Goal: Task Accomplishment & Management: Manage account settings

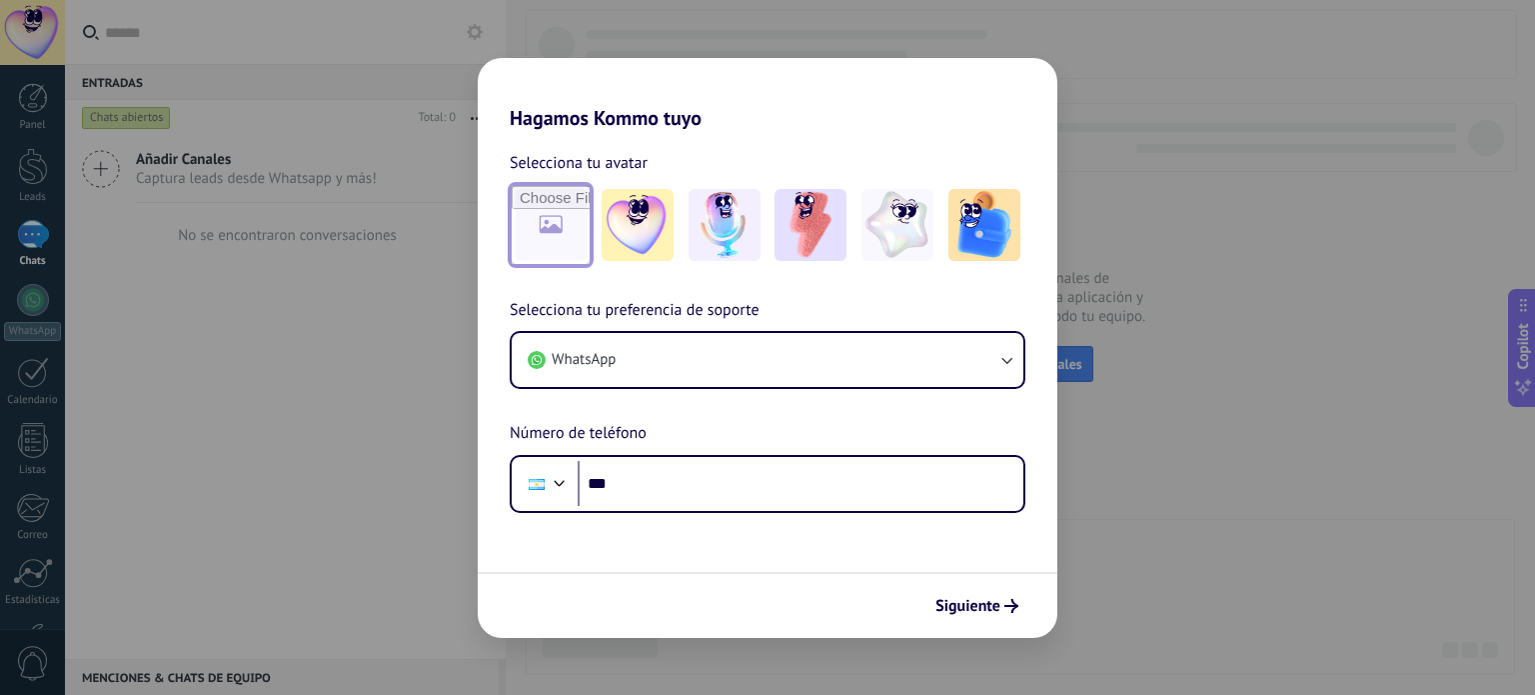
click at [548, 227] on input "file" at bounding box center [551, 225] width 78 height 78
type input "**********"
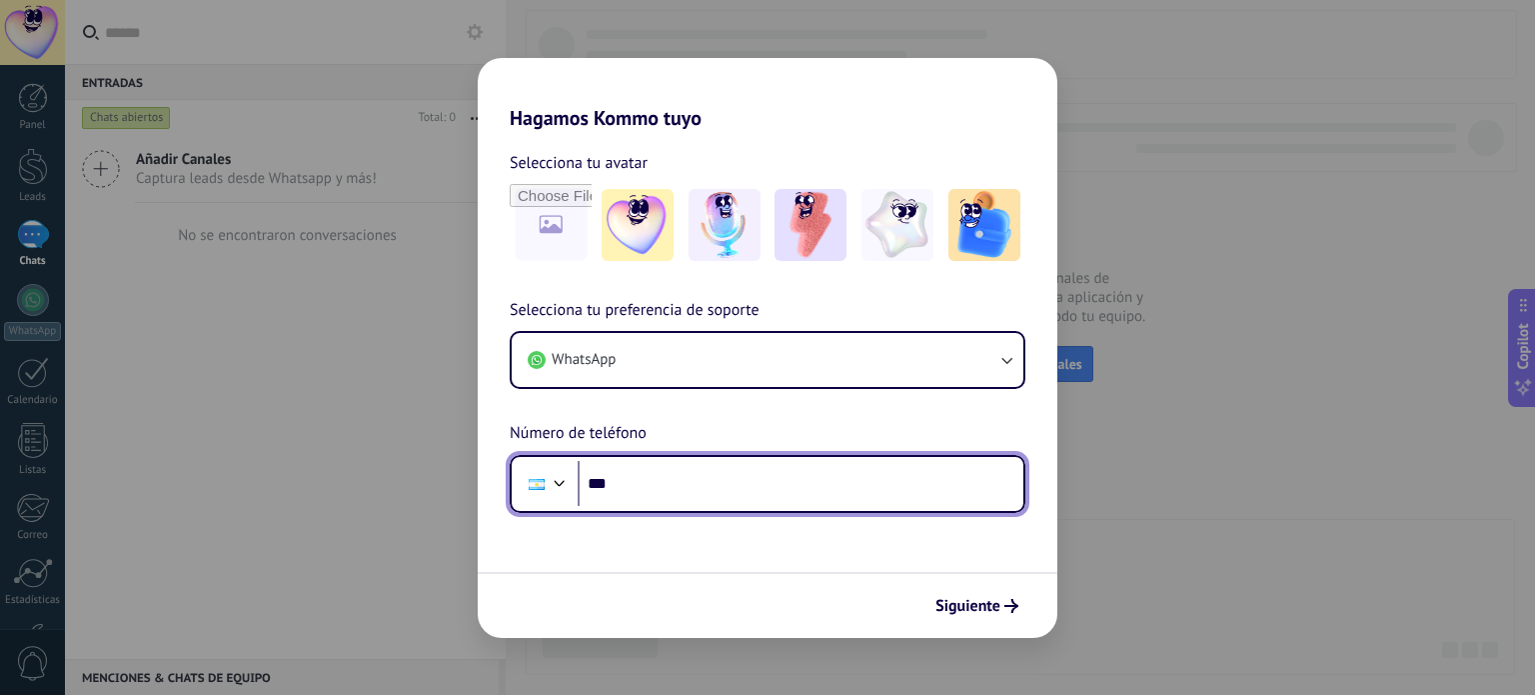
click at [660, 475] on input "***" at bounding box center [801, 484] width 446 height 46
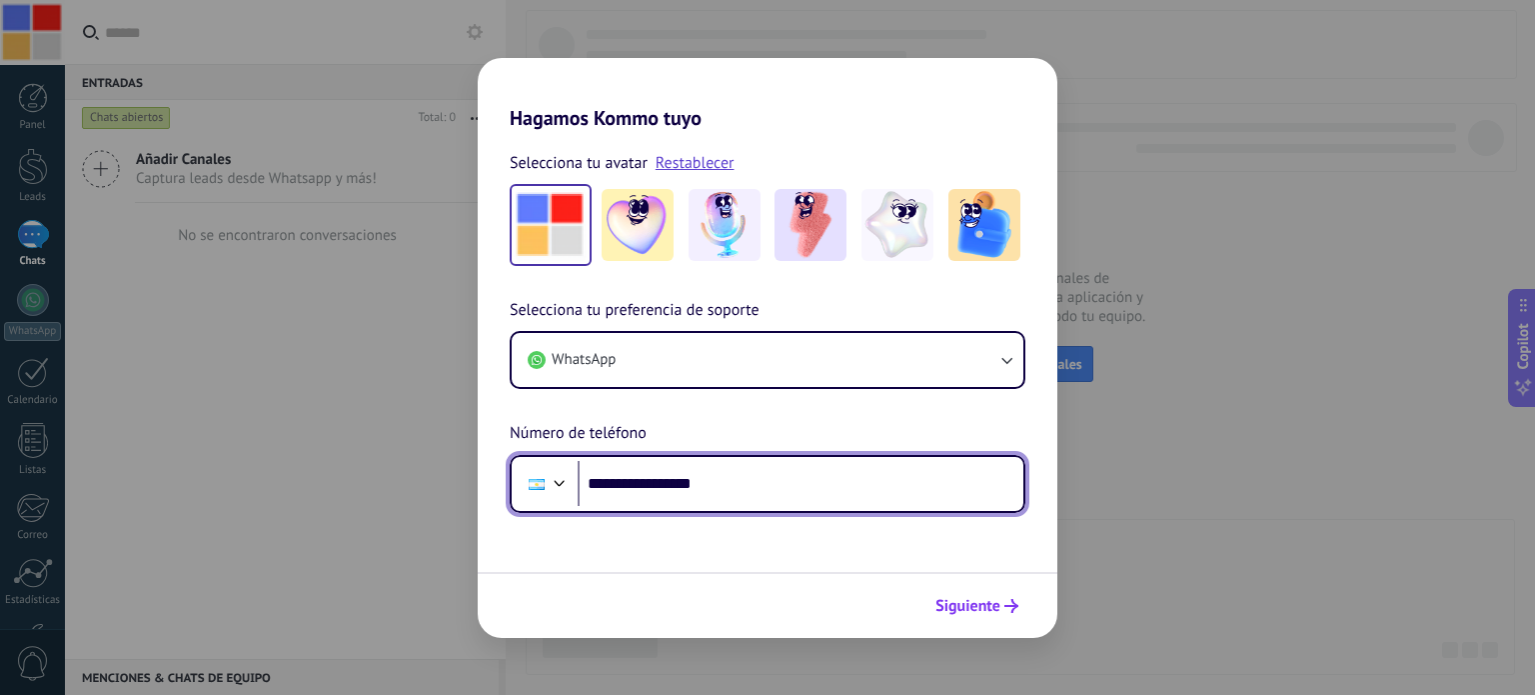
type input "**********"
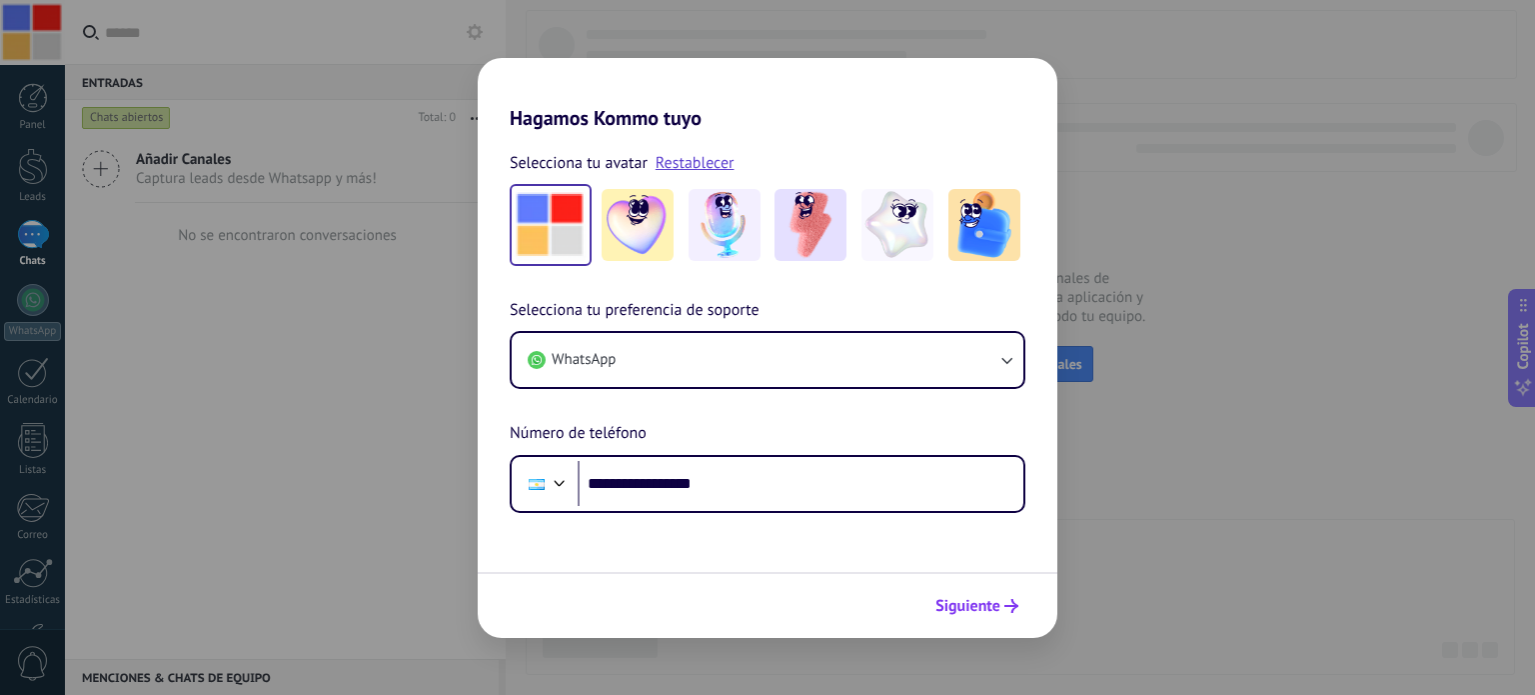
click at [992, 603] on span "Siguiente" at bounding box center [968, 606] width 65 height 14
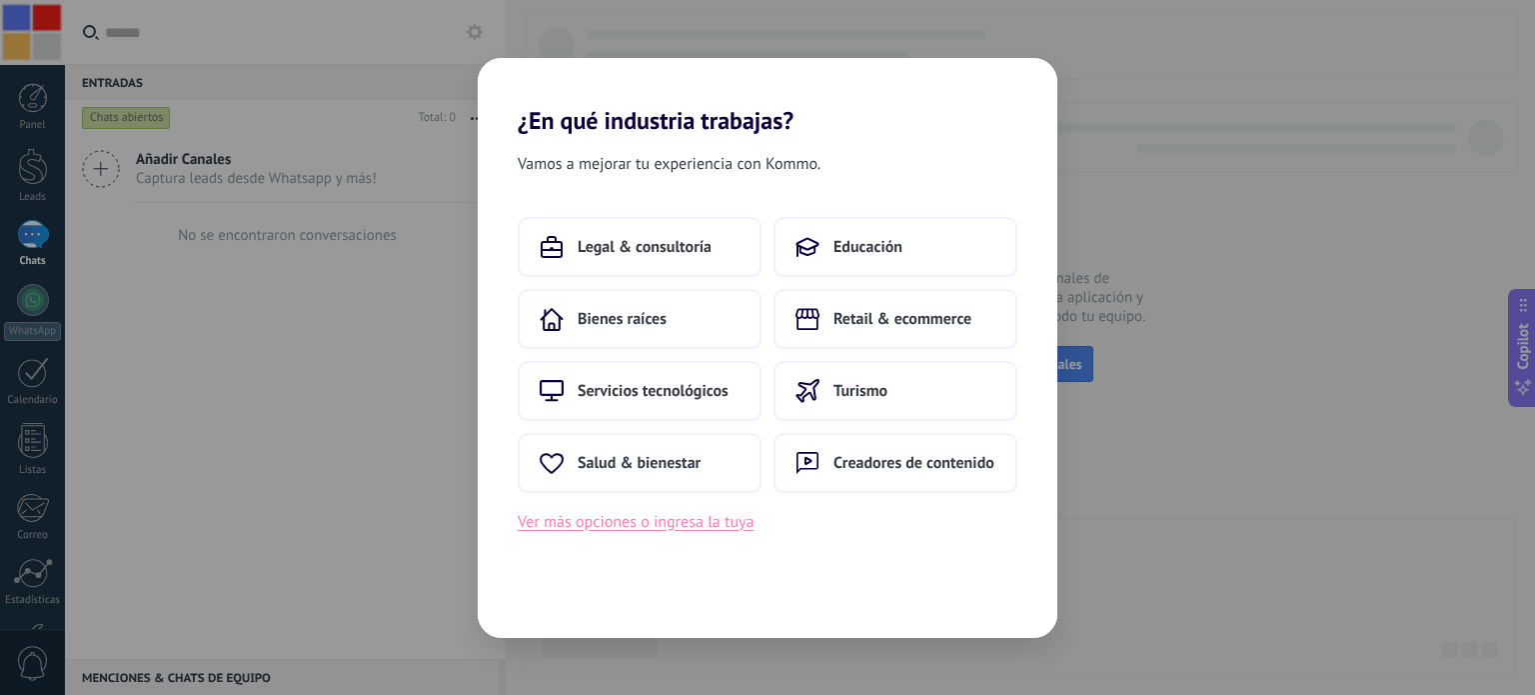
click at [653, 526] on button "Ver más opciones o ingresa la tuya" at bounding box center [636, 522] width 236 height 26
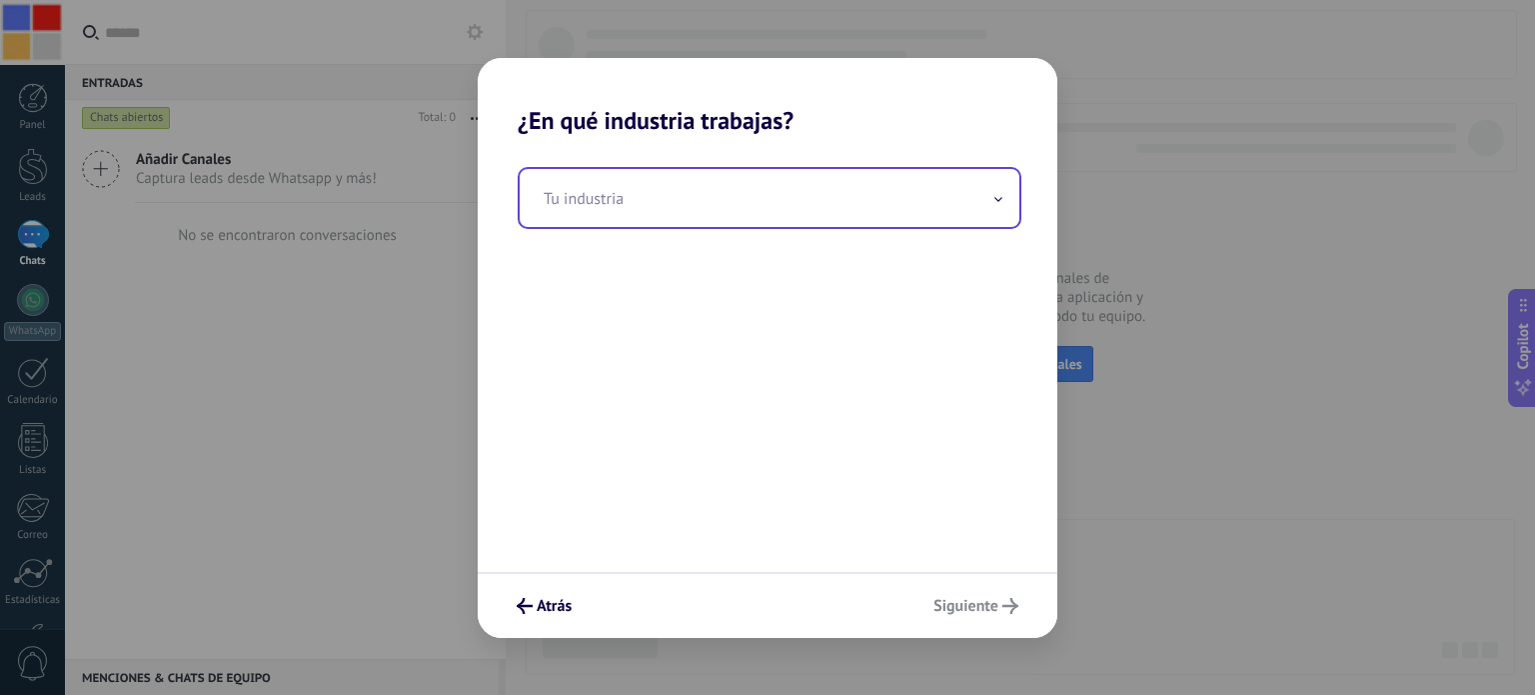
click at [673, 204] on input "text" at bounding box center [770, 198] width 500 height 58
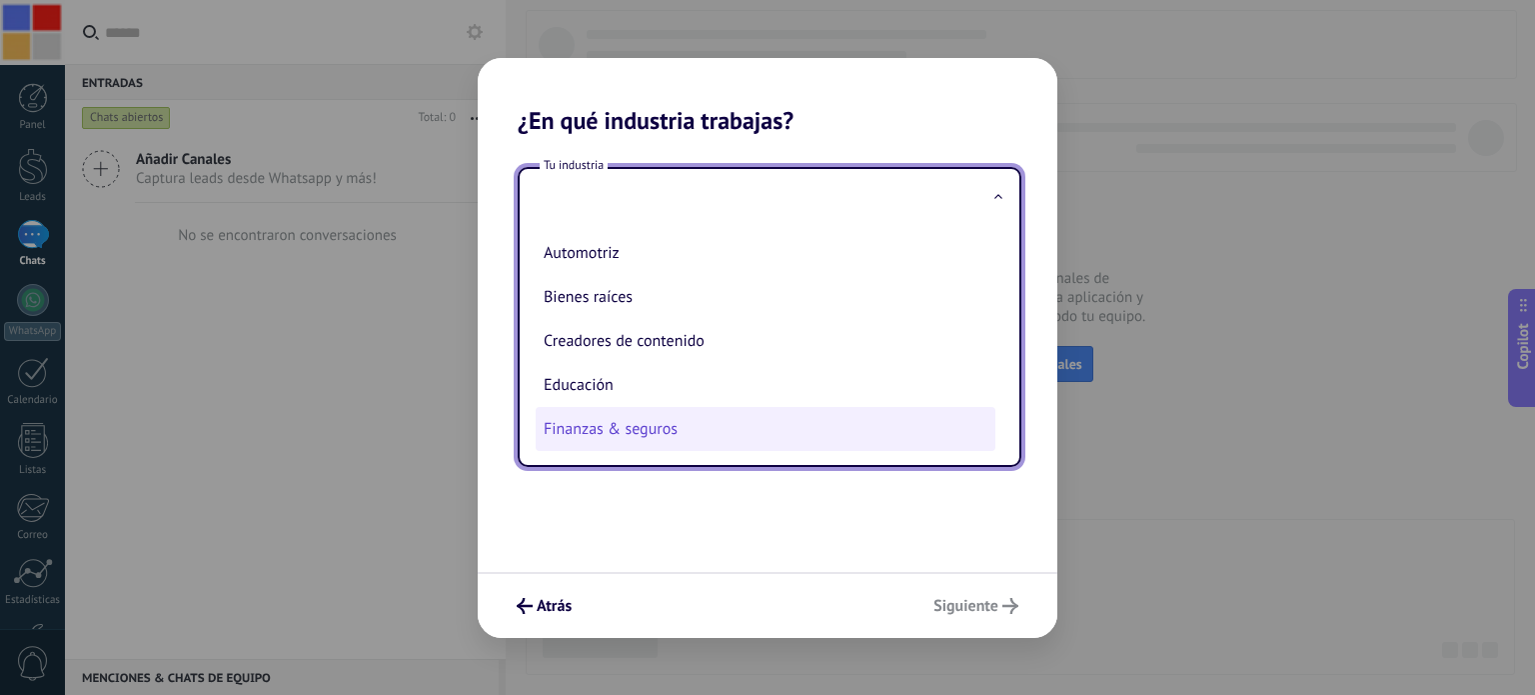
click at [636, 433] on li "Finanzas & seguros" at bounding box center [766, 429] width 460 height 44
type input "**********"
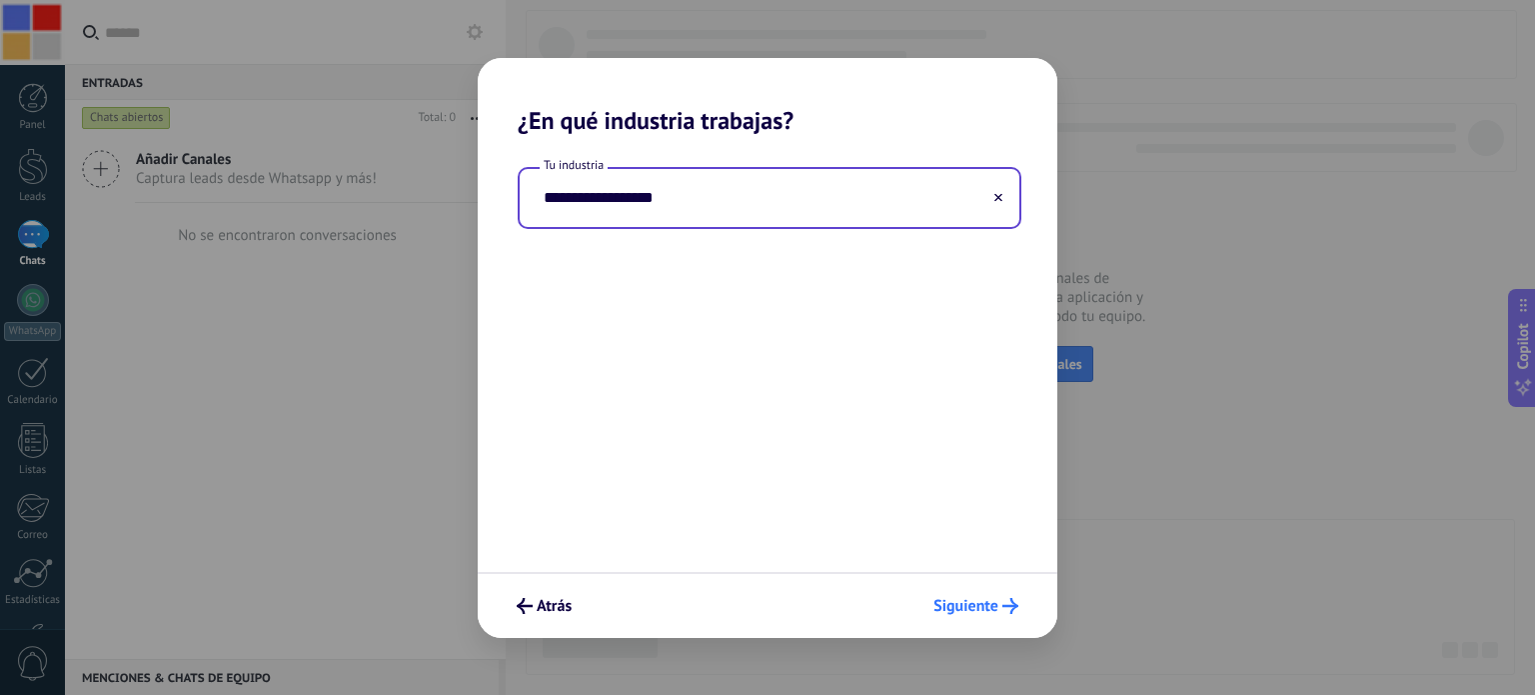
click at [977, 611] on span "Siguiente" at bounding box center [966, 606] width 65 height 14
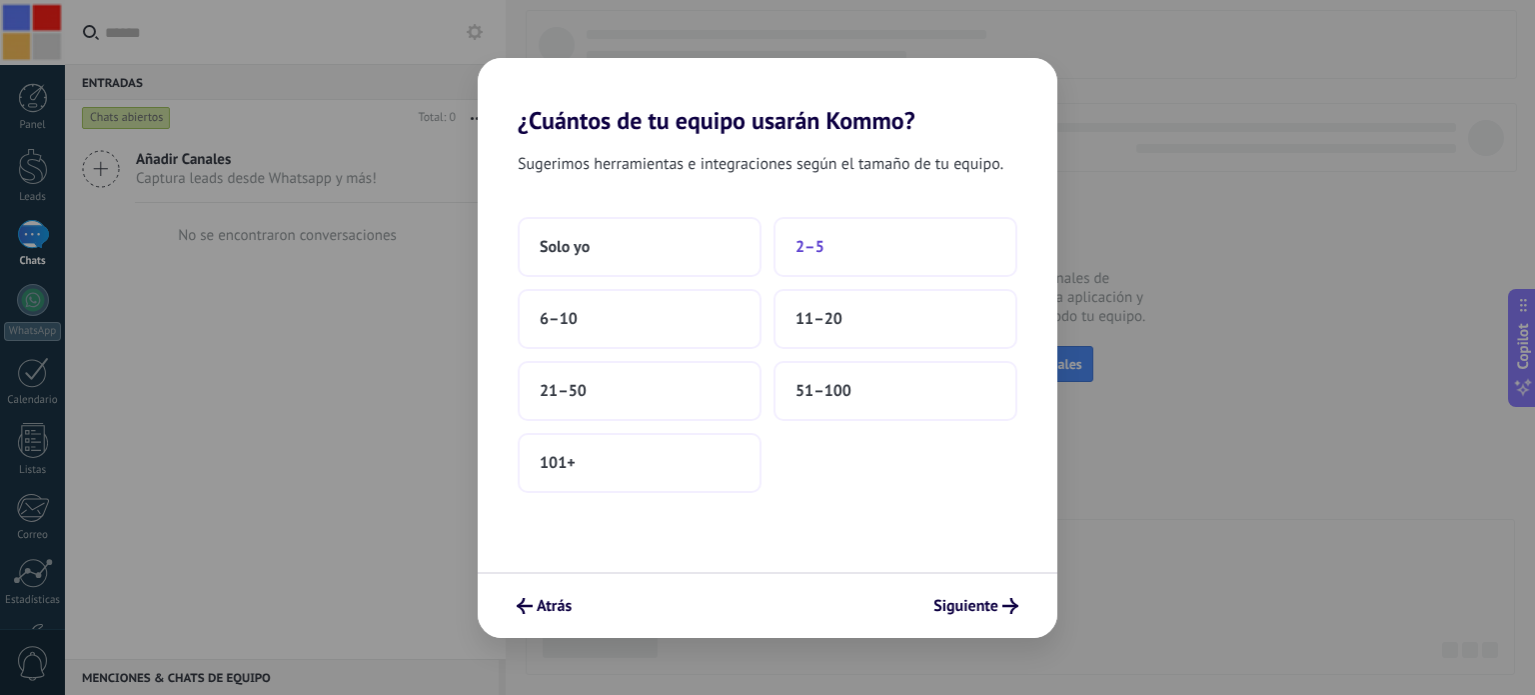
click at [820, 243] on span "2–5" at bounding box center [810, 247] width 29 height 20
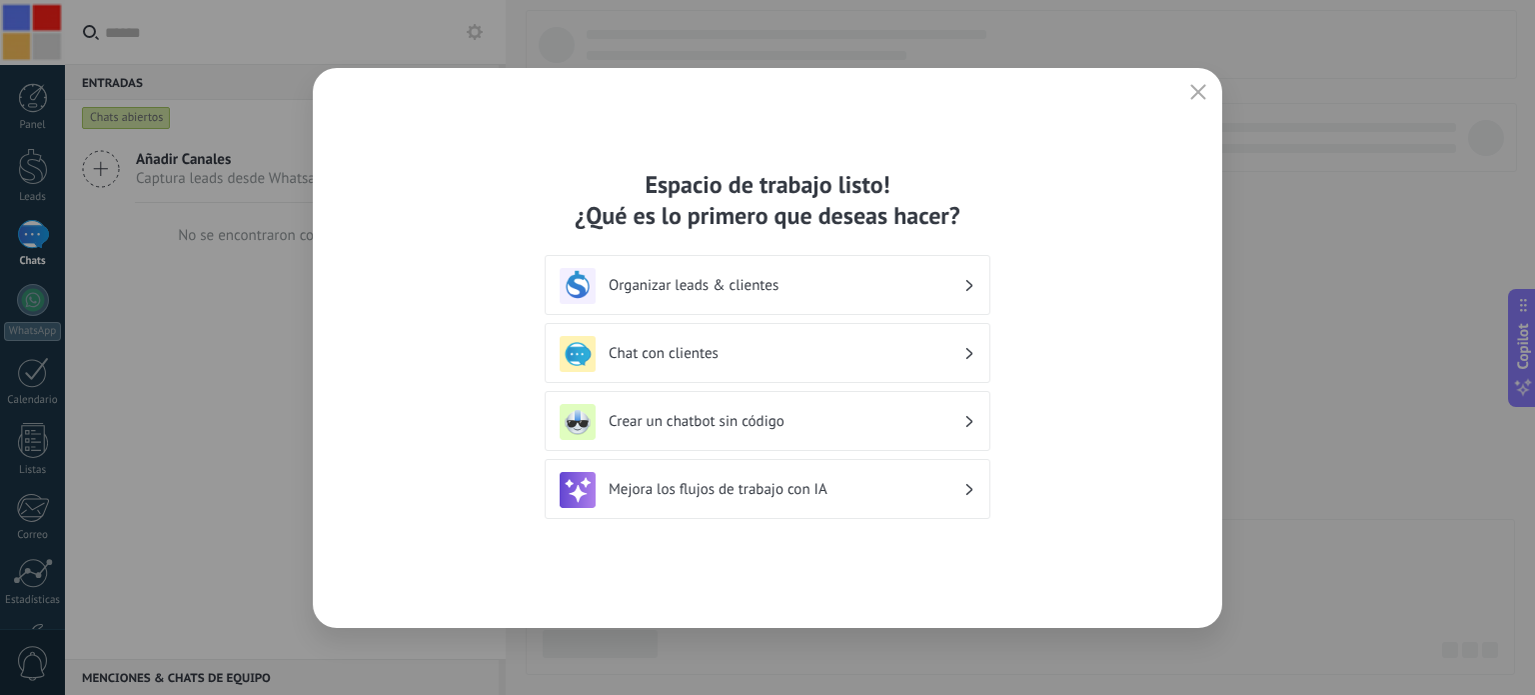
click at [766, 281] on h3 "Organizar leads & clientes" at bounding box center [786, 285] width 355 height 19
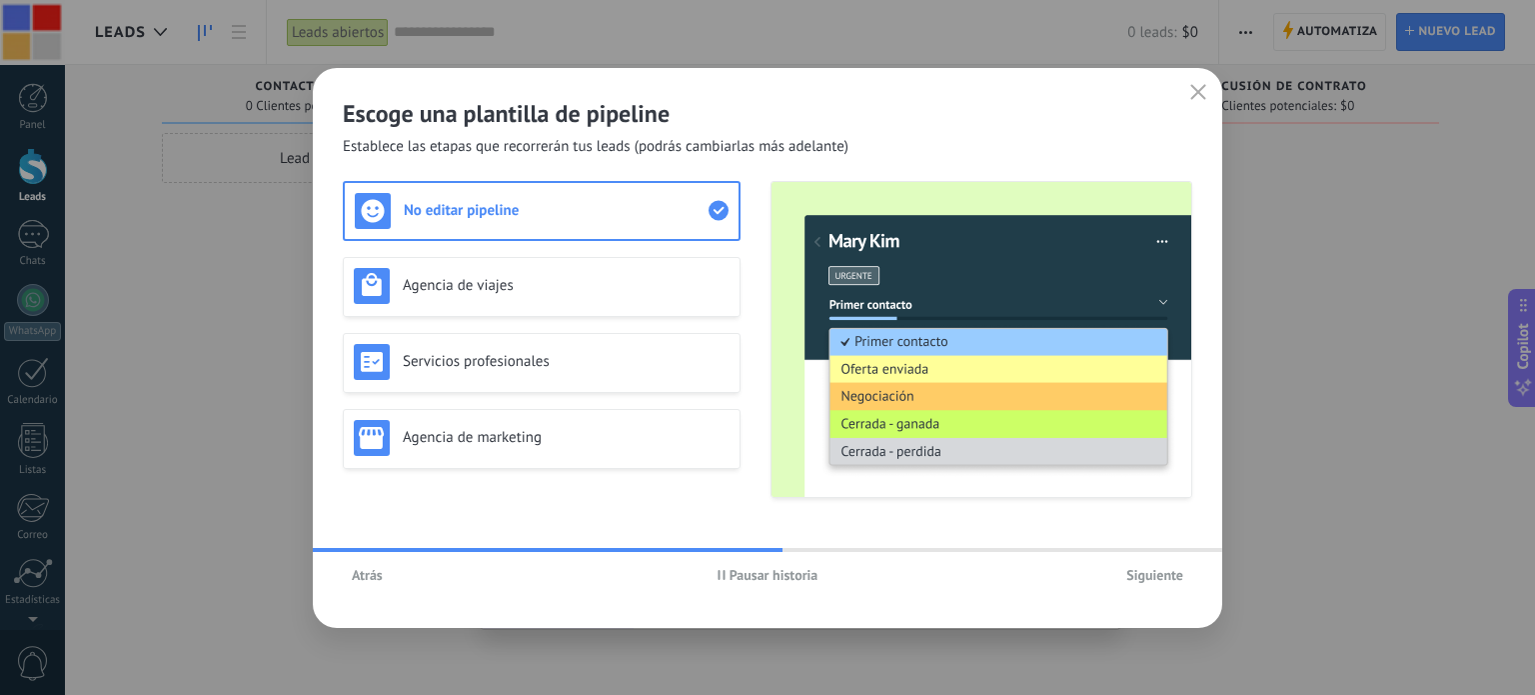
click at [363, 574] on span "Atrás" at bounding box center [367, 575] width 31 height 14
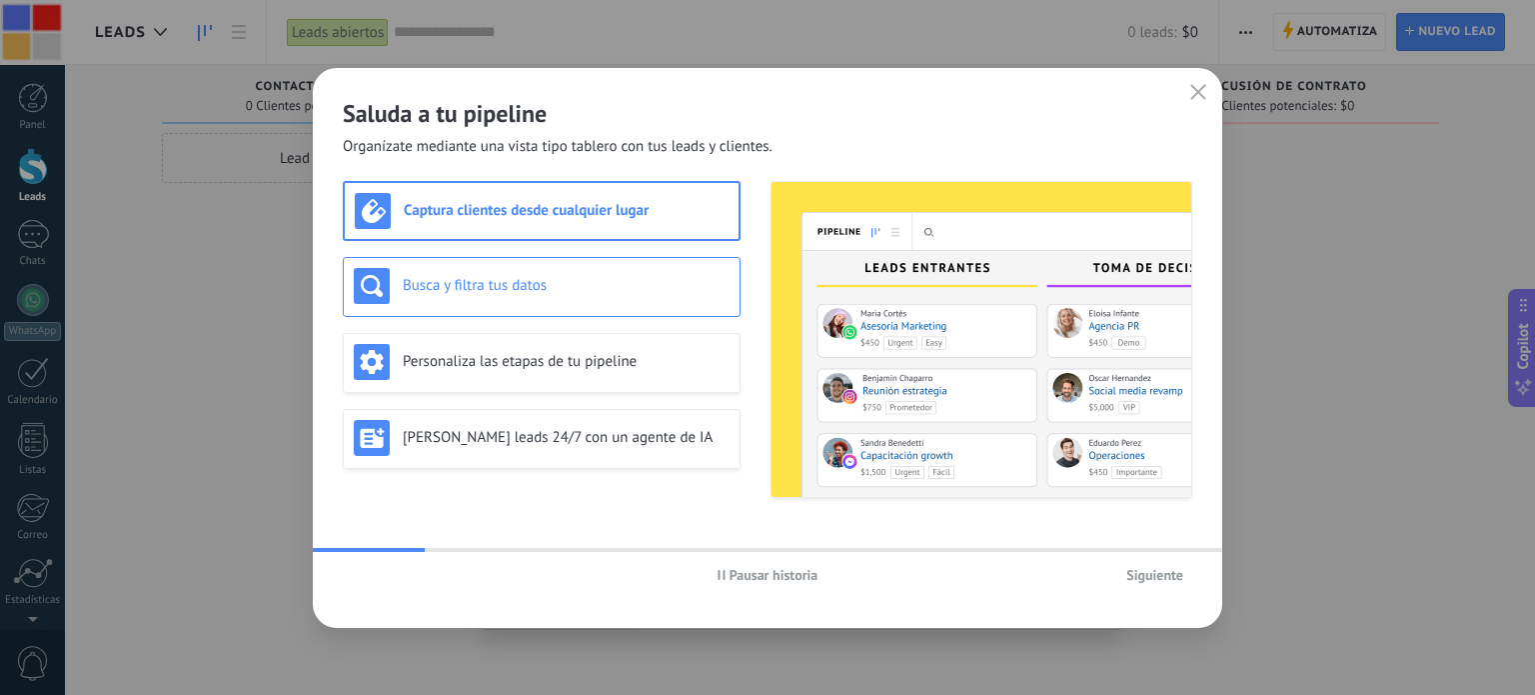
click at [476, 283] on h3 "Busca y filtra tus datos" at bounding box center [566, 285] width 327 height 19
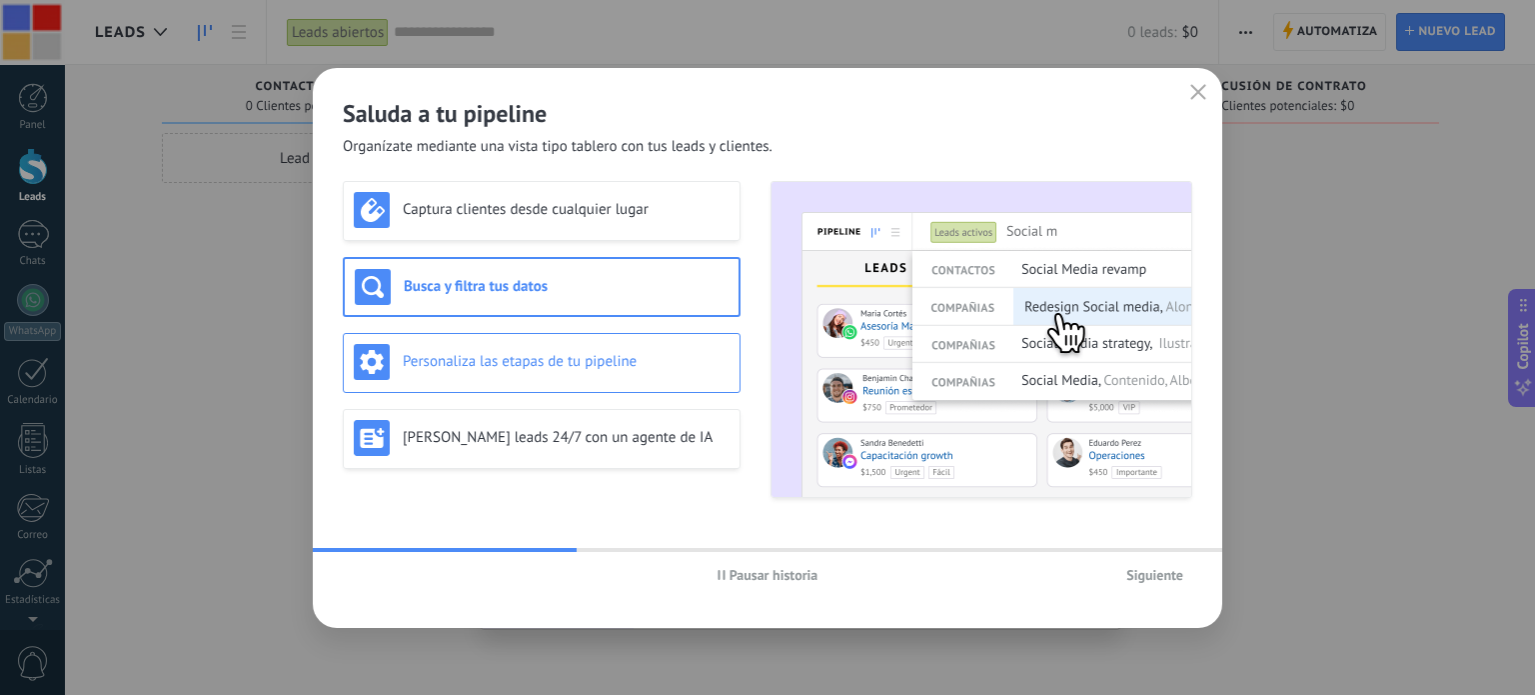
click at [458, 358] on h3 "Personaliza las etapas de tu pipeline" at bounding box center [566, 361] width 327 height 19
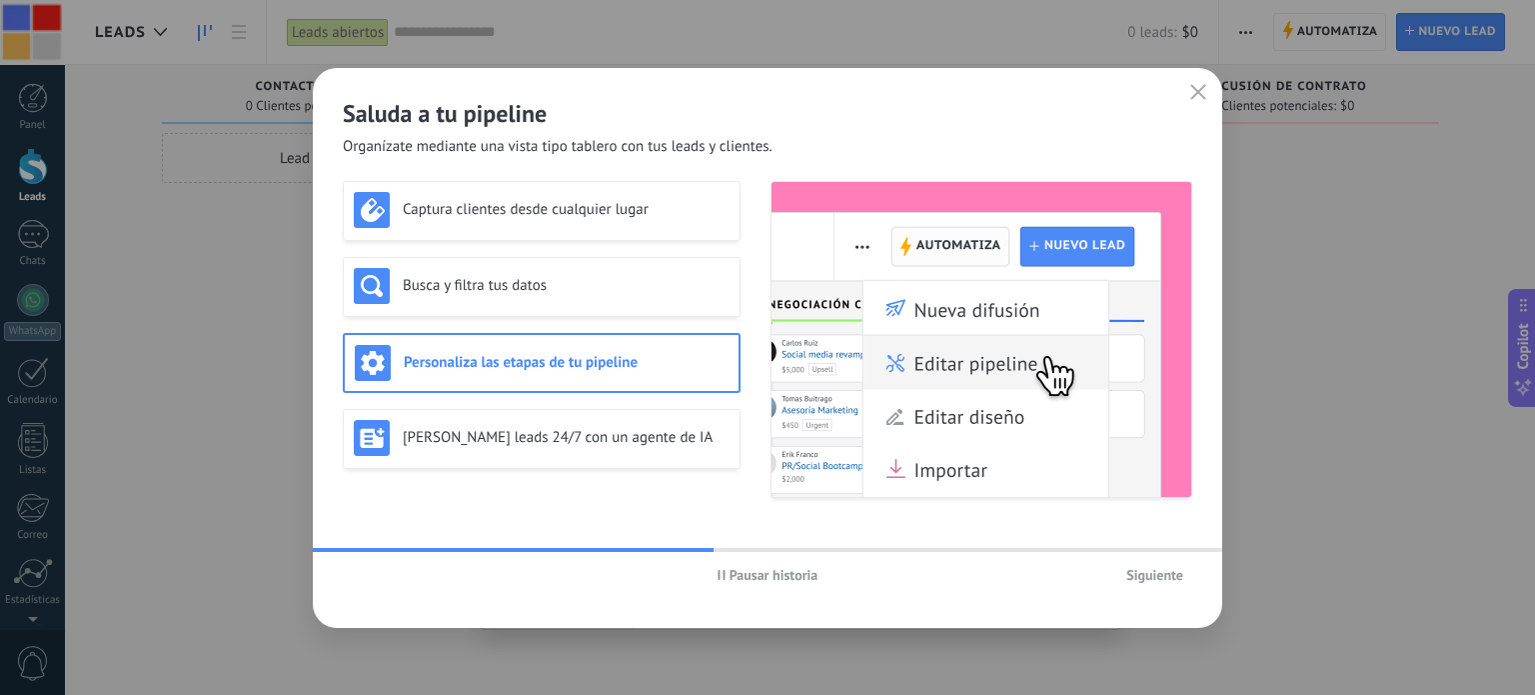
click at [452, 403] on div "Captura clientes desde cualquier lugar Busca y filtra tus datos Personaliza las…" at bounding box center [542, 339] width 398 height 317
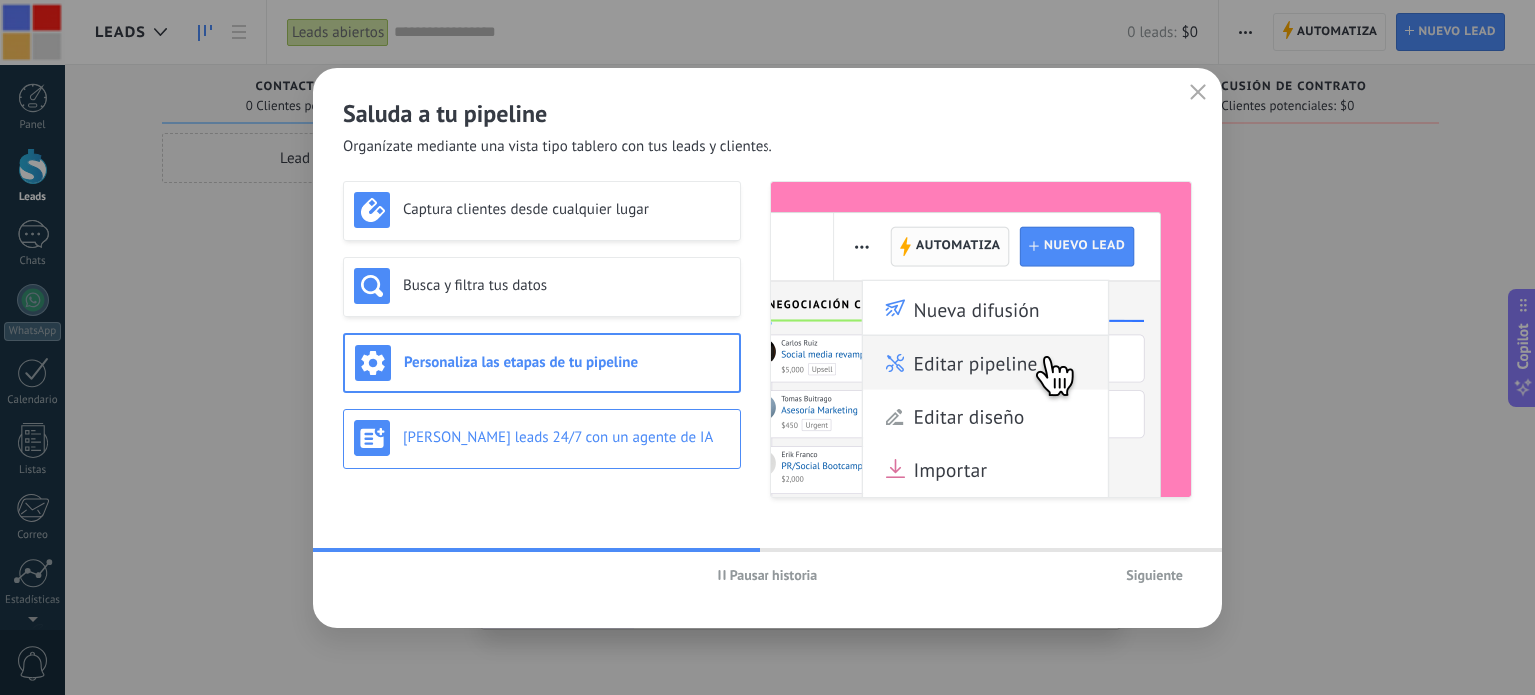
click at [448, 434] on h3 "[PERSON_NAME] leads 24/7 con un agente de IA" at bounding box center [566, 437] width 327 height 19
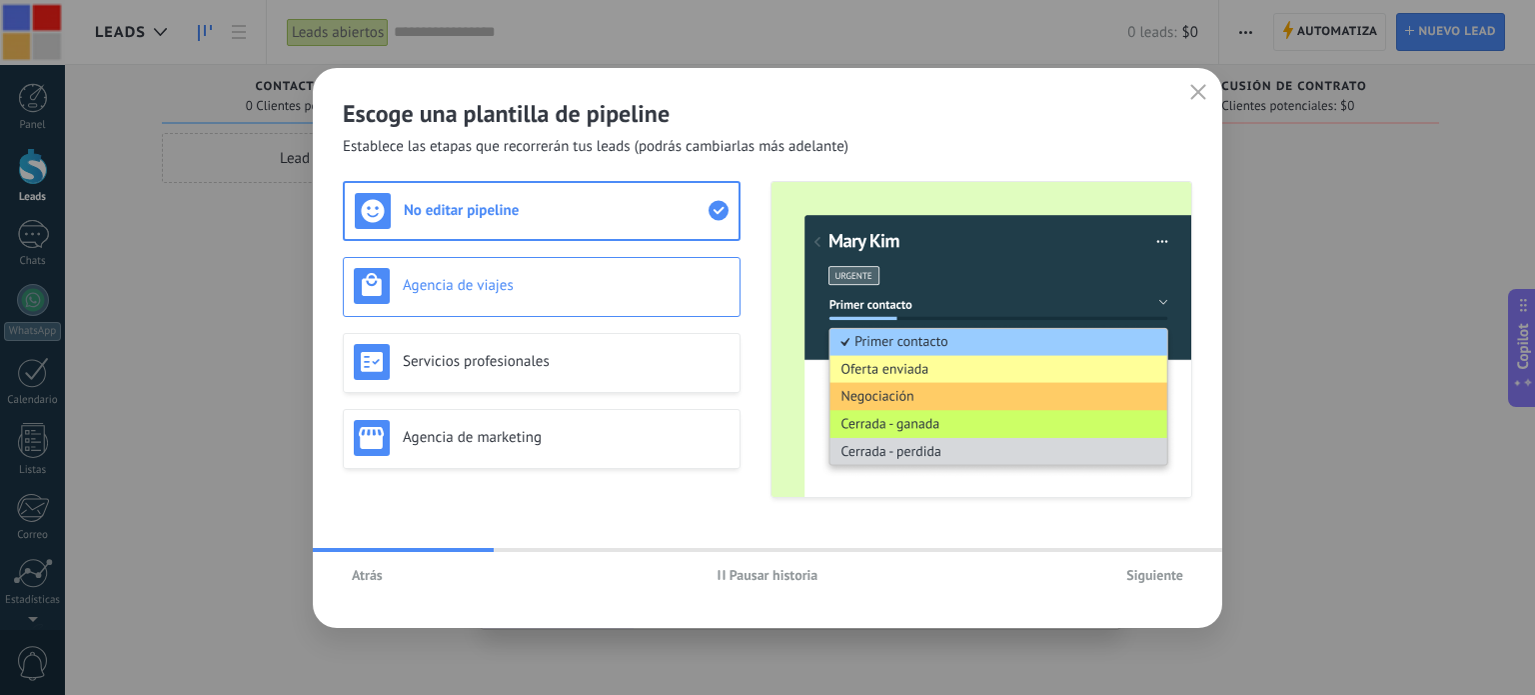
click at [447, 276] on h3 "Agencia de viajes" at bounding box center [566, 285] width 327 height 19
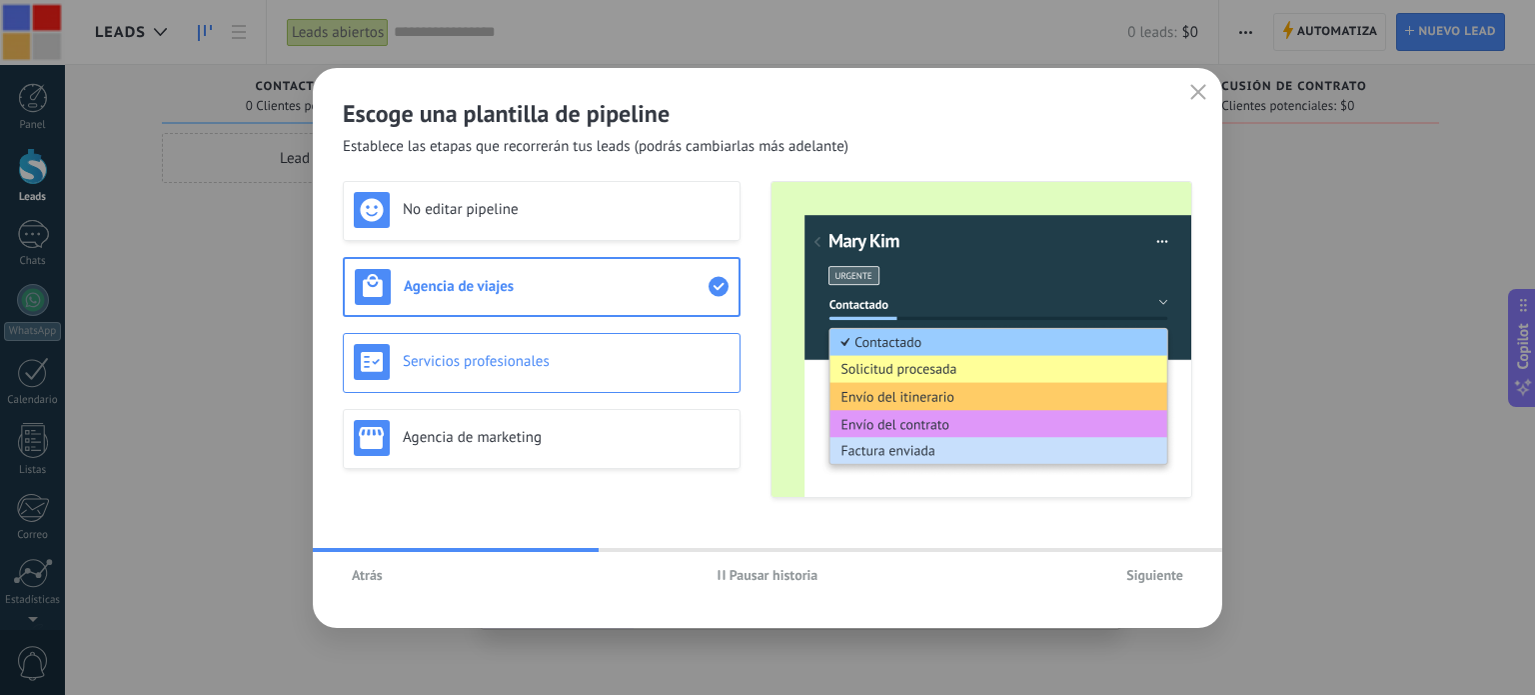
click at [432, 339] on div "Servicios profesionales" at bounding box center [542, 363] width 398 height 60
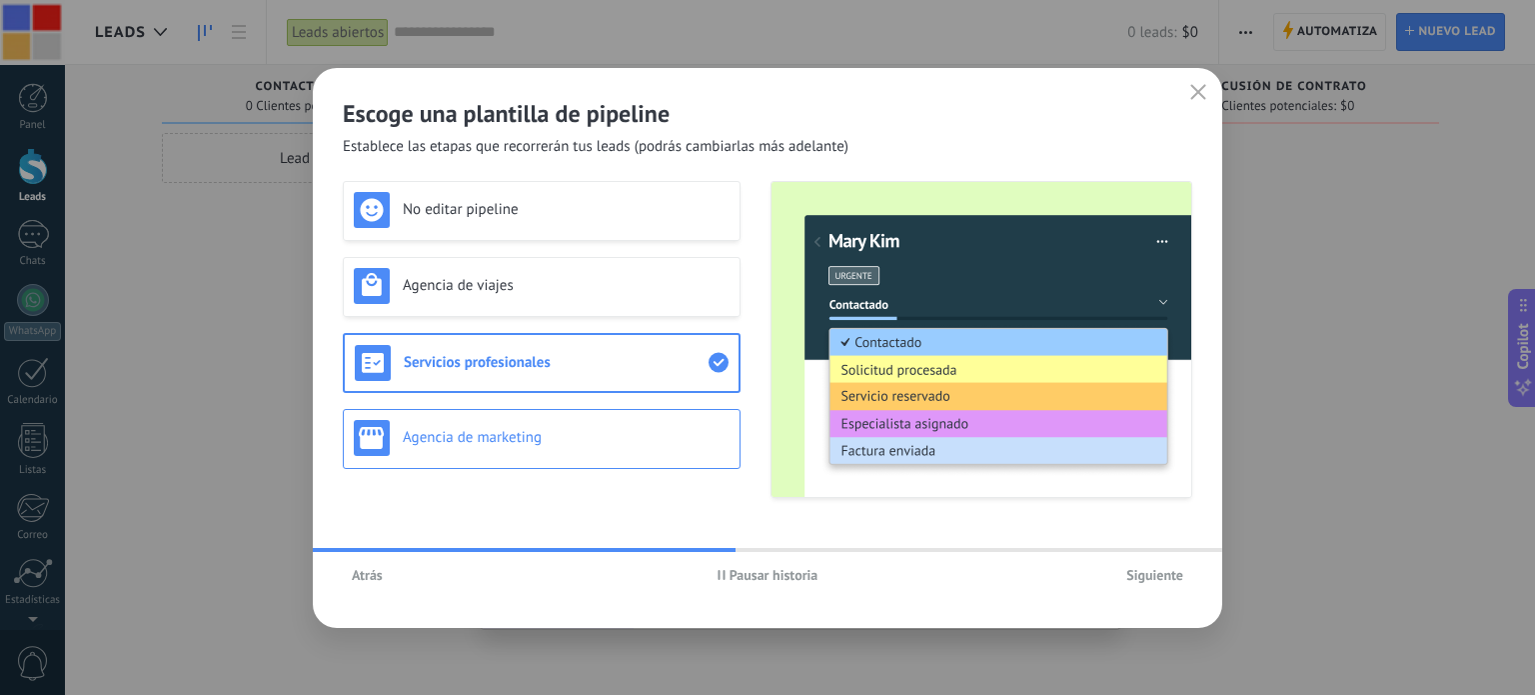
click at [433, 443] on h3 "Agencia de marketing" at bounding box center [566, 437] width 327 height 19
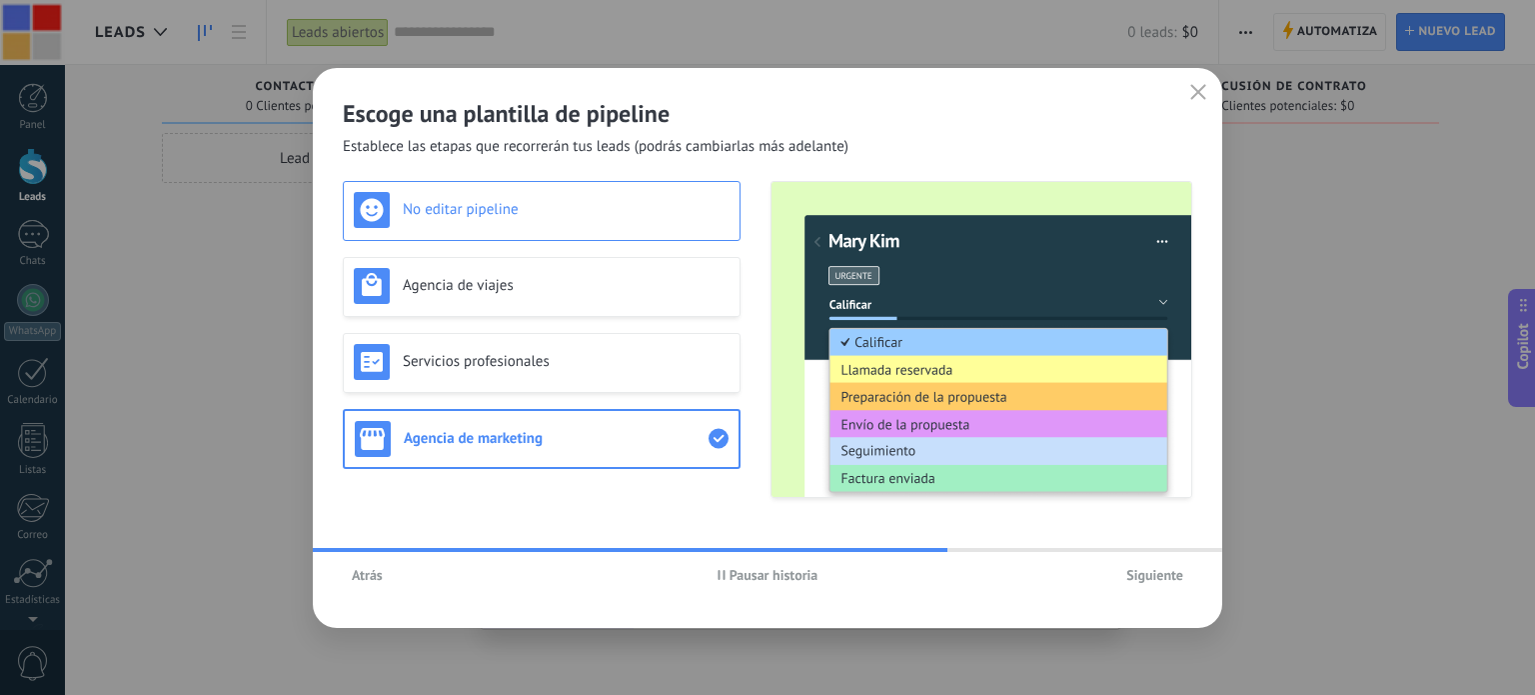
click at [421, 190] on div "No editar pipeline" at bounding box center [542, 211] width 398 height 60
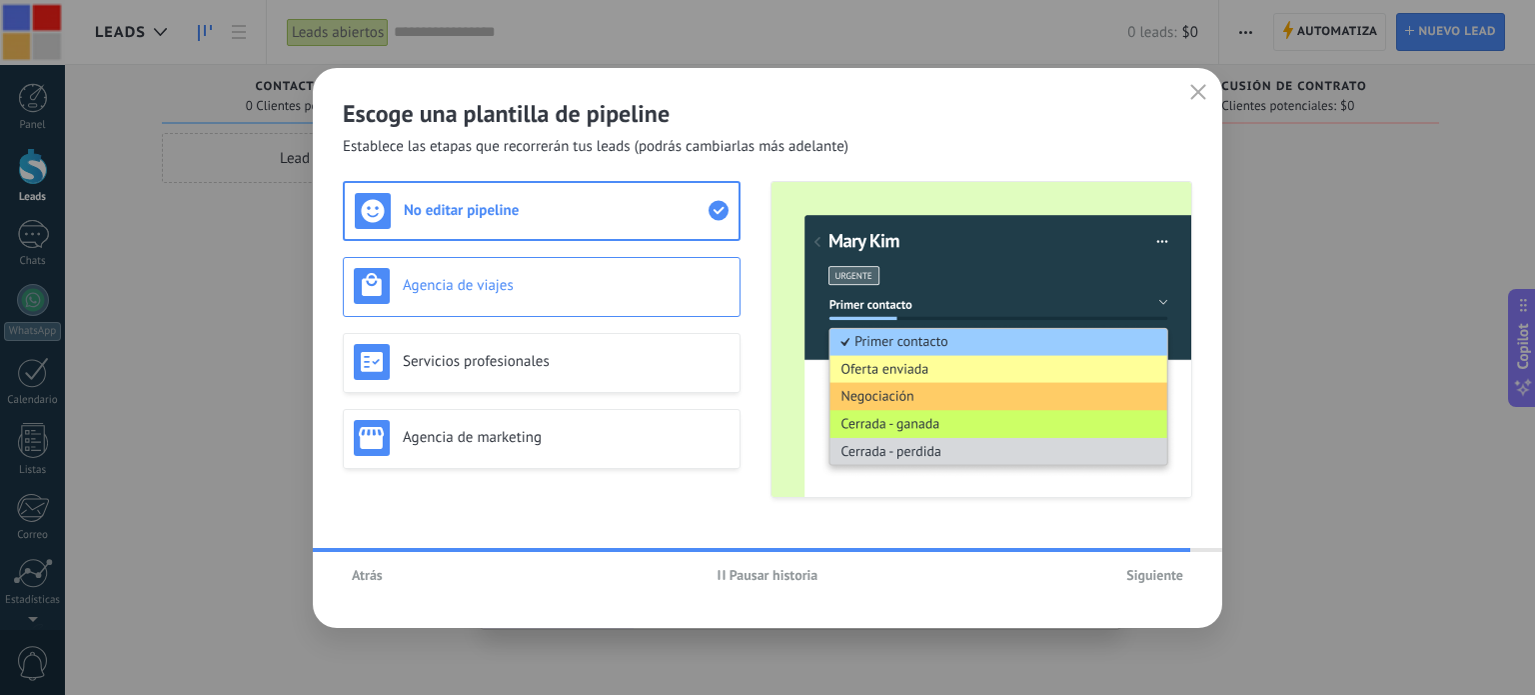
click at [419, 276] on h3 "Agencia de viajes" at bounding box center [566, 285] width 327 height 19
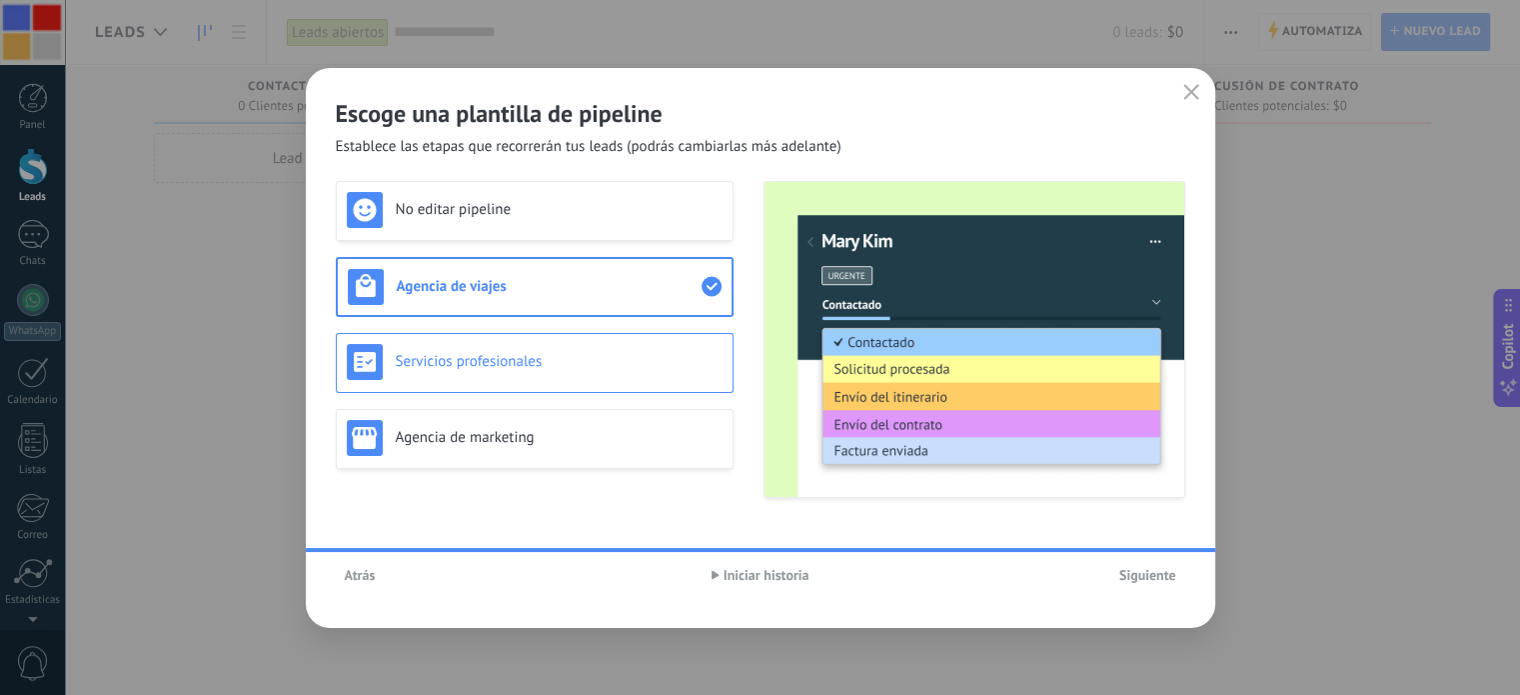
click at [421, 354] on h3 "Servicios profesionales" at bounding box center [559, 361] width 327 height 19
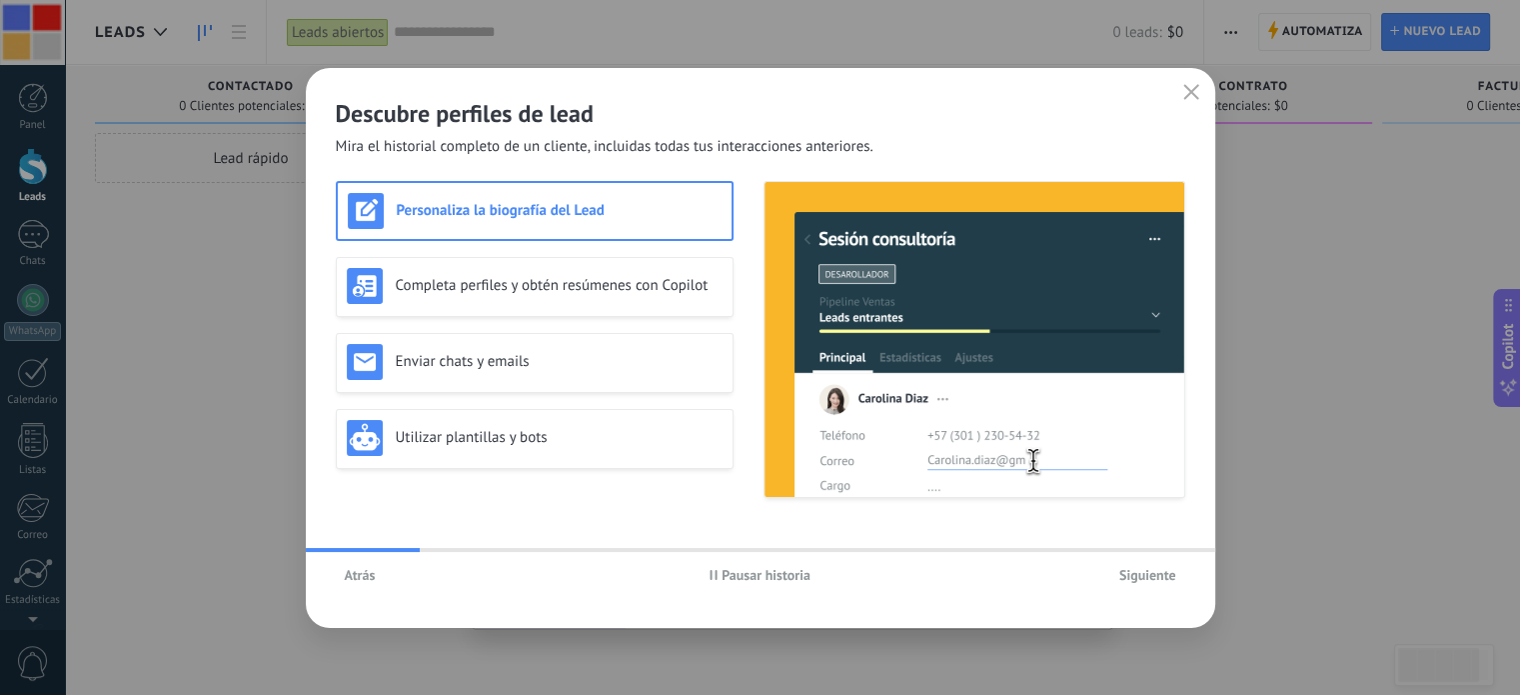
click at [361, 574] on span "Atrás" at bounding box center [360, 575] width 31 height 14
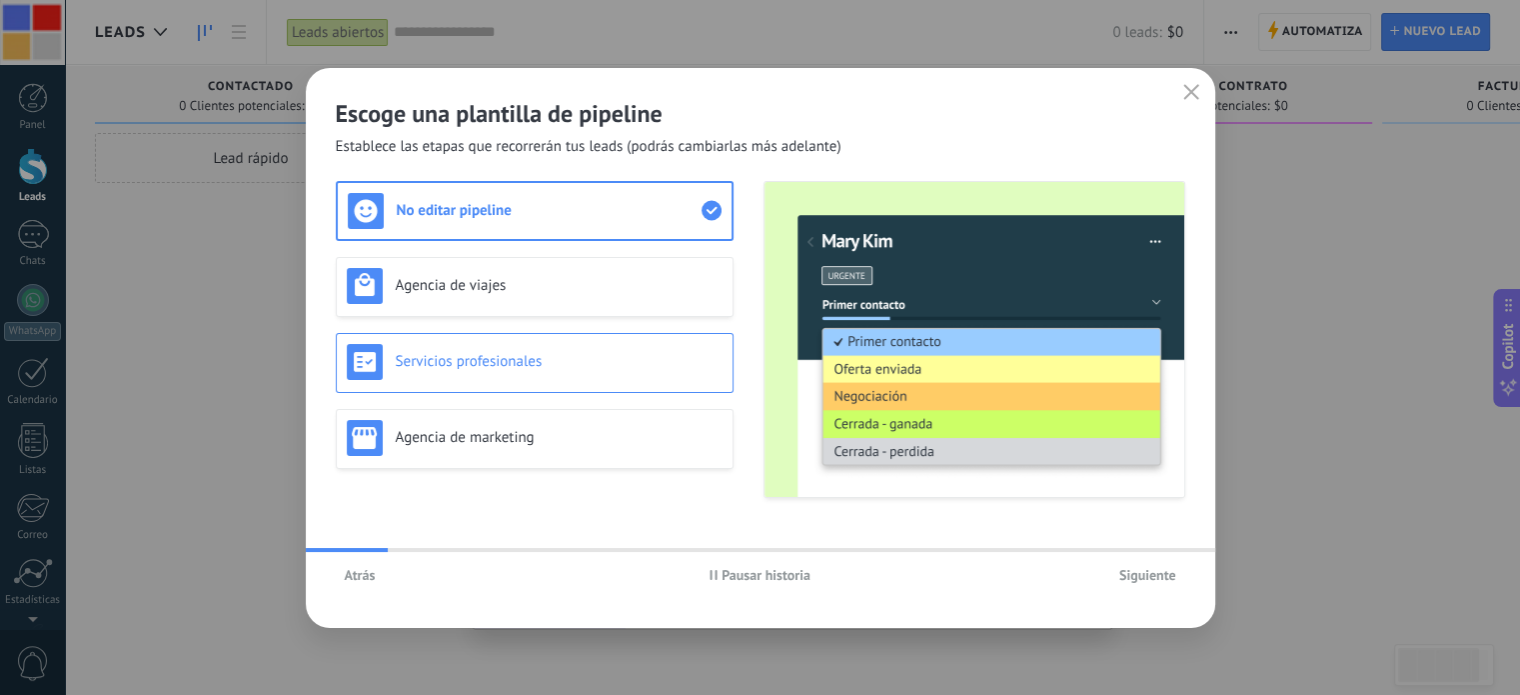
click at [548, 363] on h3 "Servicios profesionales" at bounding box center [559, 361] width 327 height 19
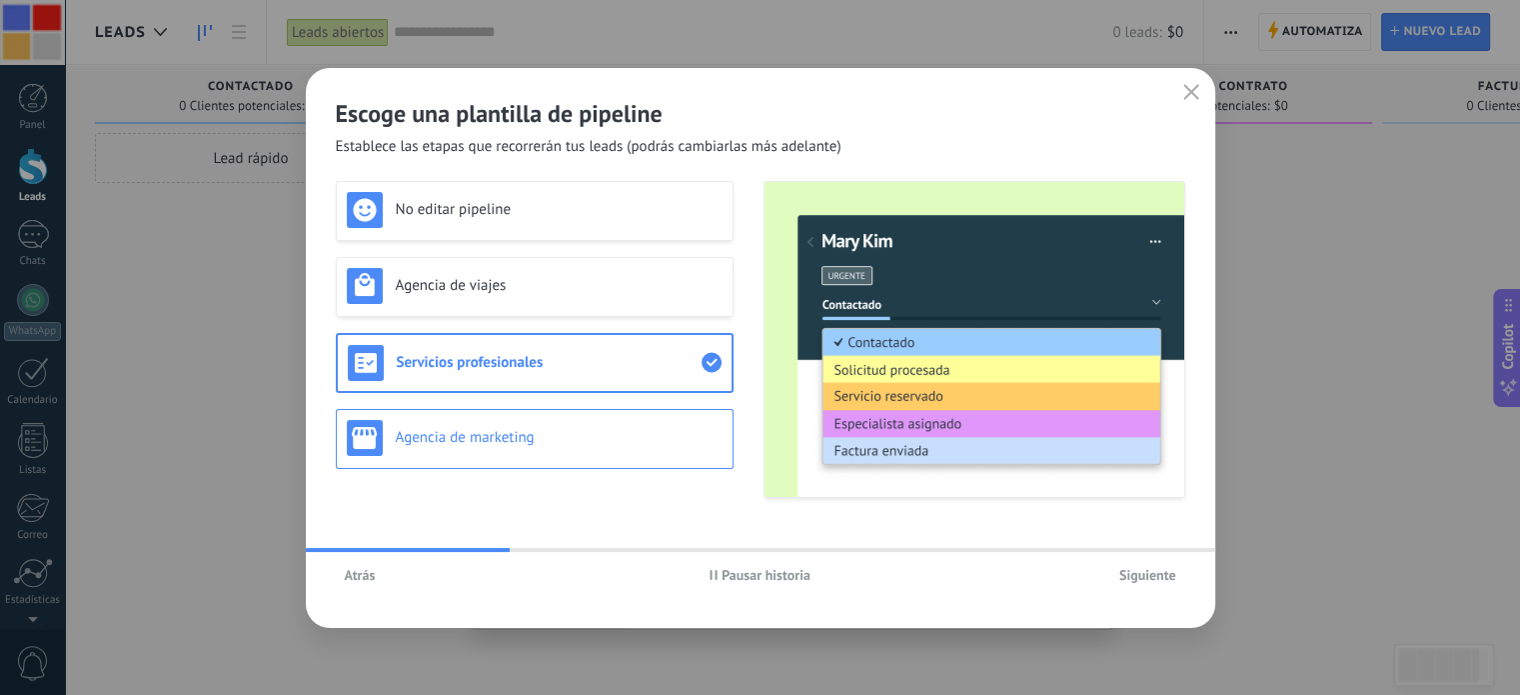
click at [505, 448] on div "Agencia de marketing" at bounding box center [535, 438] width 376 height 36
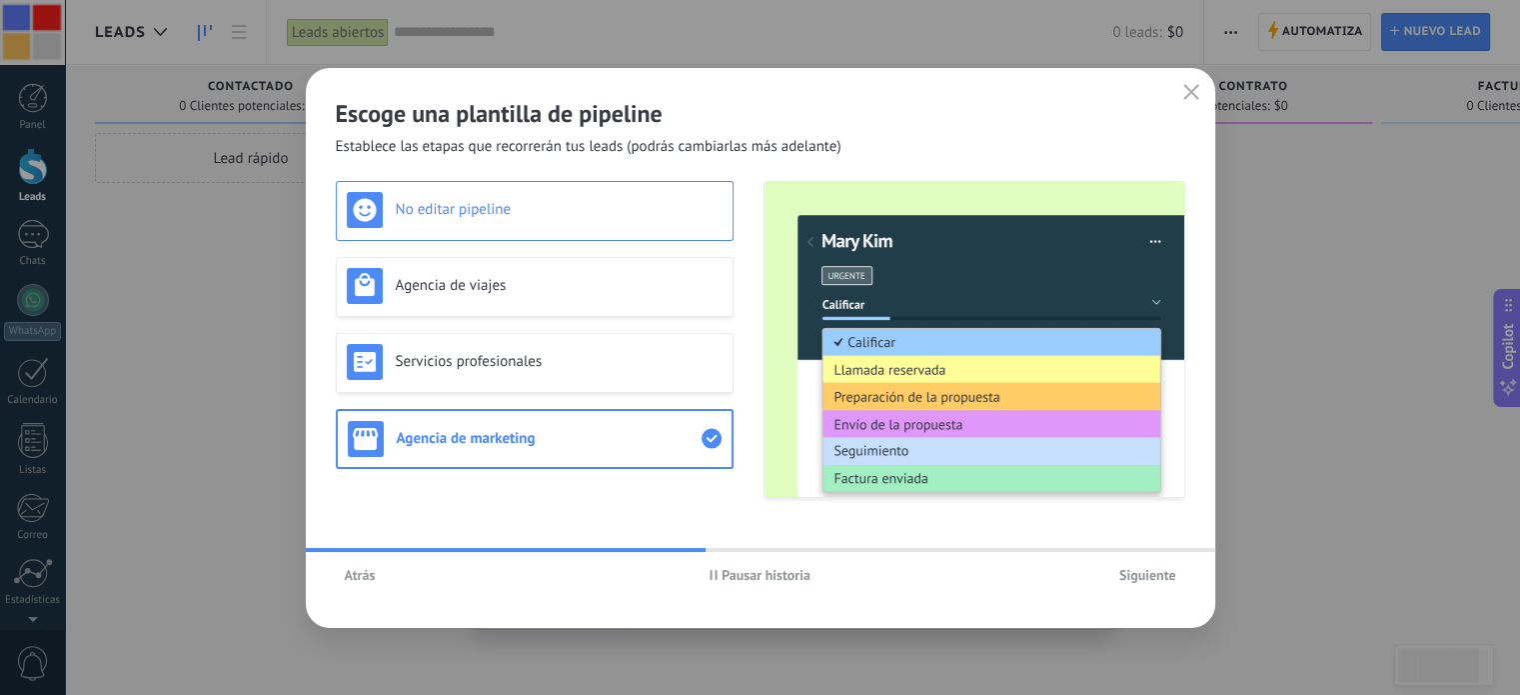
click at [523, 200] on h3 "No editar pipeline" at bounding box center [559, 209] width 327 height 19
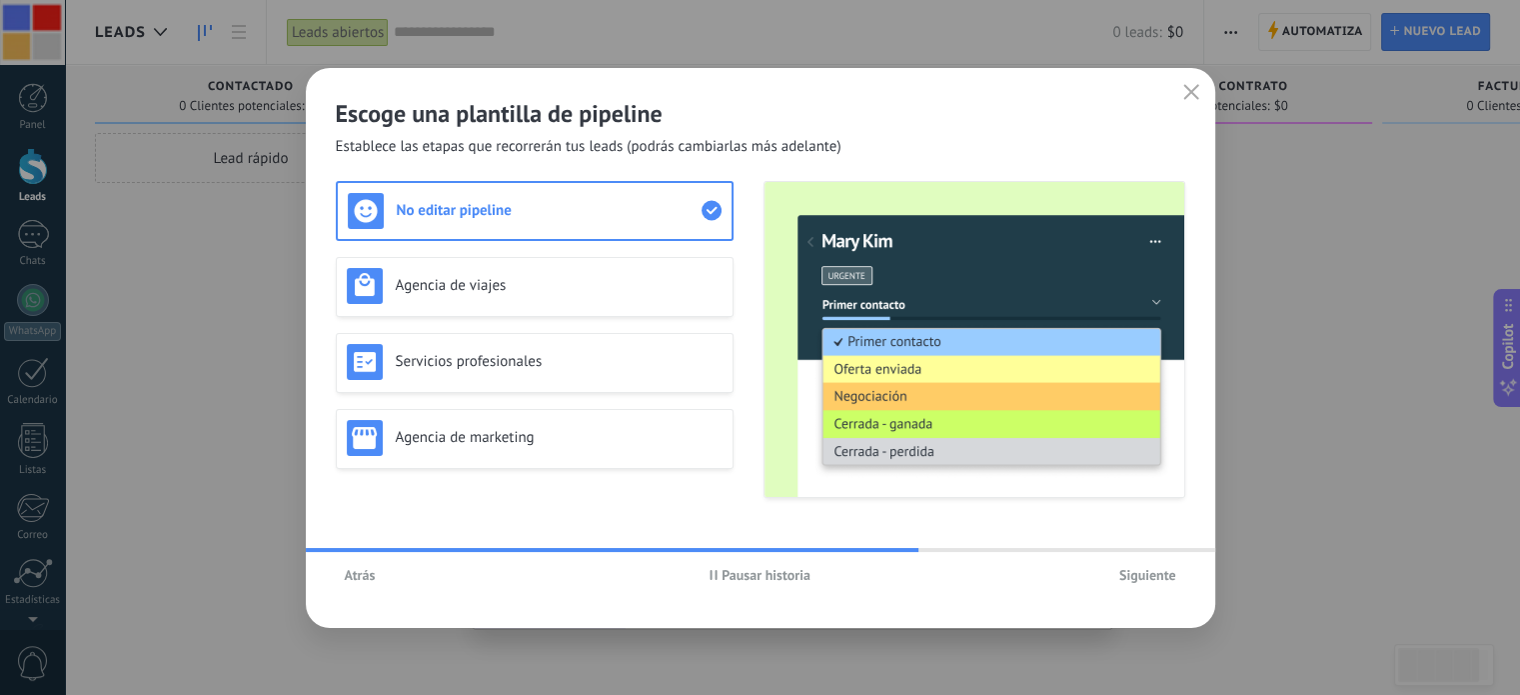
click at [1135, 568] on span "Siguiente" at bounding box center [1148, 575] width 57 height 14
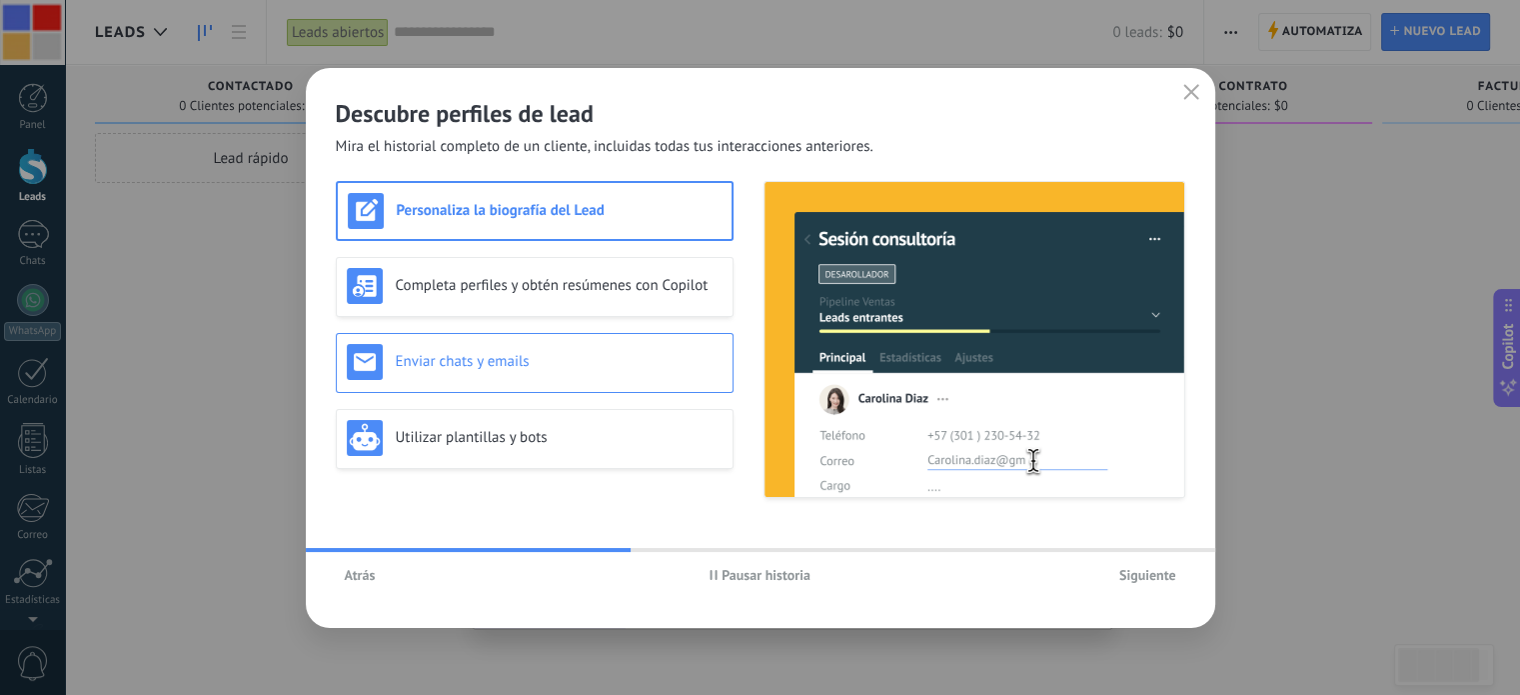
click at [426, 355] on h3 "Enviar chats y emails" at bounding box center [559, 361] width 327 height 19
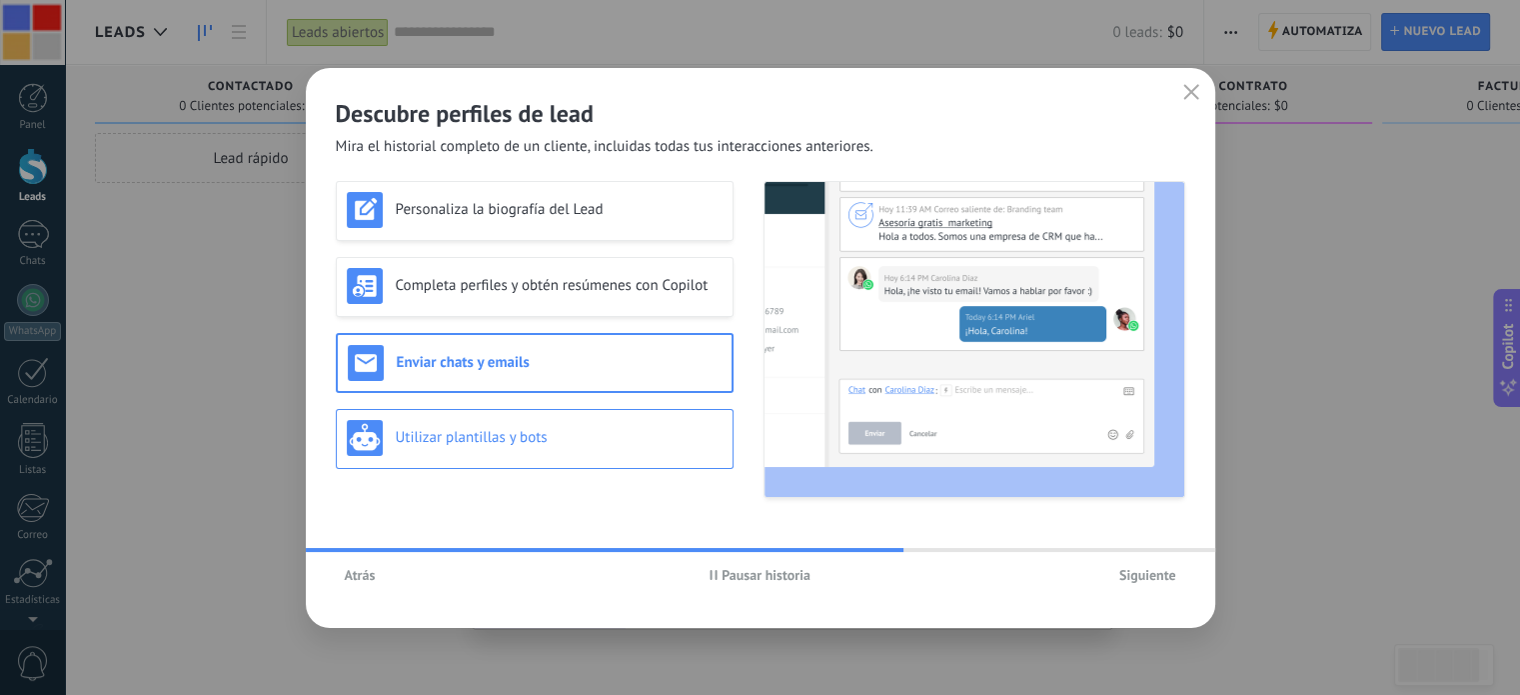
click at [463, 438] on h3 "Utilizar plantillas y bots" at bounding box center [559, 437] width 327 height 19
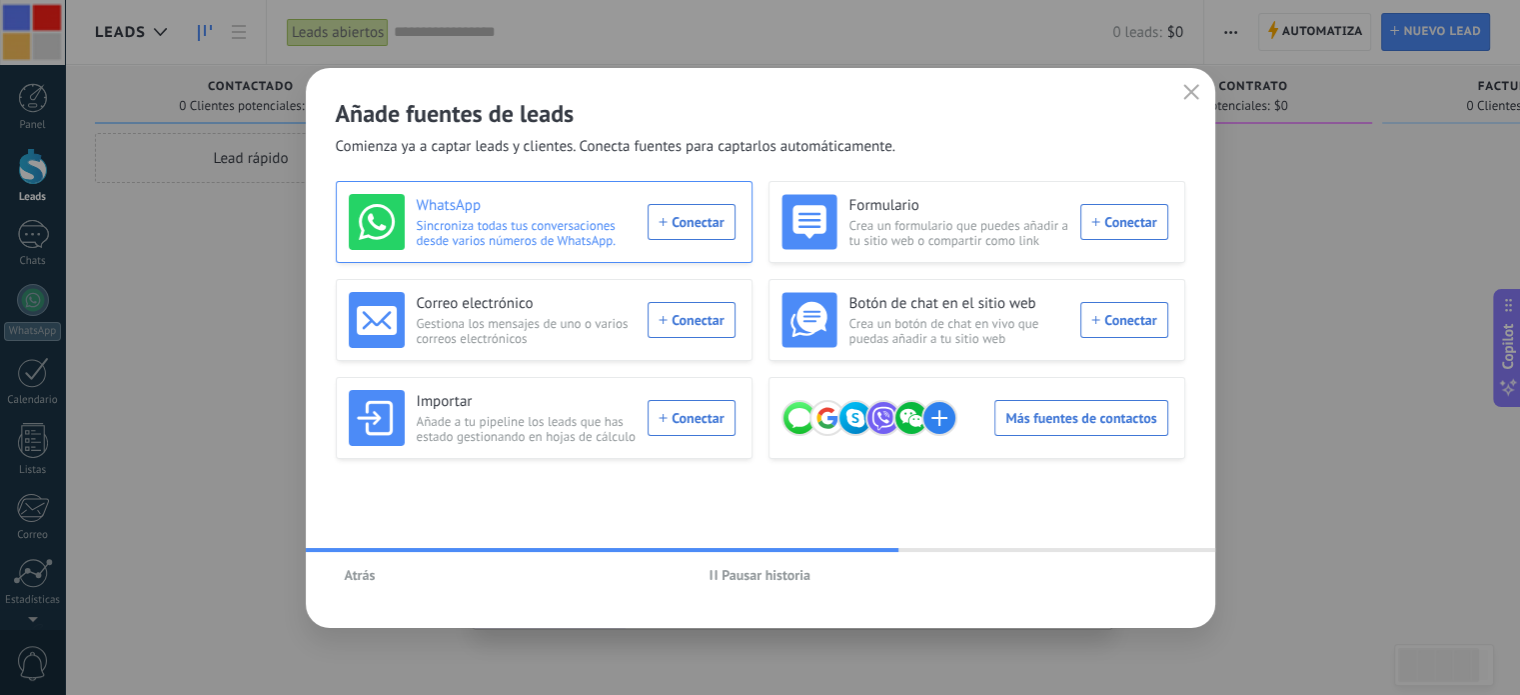
click at [676, 228] on div "WhatsApp Sincroniza todas tus conversaciones desde varios números de WhatsApp. …" at bounding box center [542, 222] width 387 height 56
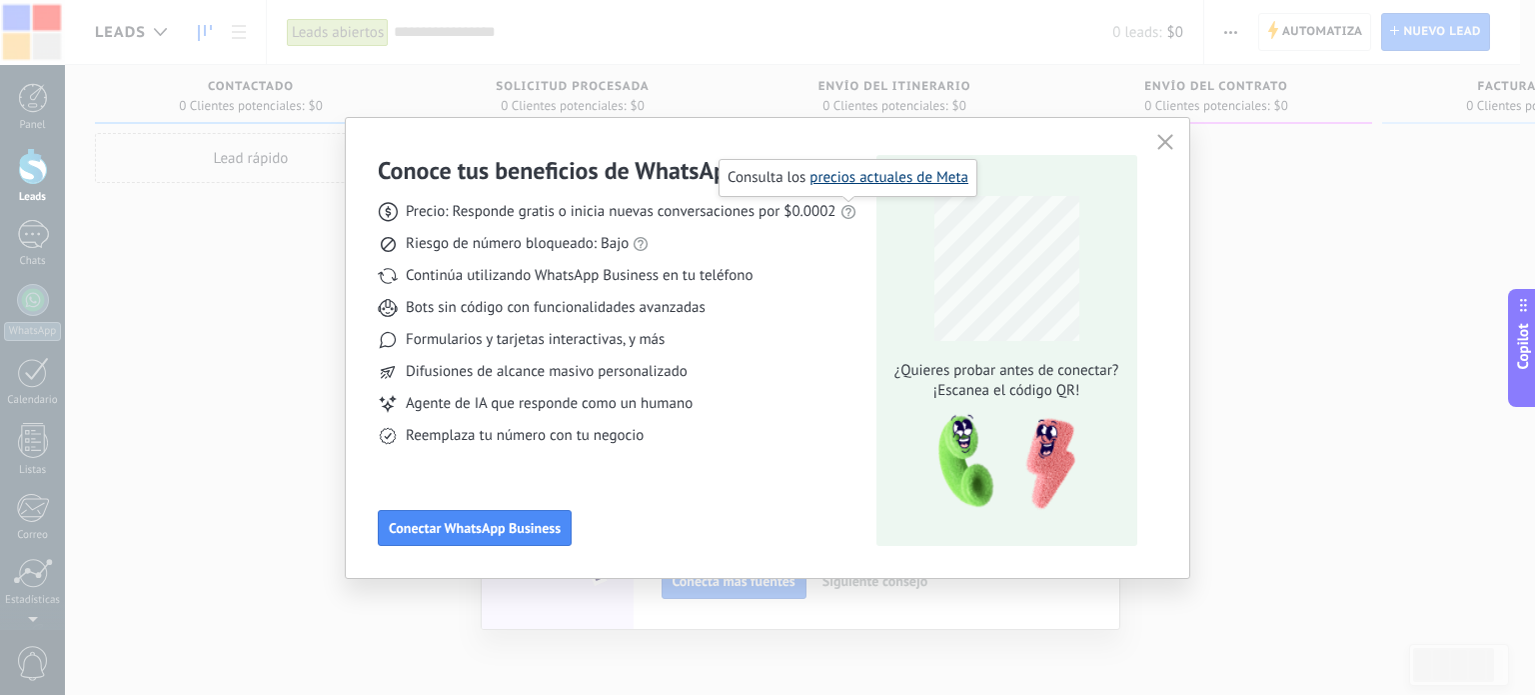
click at [872, 175] on link "precios actuales de Meta" at bounding box center [889, 177] width 159 height 19
click at [479, 528] on span "Conectar WhatsApp Business" at bounding box center [475, 528] width 172 height 14
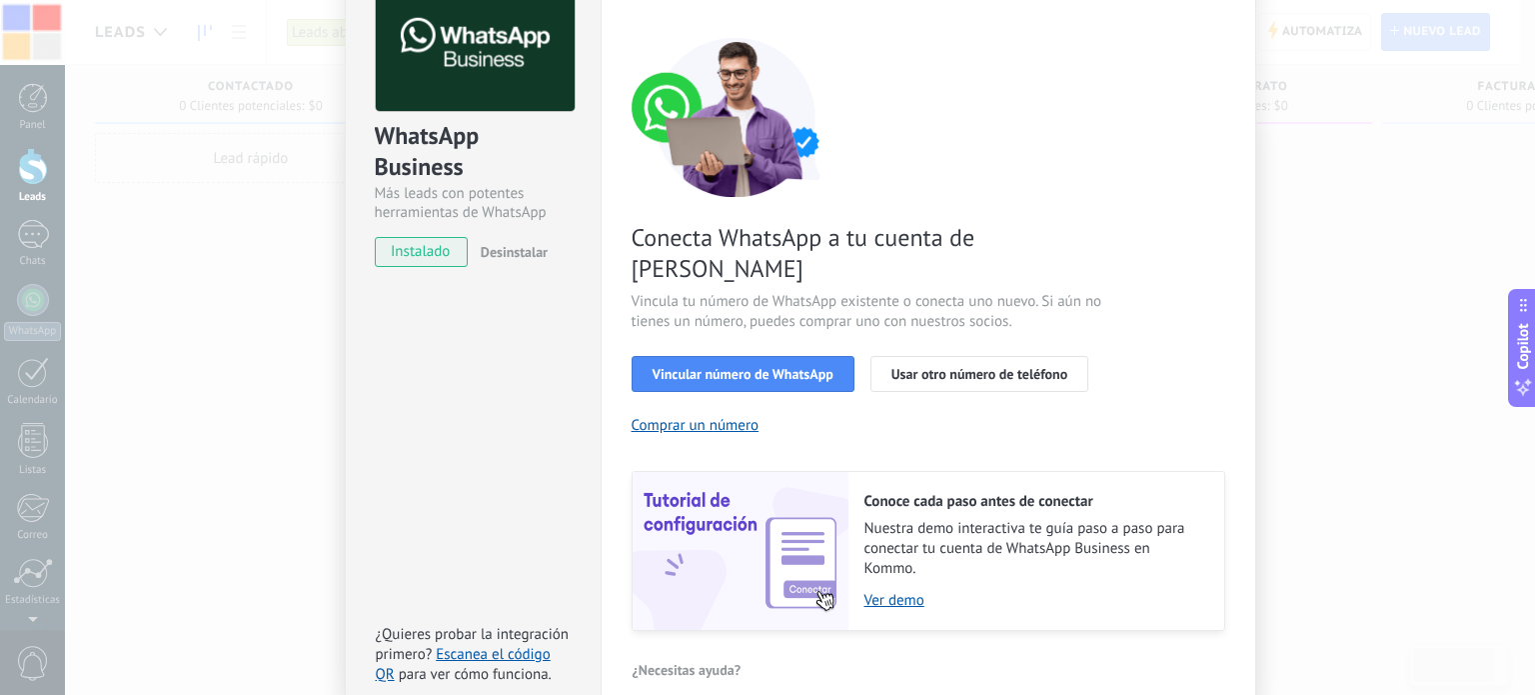
scroll to position [192, 0]
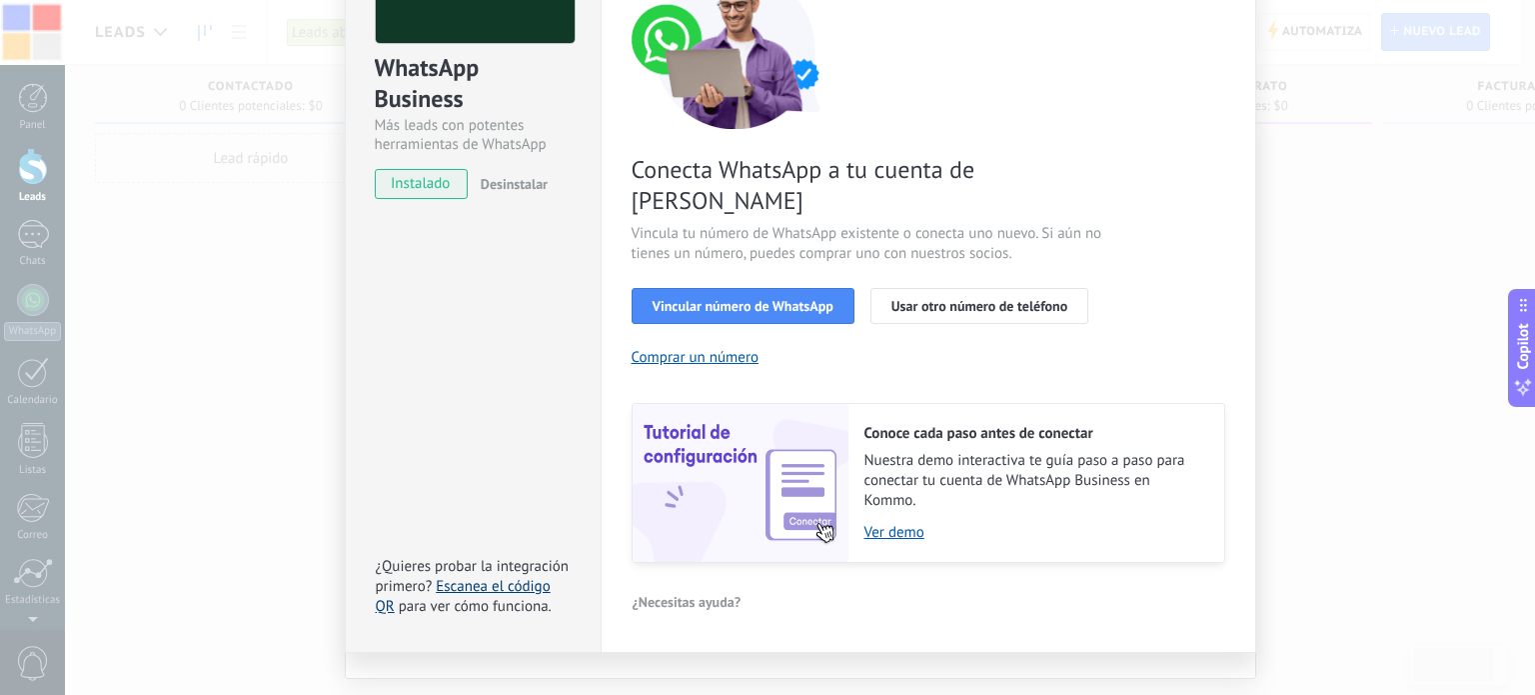
click at [459, 577] on link "Escanea el código QR" at bounding box center [463, 596] width 175 height 39
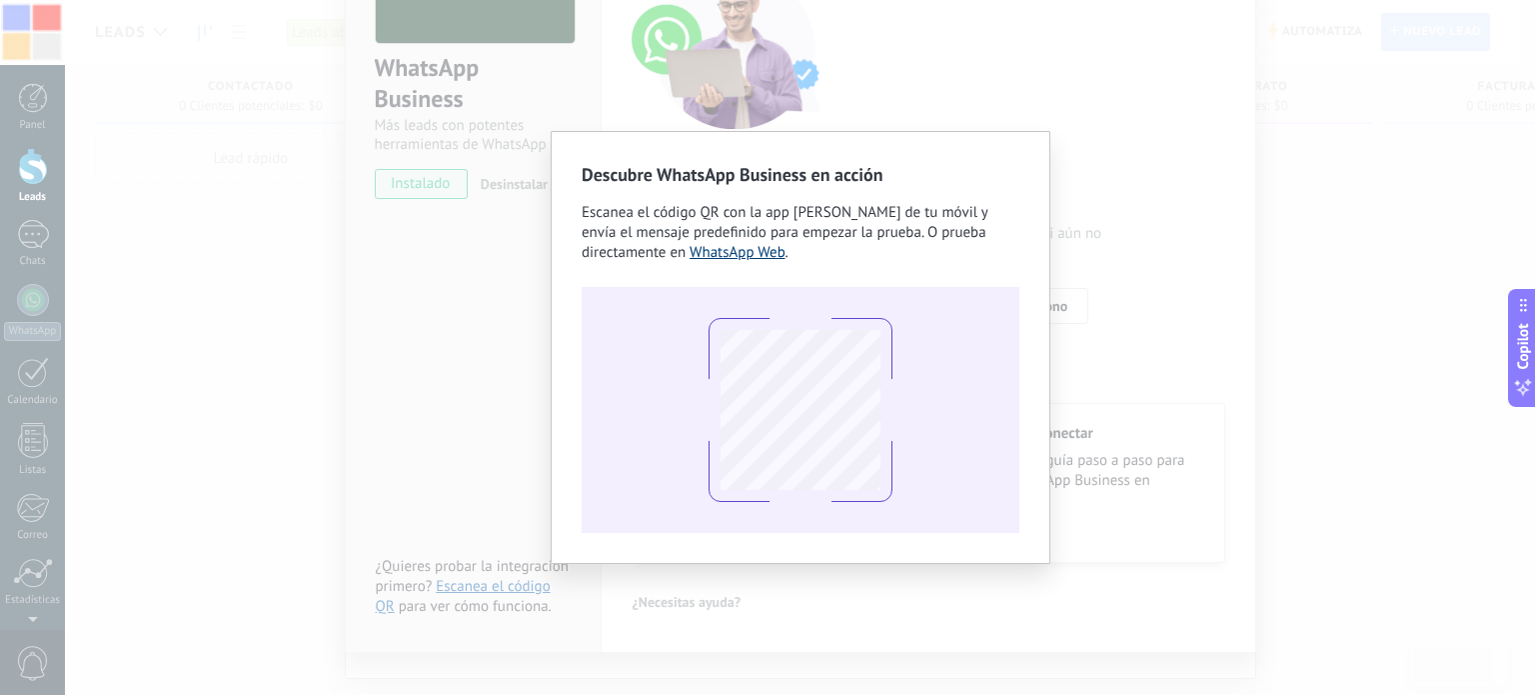
click at [719, 251] on link "WhatsApp Web" at bounding box center [738, 252] width 96 height 19
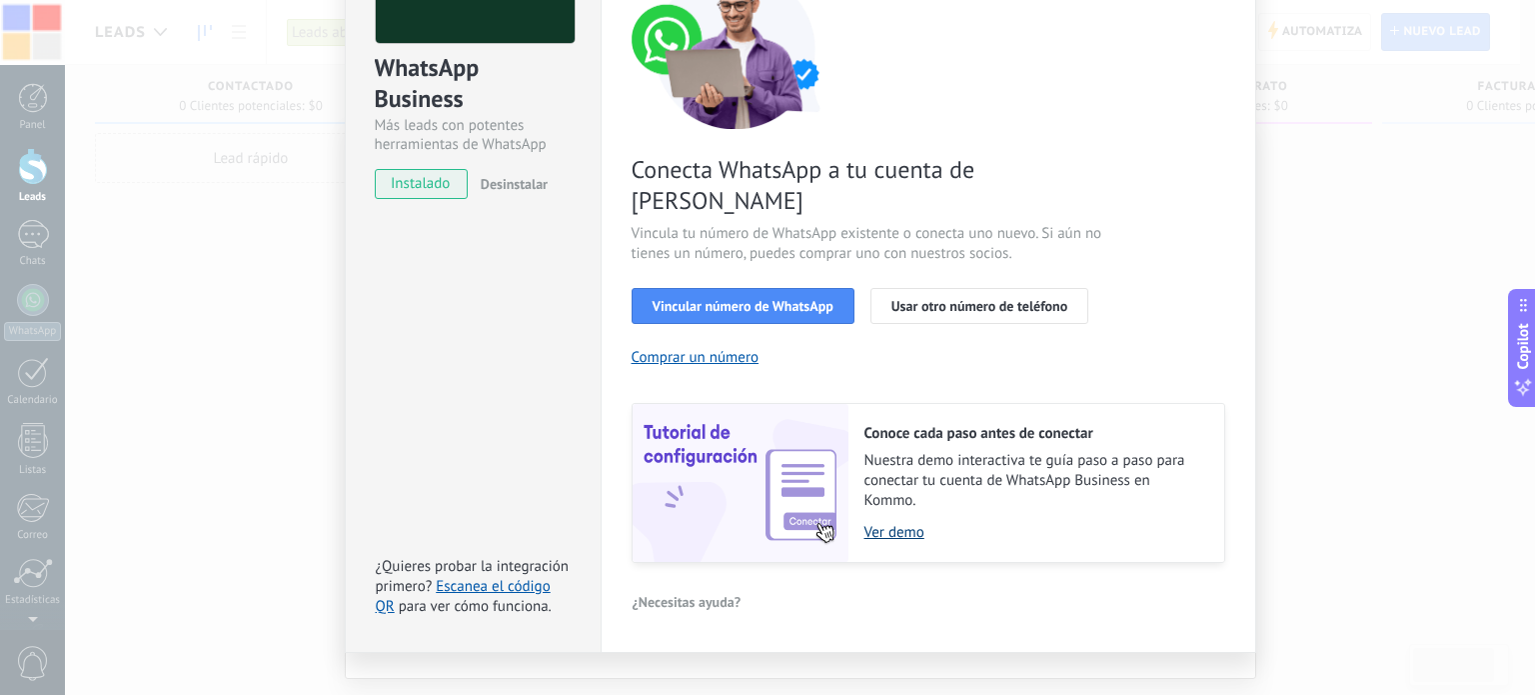
click at [880, 523] on link "Ver demo" at bounding box center [1035, 532] width 340 height 19
click at [682, 299] on span "Vincular número de WhatsApp" at bounding box center [743, 306] width 181 height 14
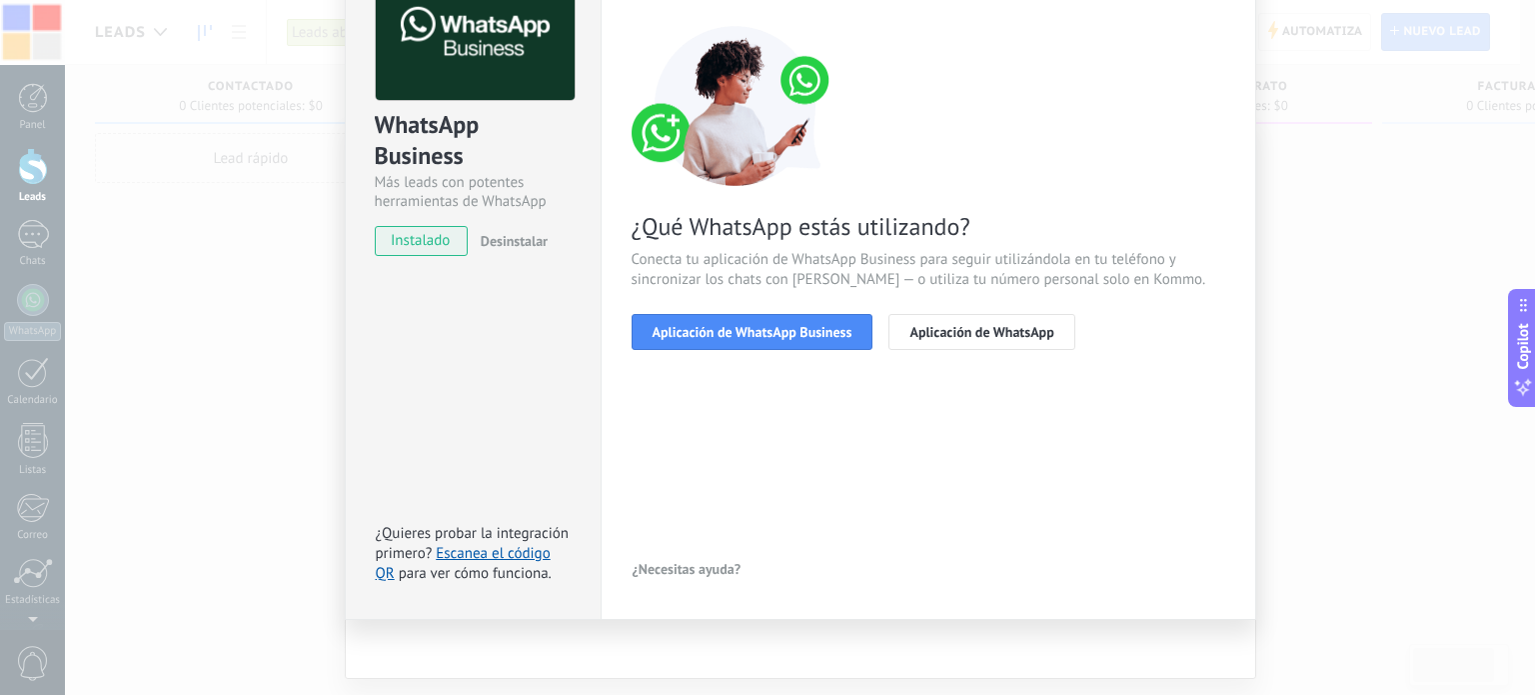
scroll to position [134, 0]
click at [678, 333] on span "Aplicación de WhatsApp Business" at bounding box center [753, 333] width 200 height 14
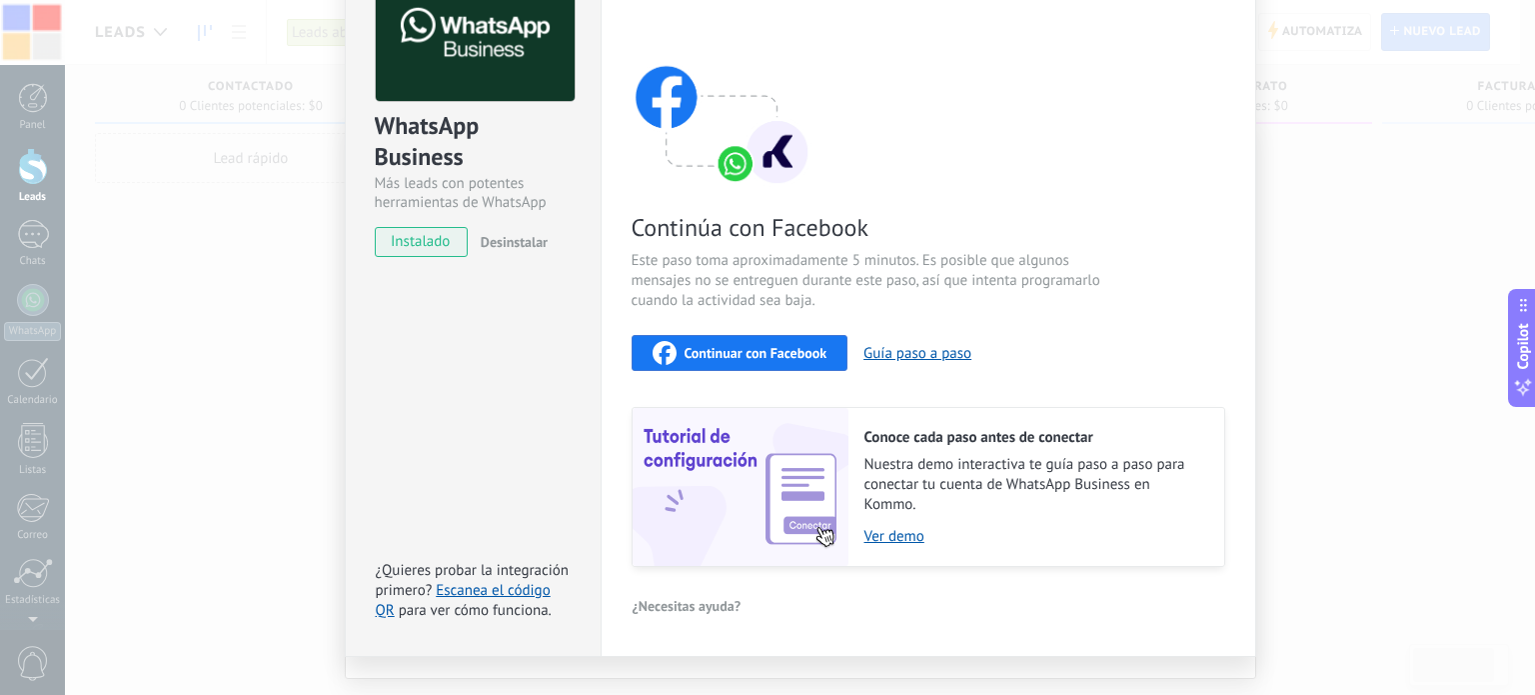
click at [718, 346] on span "Continuar con Facebook" at bounding box center [756, 353] width 143 height 14
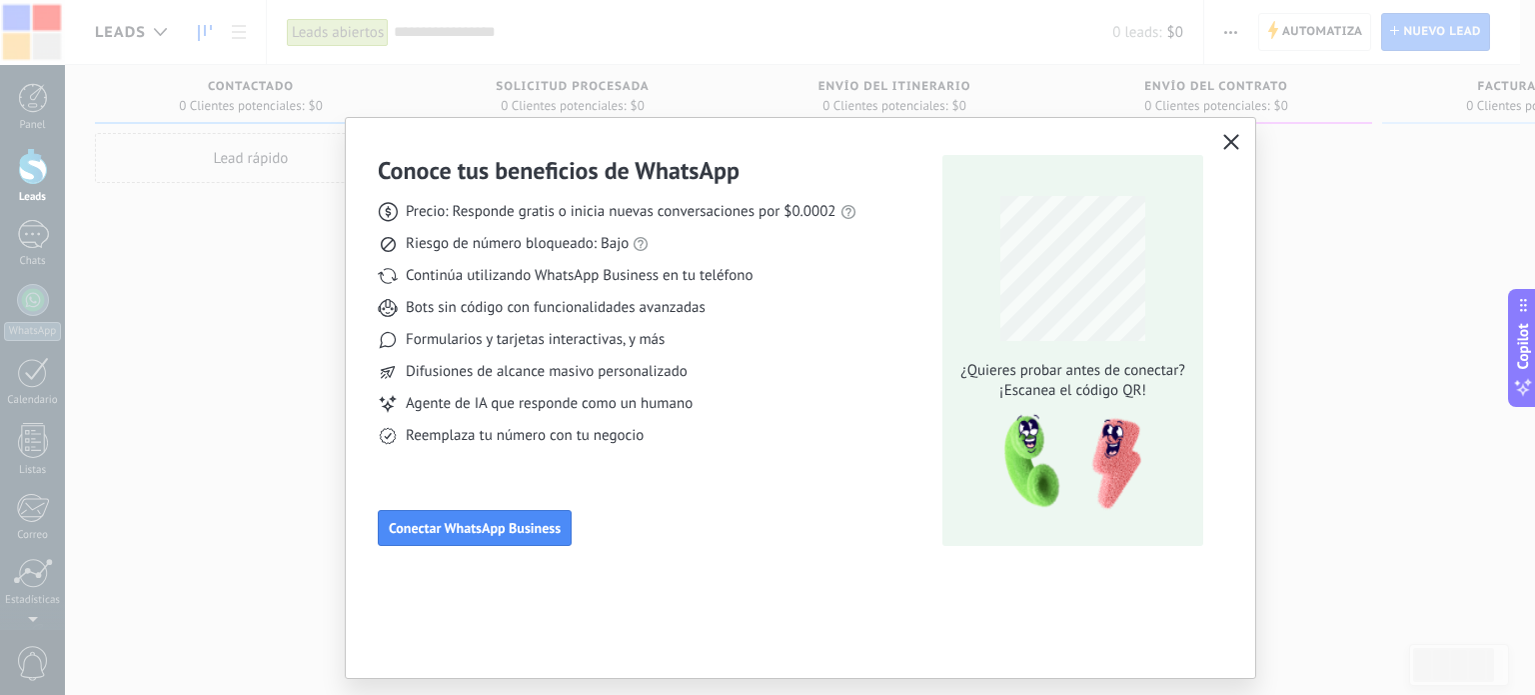
click at [1228, 143] on icon "button" at bounding box center [1231, 142] width 16 height 16
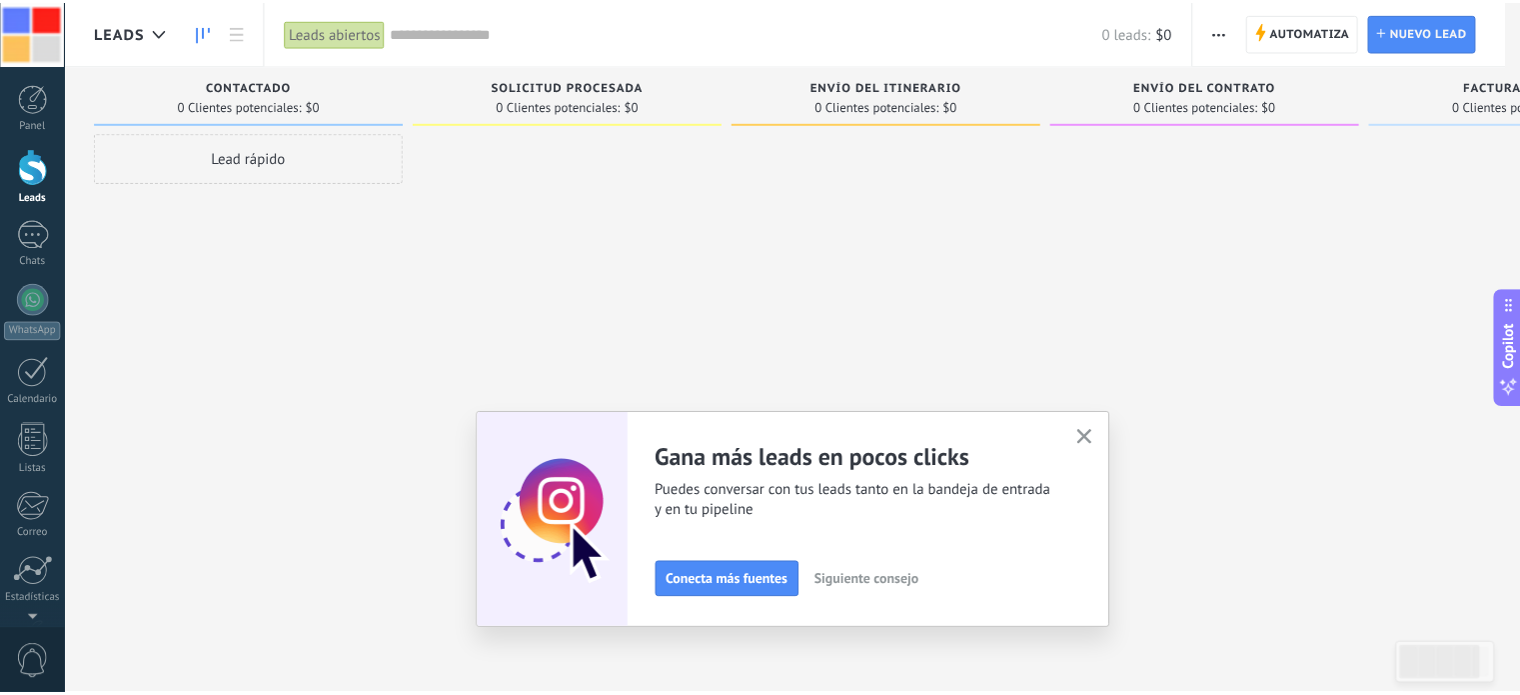
scroll to position [136, 0]
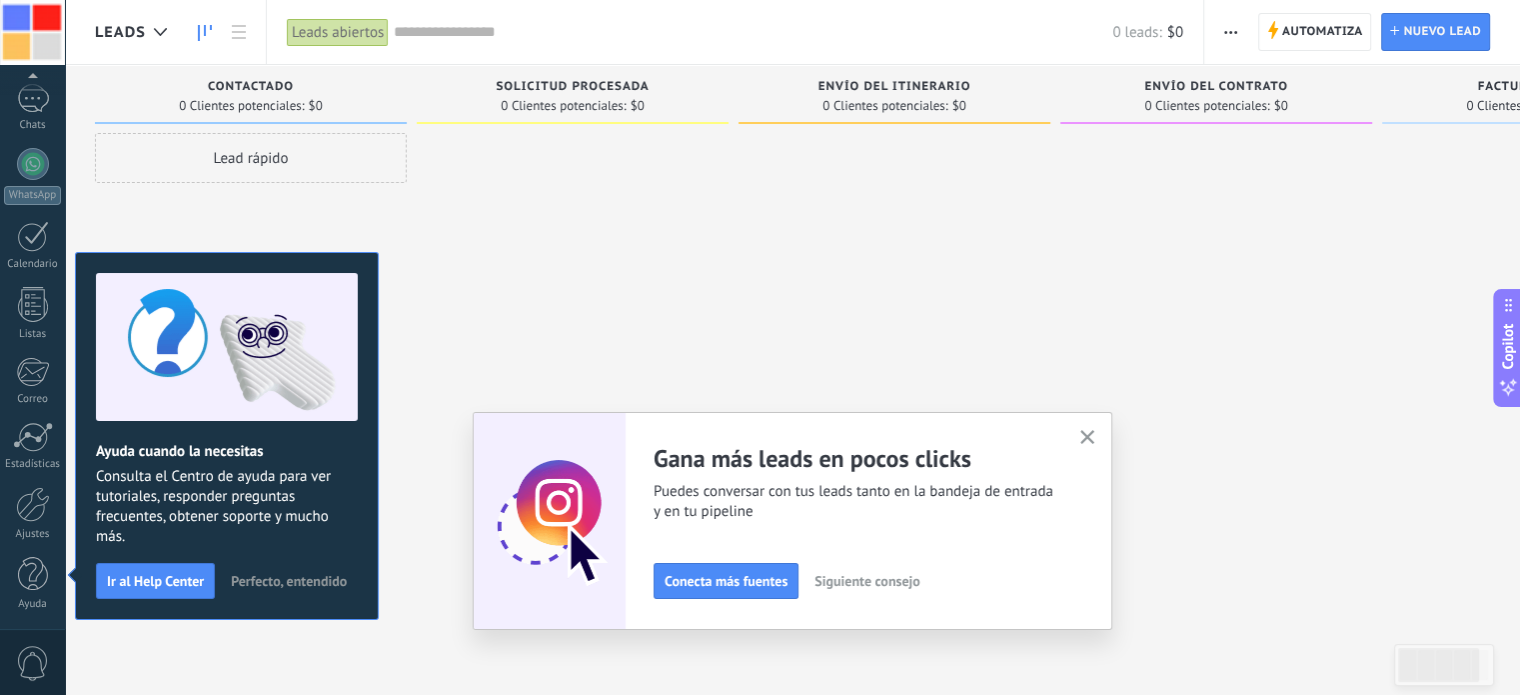
click at [302, 579] on span "Perfecto, entendido" at bounding box center [289, 581] width 116 height 14
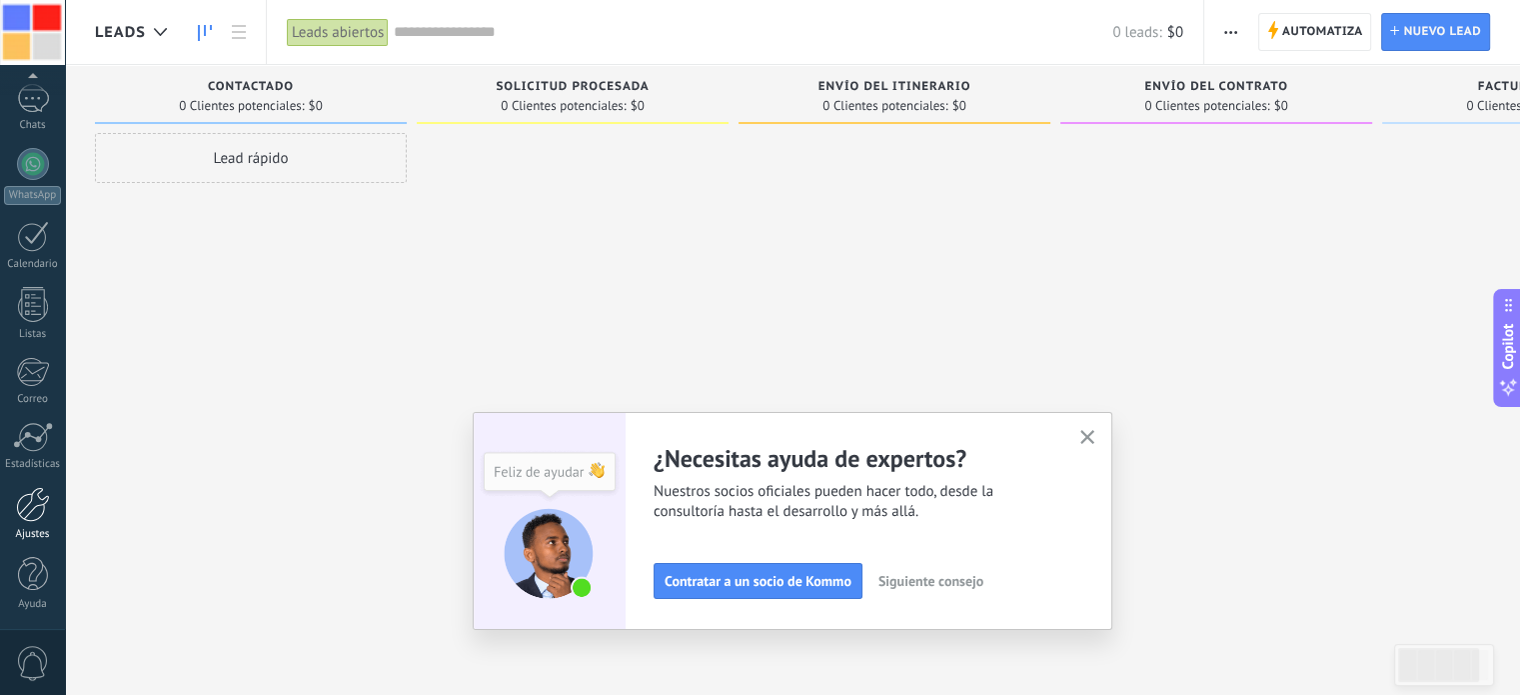
click at [31, 497] on div at bounding box center [33, 504] width 34 height 35
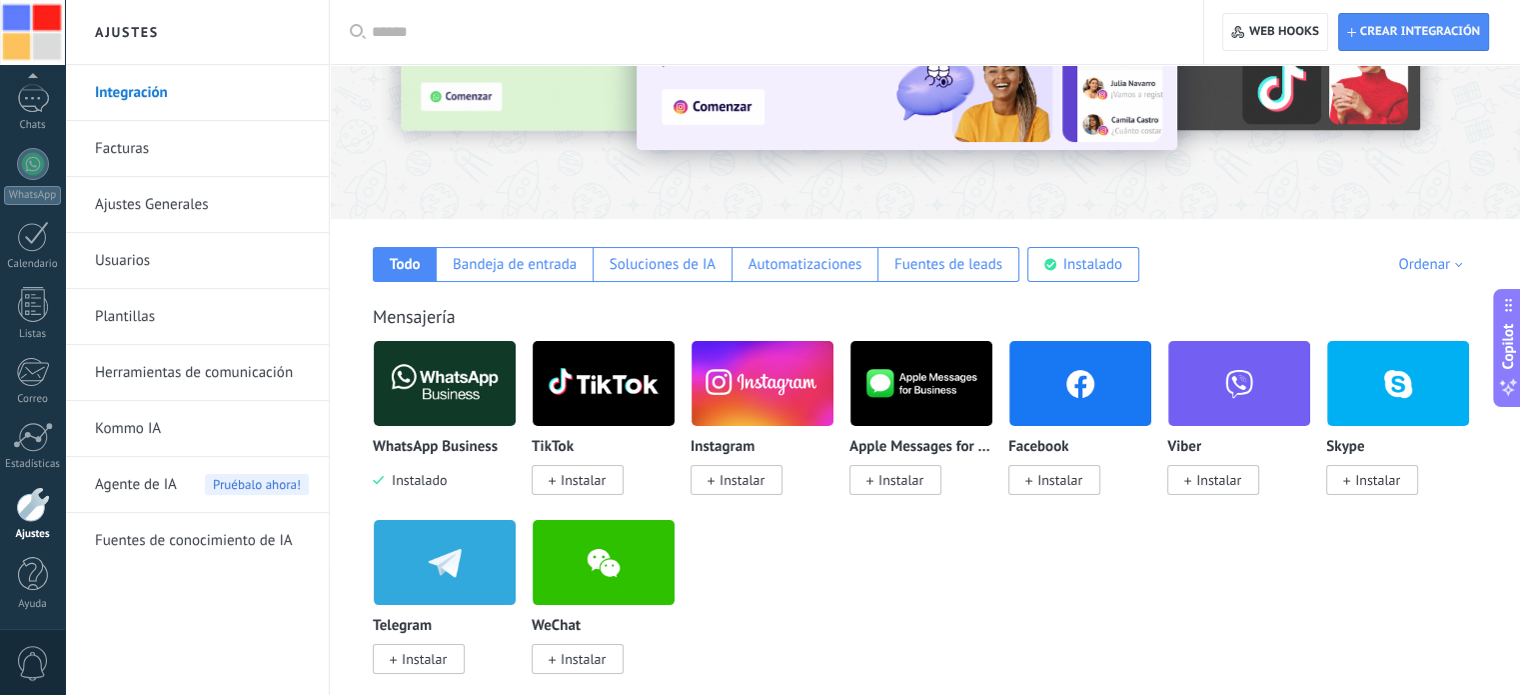
scroll to position [183, 0]
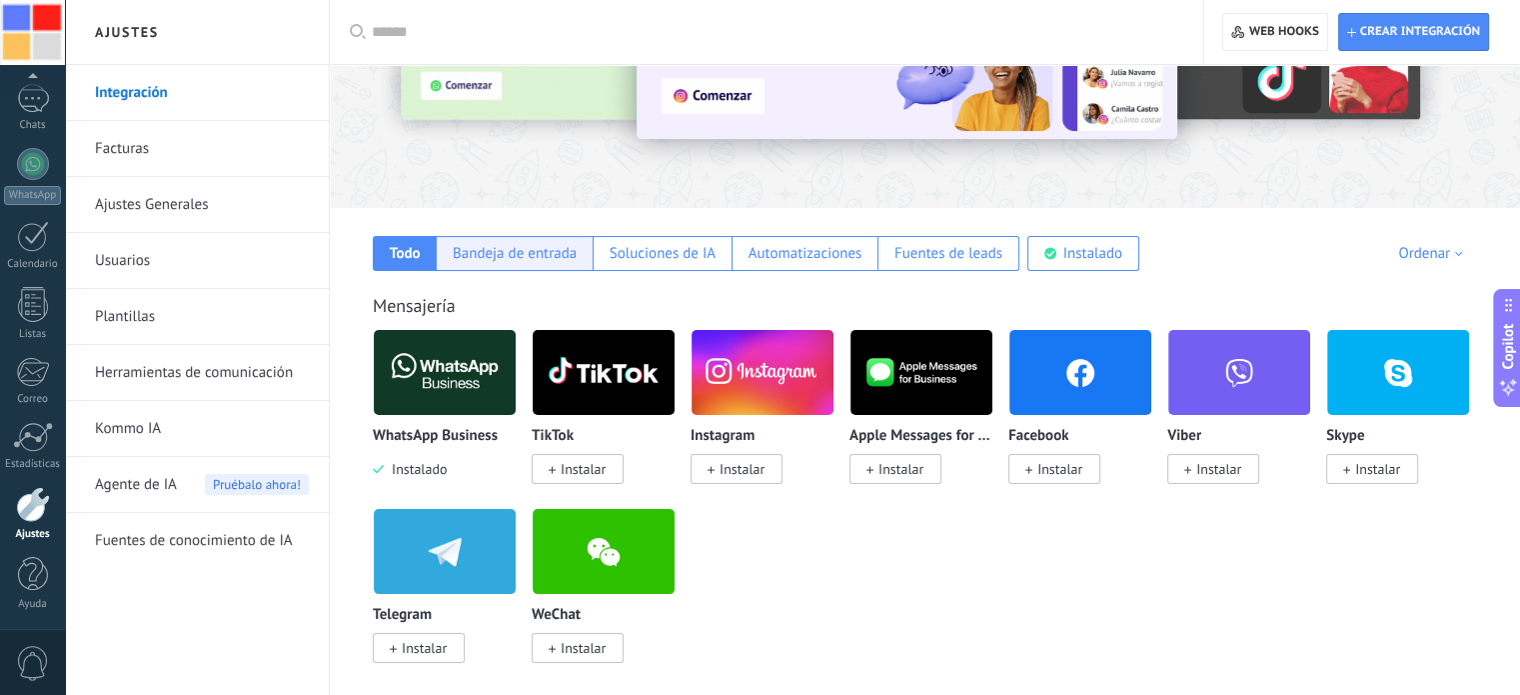
click at [516, 251] on div "Bandeja de entrada" at bounding box center [515, 253] width 124 height 19
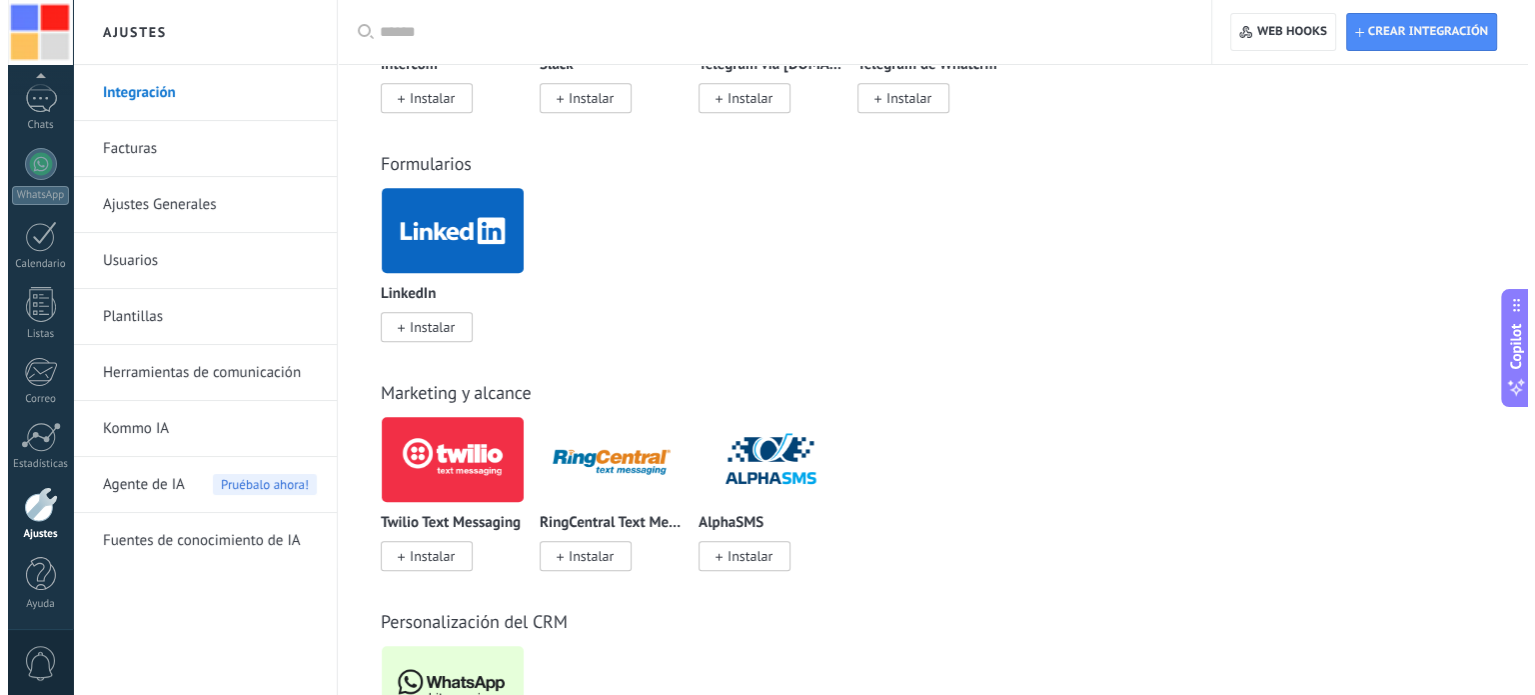
scroll to position [1169, 0]
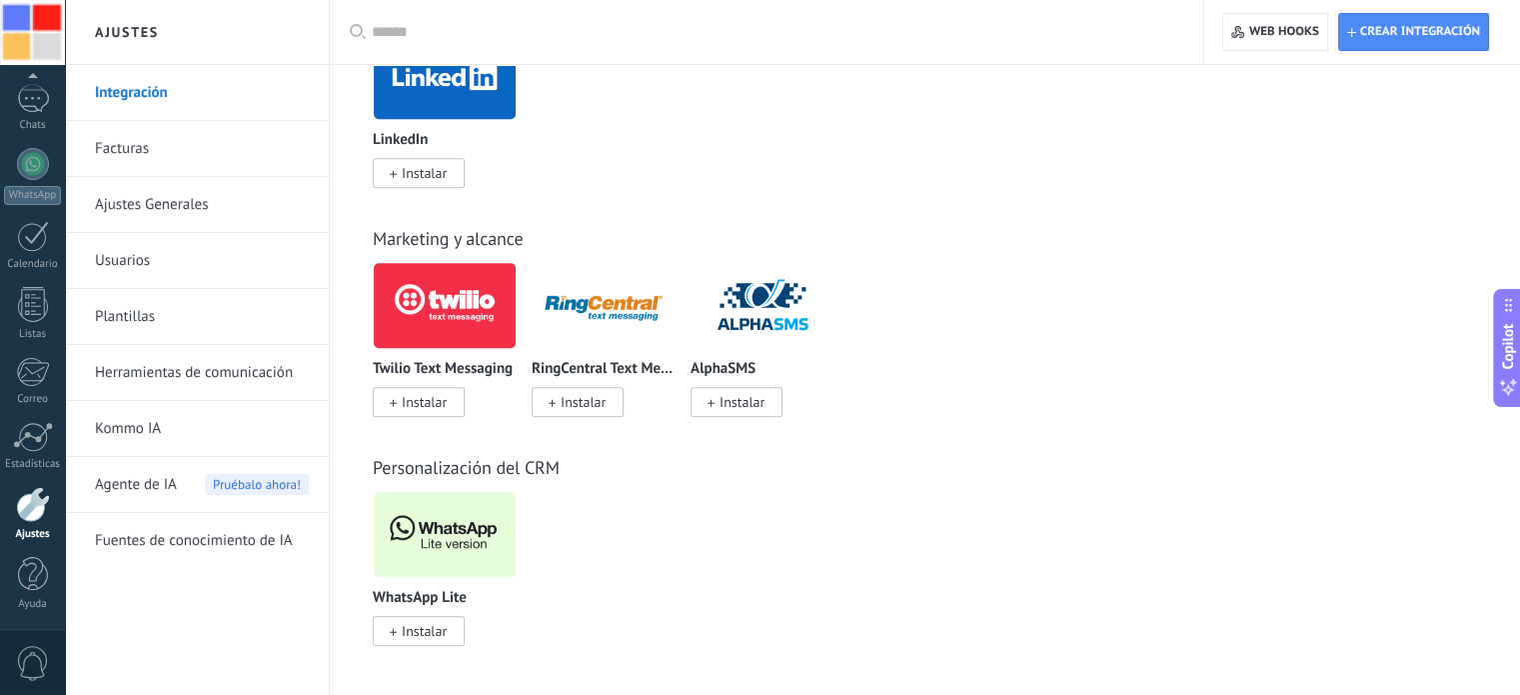
click at [445, 531] on img at bounding box center [445, 534] width 142 height 97
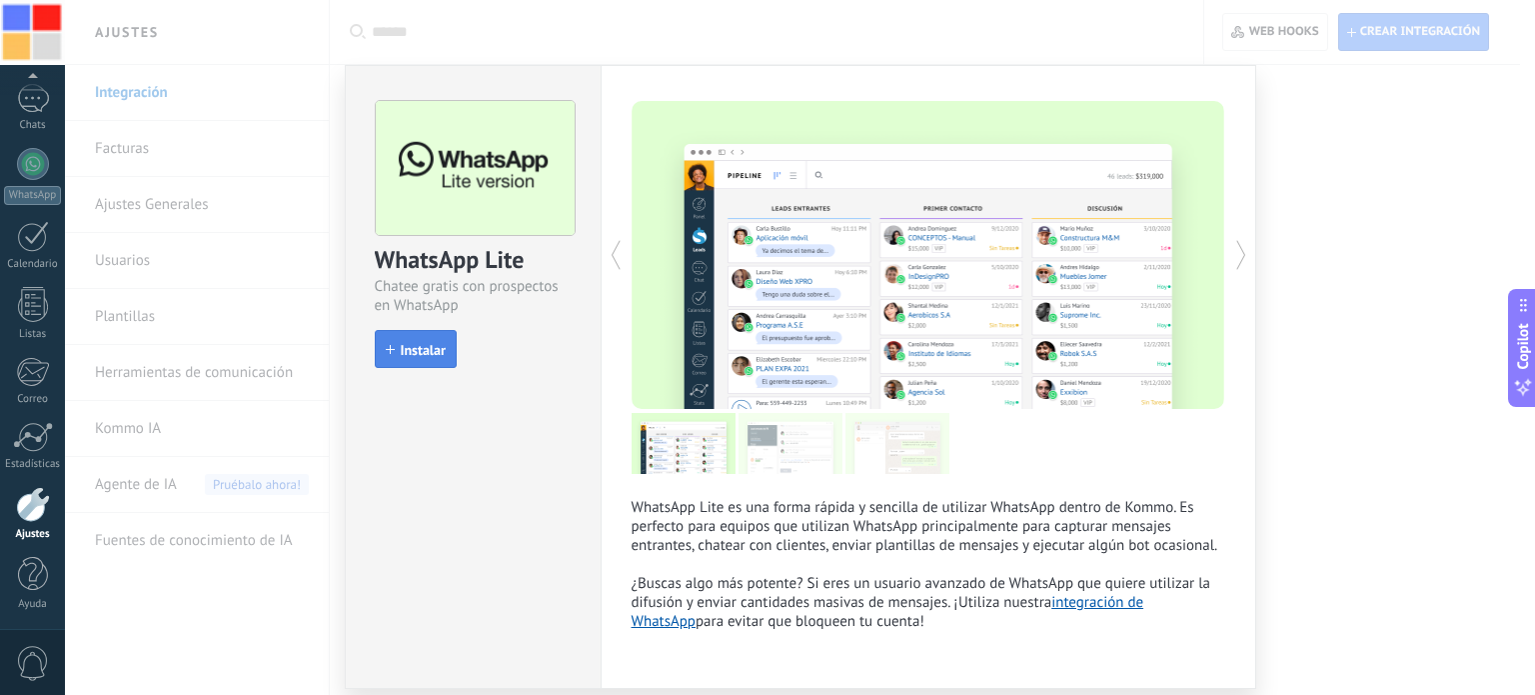
click at [426, 343] on span "Instalar" at bounding box center [423, 350] width 45 height 14
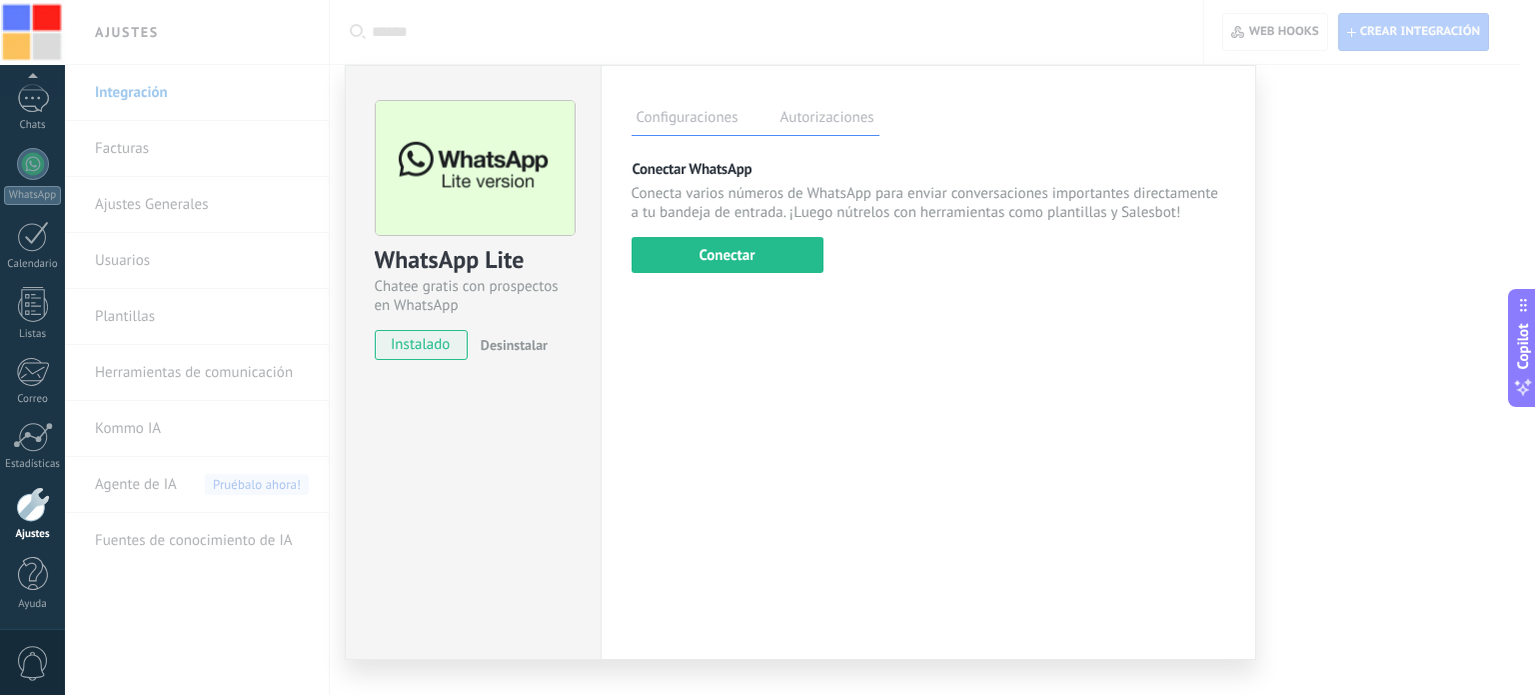
click at [813, 117] on label "Autorizaciones" at bounding box center [828, 120] width 104 height 29
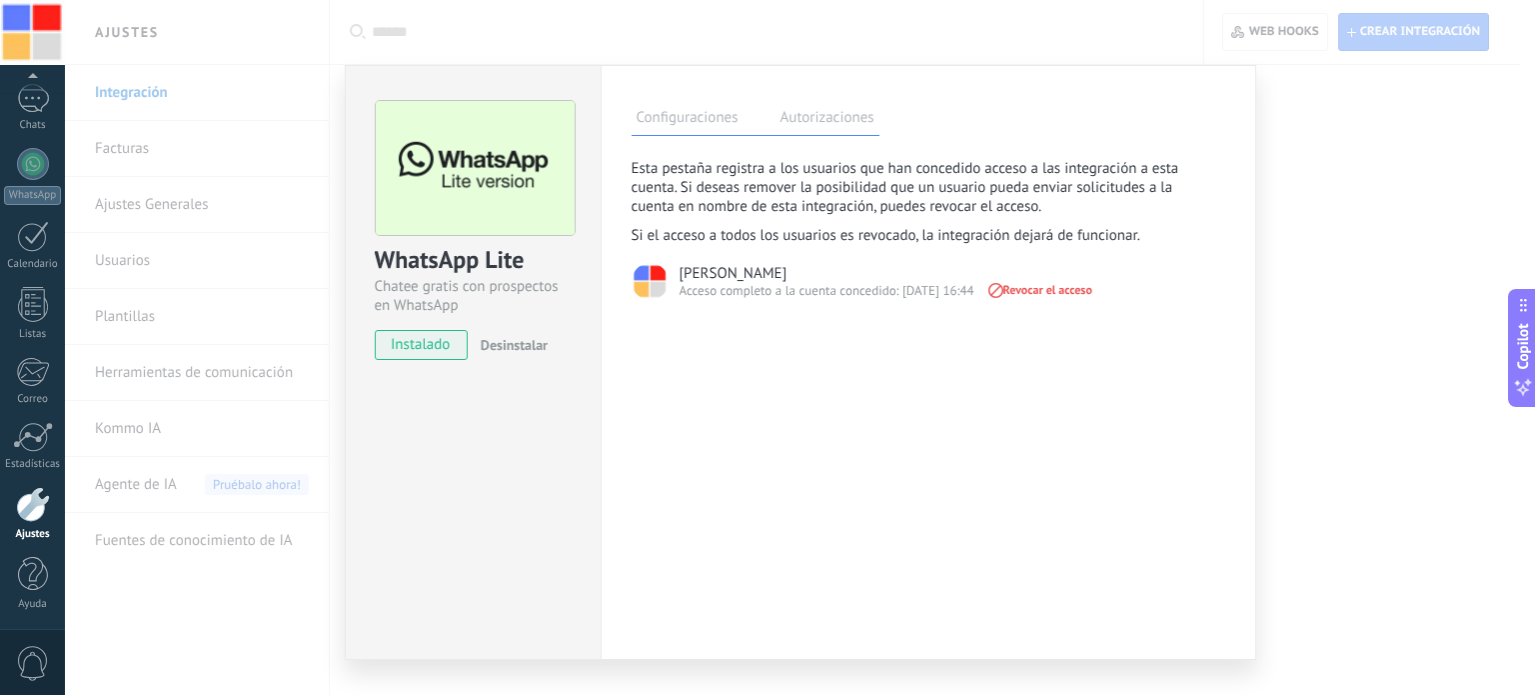
click at [681, 116] on label "Configuraciones" at bounding box center [688, 120] width 112 height 29
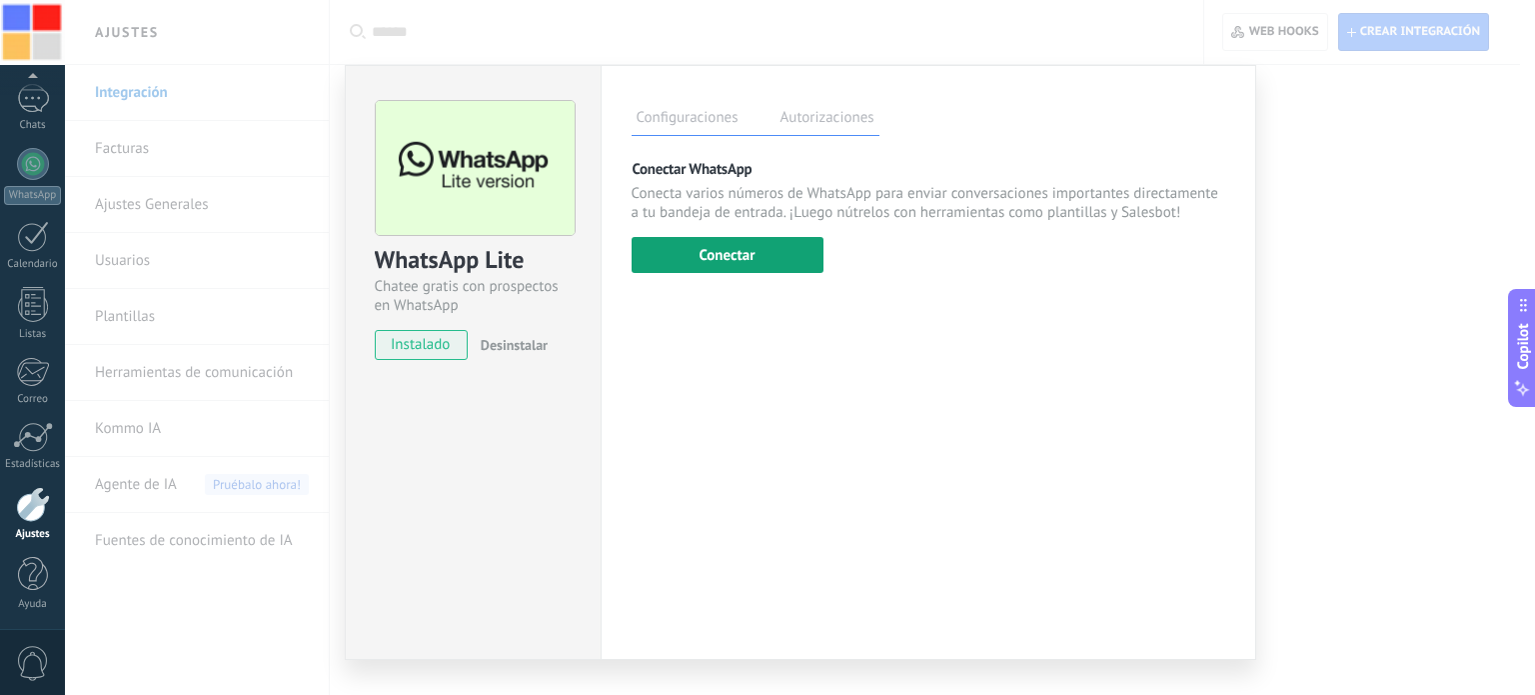
click at [727, 252] on button "Conectar" at bounding box center [728, 255] width 192 height 36
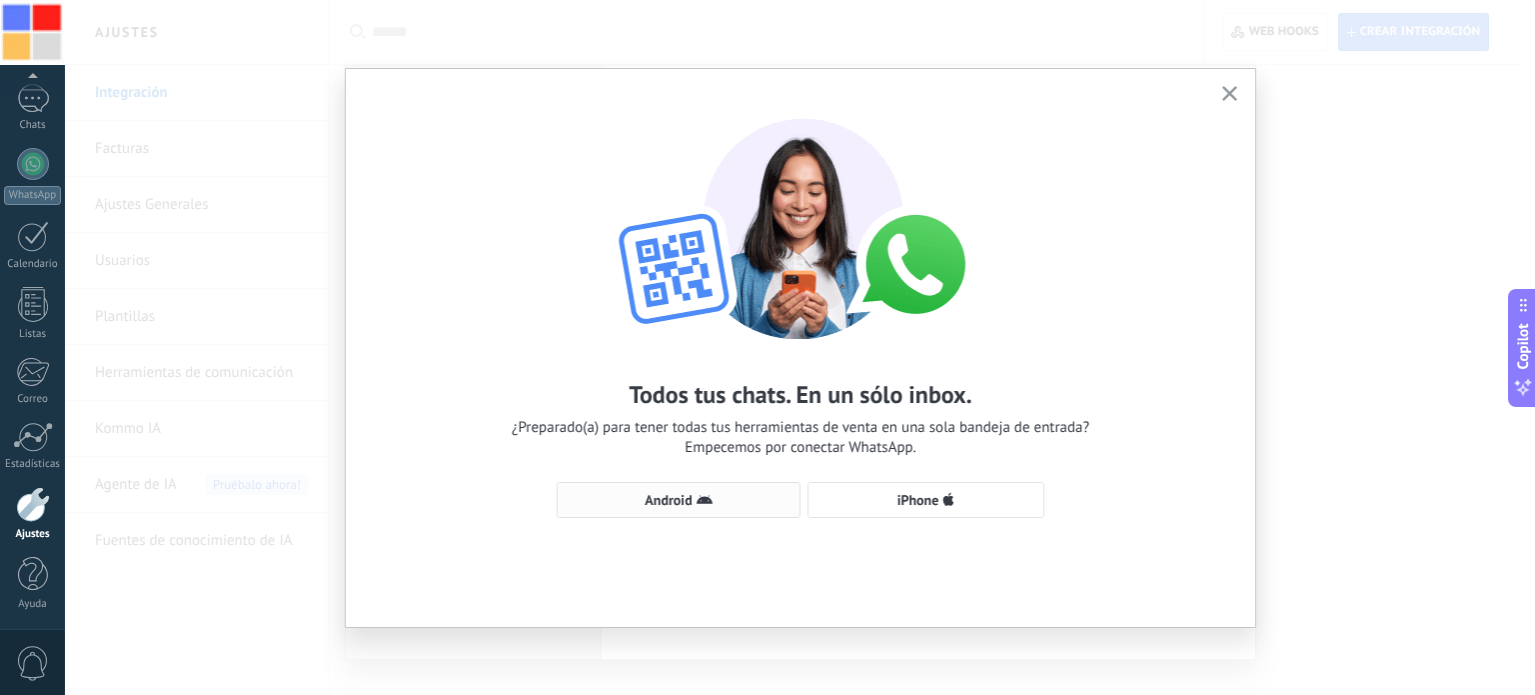
click at [648, 495] on span "Android" at bounding box center [668, 500] width 47 height 14
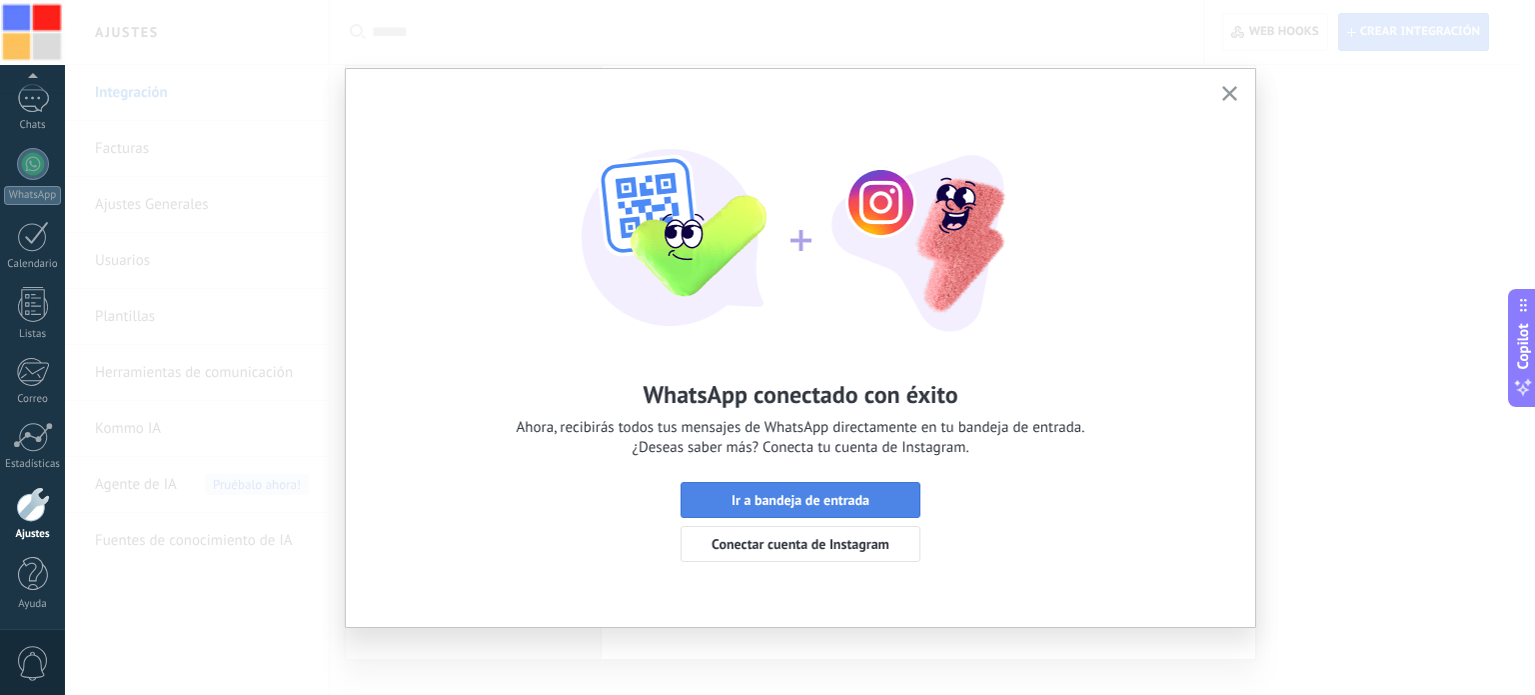
click at [781, 493] on span "Ir a bandeja de entrada" at bounding box center [801, 500] width 138 height 14
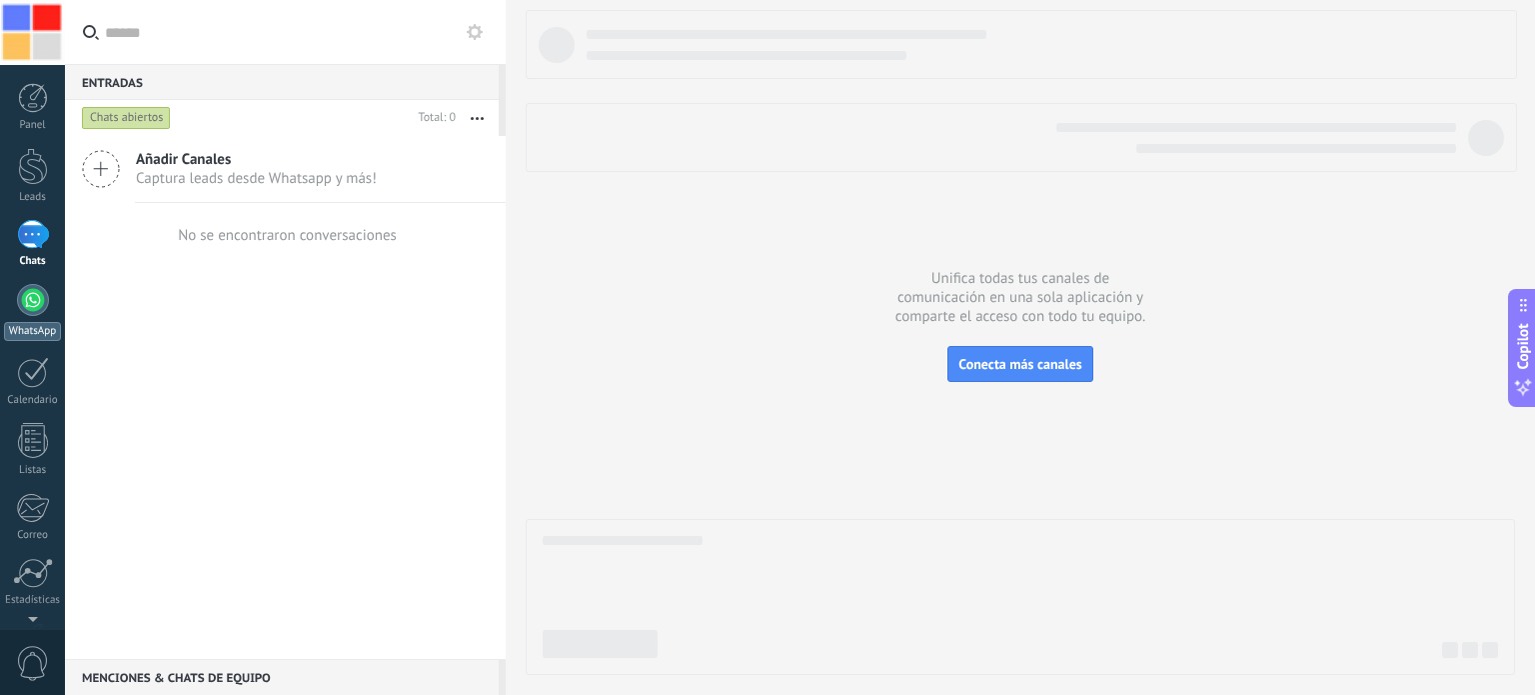
click at [33, 311] on div at bounding box center [33, 300] width 32 height 32
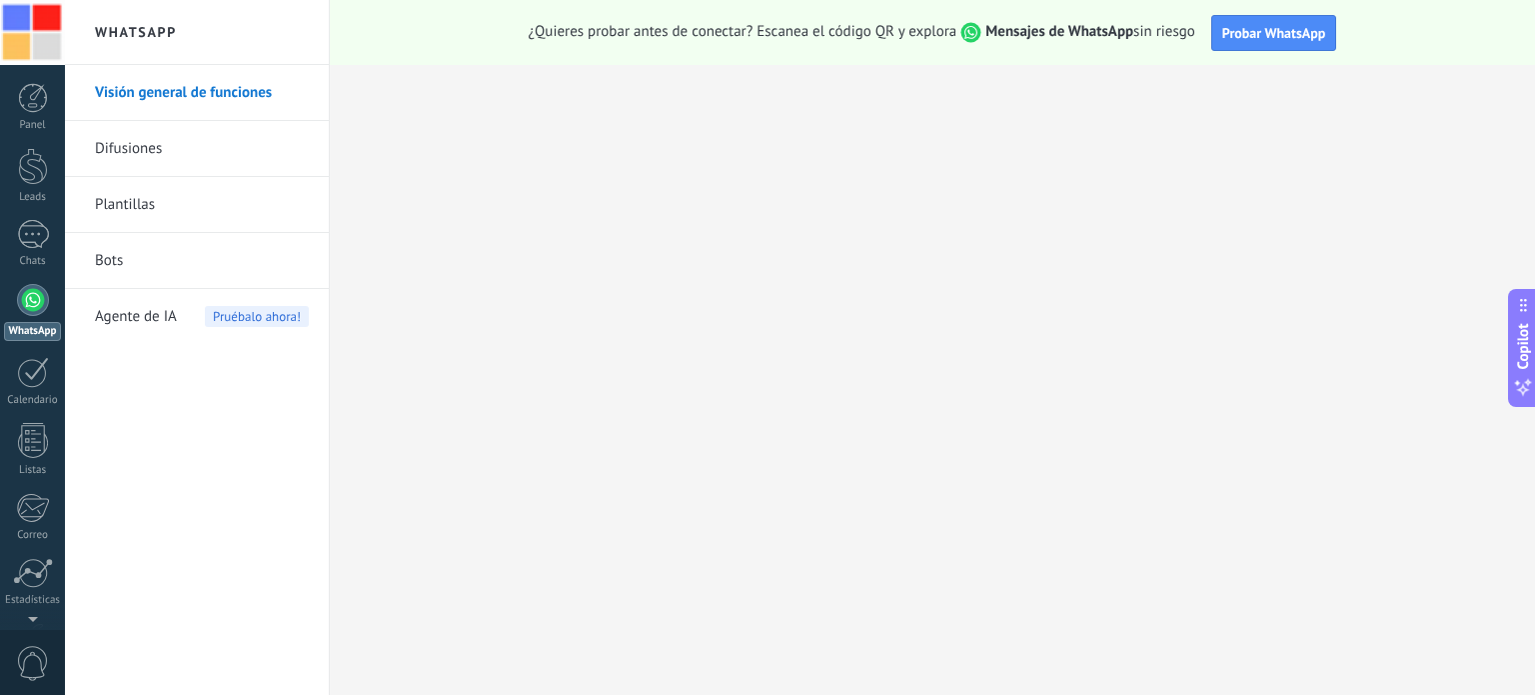
click at [182, 92] on link "Visión general de funciones" at bounding box center [202, 93] width 214 height 56
click at [170, 139] on link "Difusiones" at bounding box center [202, 149] width 214 height 56
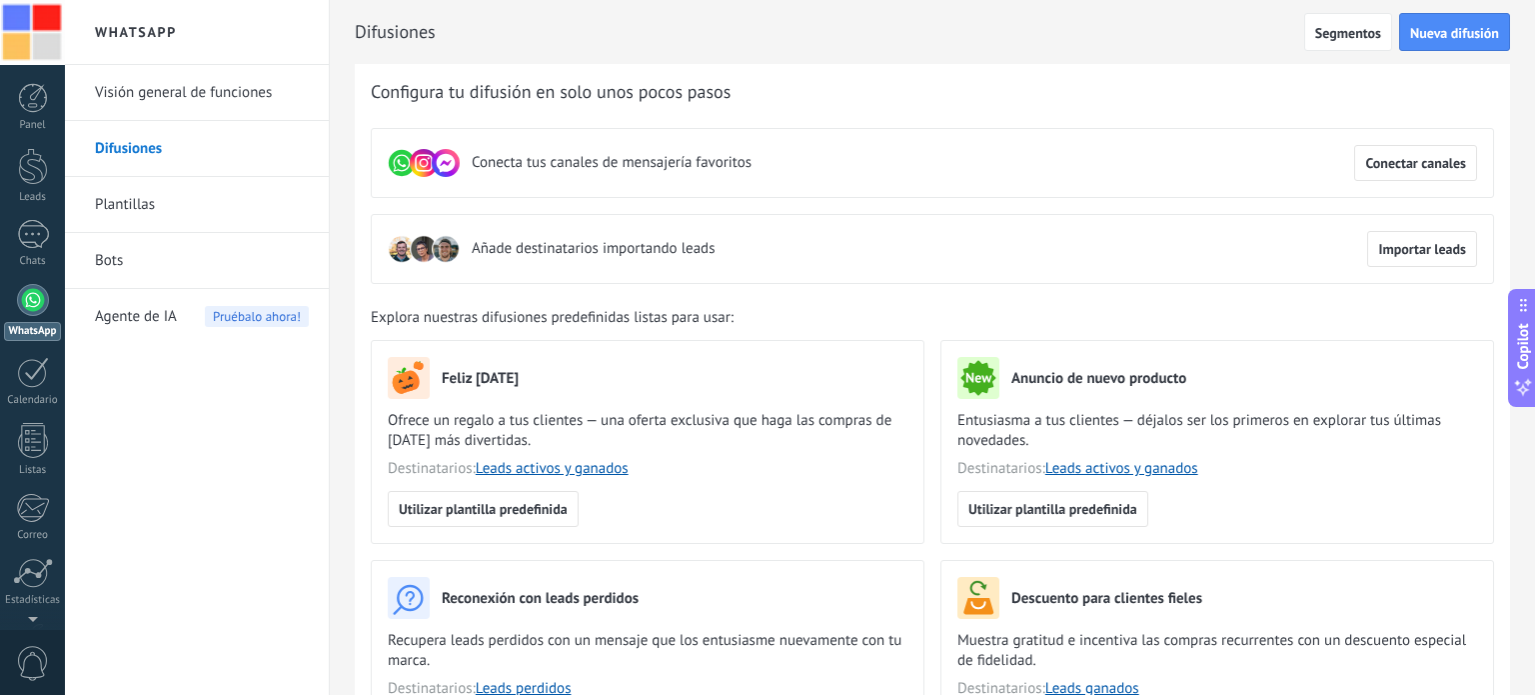
click at [169, 207] on link "Plantillas" at bounding box center [202, 205] width 214 height 56
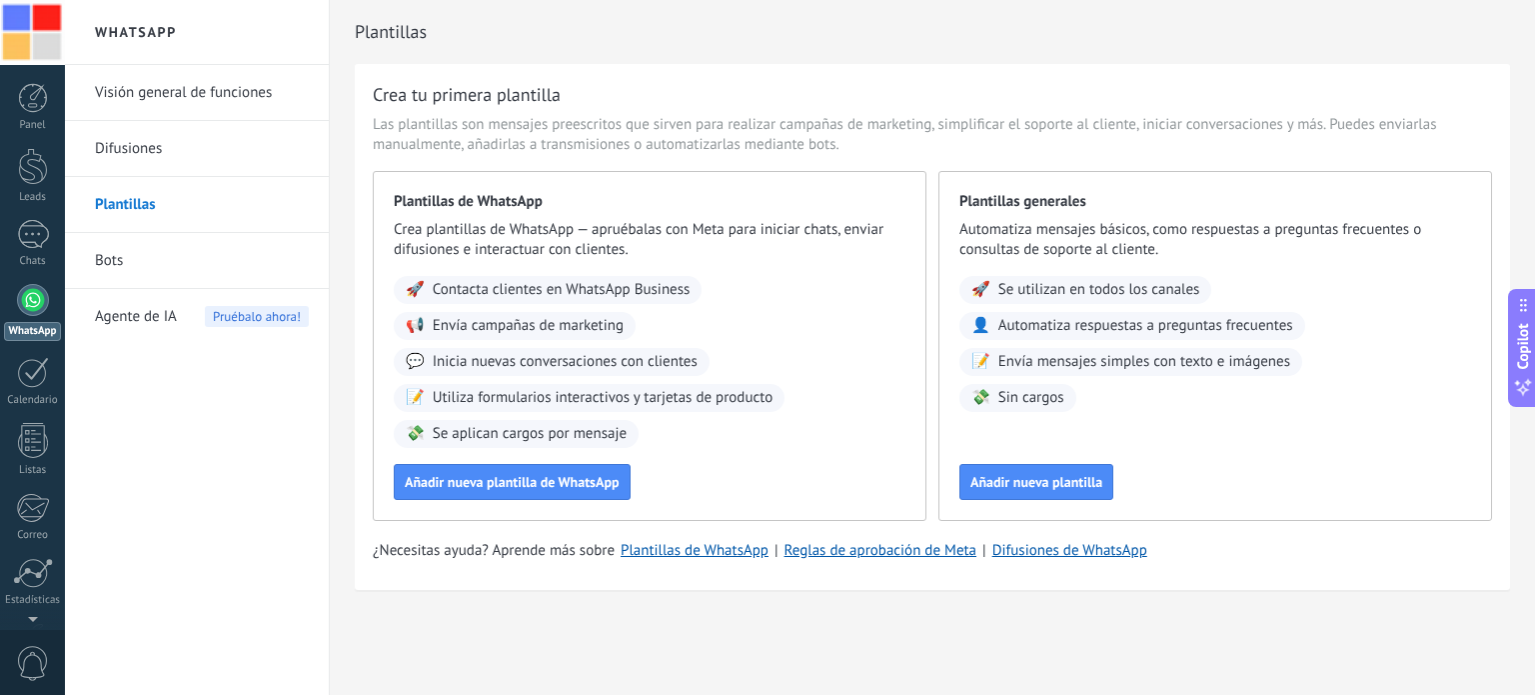
click at [168, 260] on link "Bots" at bounding box center [202, 261] width 214 height 56
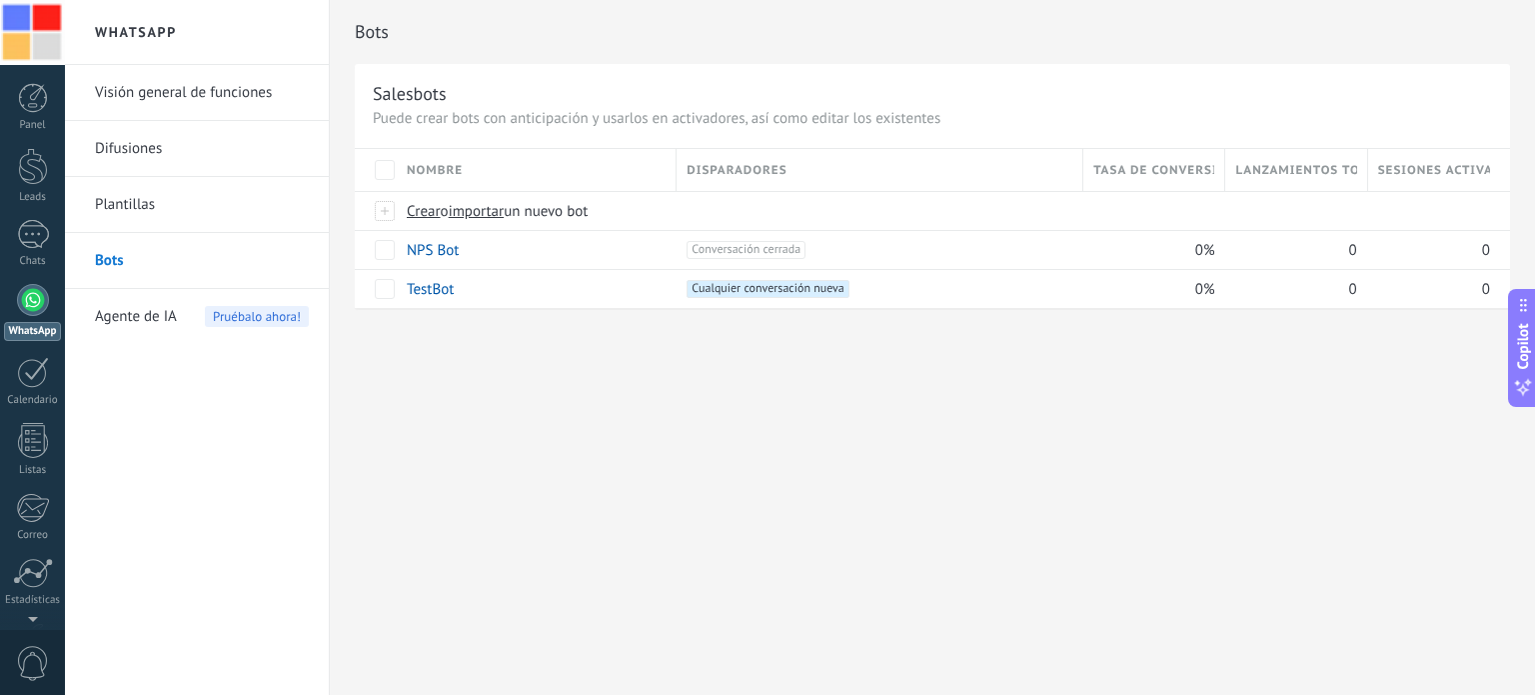
click at [156, 317] on span "Agente de IA" at bounding box center [136, 317] width 82 height 56
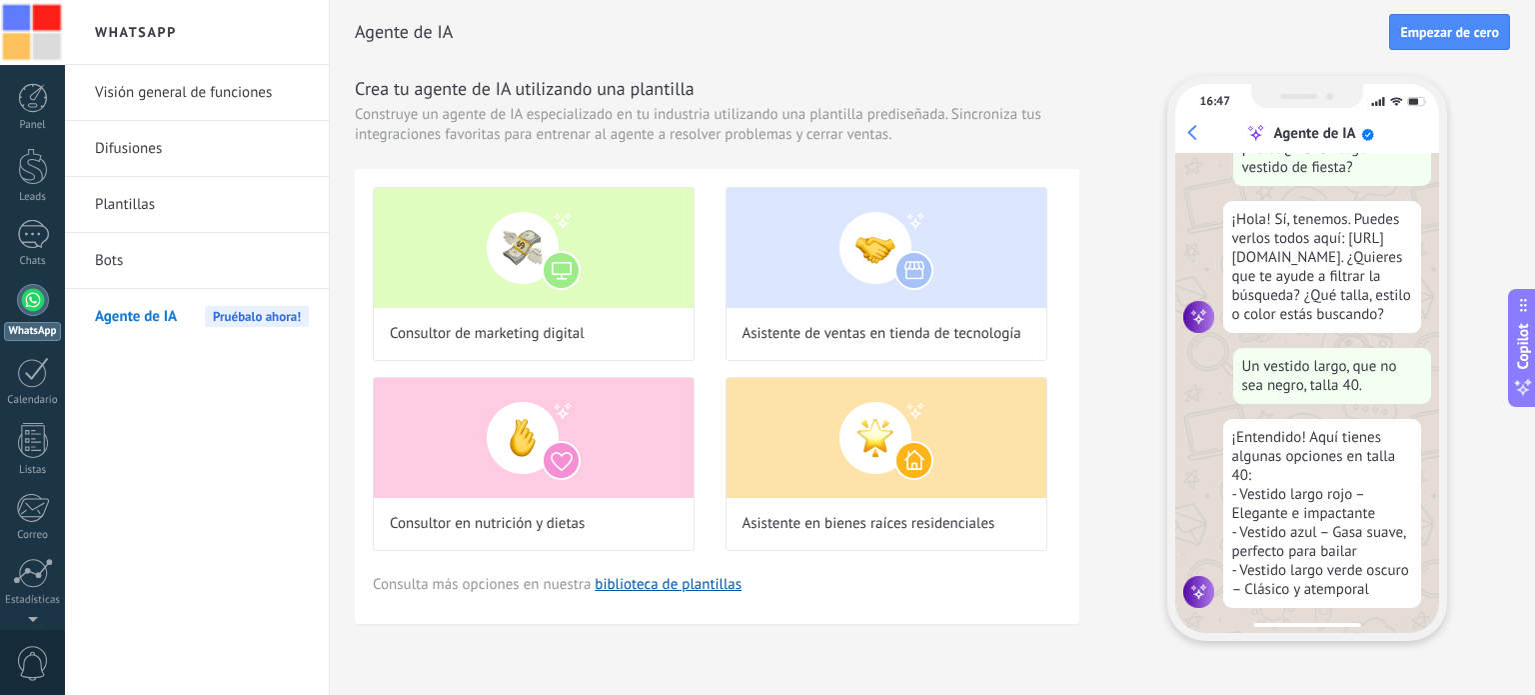
scroll to position [64, 0]
click at [164, 88] on link "Visión general de funciones" at bounding box center [202, 93] width 214 height 56
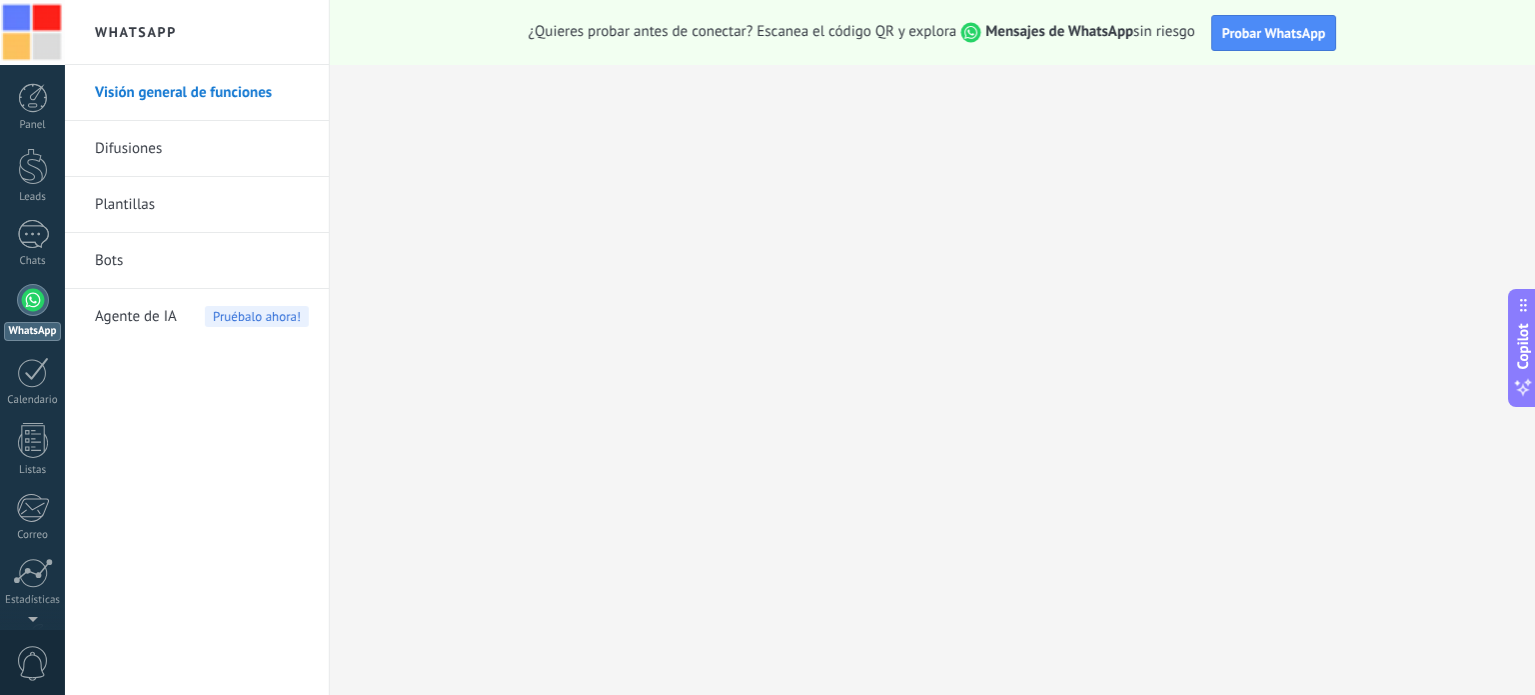
click at [26, 309] on div at bounding box center [33, 300] width 32 height 32
click at [35, 98] on div at bounding box center [33, 98] width 30 height 30
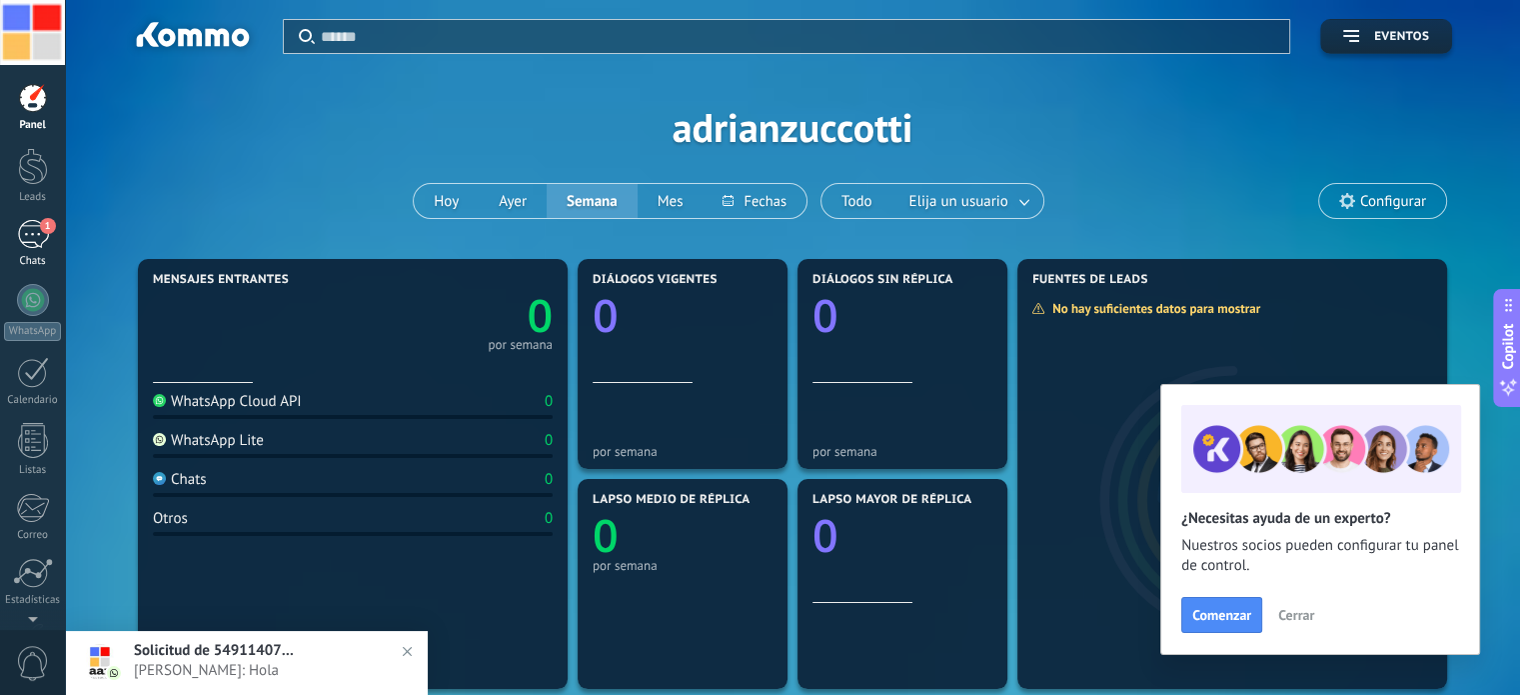
click at [28, 232] on div "1" at bounding box center [33, 234] width 32 height 29
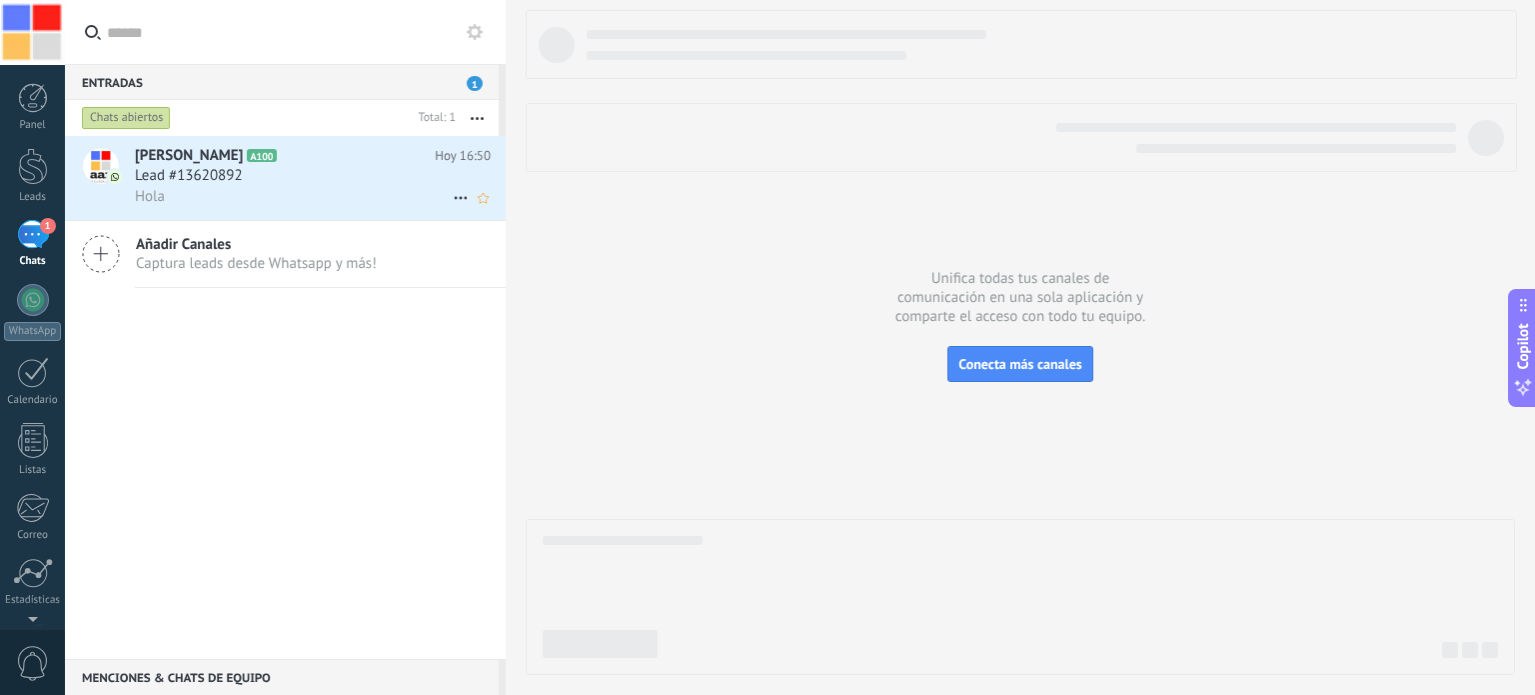
click at [323, 190] on div "Hola" at bounding box center [313, 196] width 356 height 21
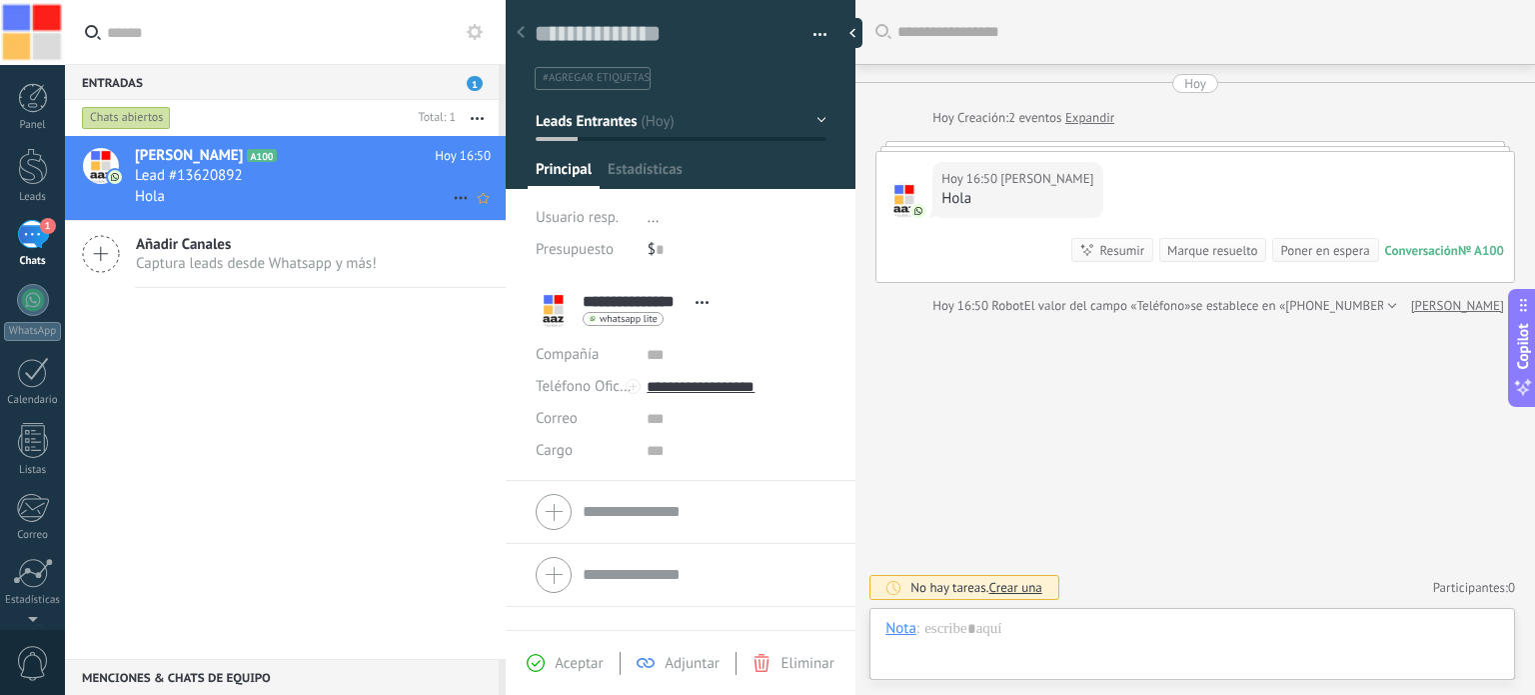
scroll to position [29, 0]
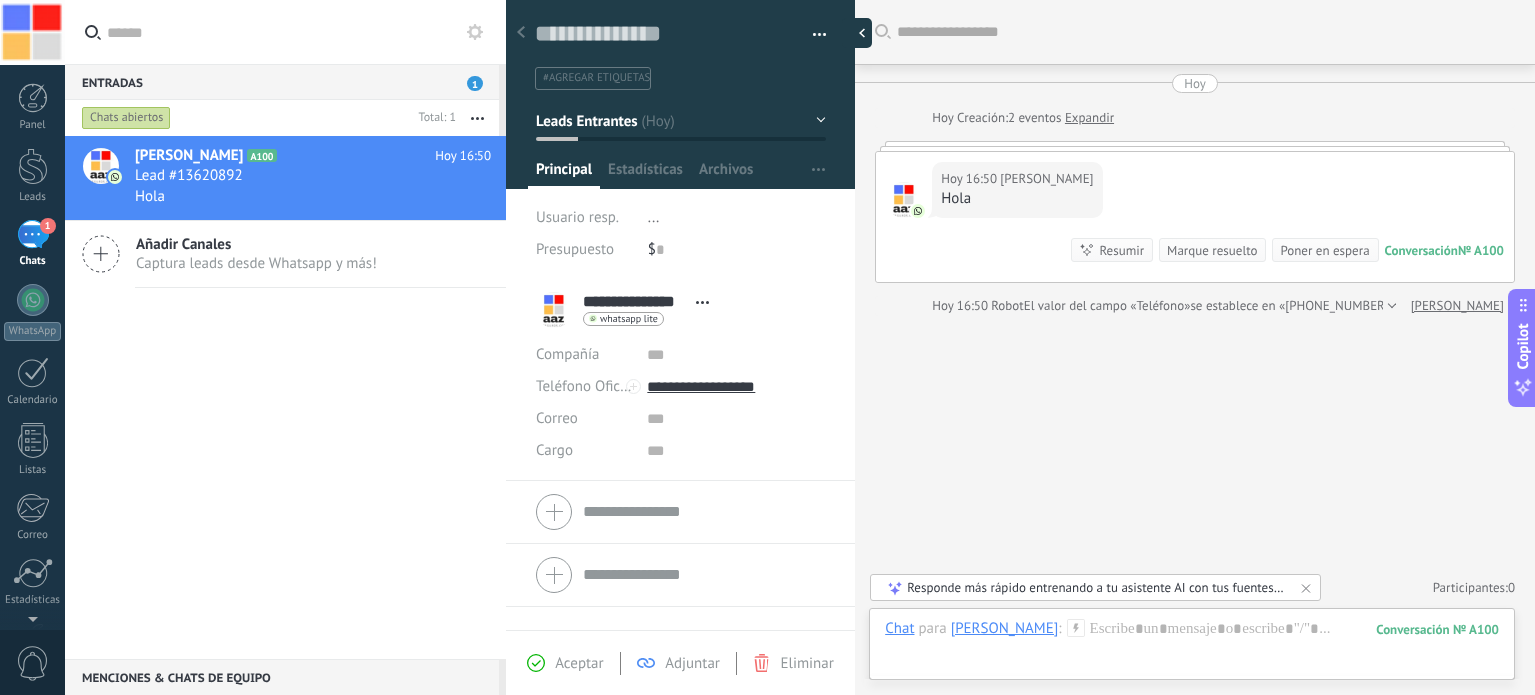
click at [859, 32] on div at bounding box center [858, 33] width 30 height 30
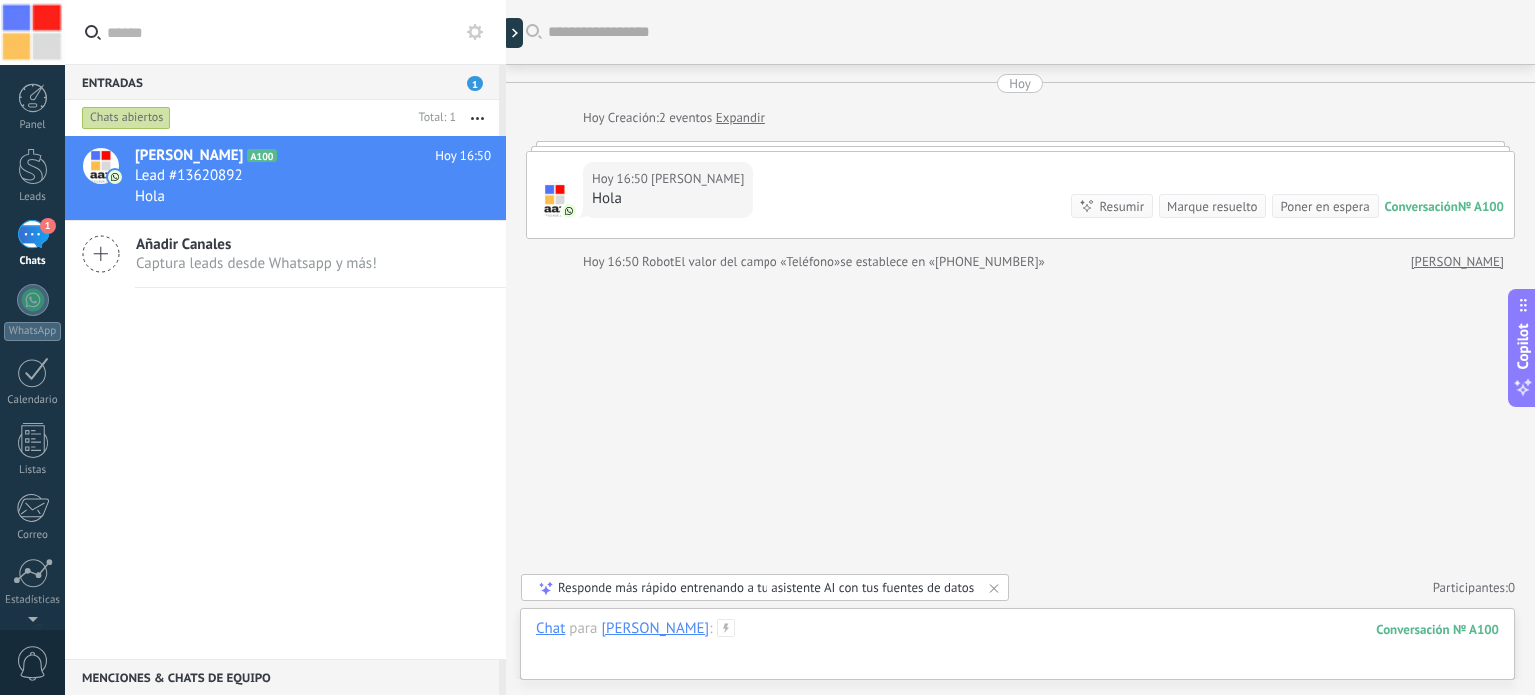
click at [748, 630] on div at bounding box center [1018, 649] width 964 height 60
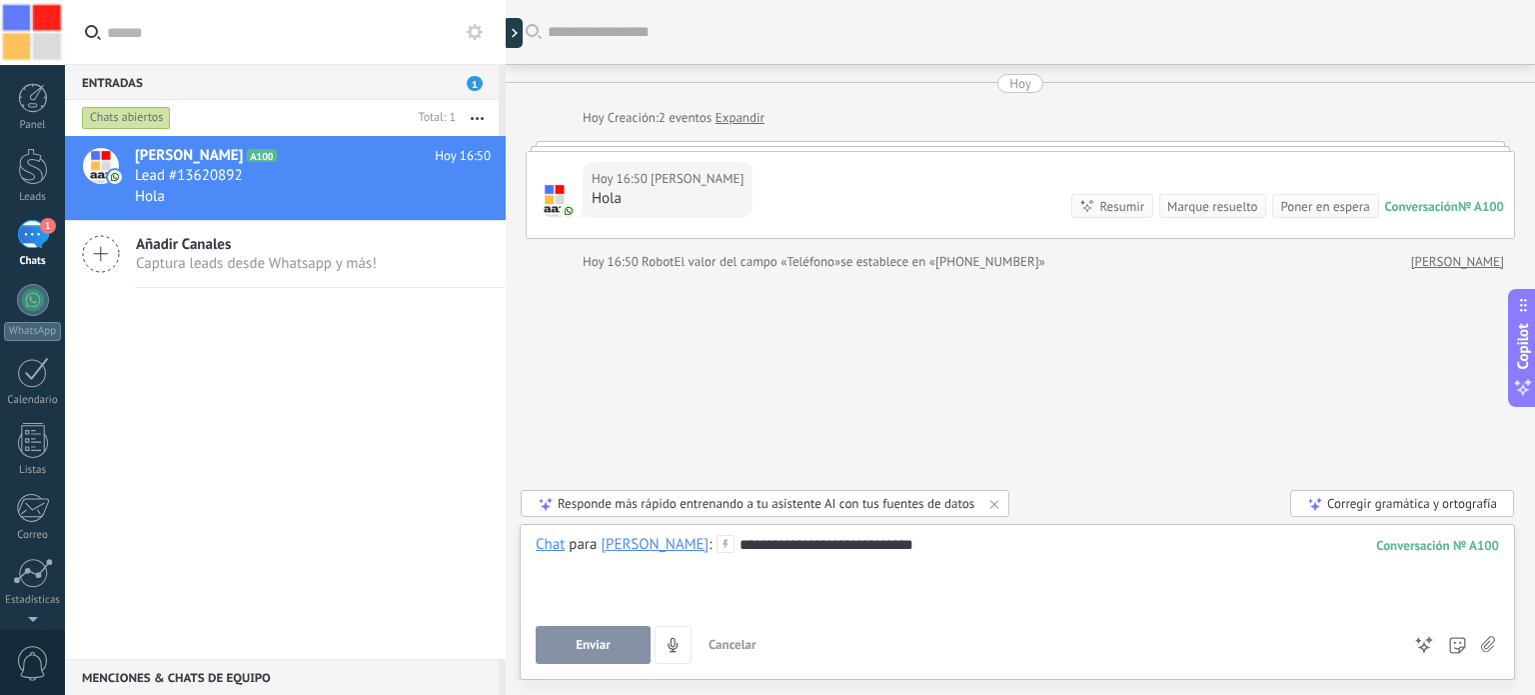
click at [590, 645] on span "Enviar" at bounding box center [593, 645] width 35 height 14
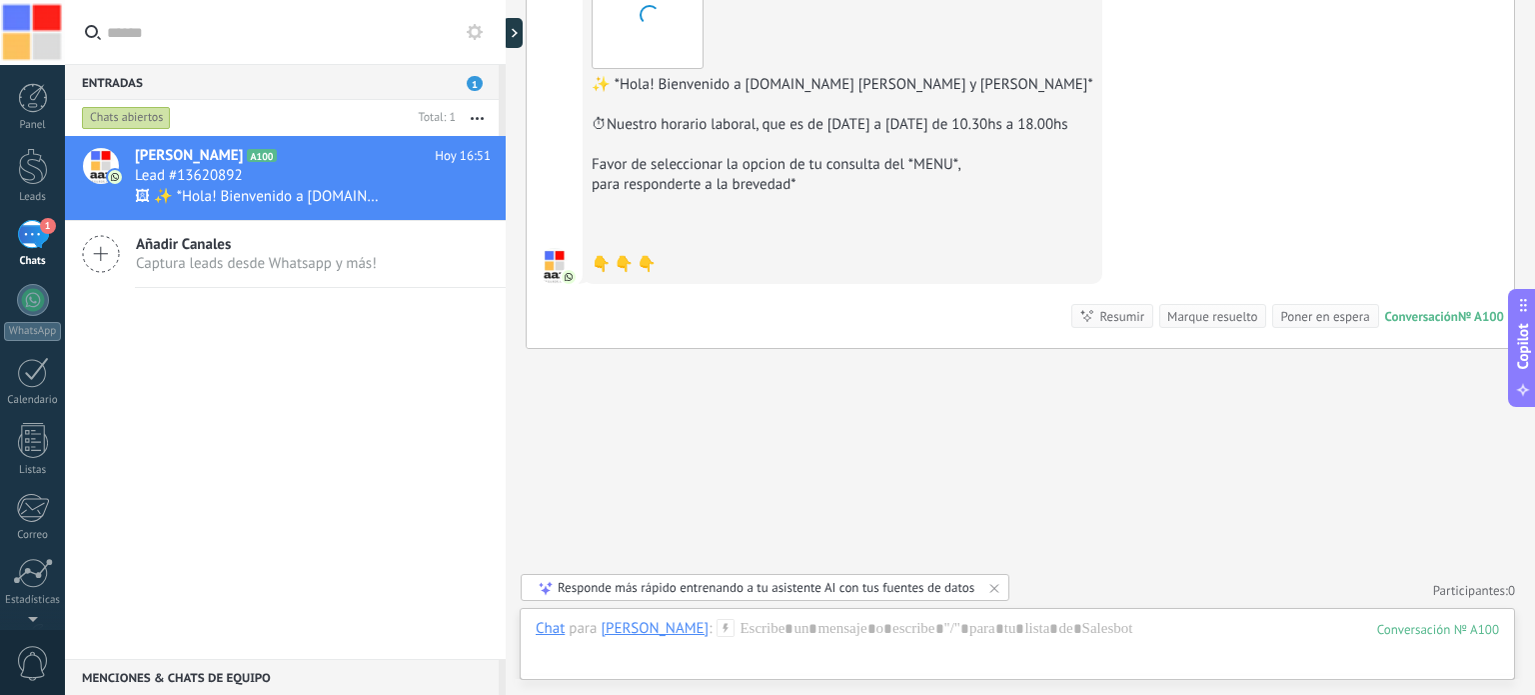
scroll to position [694, 0]
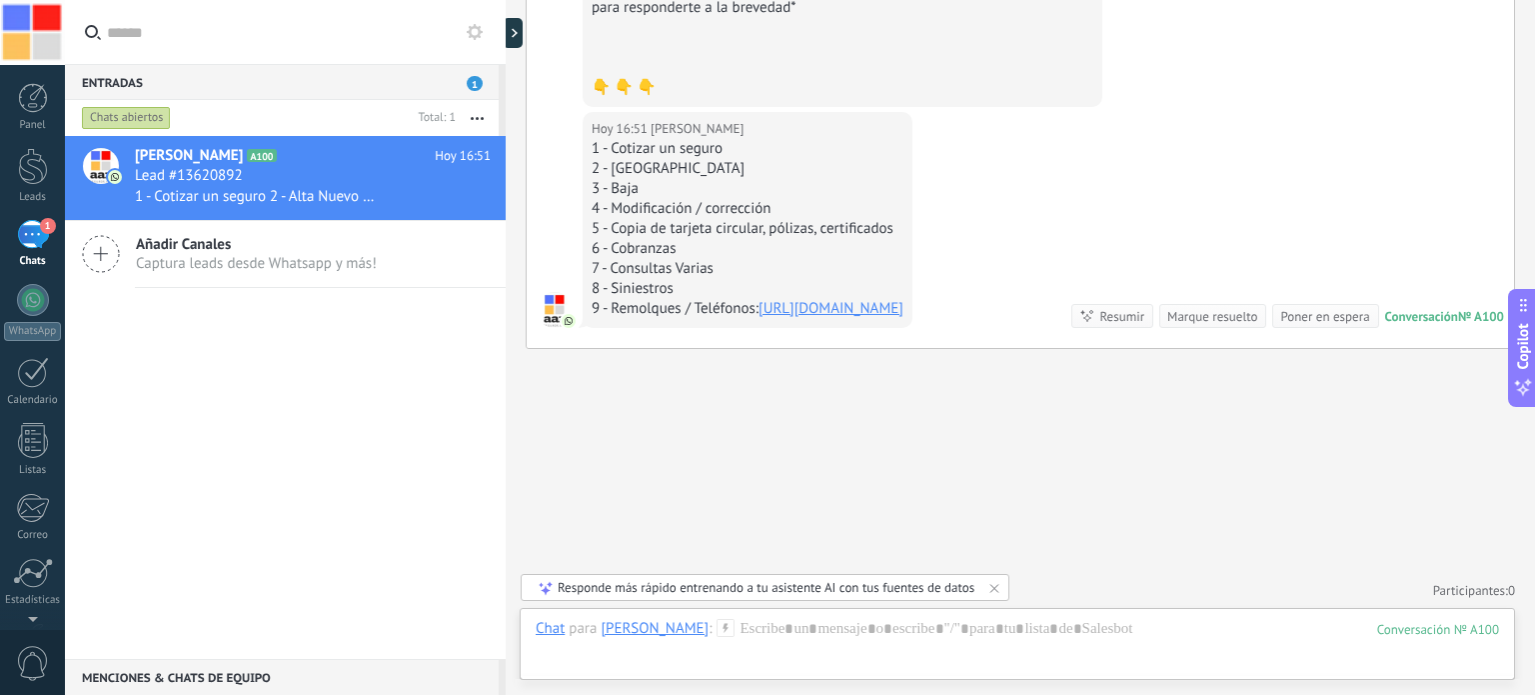
click at [480, 119] on button "button" at bounding box center [477, 118] width 43 height 36
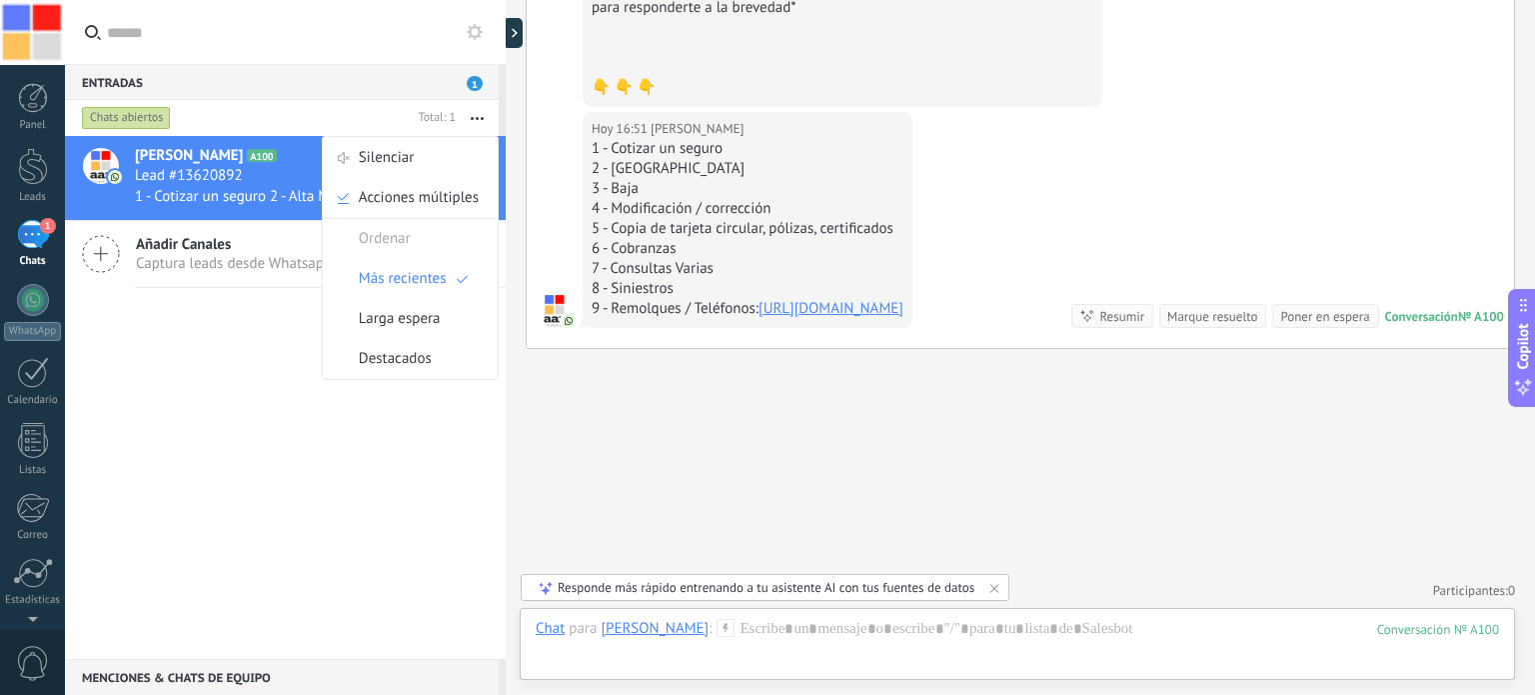
click at [294, 169] on div "Lead #13620892" at bounding box center [313, 176] width 356 height 20
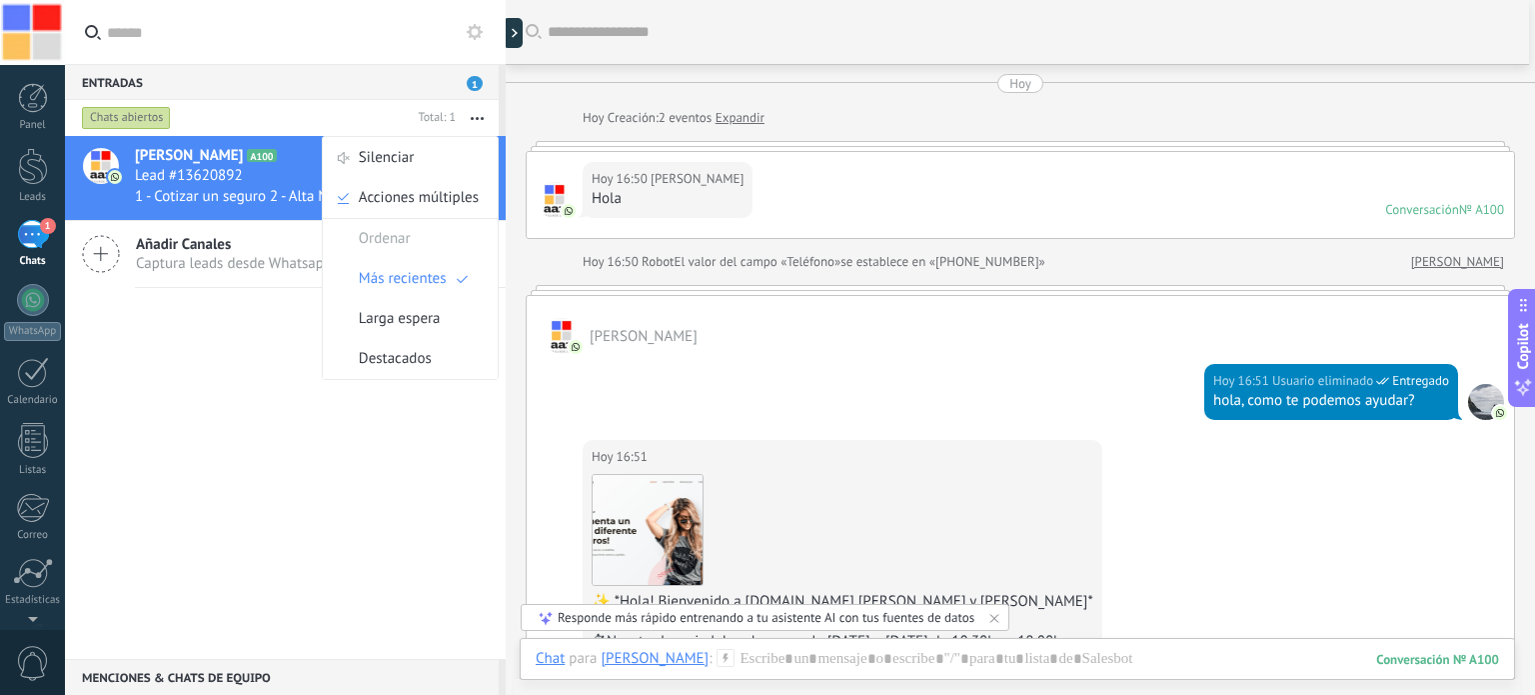
click at [475, 30] on icon at bounding box center [475, 32] width 16 height 16
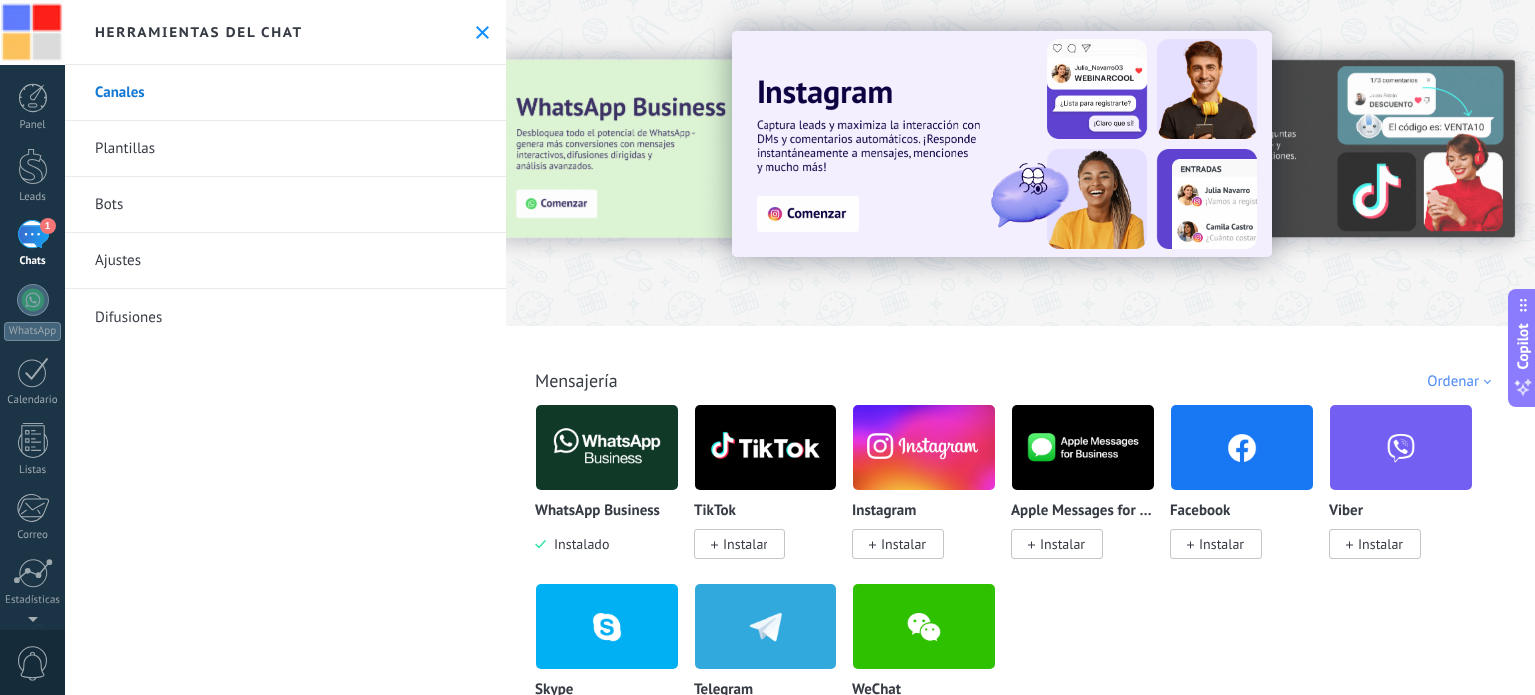
click at [476, 30] on use at bounding box center [482, 32] width 13 height 13
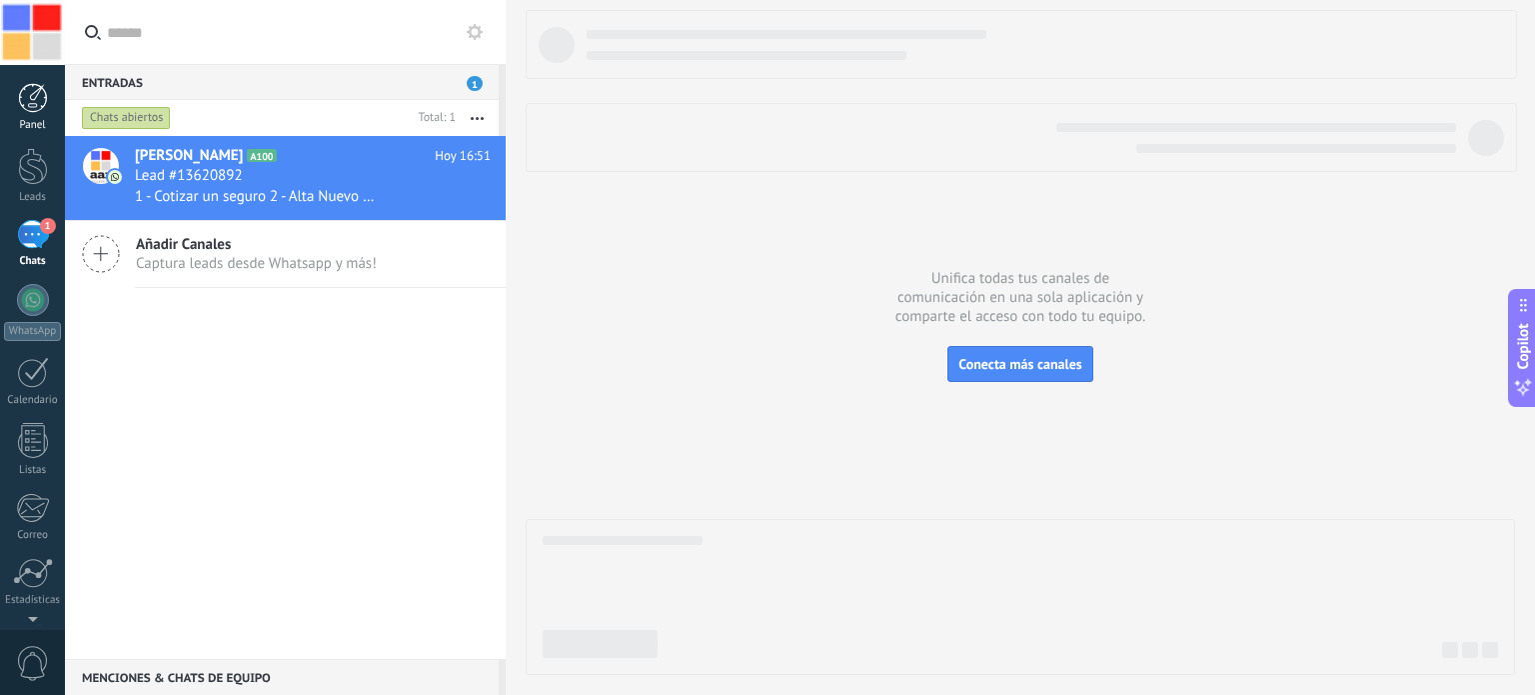
click at [36, 102] on div at bounding box center [33, 98] width 30 height 30
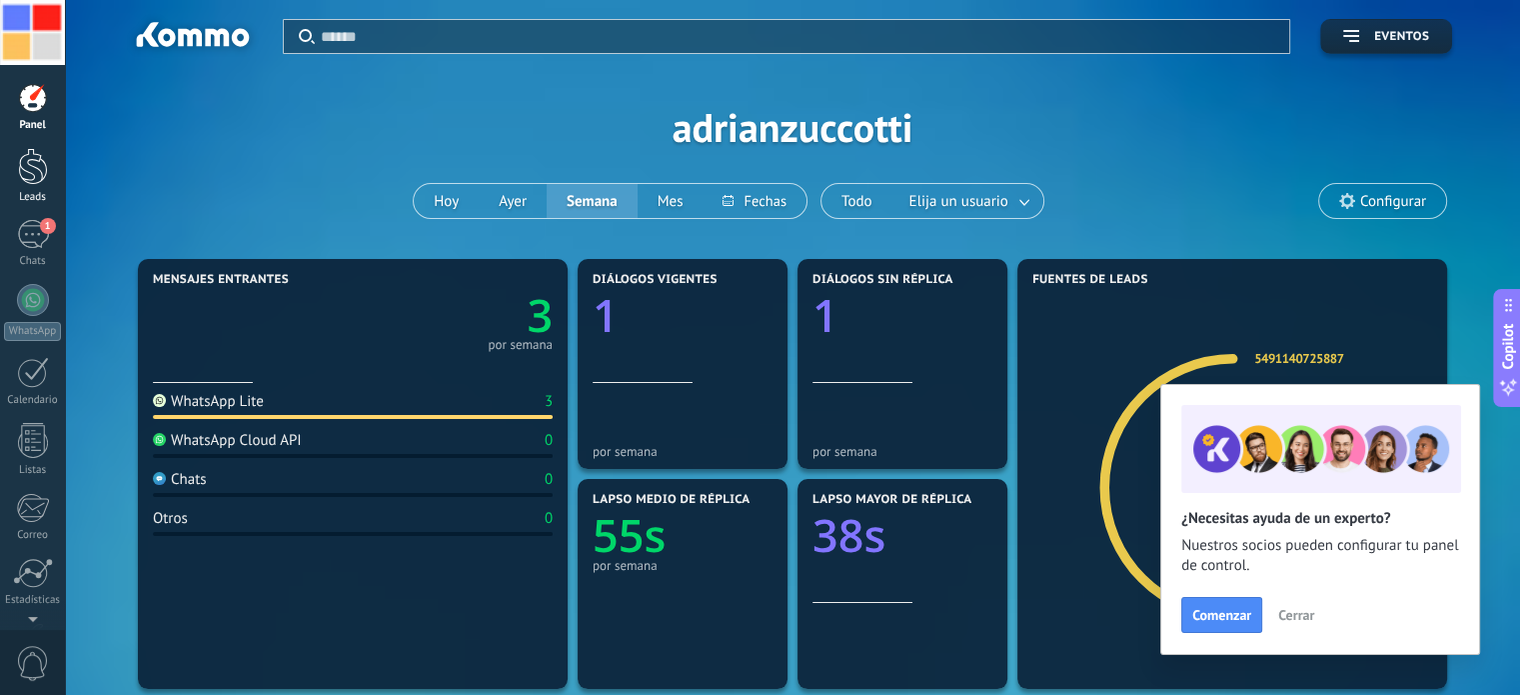
click at [29, 163] on div at bounding box center [33, 166] width 30 height 37
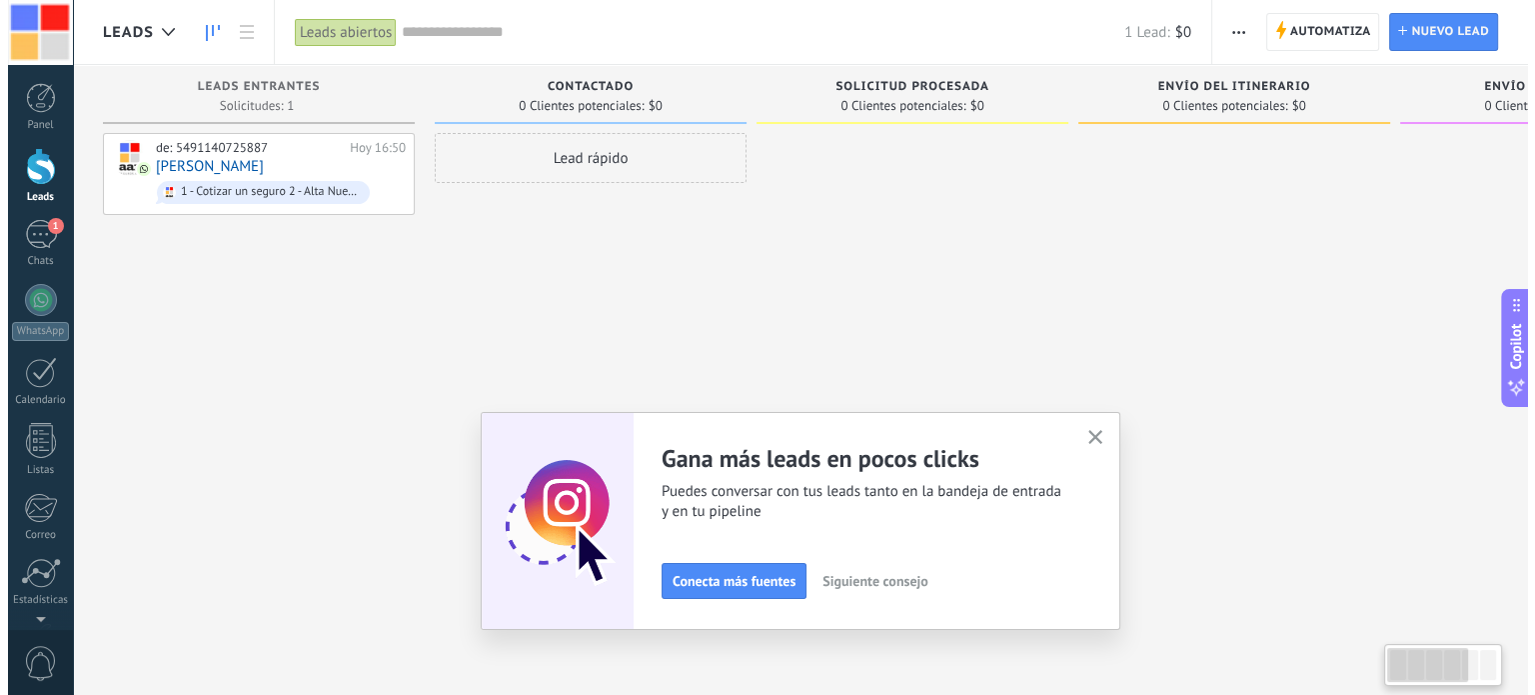
scroll to position [0, 15]
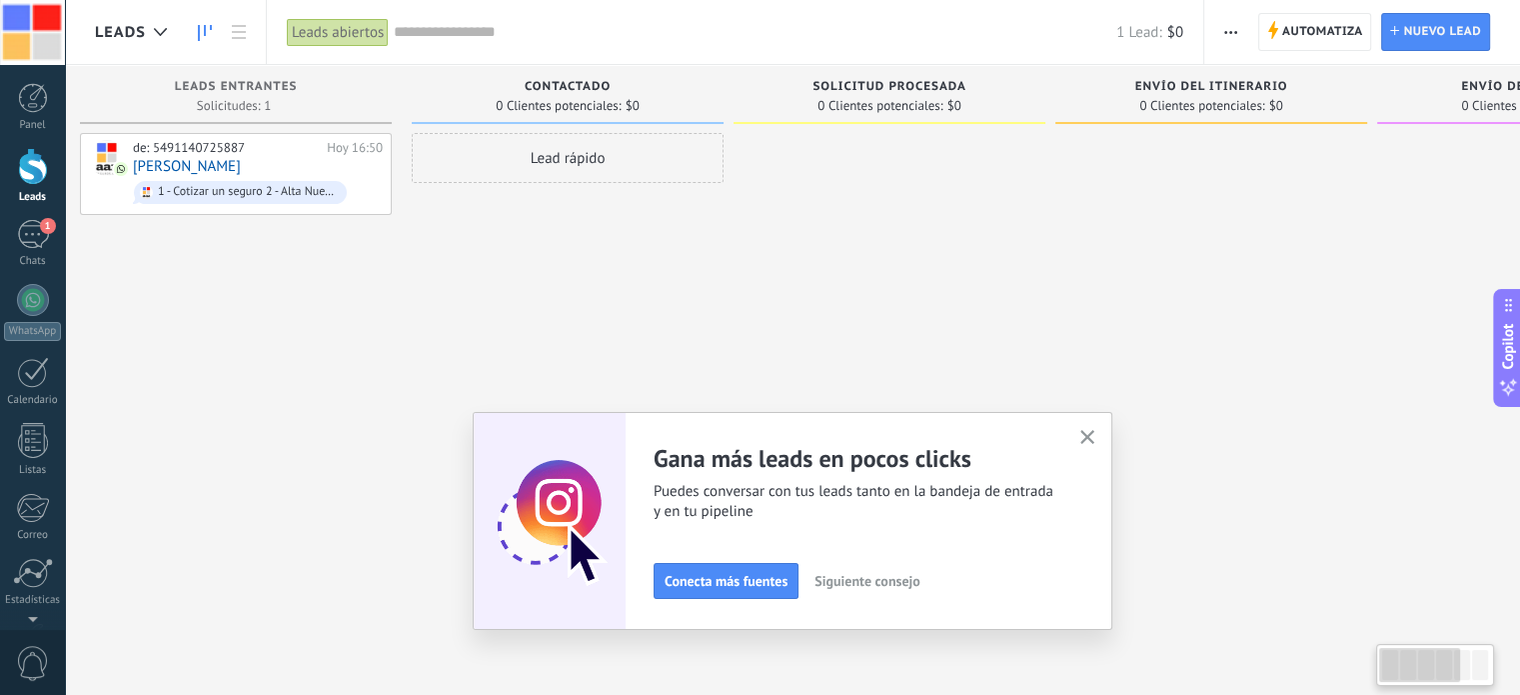
drag, startPoint x: 1435, startPoint y: 663, endPoint x: 1369, endPoint y: 670, distance: 66.3
click at [1369, 670] on body ".abecls-1,.abecls-2{fill-rule:evenodd}.abecls-2{fill:#fff} .abhcls-1{fill:none}…" at bounding box center [760, 347] width 1520 height 695
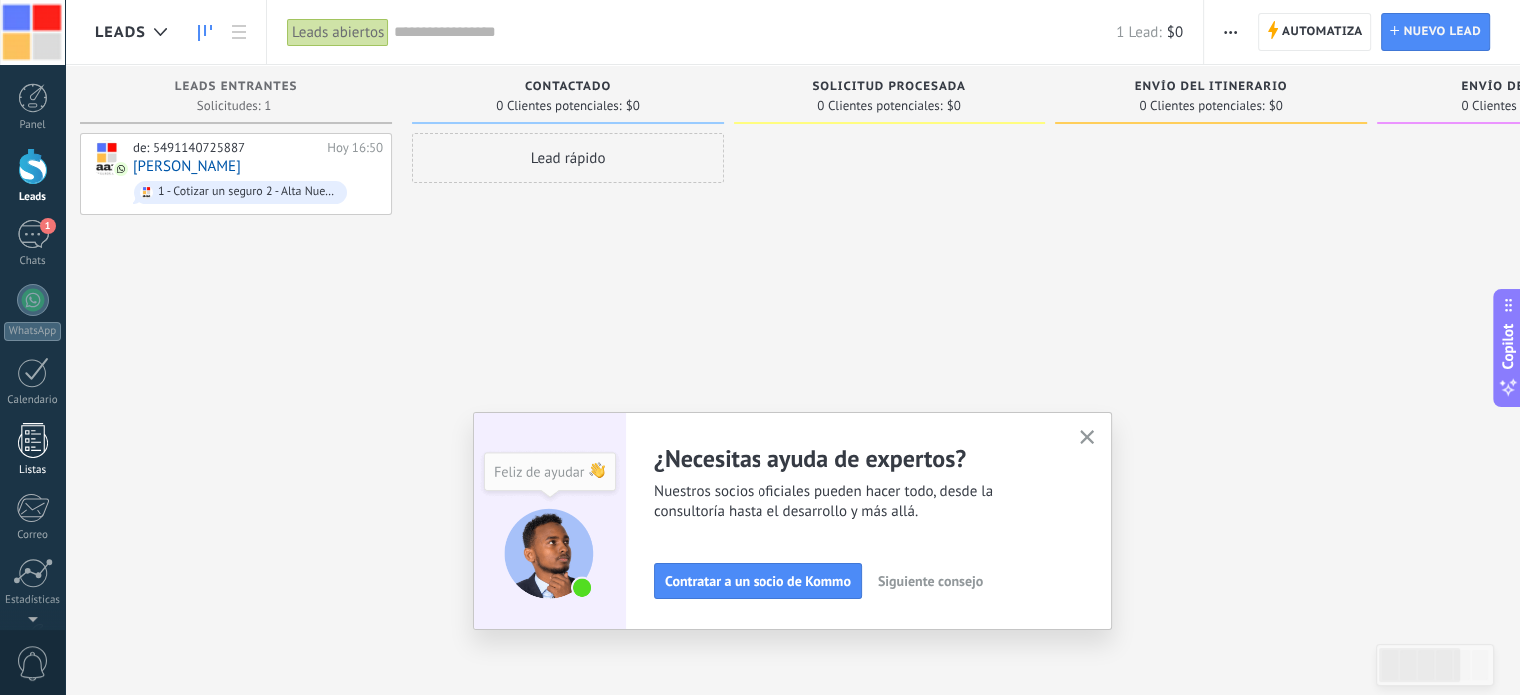
click at [20, 439] on div at bounding box center [33, 440] width 30 height 35
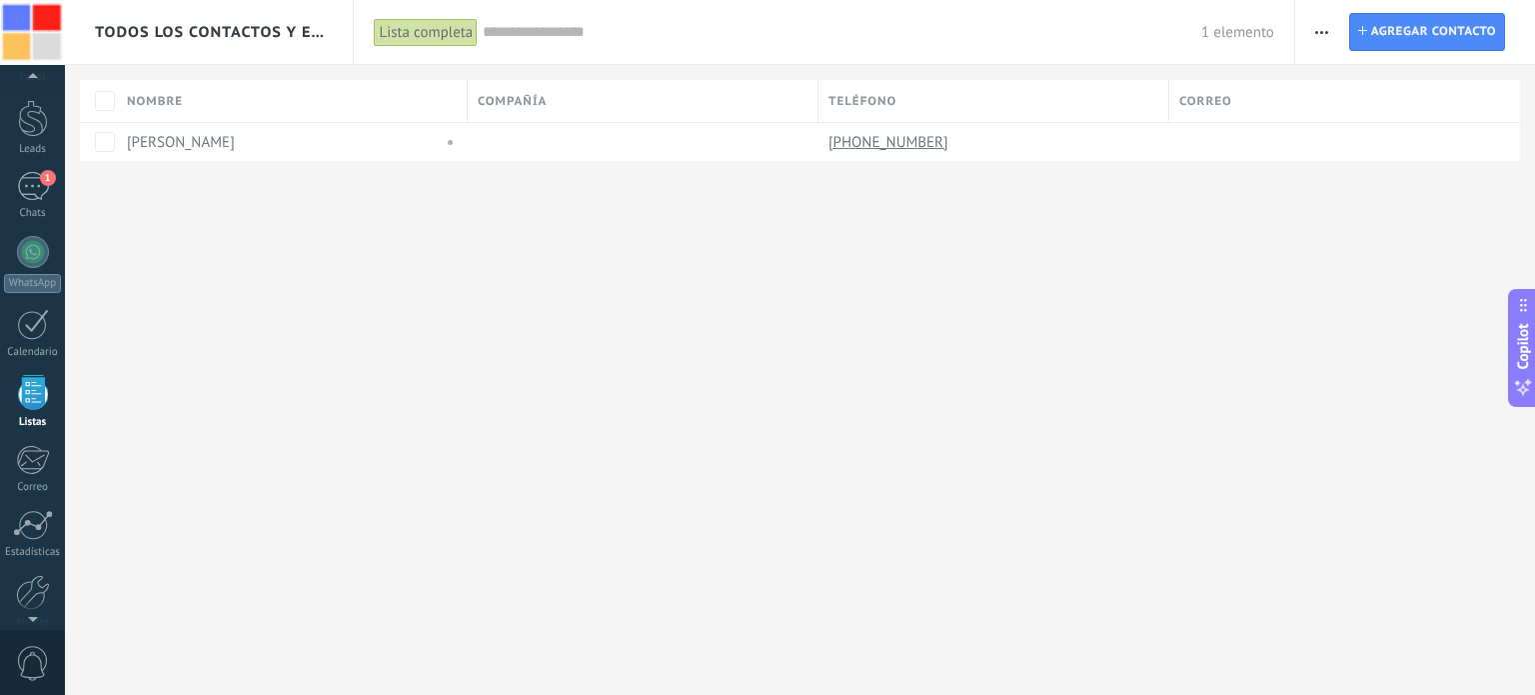
scroll to position [123, 0]
click at [24, 115] on div "1" at bounding box center [33, 111] width 32 height 29
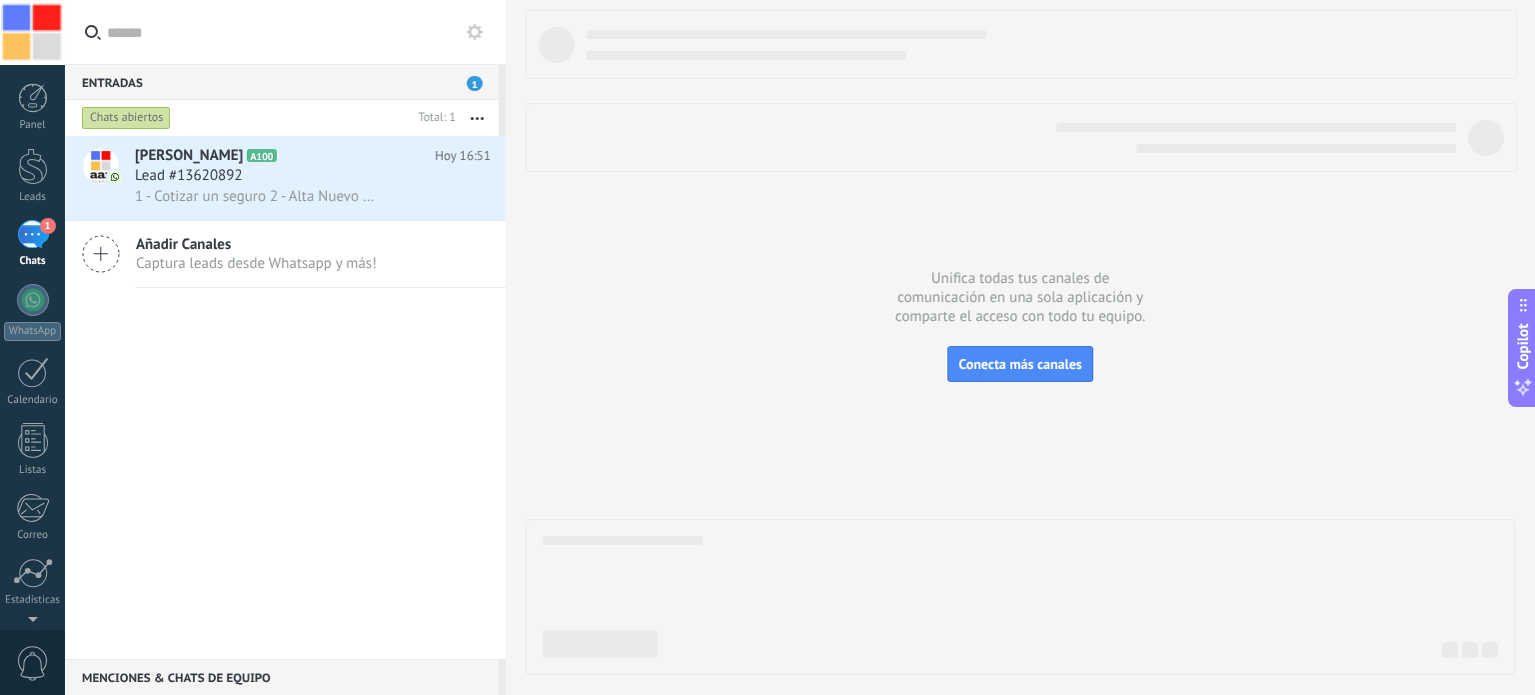
click at [151, 115] on div "Chats abiertos" at bounding box center [126, 118] width 89 height 24
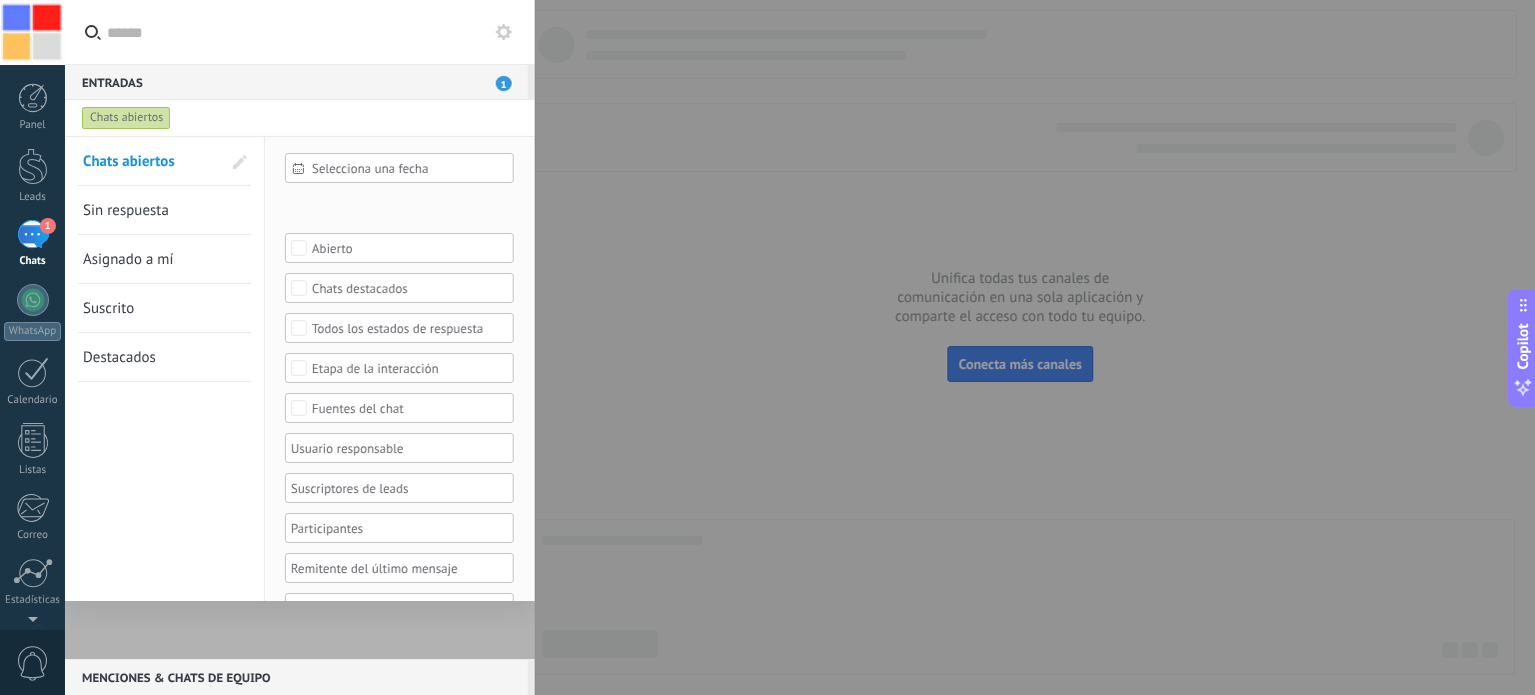
click at [185, 207] on link "Sin respuesta" at bounding box center [152, 210] width 138 height 48
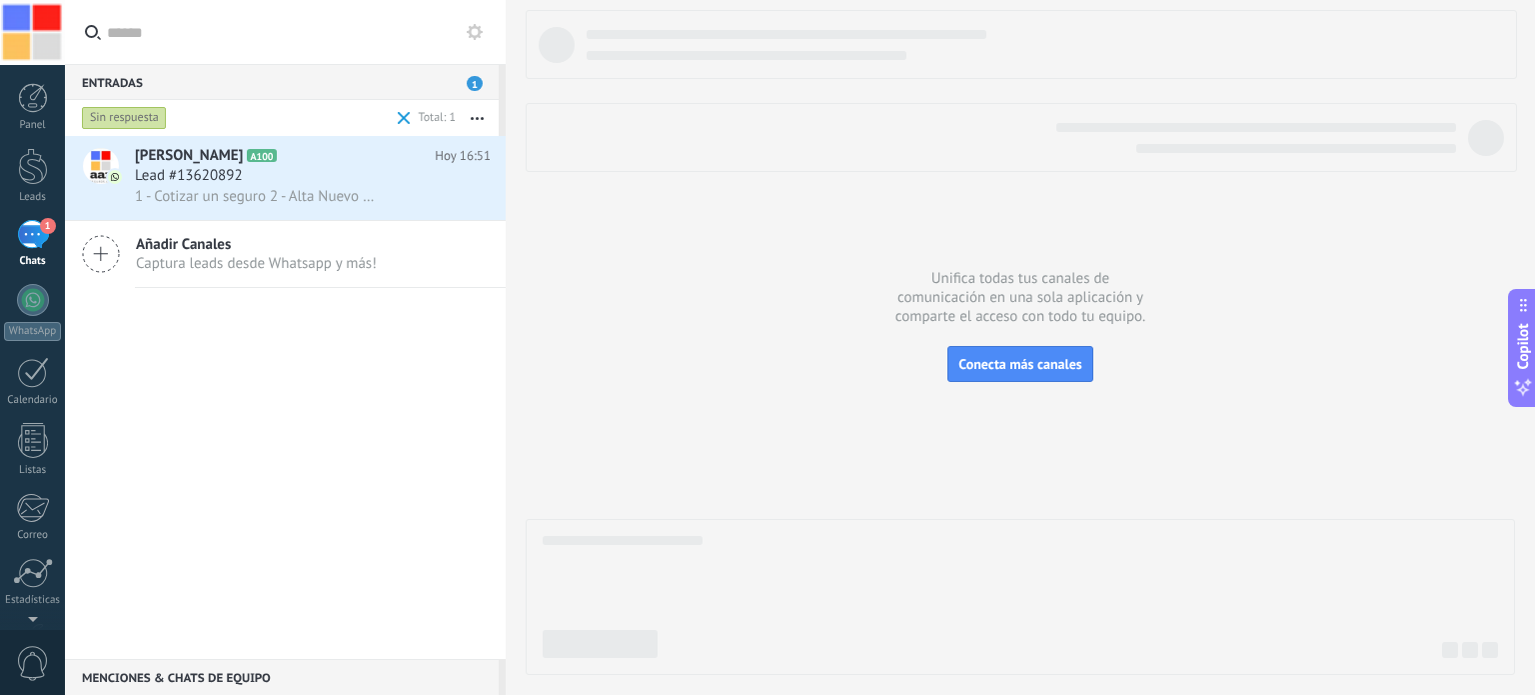
click at [152, 116] on div "Sin respuesta" at bounding box center [124, 118] width 85 height 24
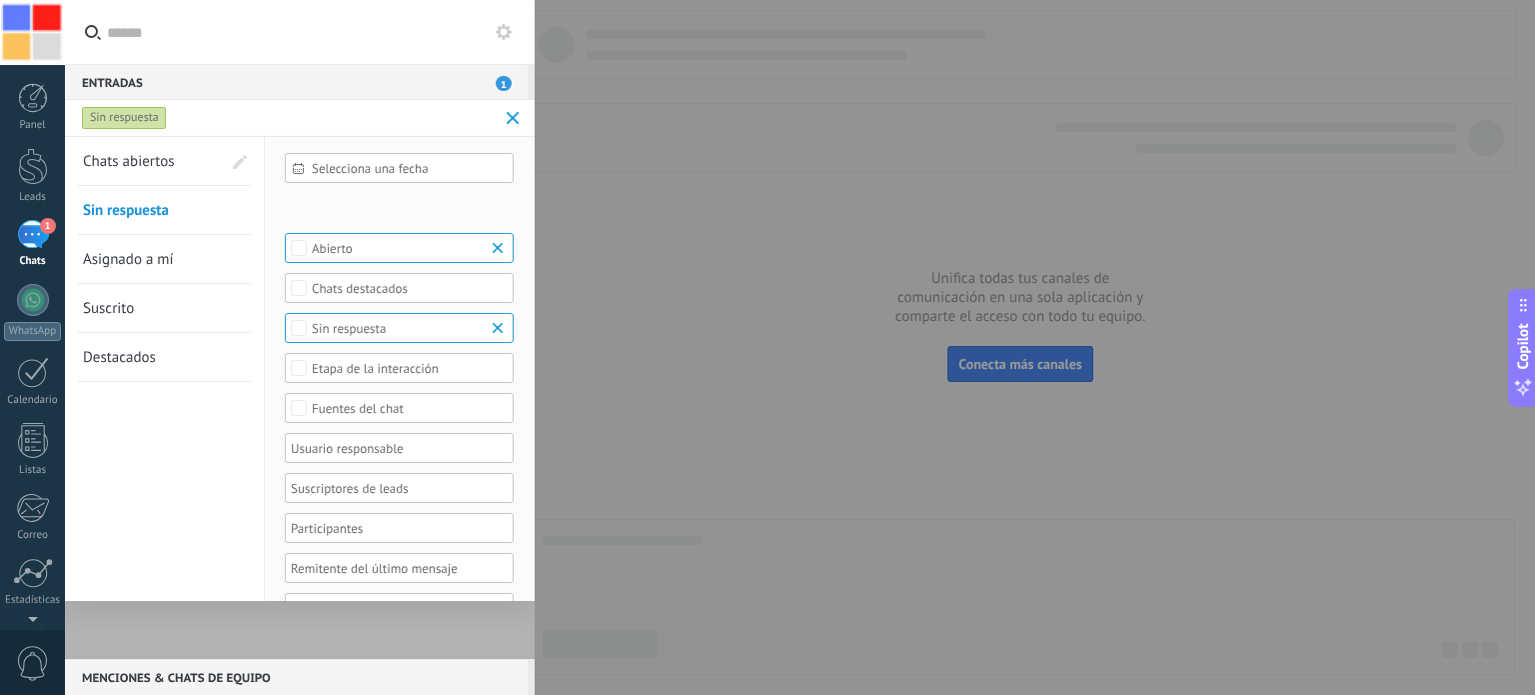
click at [153, 350] on span "Destacados" at bounding box center [119, 357] width 73 height 19
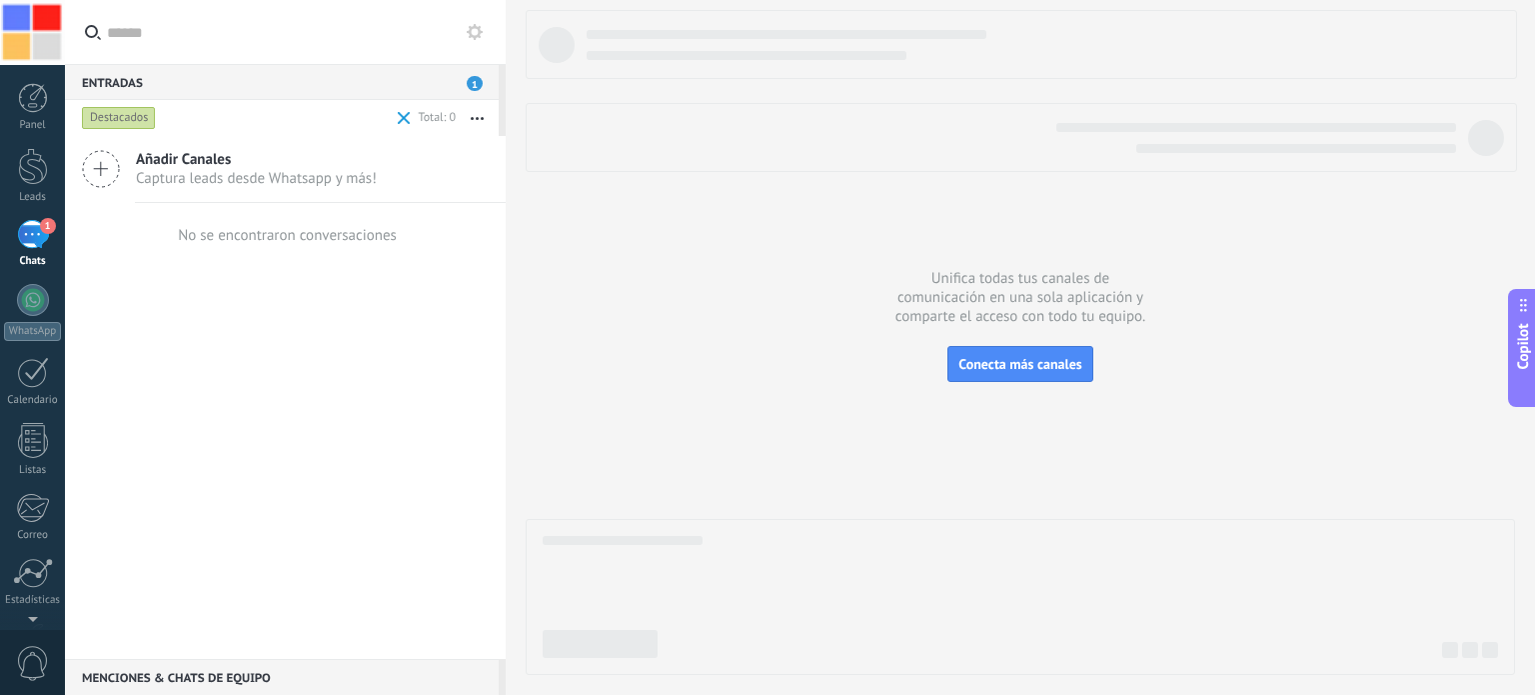
click at [139, 112] on div "Destacados" at bounding box center [119, 118] width 74 height 24
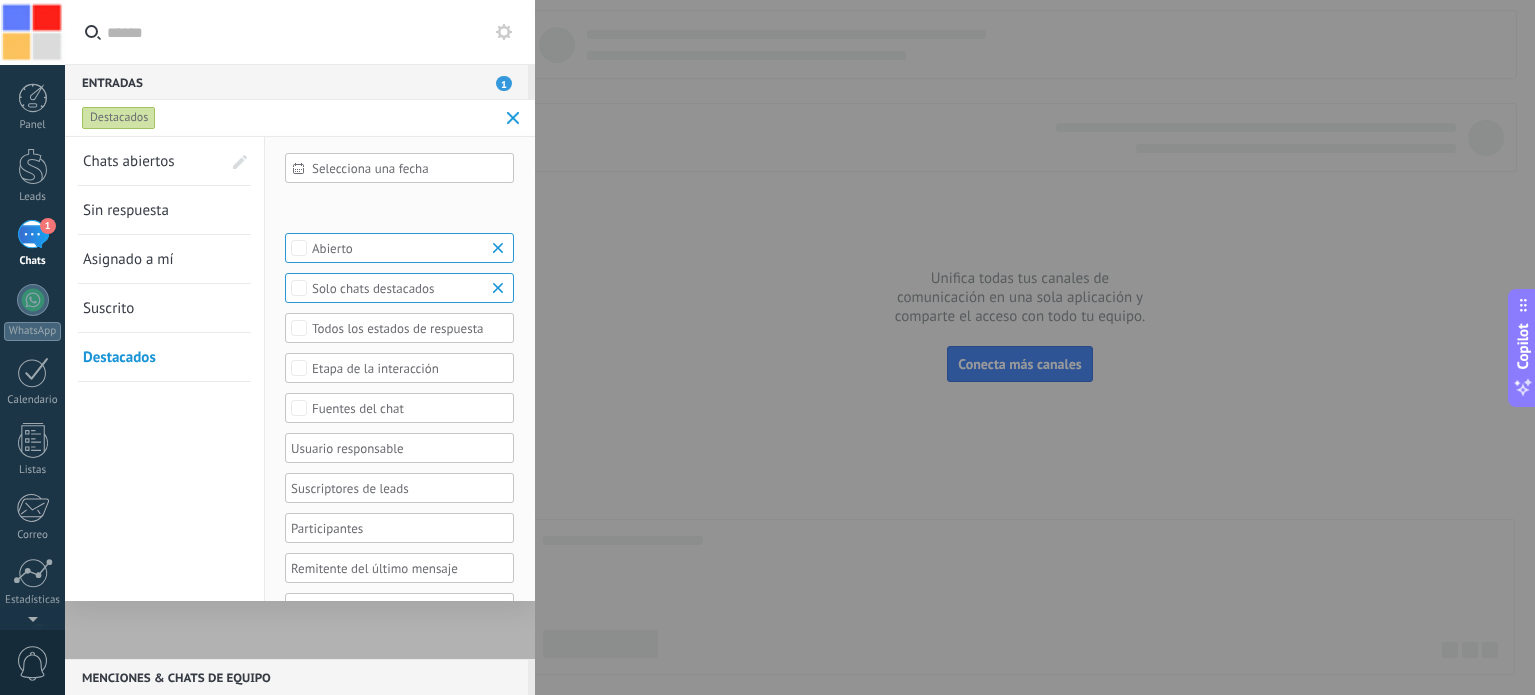
click at [139, 159] on span "Chats abiertos" at bounding box center [129, 161] width 92 height 19
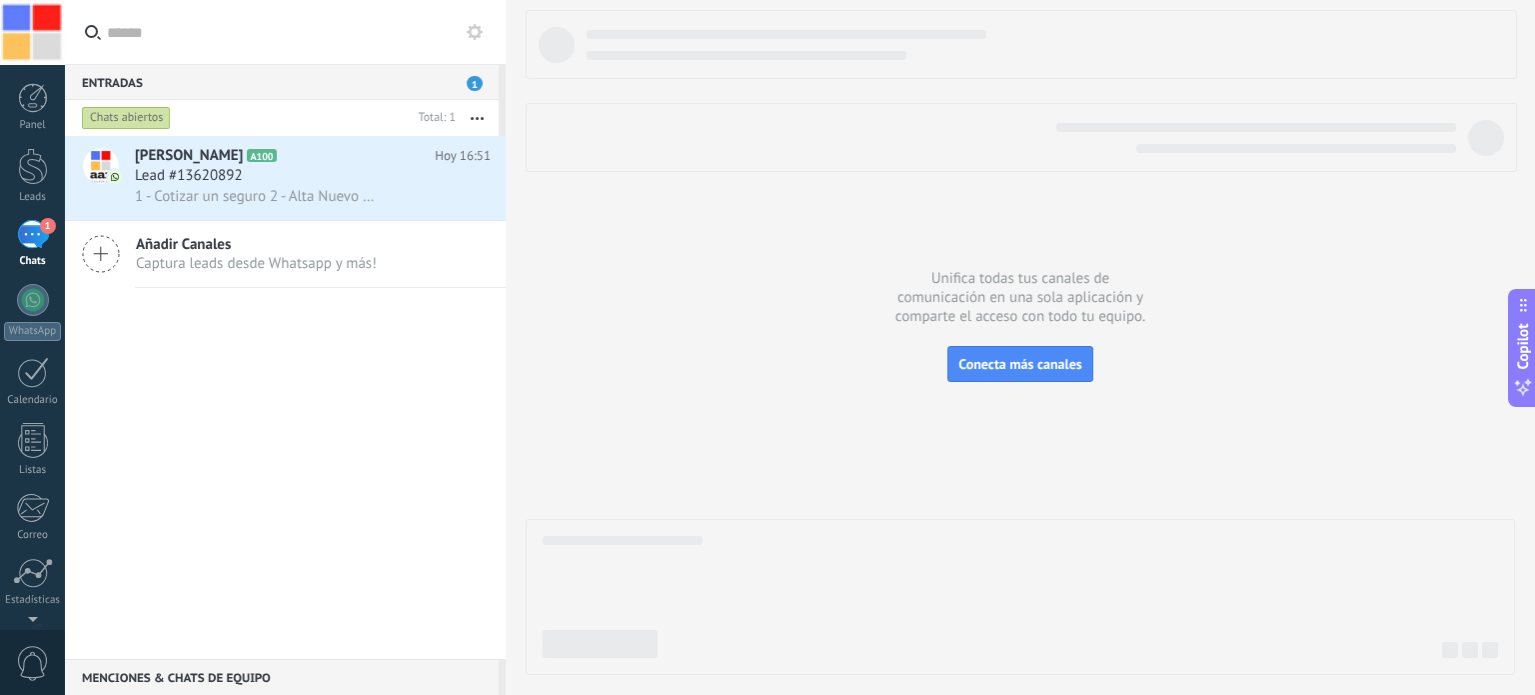
click at [476, 115] on button "button" at bounding box center [477, 118] width 43 height 36
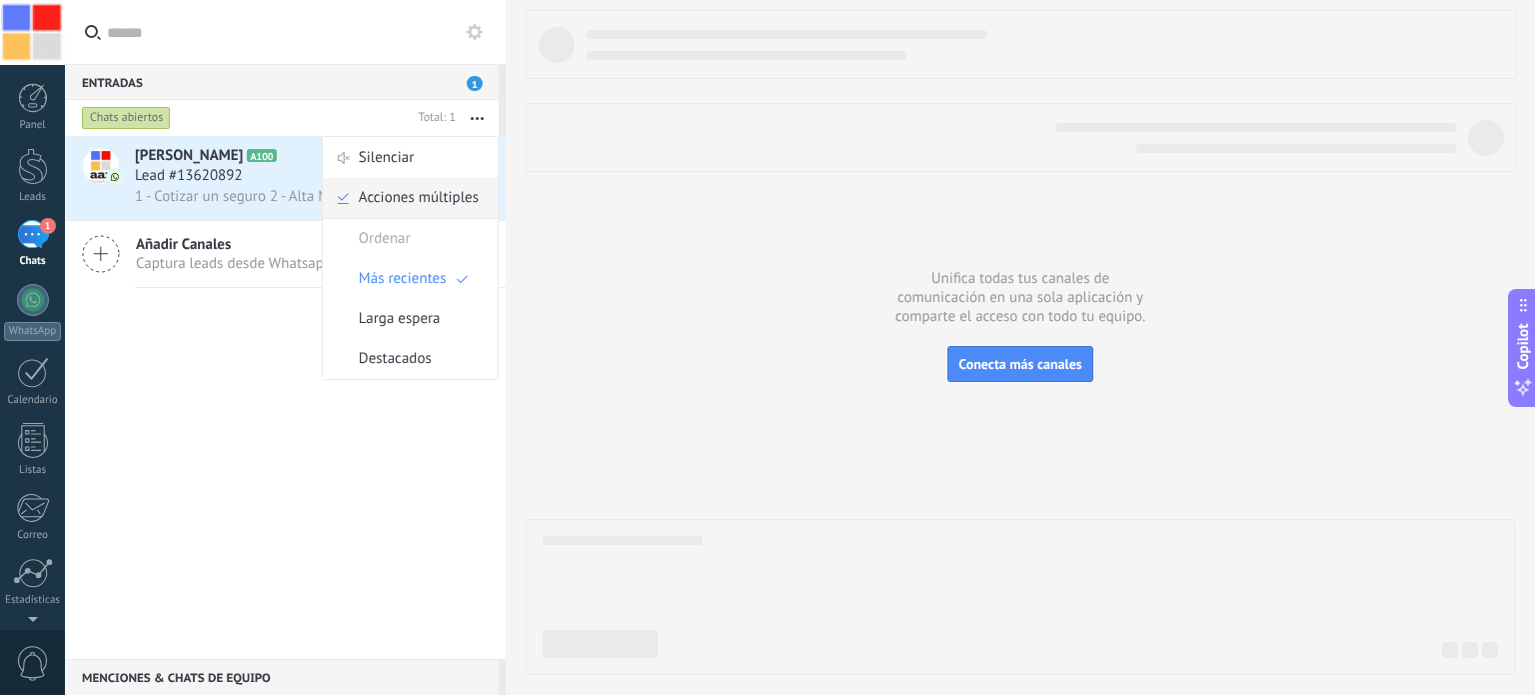
click at [444, 203] on span "Acciones múltiples" at bounding box center [419, 198] width 120 height 40
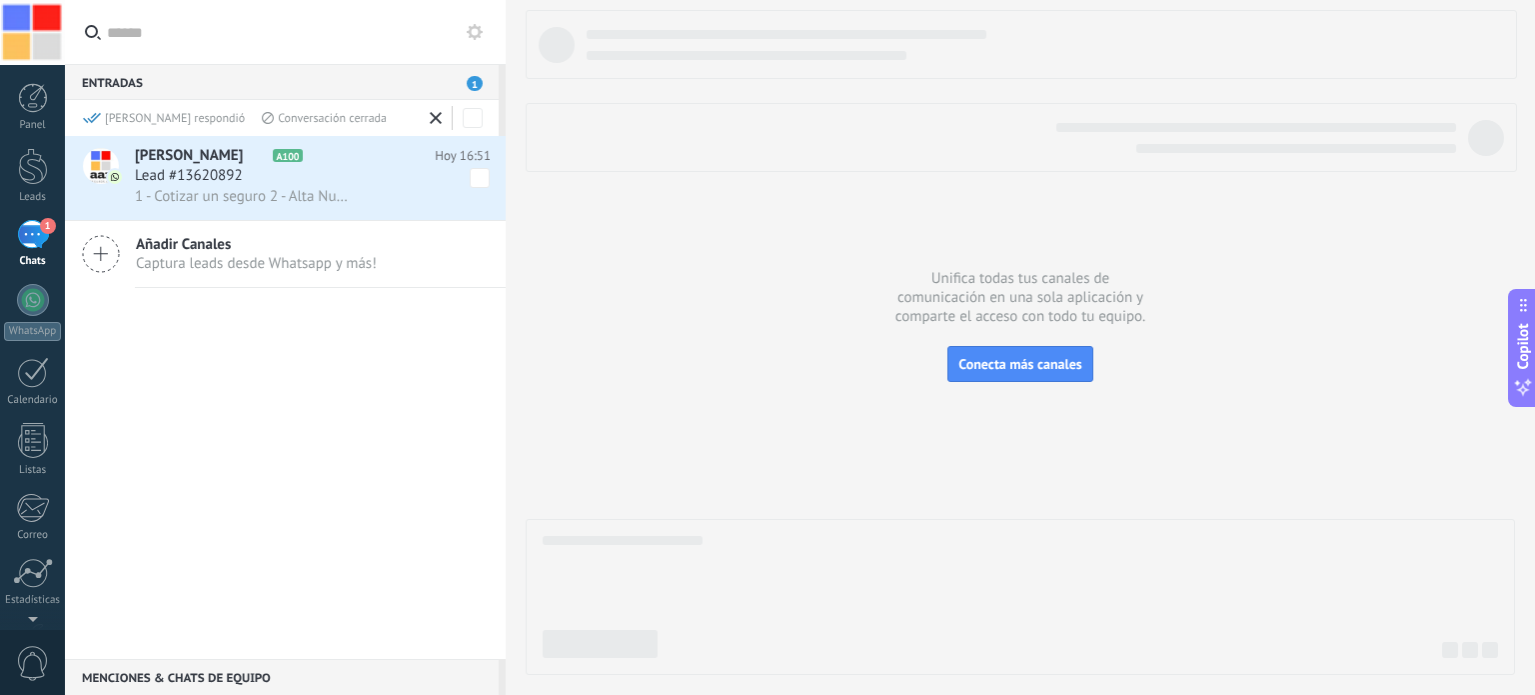
click at [338, 179] on div "Lead #13620892" at bounding box center [313, 176] width 356 height 20
click at [434, 114] on icon at bounding box center [436, 118] width 12 height 12
click at [344, 183] on div "Lead #13620892" at bounding box center [313, 176] width 356 height 20
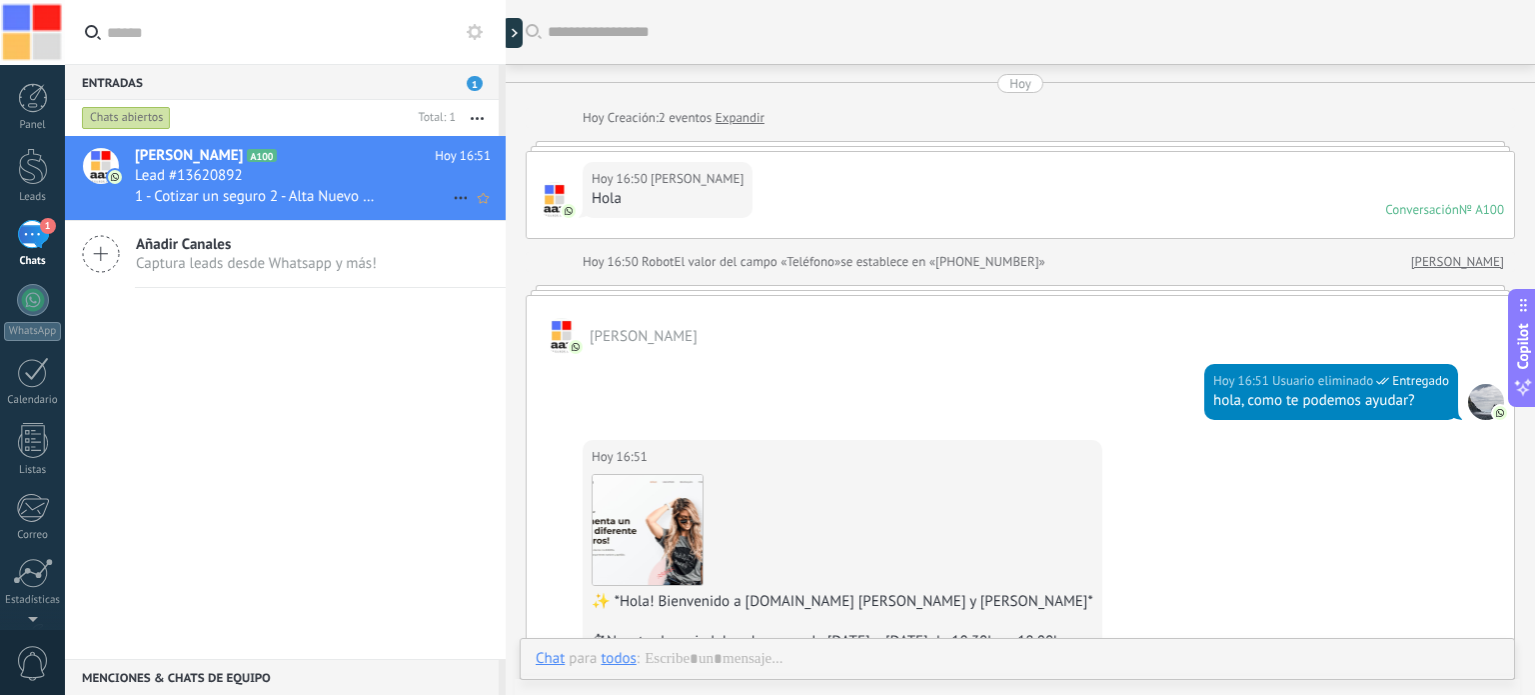
scroll to position [574, 0]
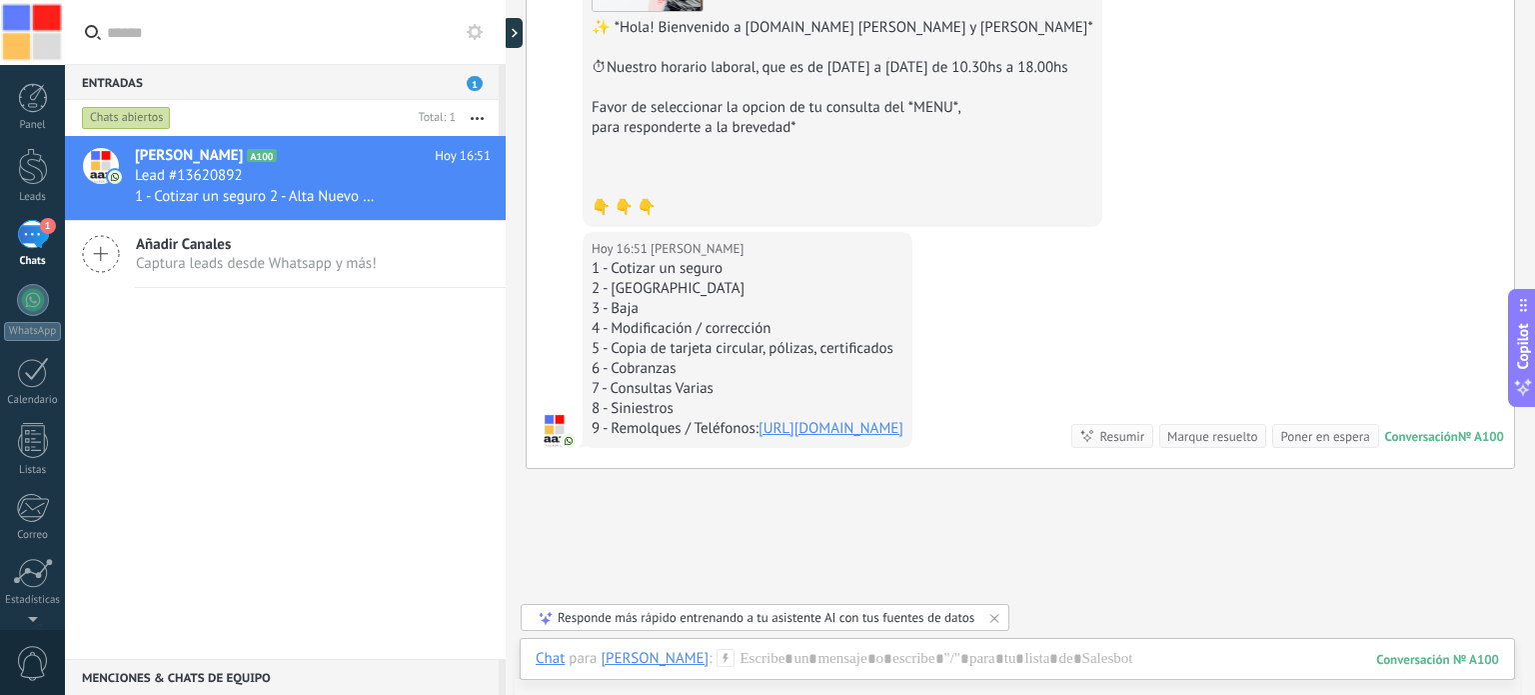
click at [1534, 11] on div "Buscar Carga más [DATE] [DATE] Creación: 2 eventos Expandir [DATE] 16:50 [PERSO…" at bounding box center [1021, 347] width 1030 height 695
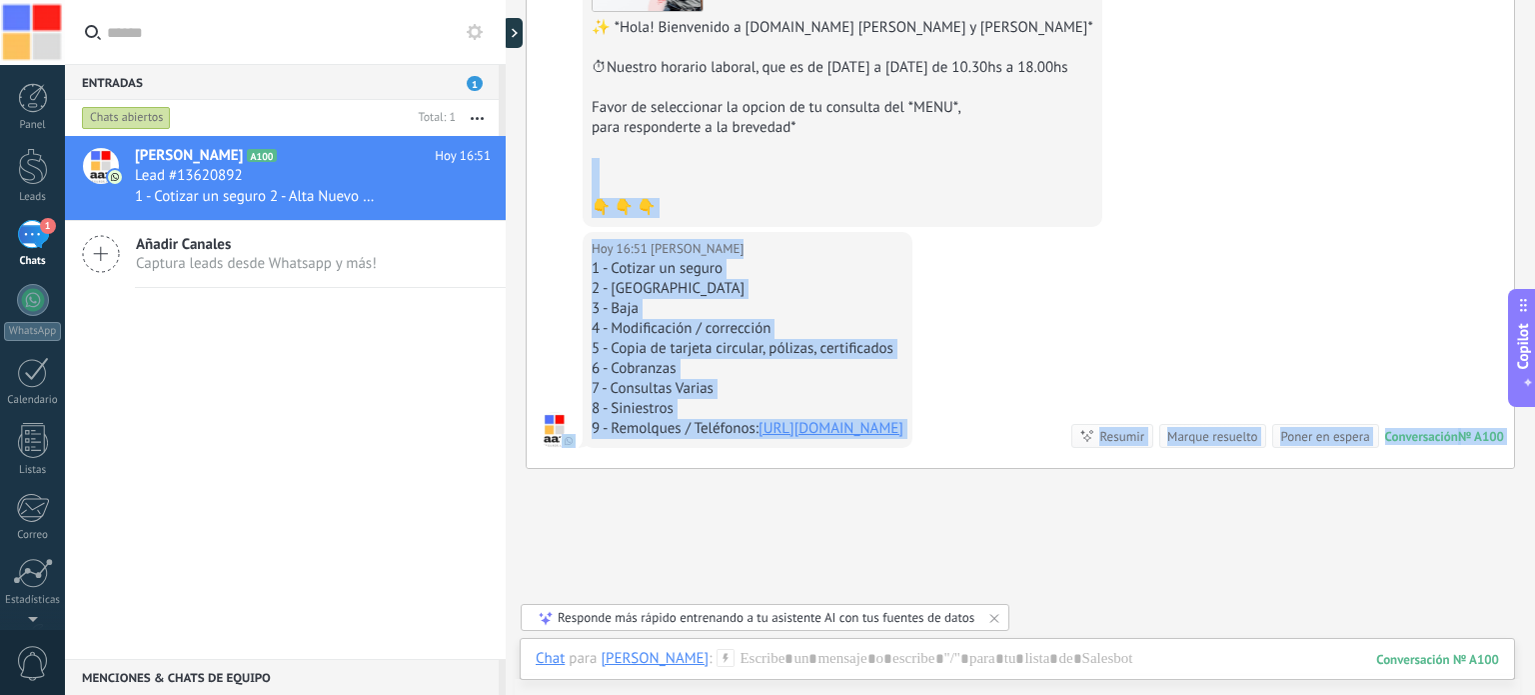
drag, startPoint x: 1534, startPoint y: 526, endPoint x: 1534, endPoint y: 149, distance: 376.8
click at [1534, 149] on div "Buscar Carga más [DATE] [DATE] Creación: 2 eventos Expandir [DATE] 16:50 [PERSO…" at bounding box center [1021, 347] width 1030 height 695
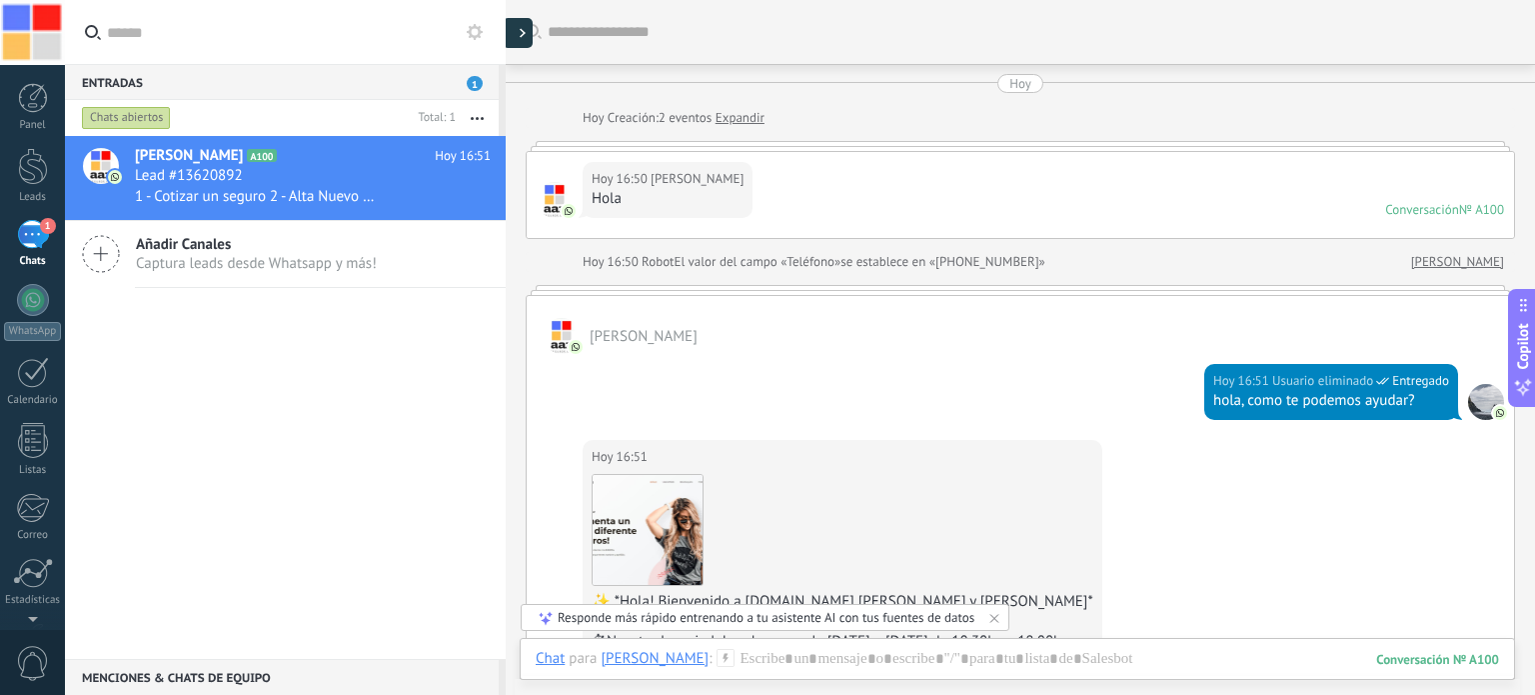
click at [515, 39] on div at bounding box center [518, 33] width 30 height 30
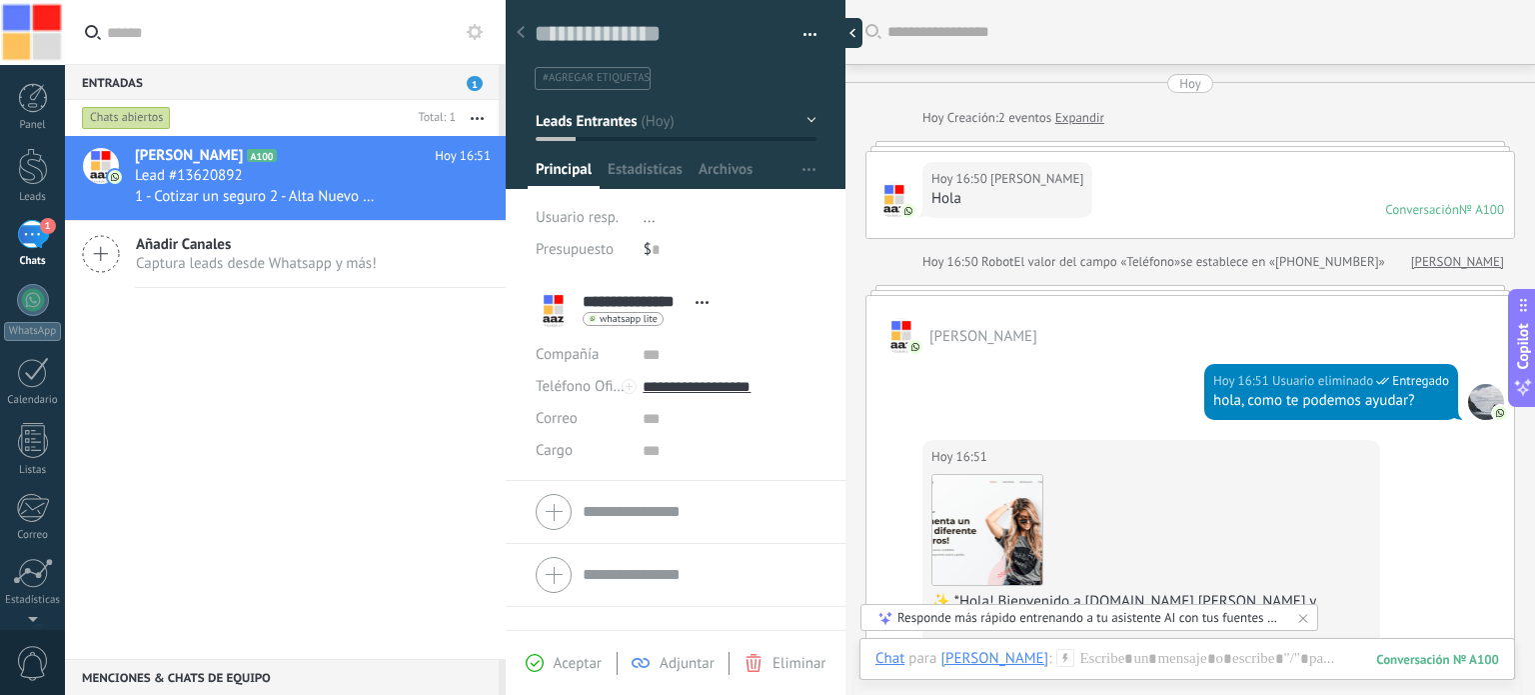
type textarea "**********"
click at [643, 165] on span "Estadísticas" at bounding box center [645, 174] width 75 height 29
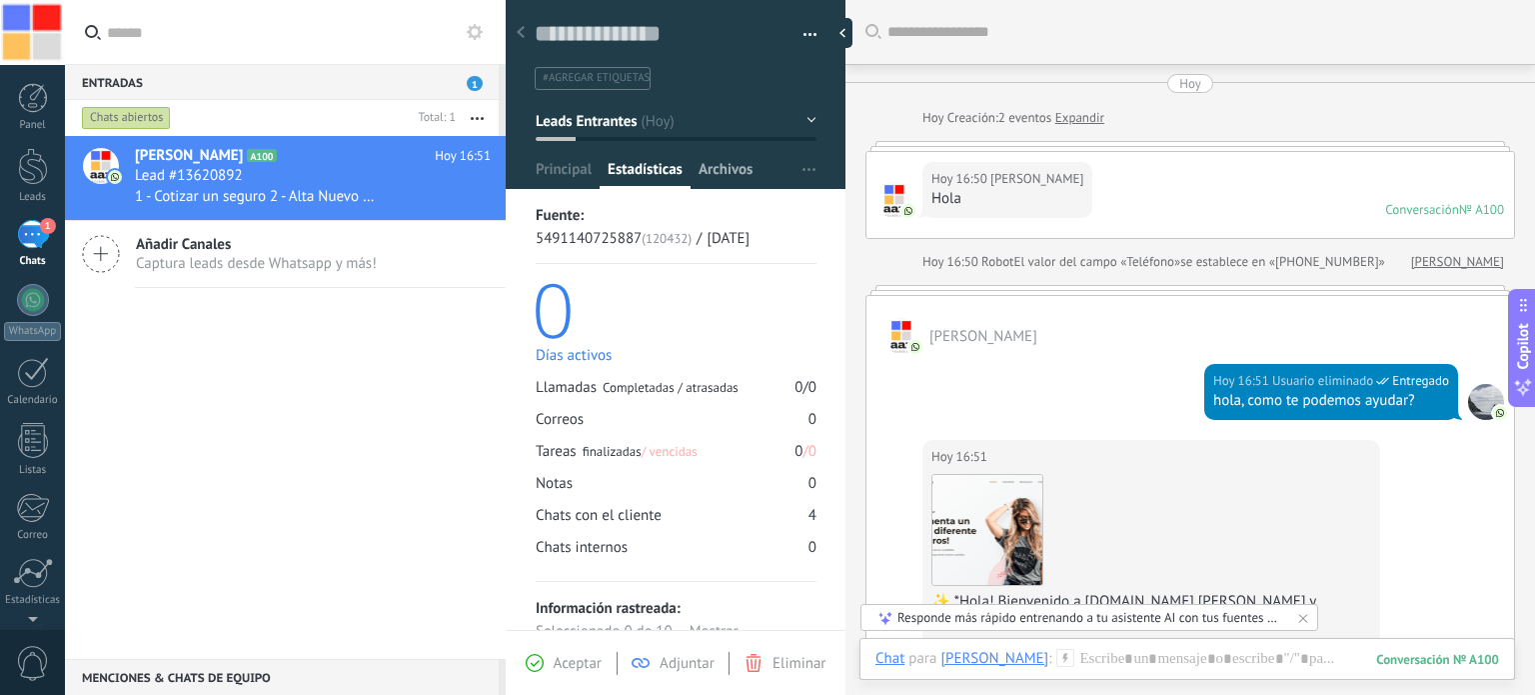
click at [727, 165] on span "Archivos" at bounding box center [726, 174] width 54 height 29
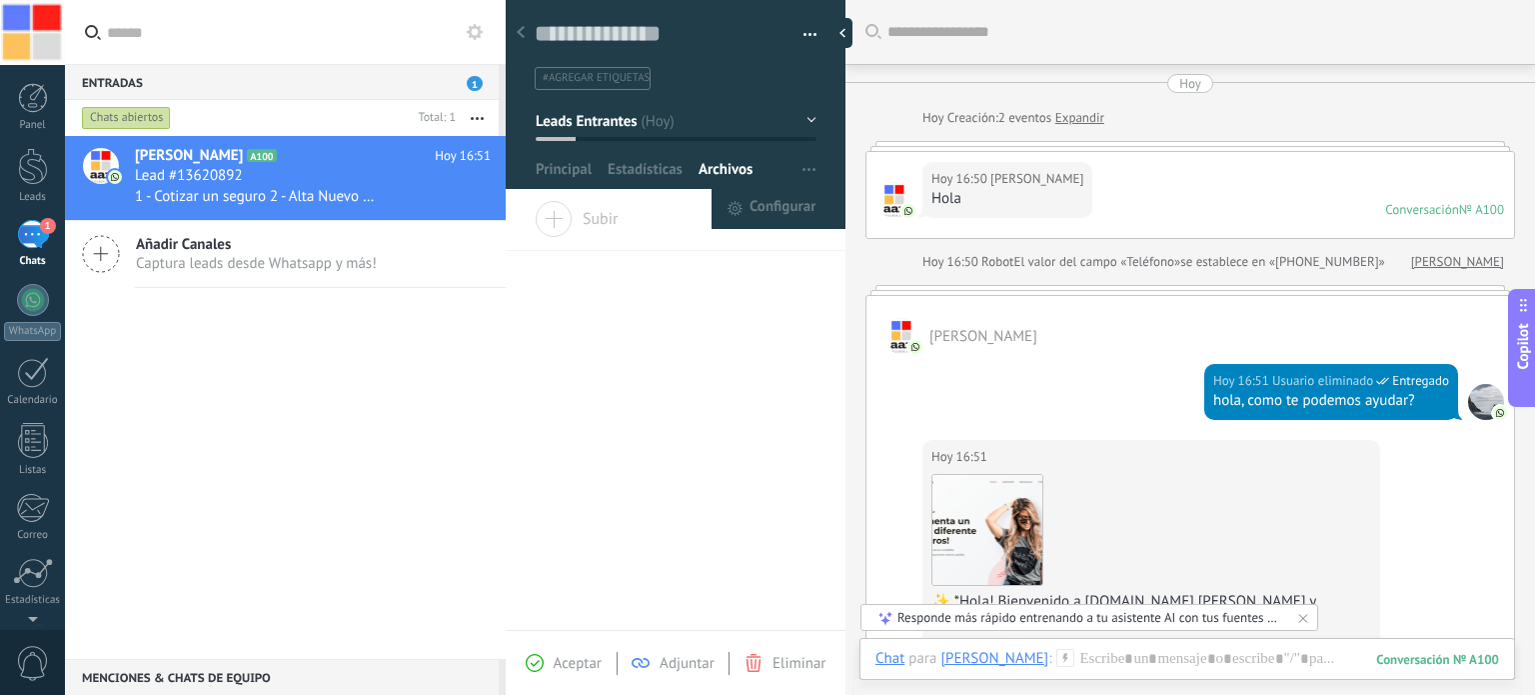
click at [803, 175] on span "button" at bounding box center [809, 170] width 13 height 38
click at [803, 171] on span "button" at bounding box center [809, 170] width 13 height 38
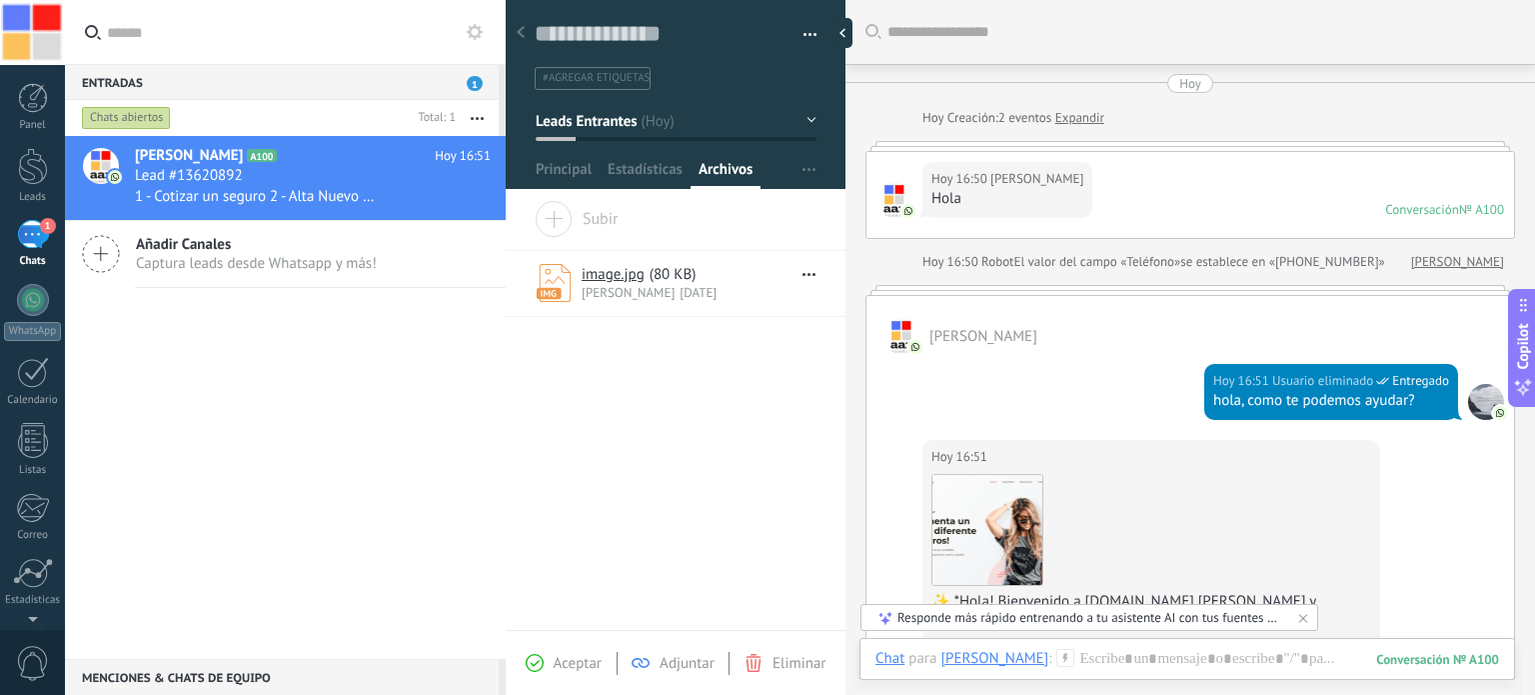
click at [806, 117] on button "Leads Entrantes" at bounding box center [676, 121] width 281 height 36
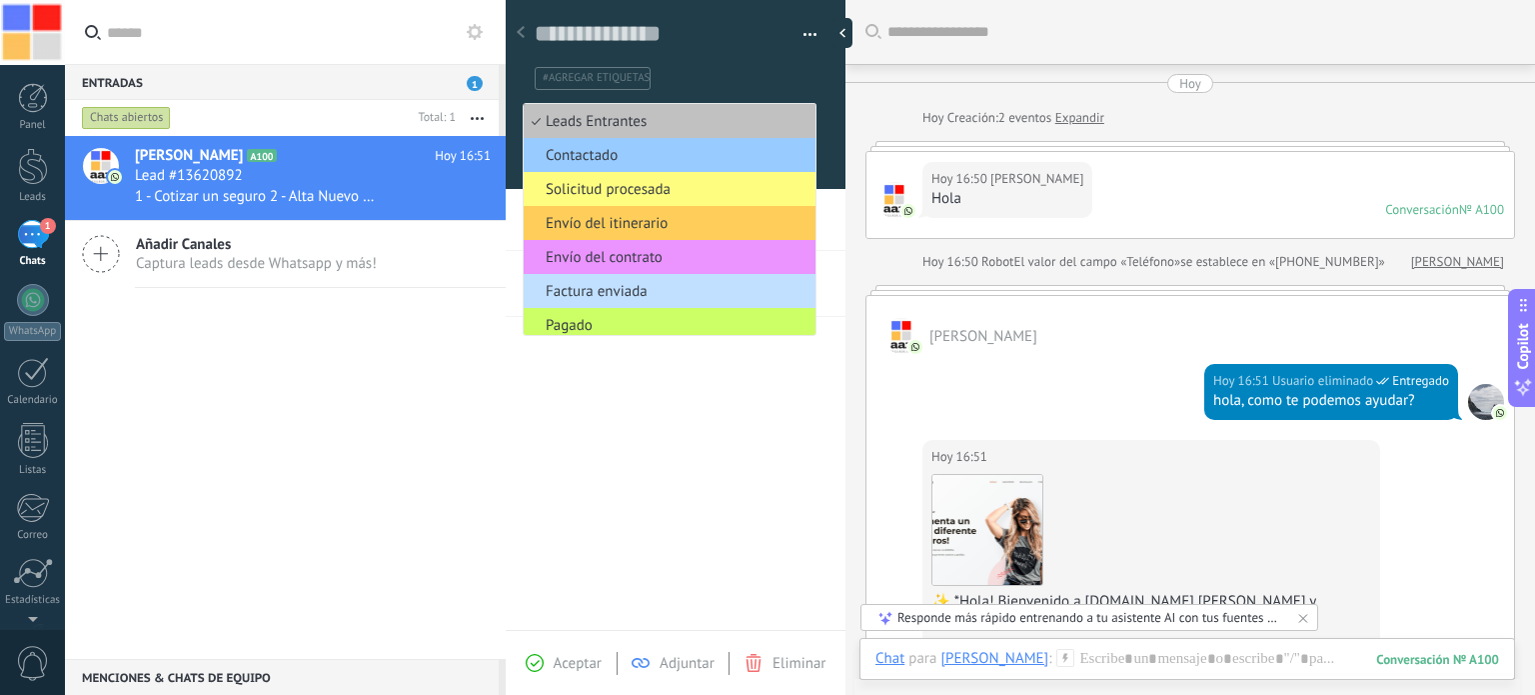
click at [791, 71] on ul "#agregar etiquetas" at bounding box center [672, 78] width 279 height 27
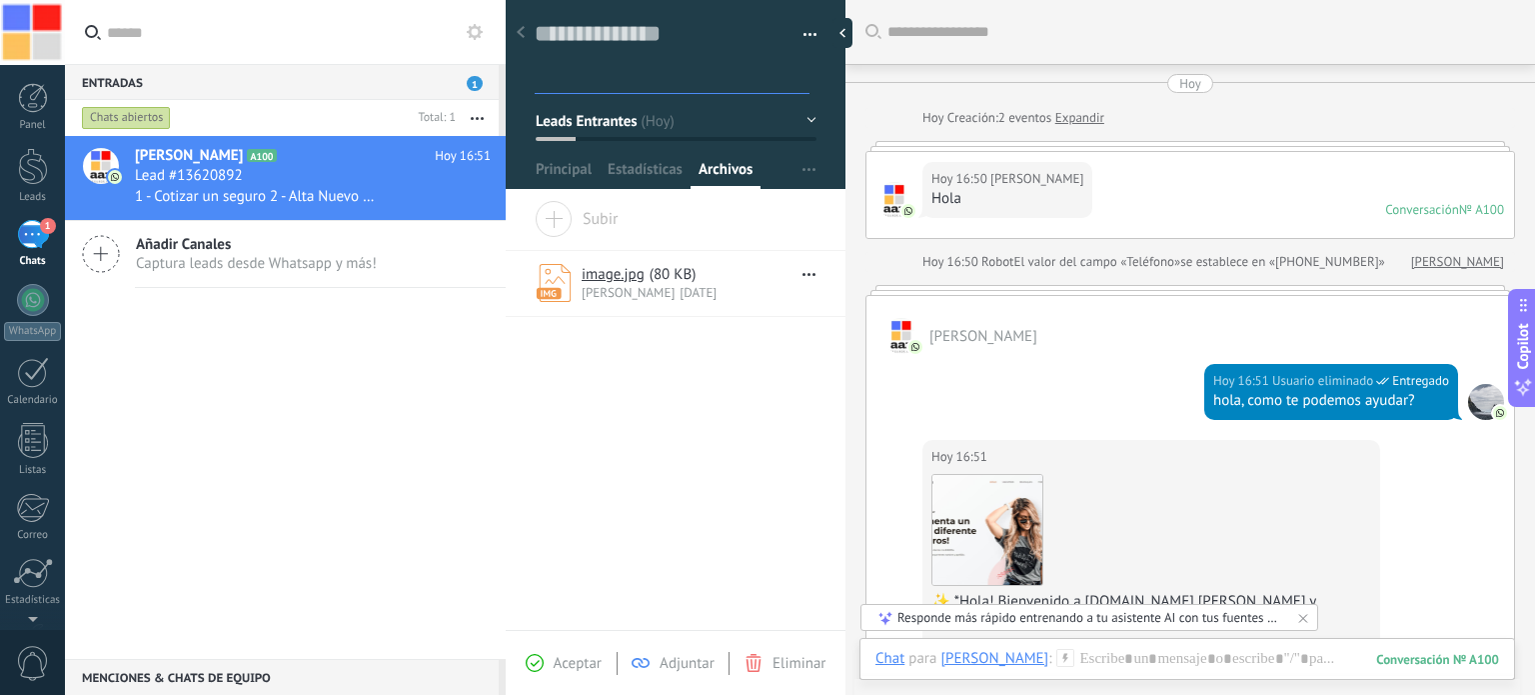
click at [520, 31] on use at bounding box center [521, 32] width 8 height 12
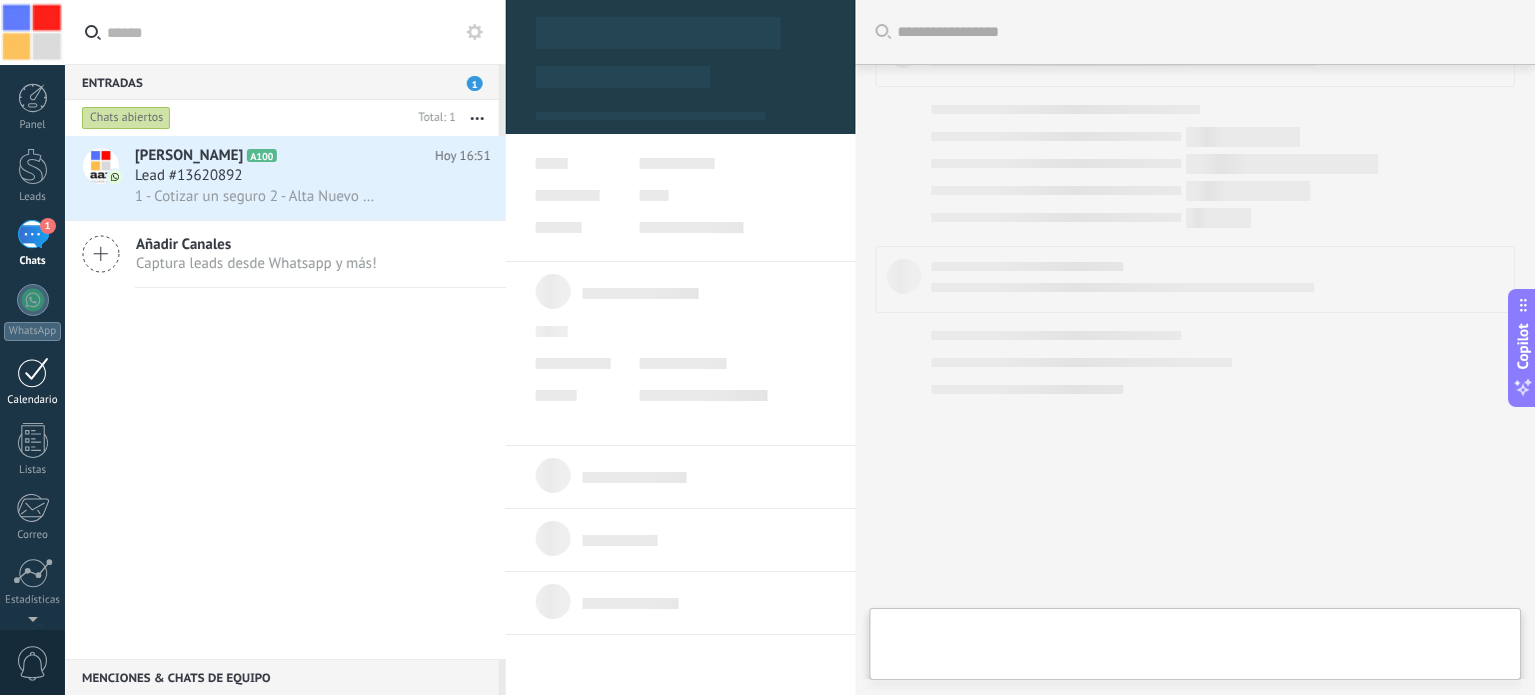
click at [32, 382] on div at bounding box center [33, 372] width 32 height 31
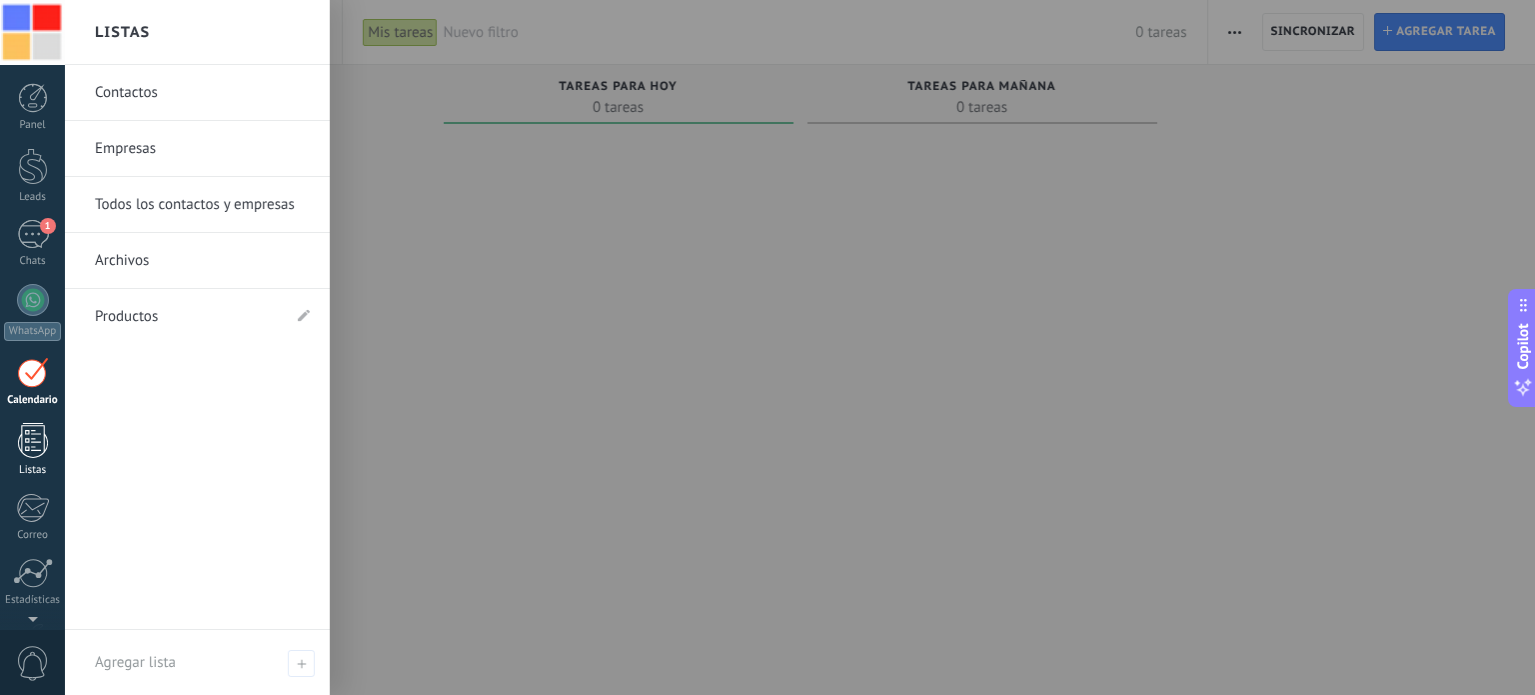
click at [28, 440] on div at bounding box center [33, 440] width 30 height 35
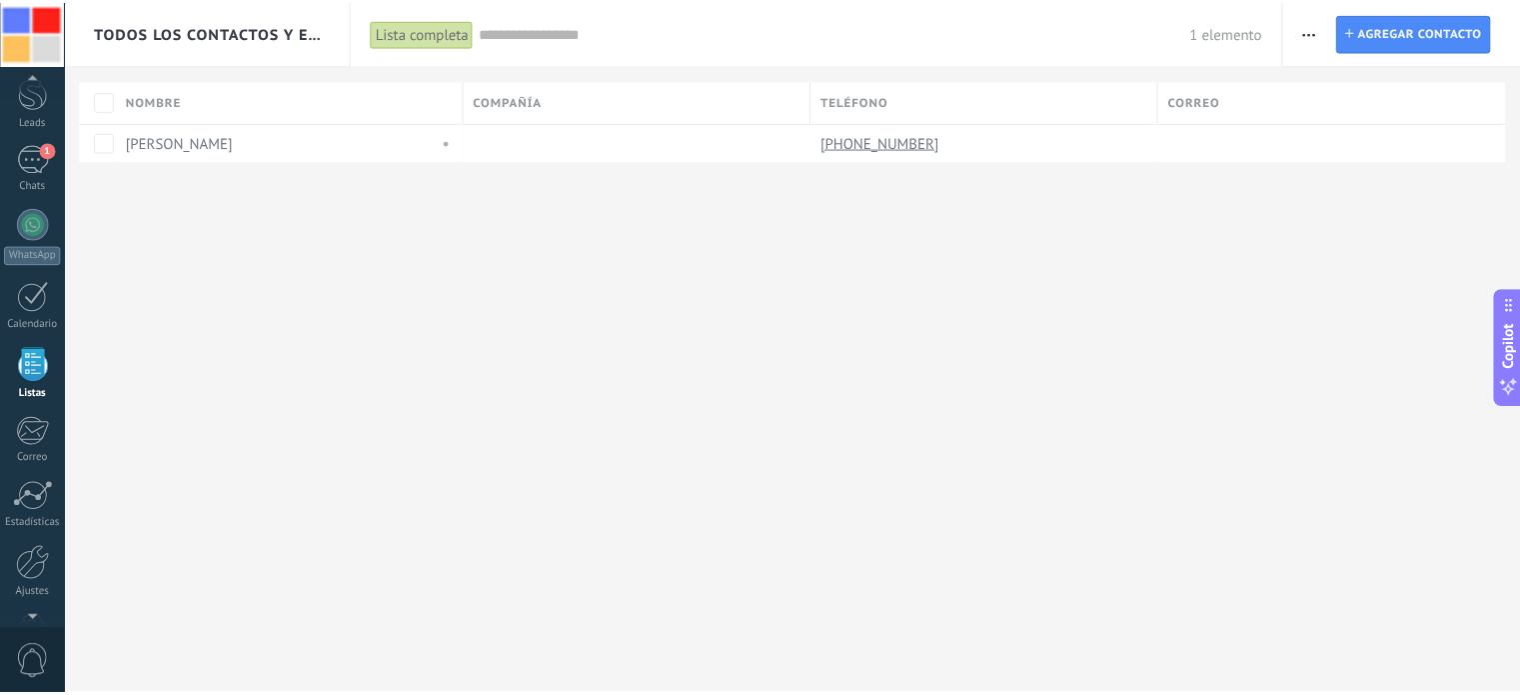
scroll to position [136, 0]
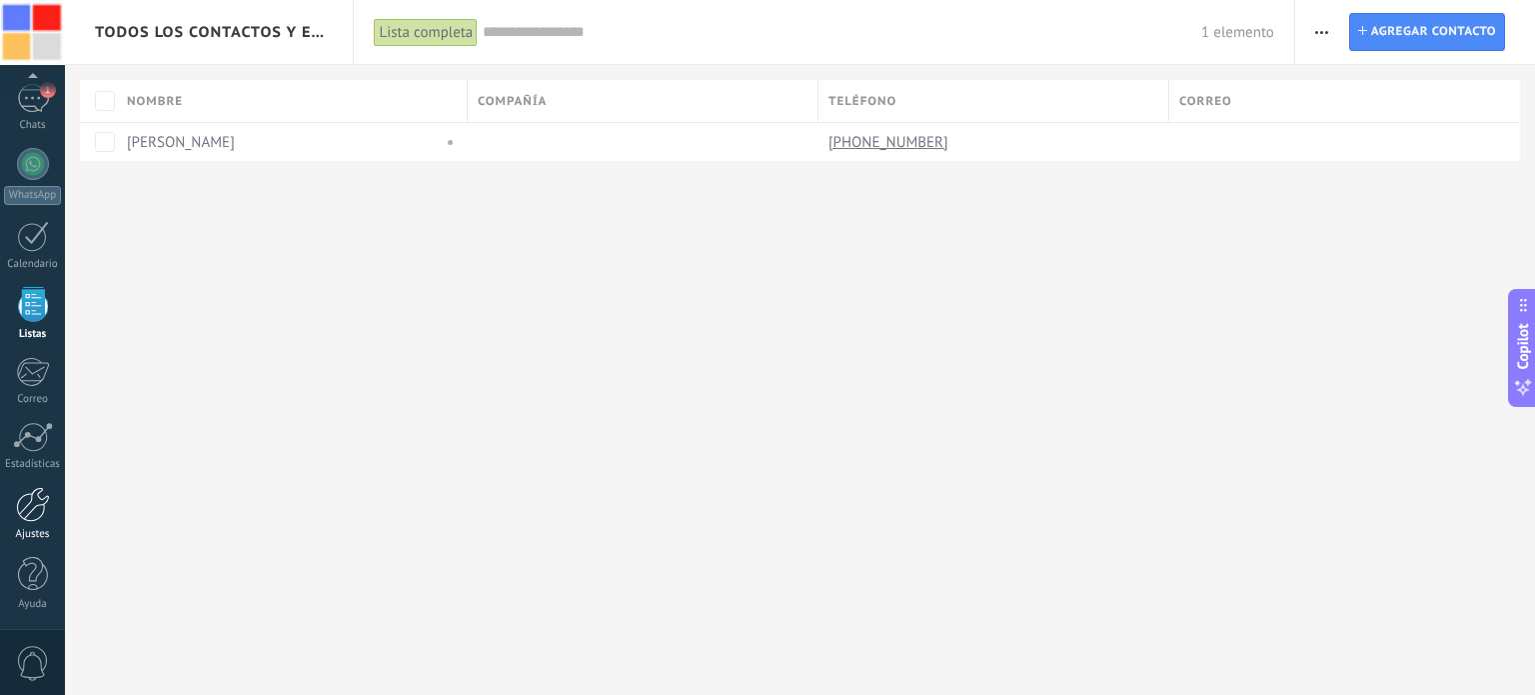
click at [29, 506] on div at bounding box center [33, 504] width 34 height 35
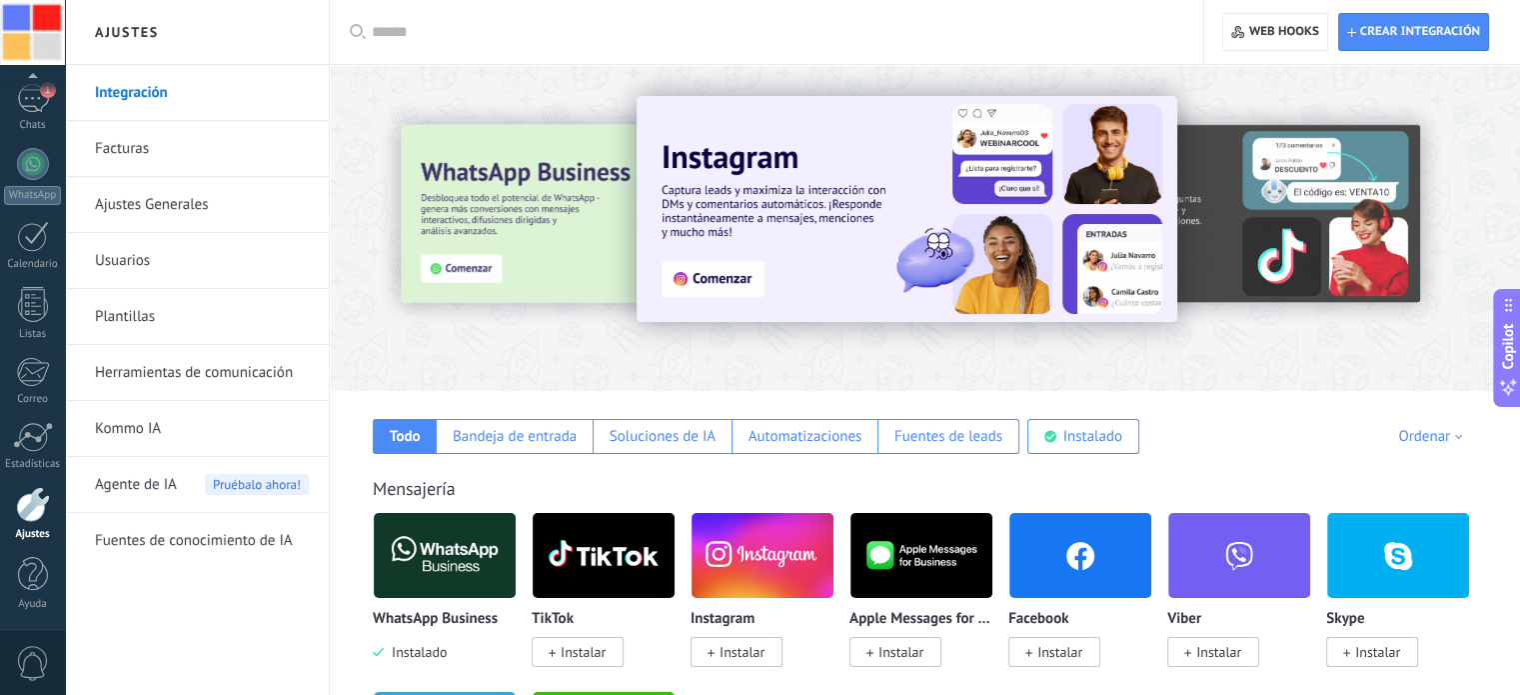
click at [168, 212] on link "Ajustes Generales" at bounding box center [202, 205] width 214 height 56
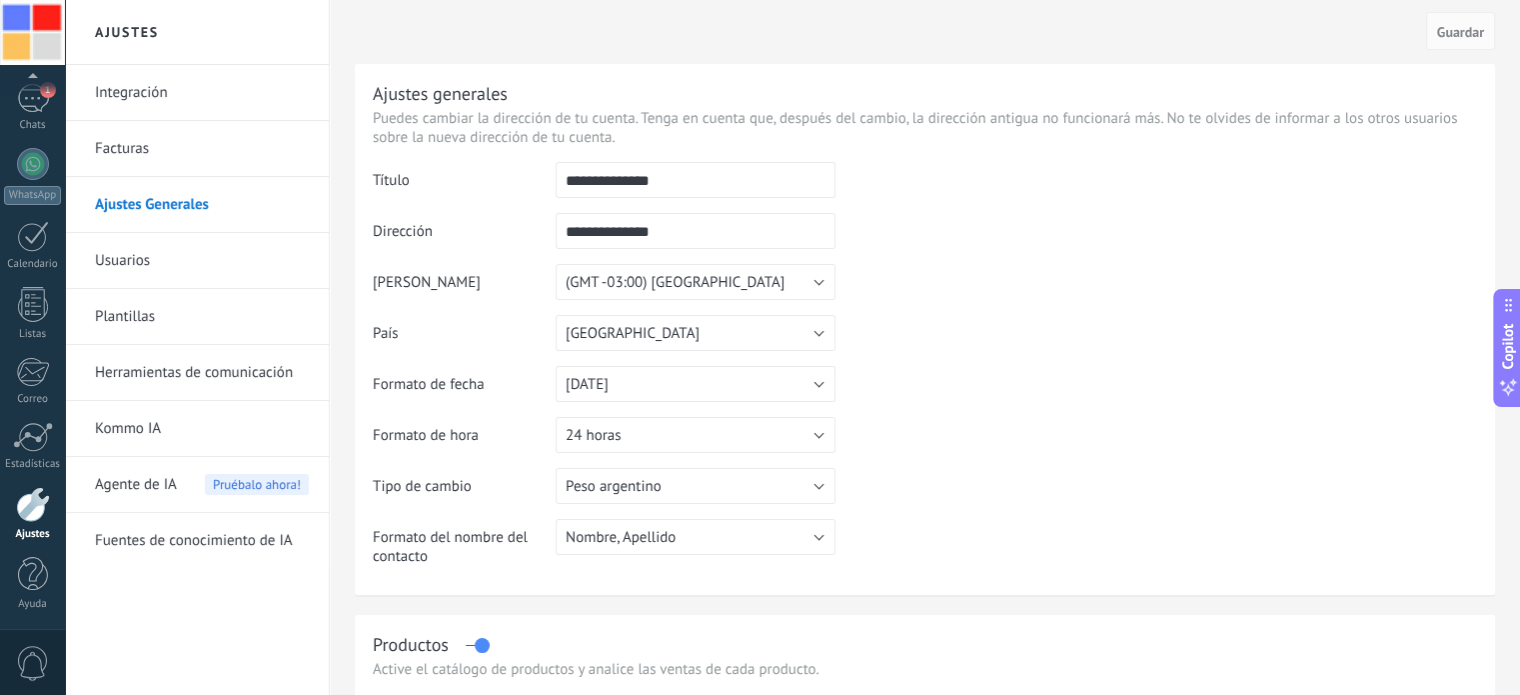
click at [163, 258] on link "Usuarios" at bounding box center [202, 261] width 214 height 56
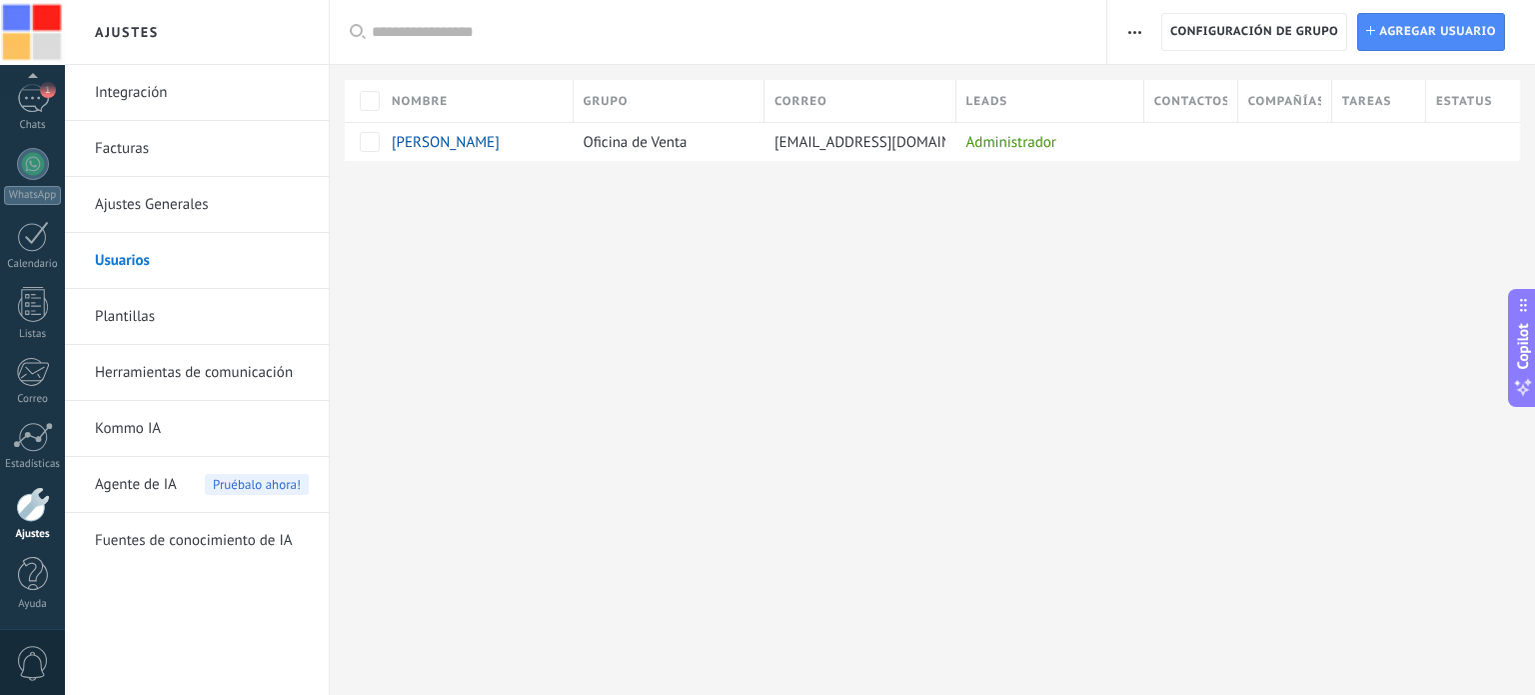
click at [146, 319] on link "Plantillas" at bounding box center [202, 317] width 214 height 56
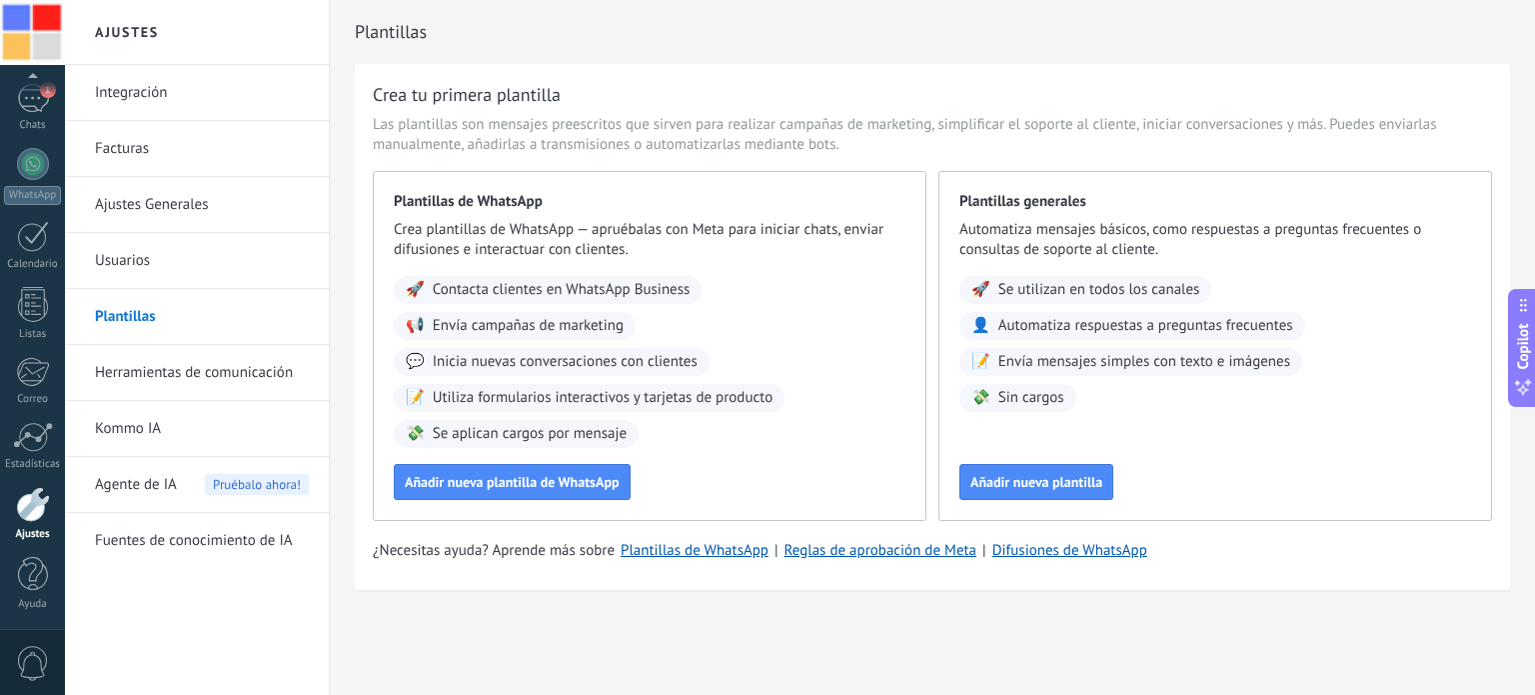
click at [140, 371] on link "Herramientas de comunicación" at bounding box center [202, 373] width 214 height 56
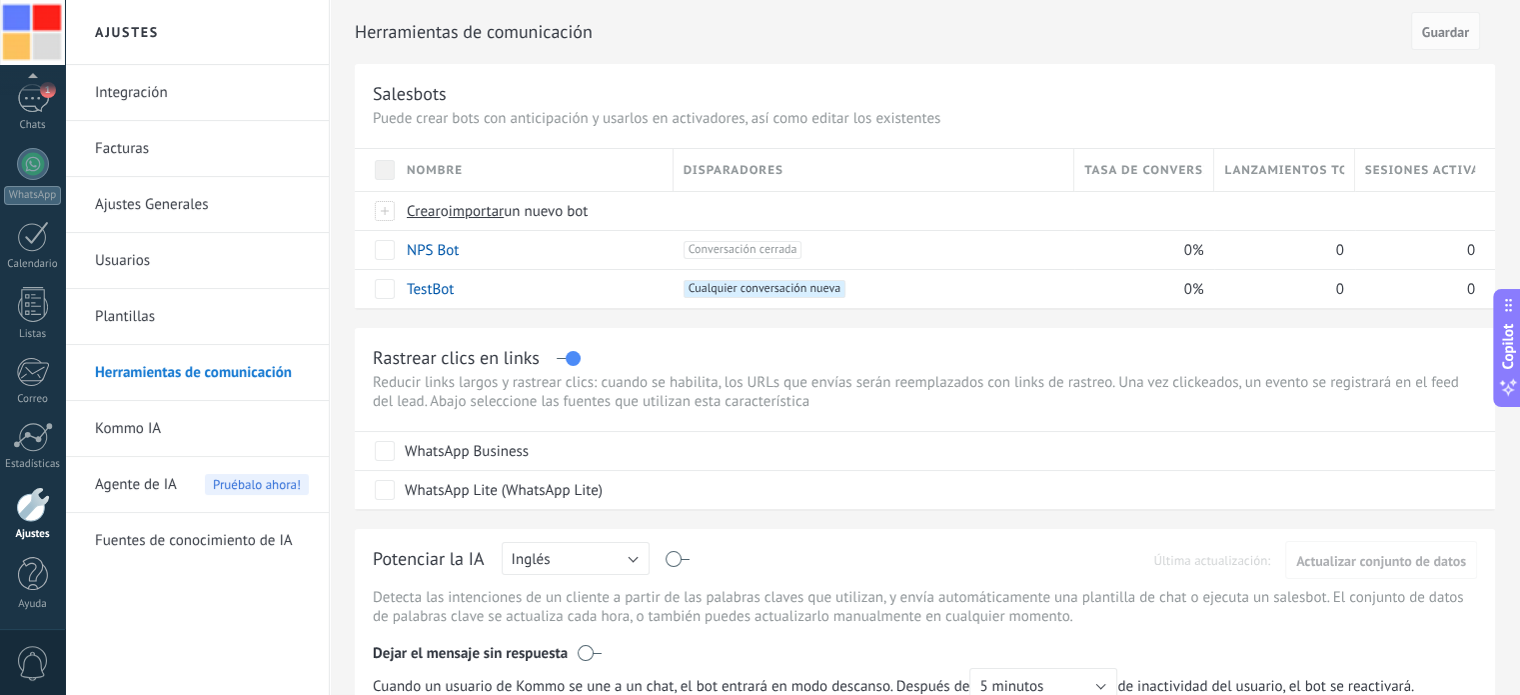
click at [128, 425] on link "Kommo IA" at bounding box center [202, 429] width 214 height 56
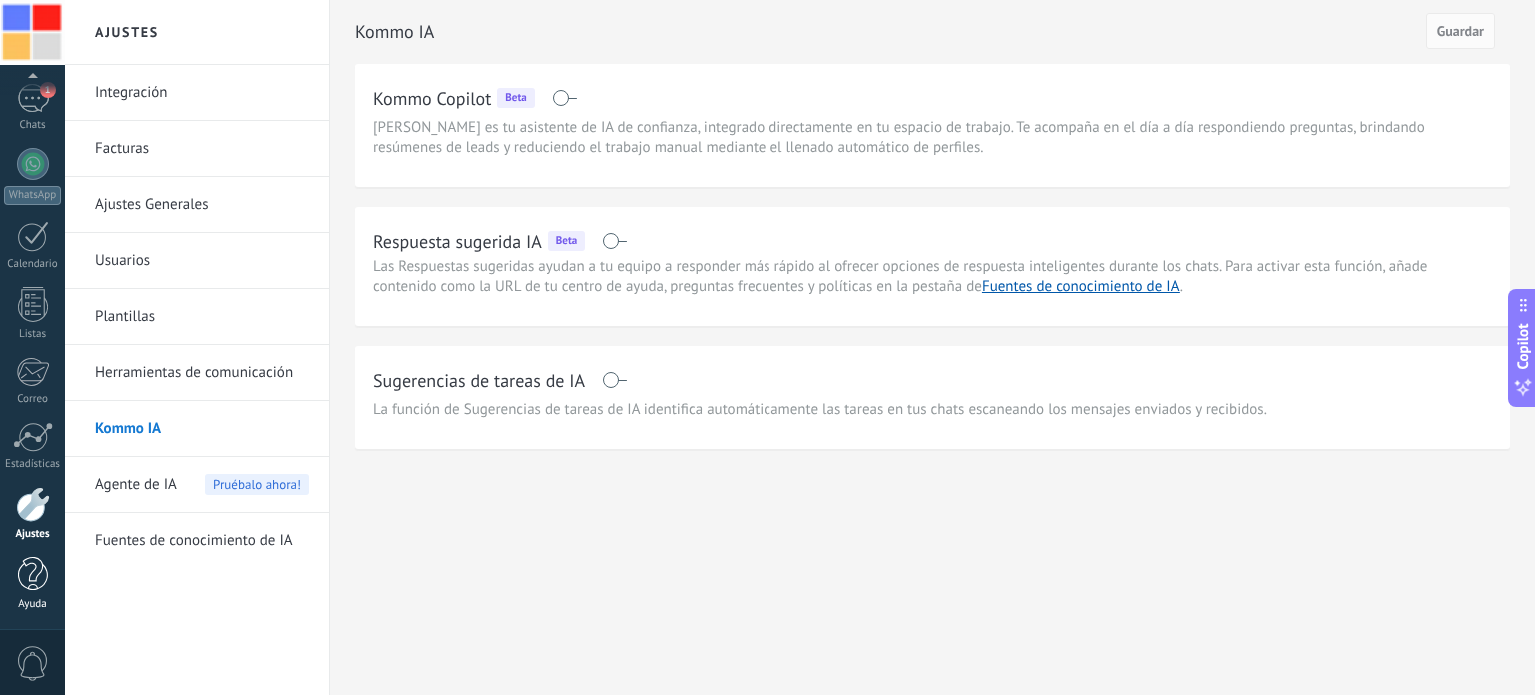
click at [36, 583] on div at bounding box center [33, 574] width 30 height 35
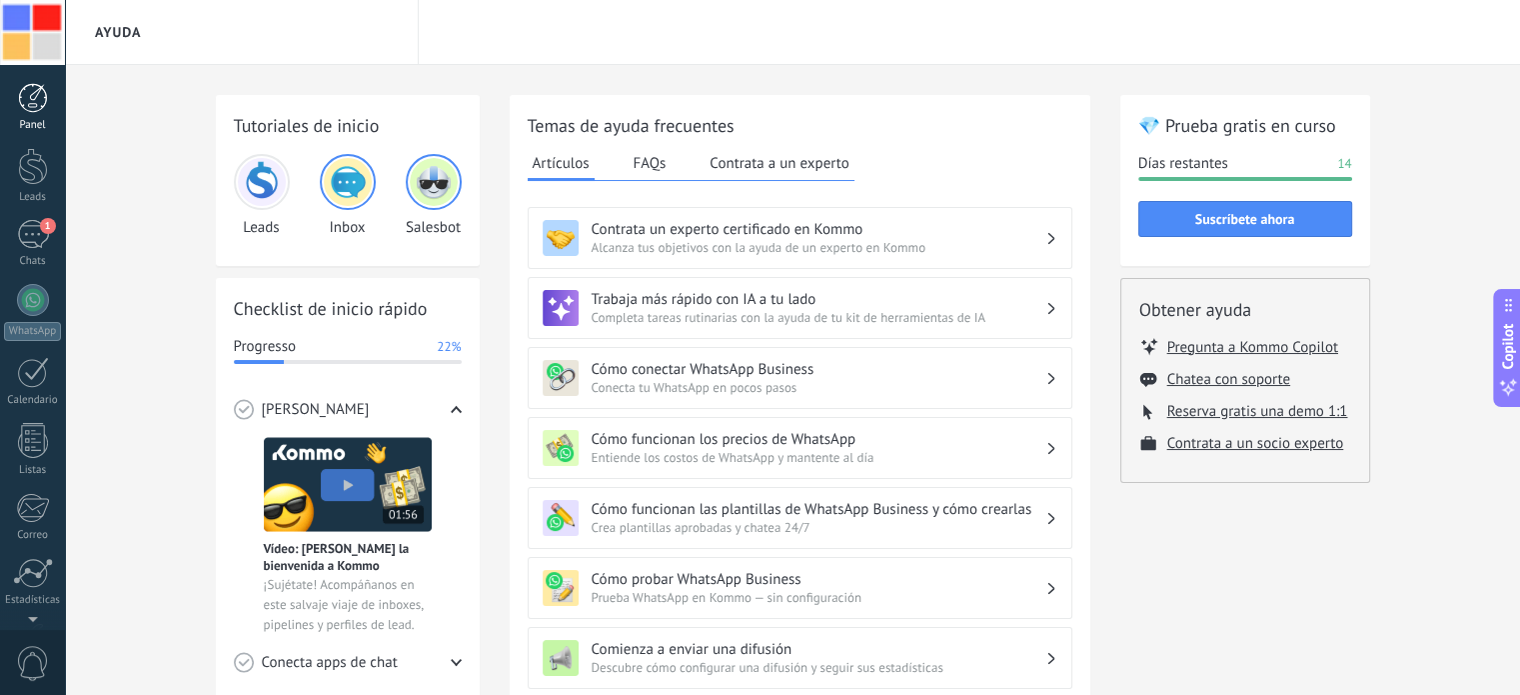
click at [31, 92] on div at bounding box center [33, 98] width 30 height 30
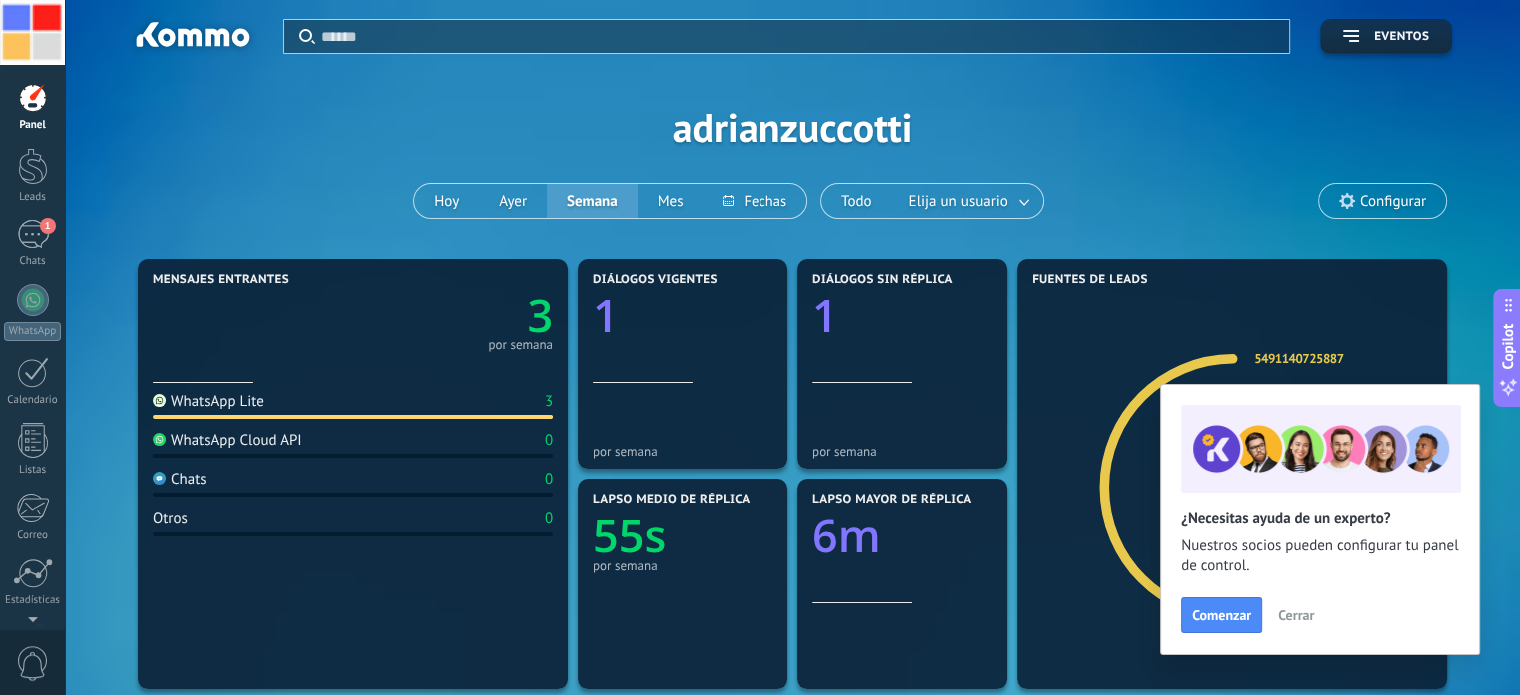
click at [1291, 619] on span "Cerrar" at bounding box center [1296, 615] width 36 height 14
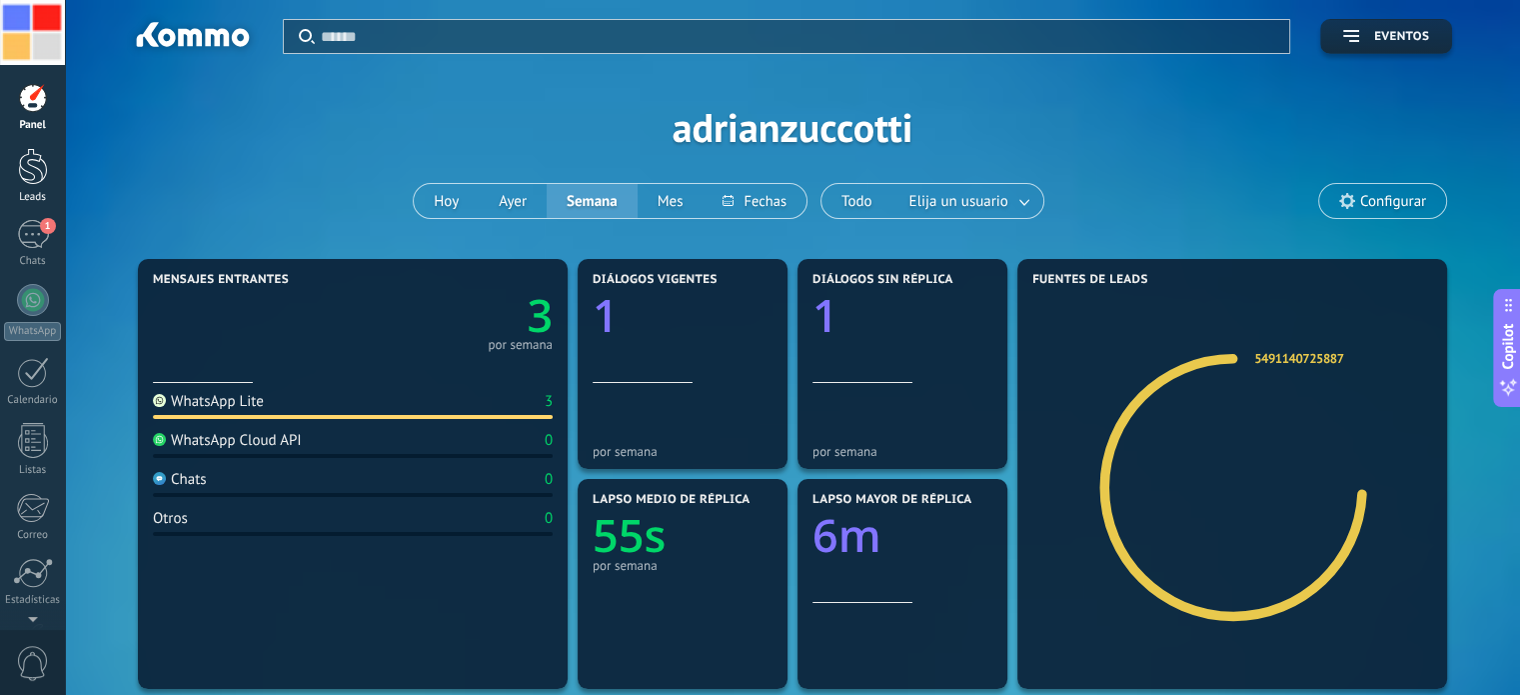
click at [36, 159] on div at bounding box center [33, 166] width 30 height 37
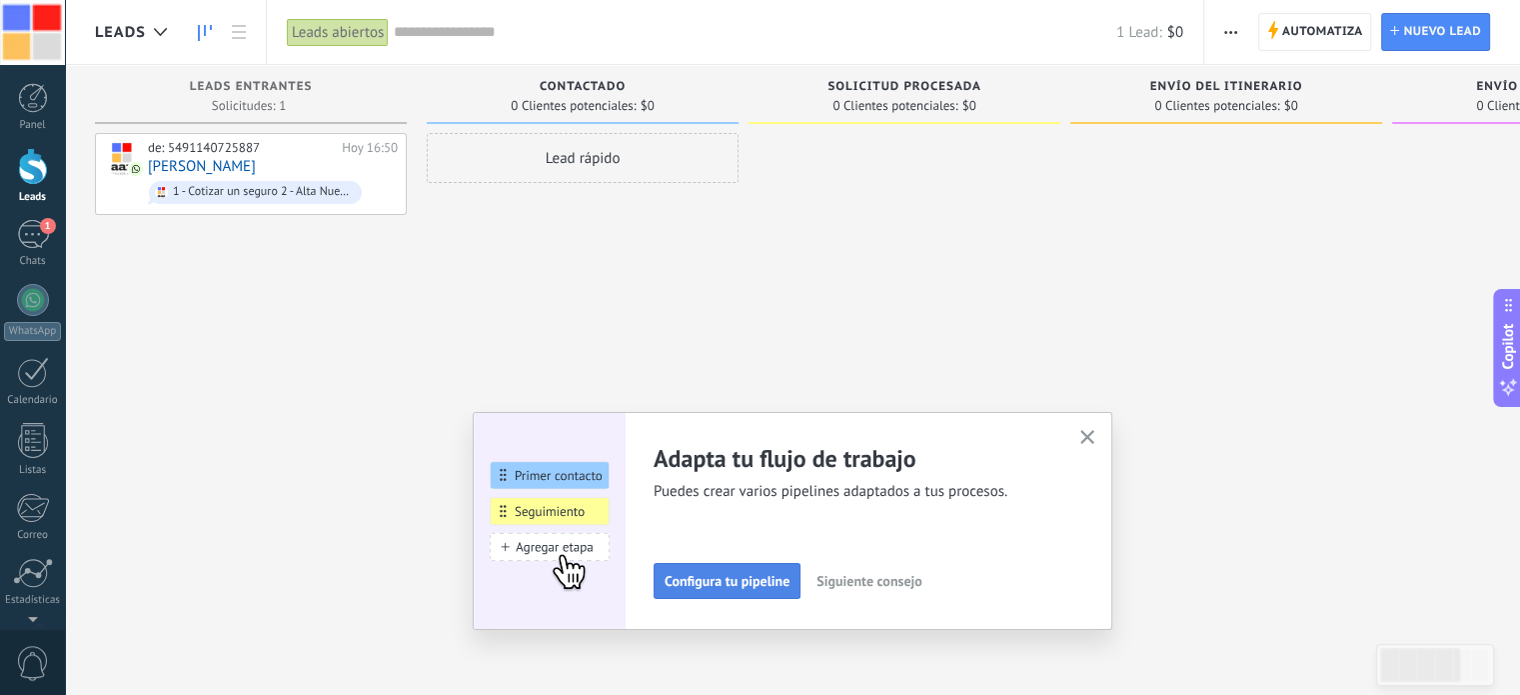
click at [744, 575] on span "Configura tu pipeline" at bounding box center [727, 581] width 125 height 14
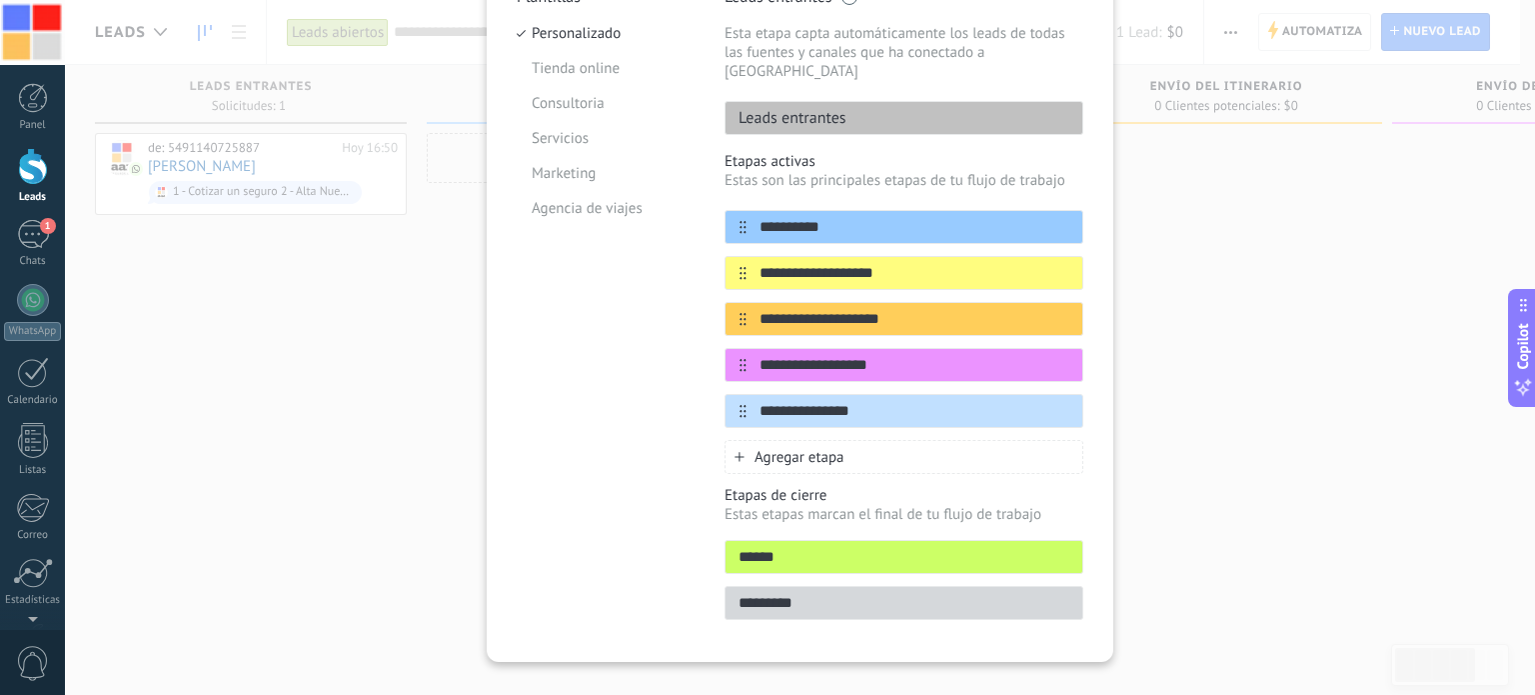
scroll to position [232, 0]
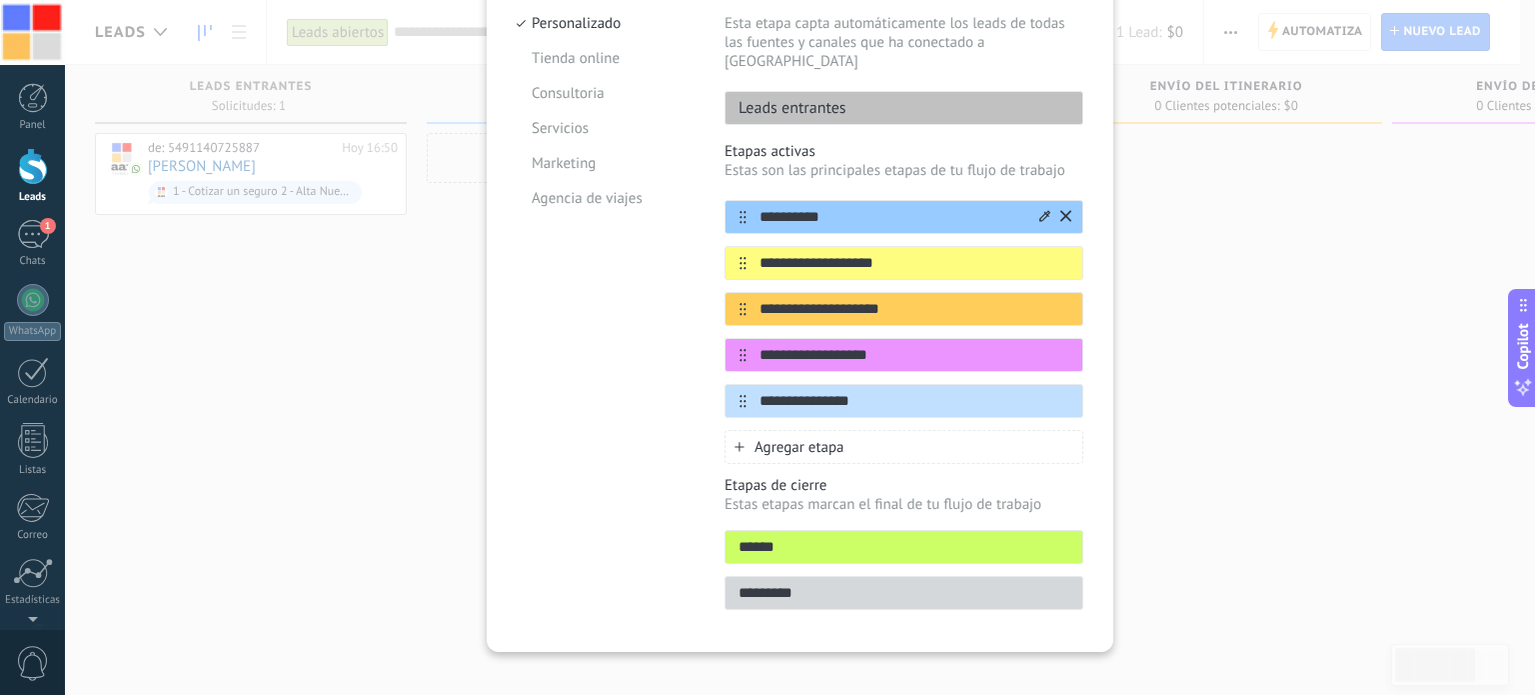
click at [1040, 210] on icon at bounding box center [1045, 216] width 11 height 12
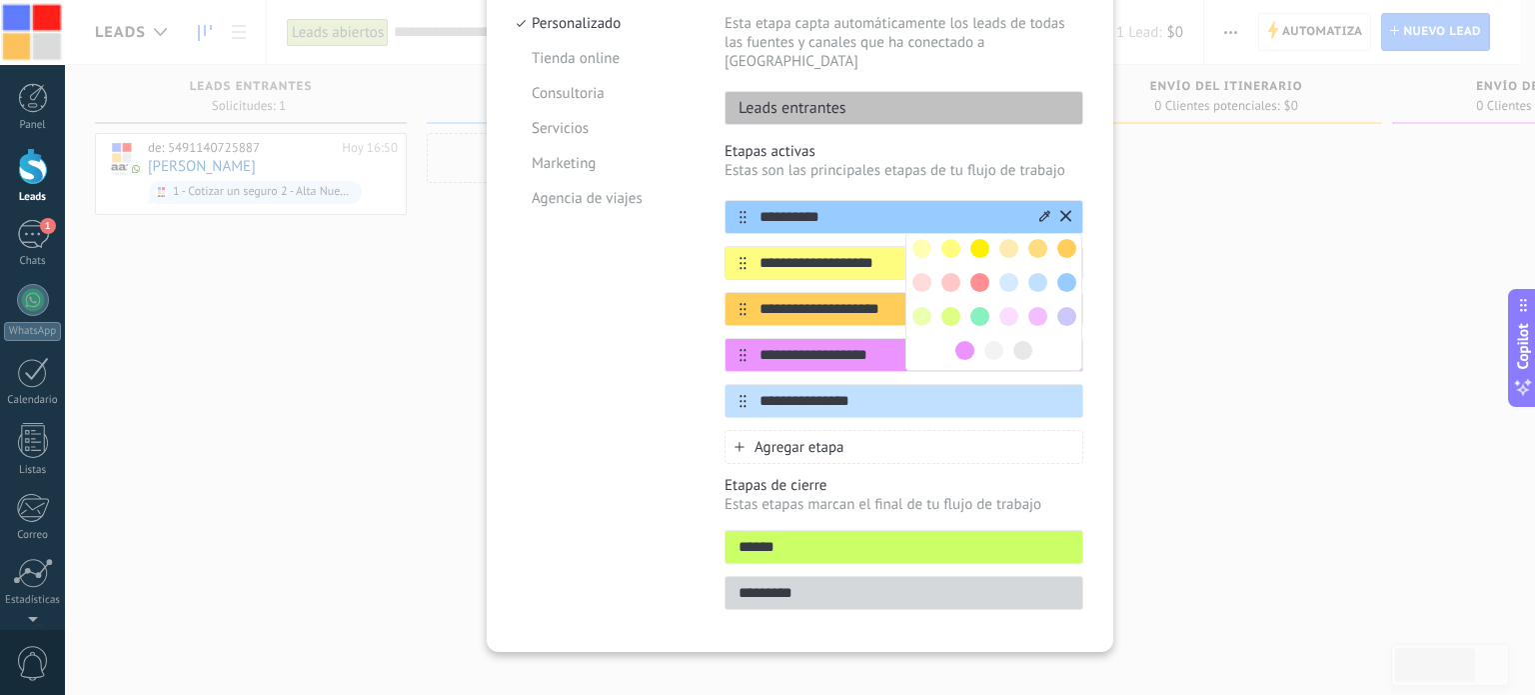
click at [979, 273] on span at bounding box center [980, 282] width 19 height 19
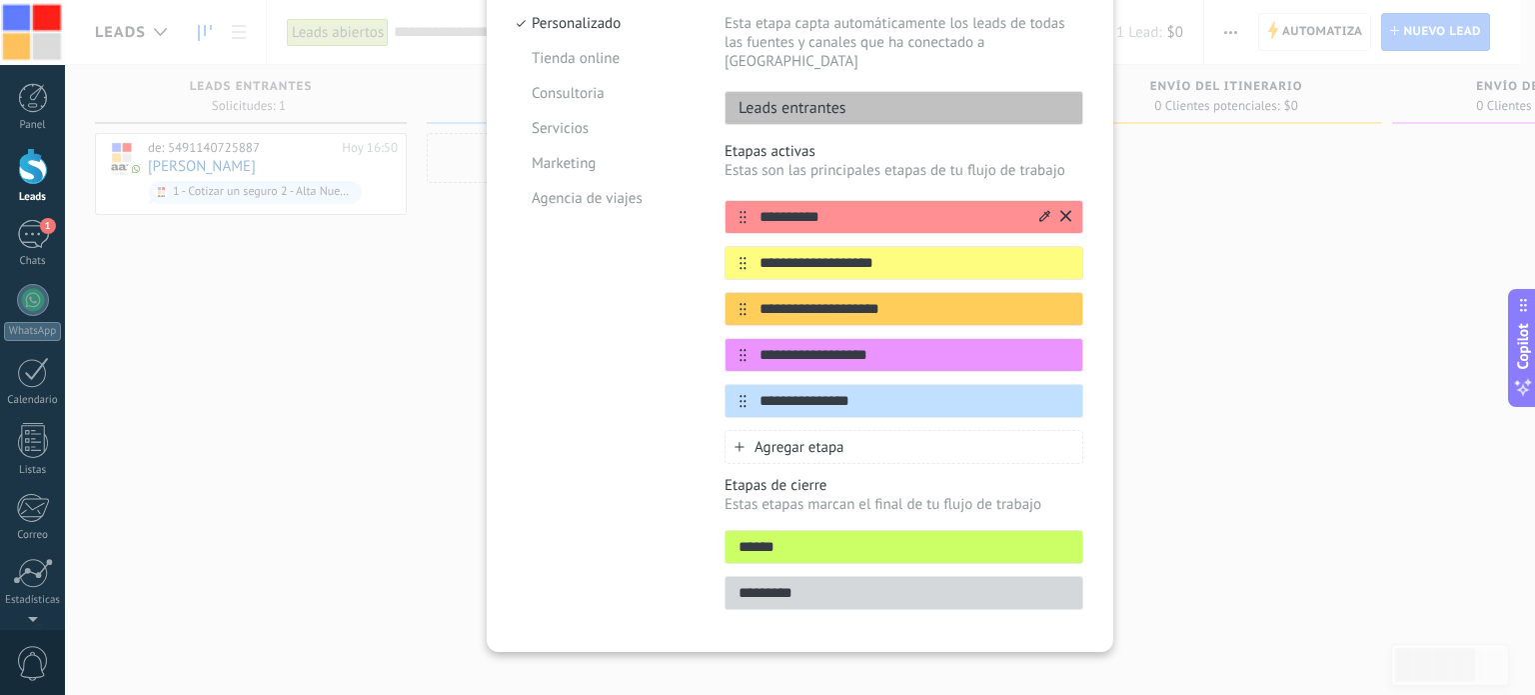
click at [821, 207] on input "**********" at bounding box center [892, 217] width 290 height 21
drag, startPoint x: 844, startPoint y: 191, endPoint x: 756, endPoint y: 192, distance: 88.0
click at [756, 207] on input "**********" at bounding box center [892, 217] width 290 height 21
type input "*"
type input "**********"
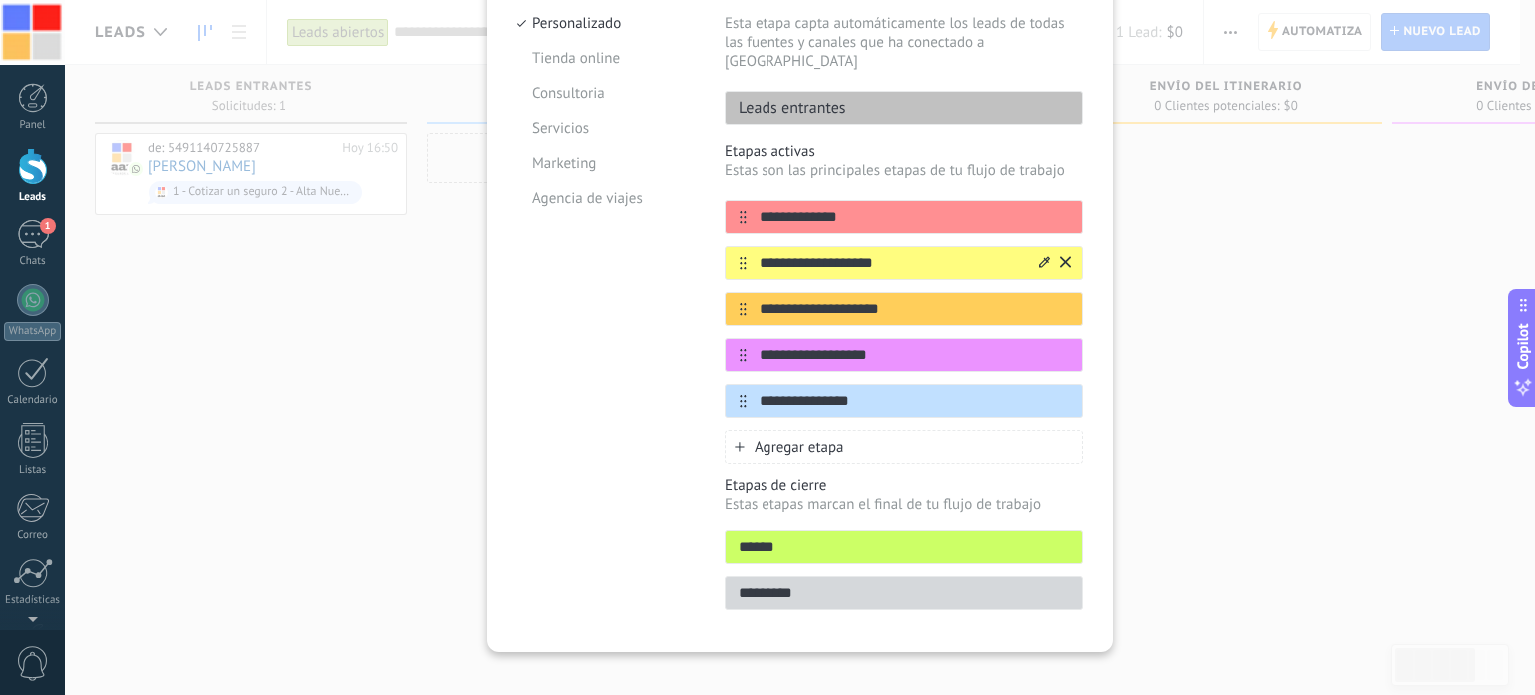
click at [893, 253] on input "**********" at bounding box center [892, 263] width 290 height 21
drag, startPoint x: 893, startPoint y: 243, endPoint x: 760, endPoint y: 243, distance: 132.9
click at [760, 253] on input "**********" at bounding box center [892, 263] width 290 height 21
type input "*"
type input "**********"
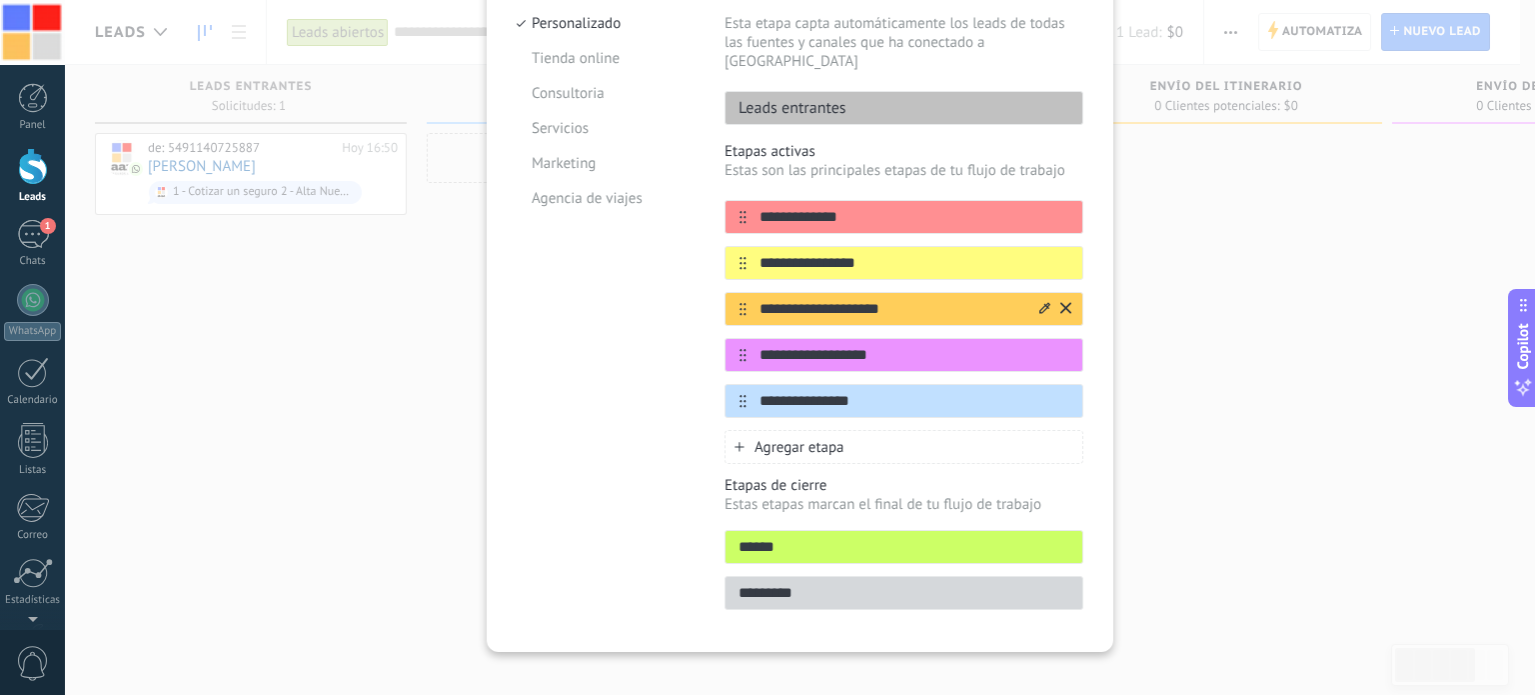
click at [860, 299] on input "**********" at bounding box center [892, 309] width 290 height 21
drag, startPoint x: 890, startPoint y: 285, endPoint x: 750, endPoint y: 285, distance: 139.9
click at [750, 299] on input "**********" at bounding box center [892, 309] width 290 height 21
type input "**********"
click at [878, 345] on input "**********" at bounding box center [892, 355] width 290 height 21
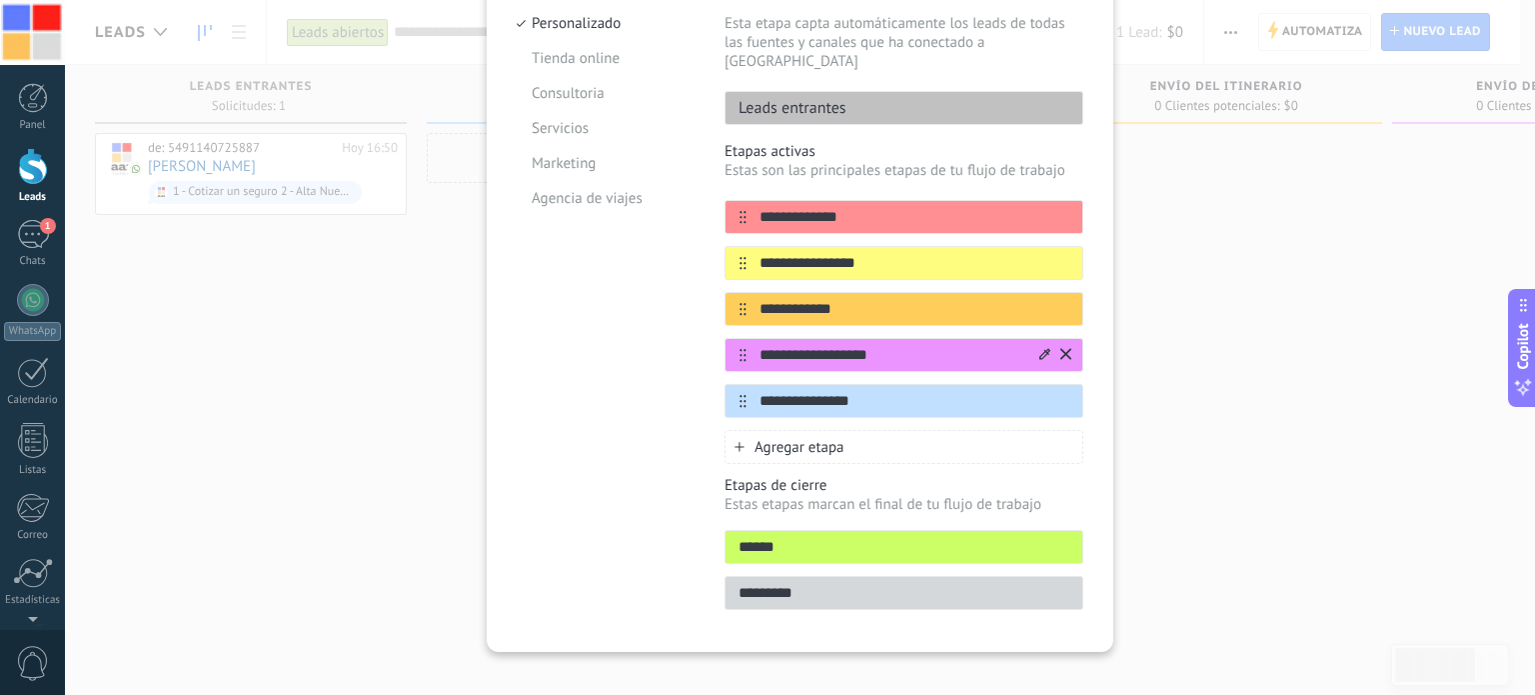
drag, startPoint x: 878, startPoint y: 338, endPoint x: 740, endPoint y: 340, distance: 138.0
click at [740, 340] on div "**********" at bounding box center [904, 355] width 359 height 34
type input "**********"
click at [852, 391] on input "**********" at bounding box center [892, 401] width 290 height 21
drag, startPoint x: 864, startPoint y: 376, endPoint x: 750, endPoint y: 383, distance: 114.2
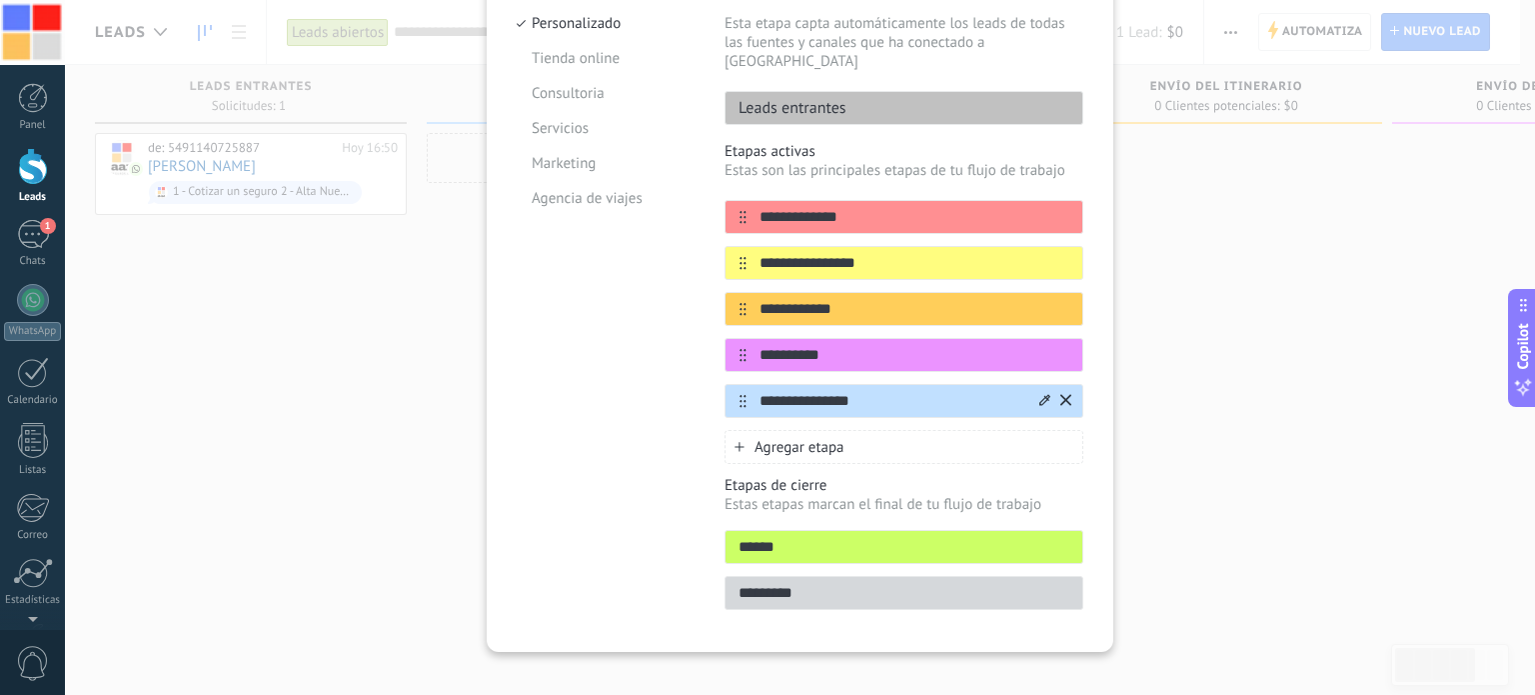
click at [750, 391] on input "**********" at bounding box center [892, 401] width 290 height 21
type input "**********"
click at [735, 442] on icon at bounding box center [740, 447] width 10 height 10
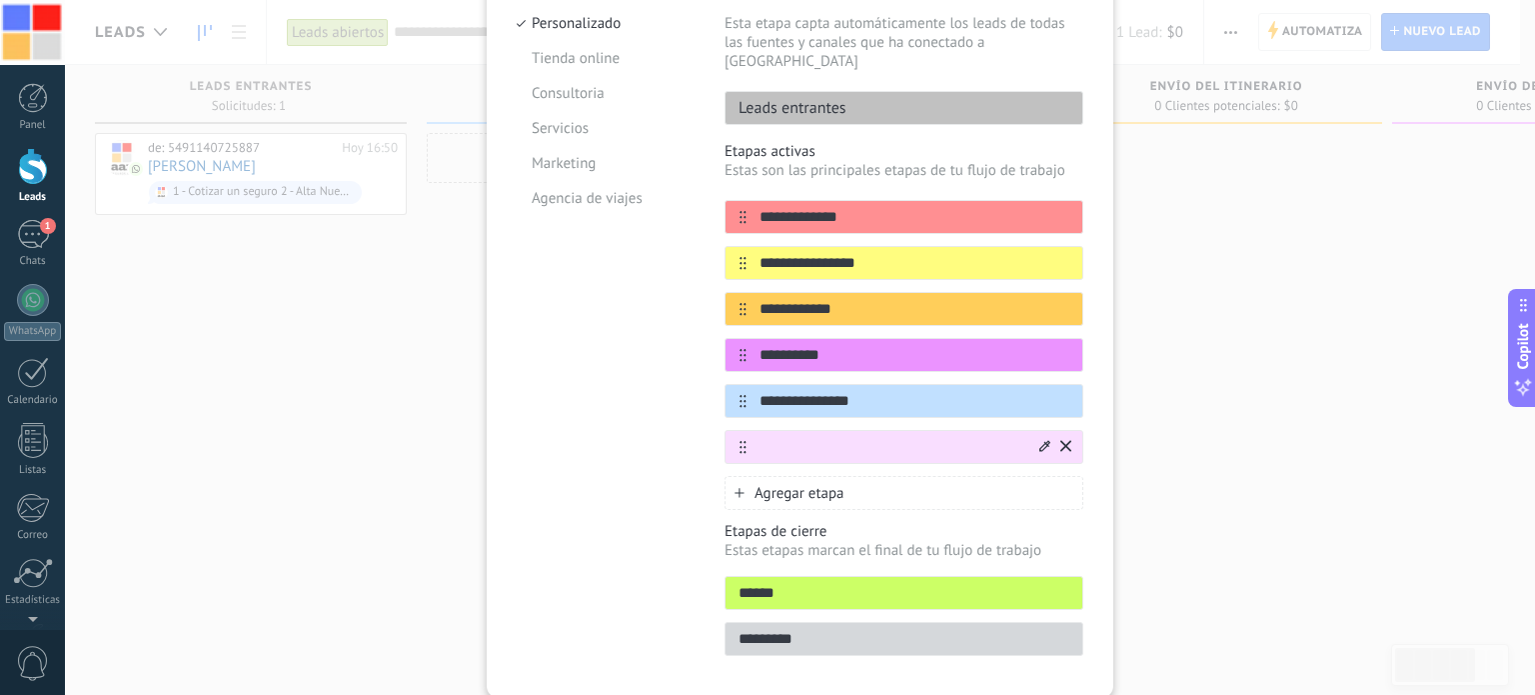
click at [778, 437] on input "text" at bounding box center [892, 447] width 290 height 21
type input "*****"
click at [740, 488] on icon at bounding box center [739, 492] width 9 height 9
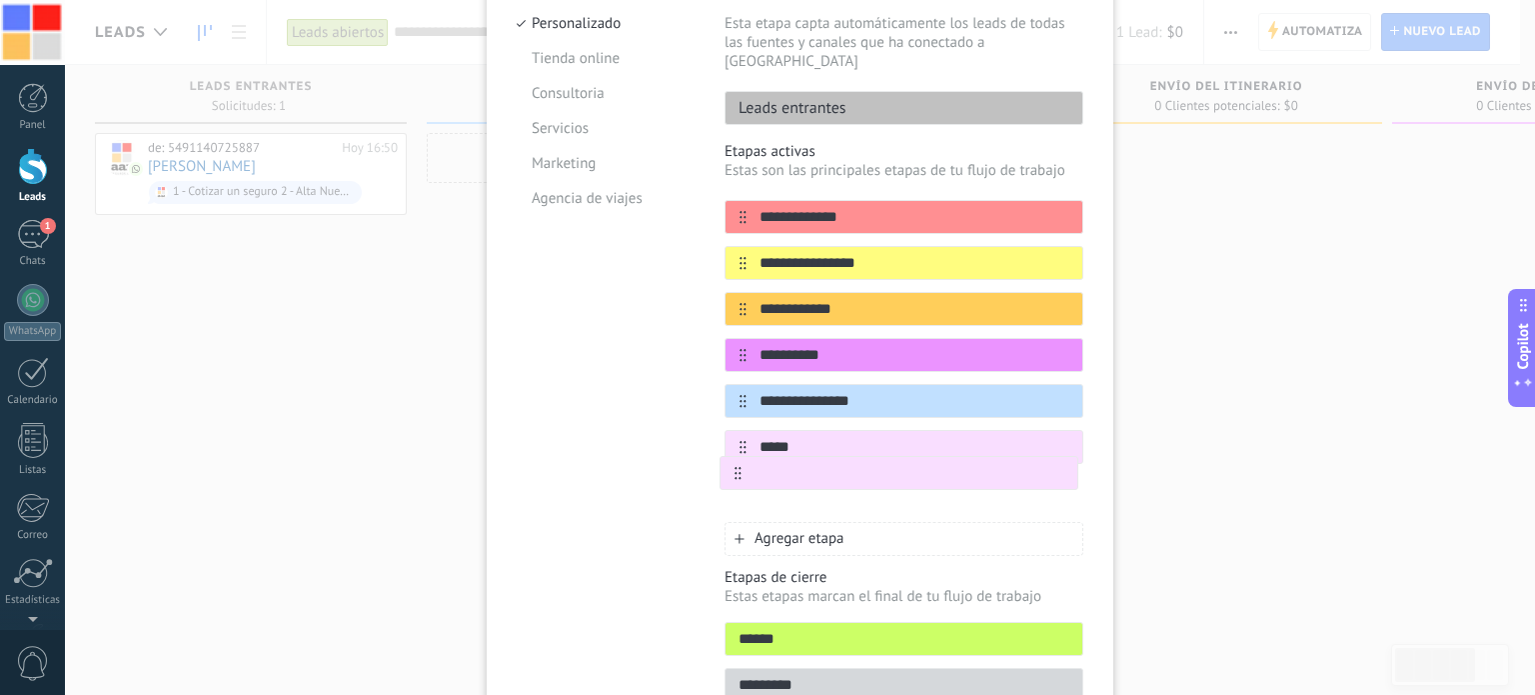
click at [738, 463] on div "**********" at bounding box center [904, 355] width 359 height 310
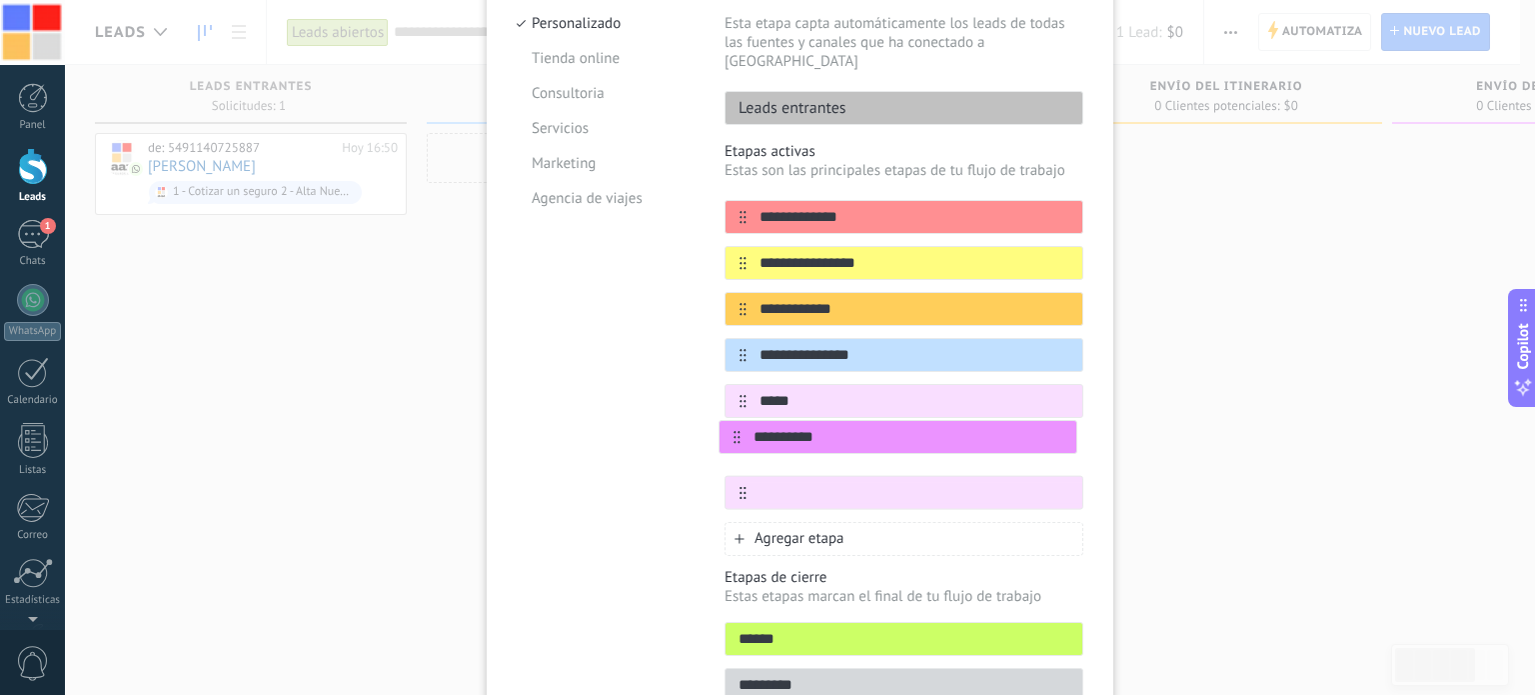
drag, startPoint x: 738, startPoint y: 335, endPoint x: 733, endPoint y: 444, distance: 109.1
click at [733, 444] on div "**********" at bounding box center [904, 355] width 359 height 310
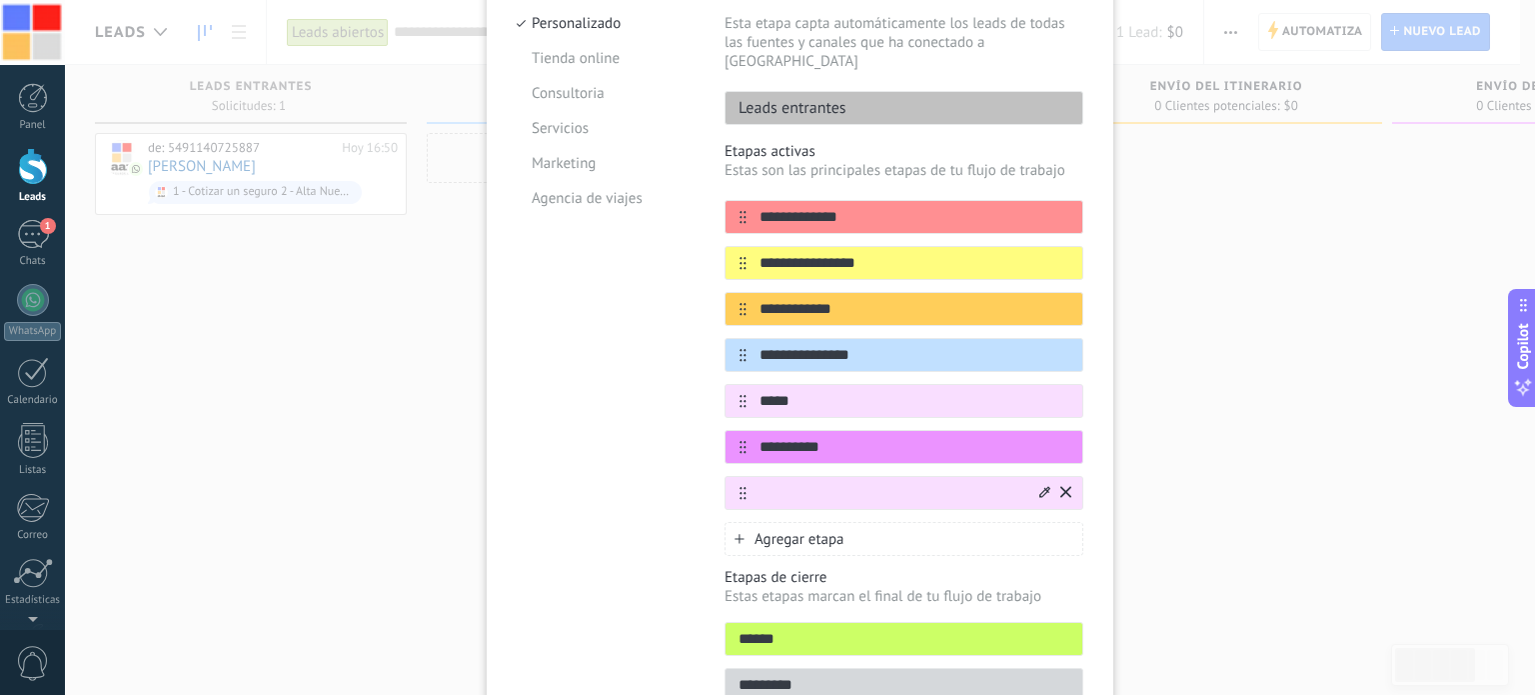
click at [767, 483] on input "text" at bounding box center [892, 493] width 290 height 21
type input "*********"
click at [785, 629] on input "******" at bounding box center [904, 639] width 357 height 21
drag, startPoint x: 785, startPoint y: 612, endPoint x: 680, endPoint y: 616, distance: 105.0
click at [680, 616] on div "**********" at bounding box center [800, 345] width 567 height 737
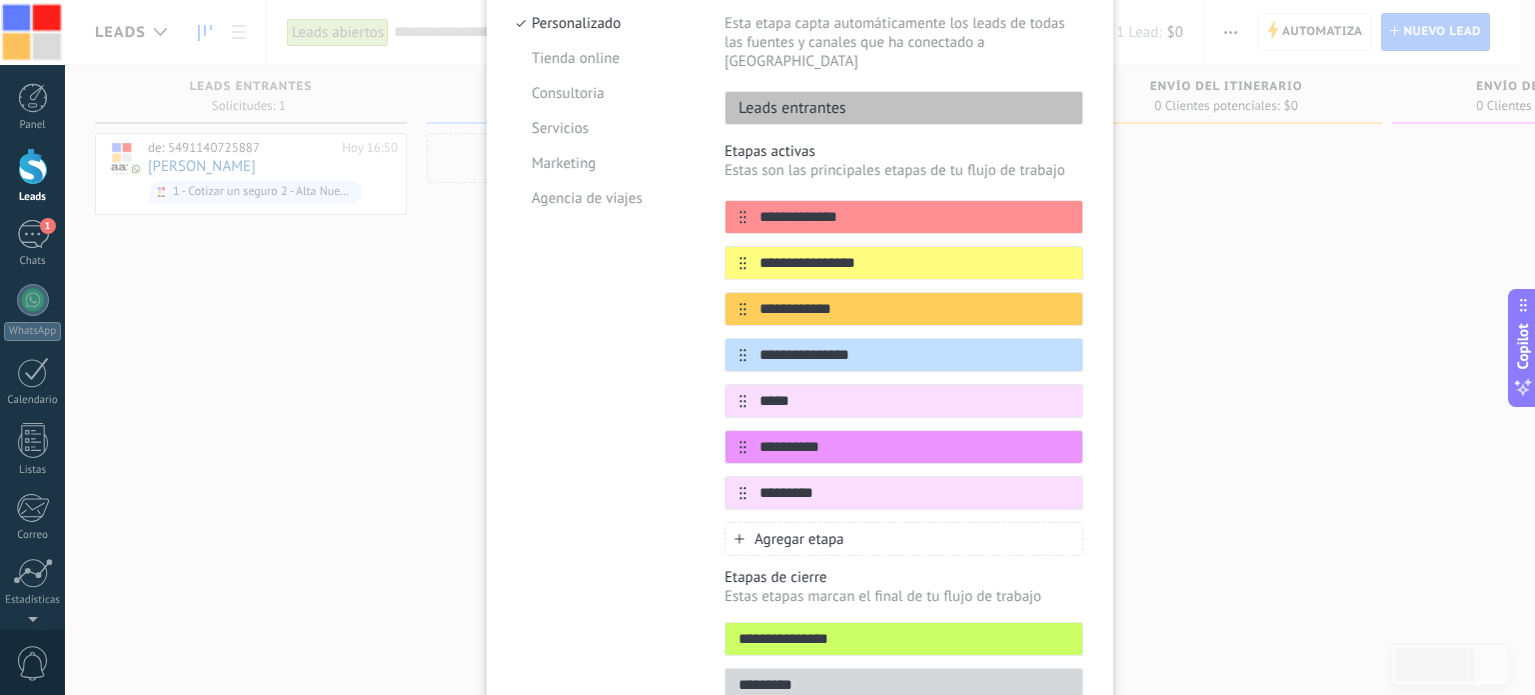
type input "**********"
click at [809, 675] on input "*********" at bounding box center [904, 685] width 357 height 21
drag, startPoint x: 809, startPoint y: 655, endPoint x: 708, endPoint y: 670, distance: 102.1
click at [708, 670] on div "**********" at bounding box center [800, 345] width 567 height 737
type input "**********"
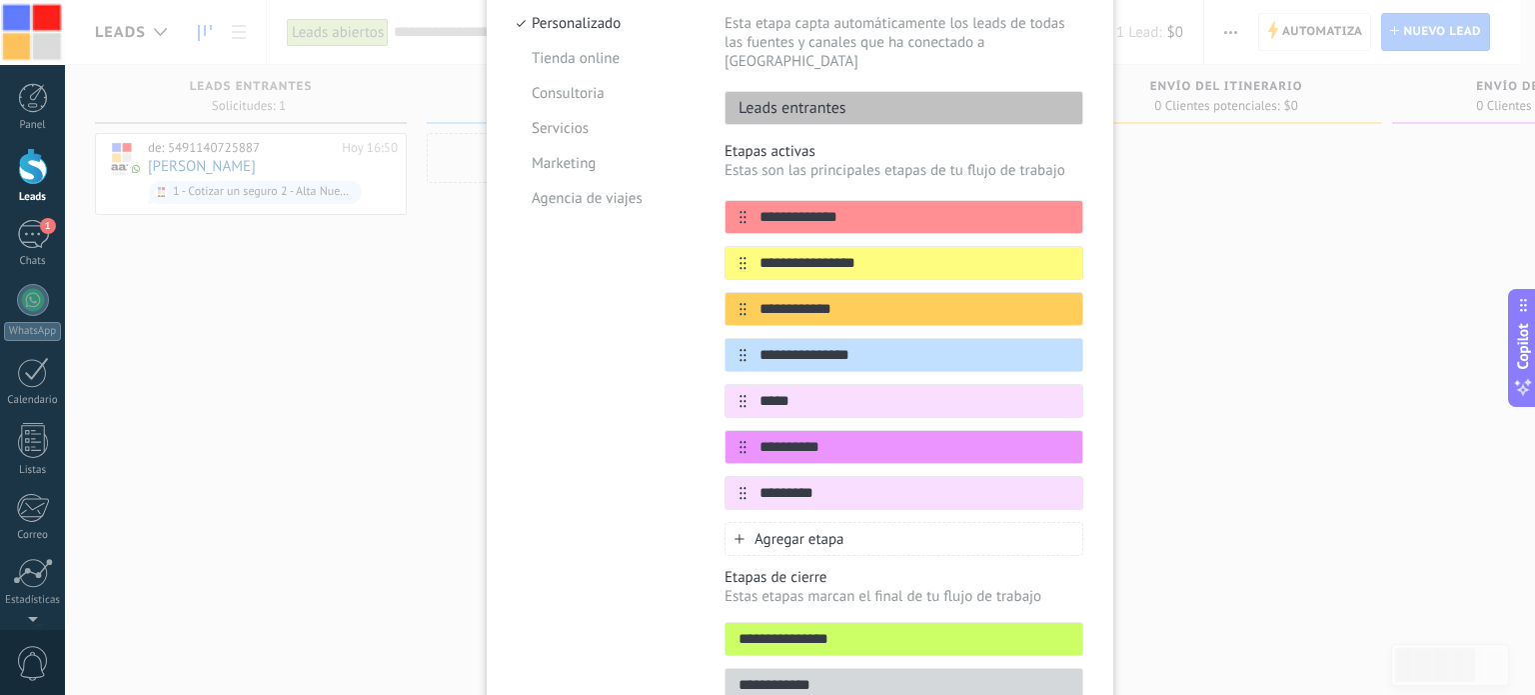
click at [845, 629] on input "**********" at bounding box center [904, 639] width 357 height 21
drag, startPoint x: 845, startPoint y: 612, endPoint x: 796, endPoint y: 615, distance: 49.1
click at [796, 629] on input "**********" at bounding box center [904, 639] width 357 height 21
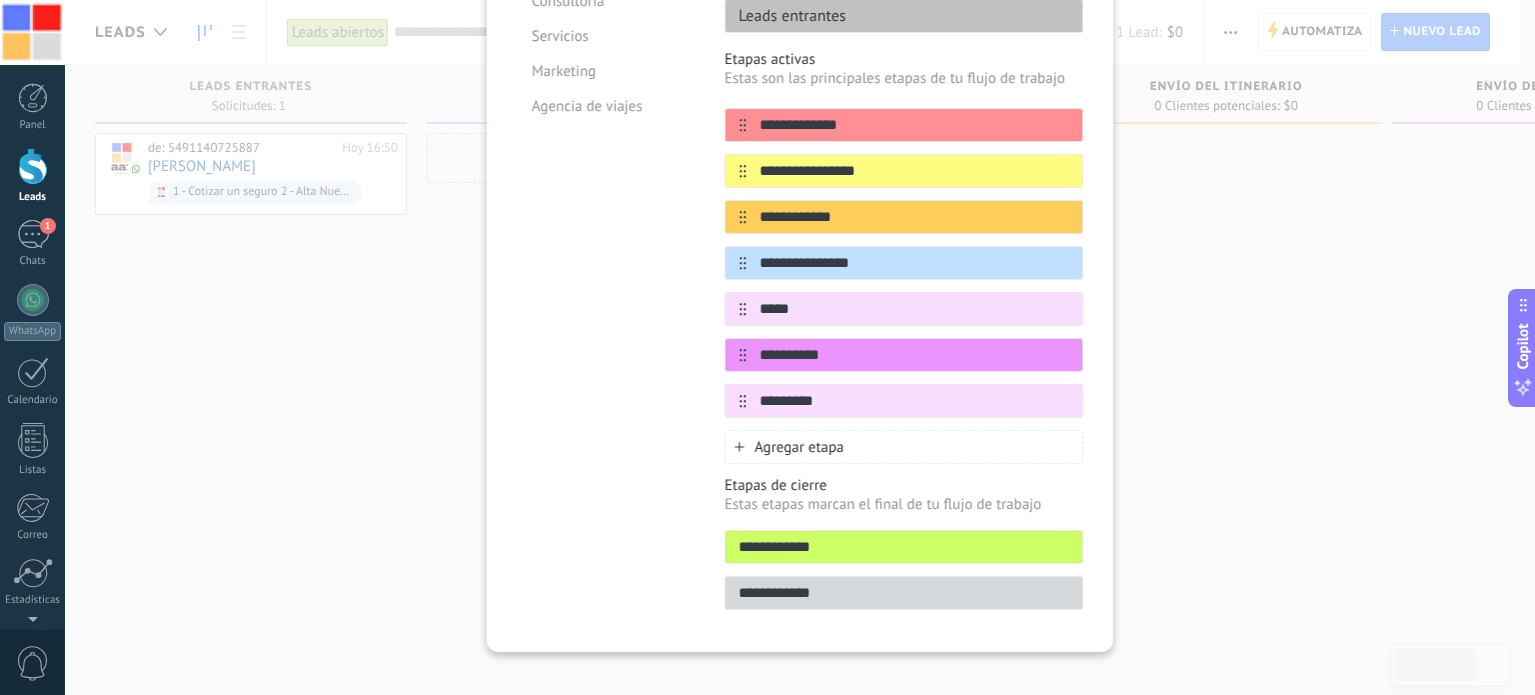
scroll to position [0, 0]
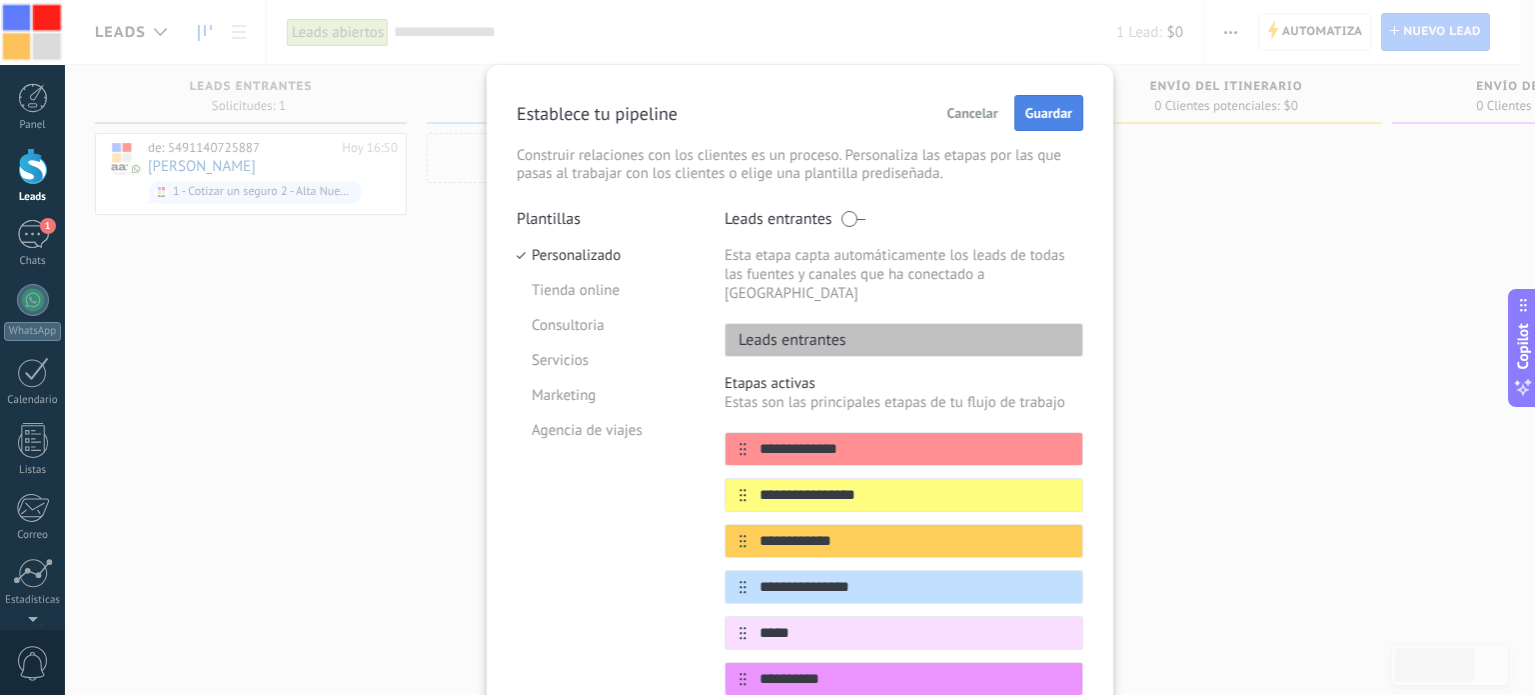
type input "**********"
click at [1048, 109] on span "Guardar" at bounding box center [1049, 113] width 47 height 14
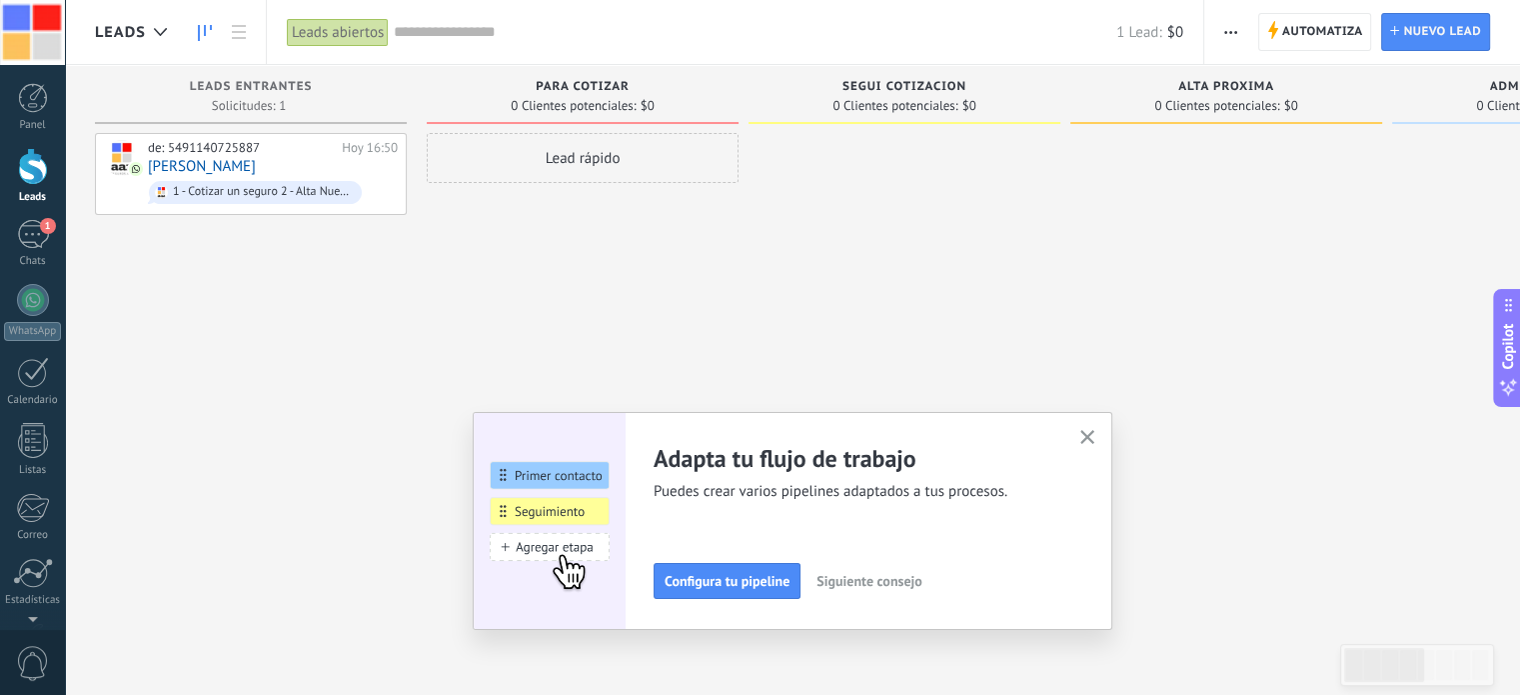
click at [886, 575] on span "Siguiente consejo" at bounding box center [869, 581] width 105 height 14
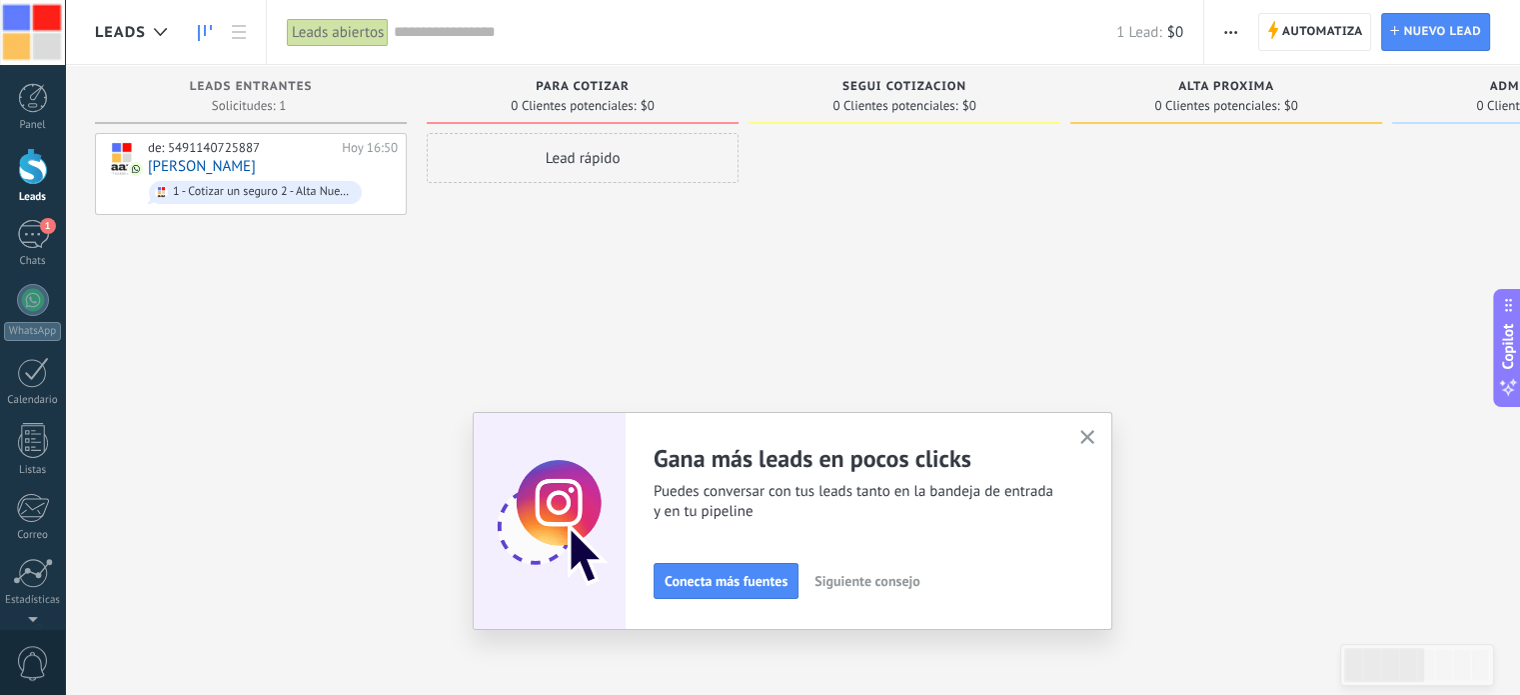
click at [886, 575] on span "Siguiente consejo" at bounding box center [867, 581] width 105 height 14
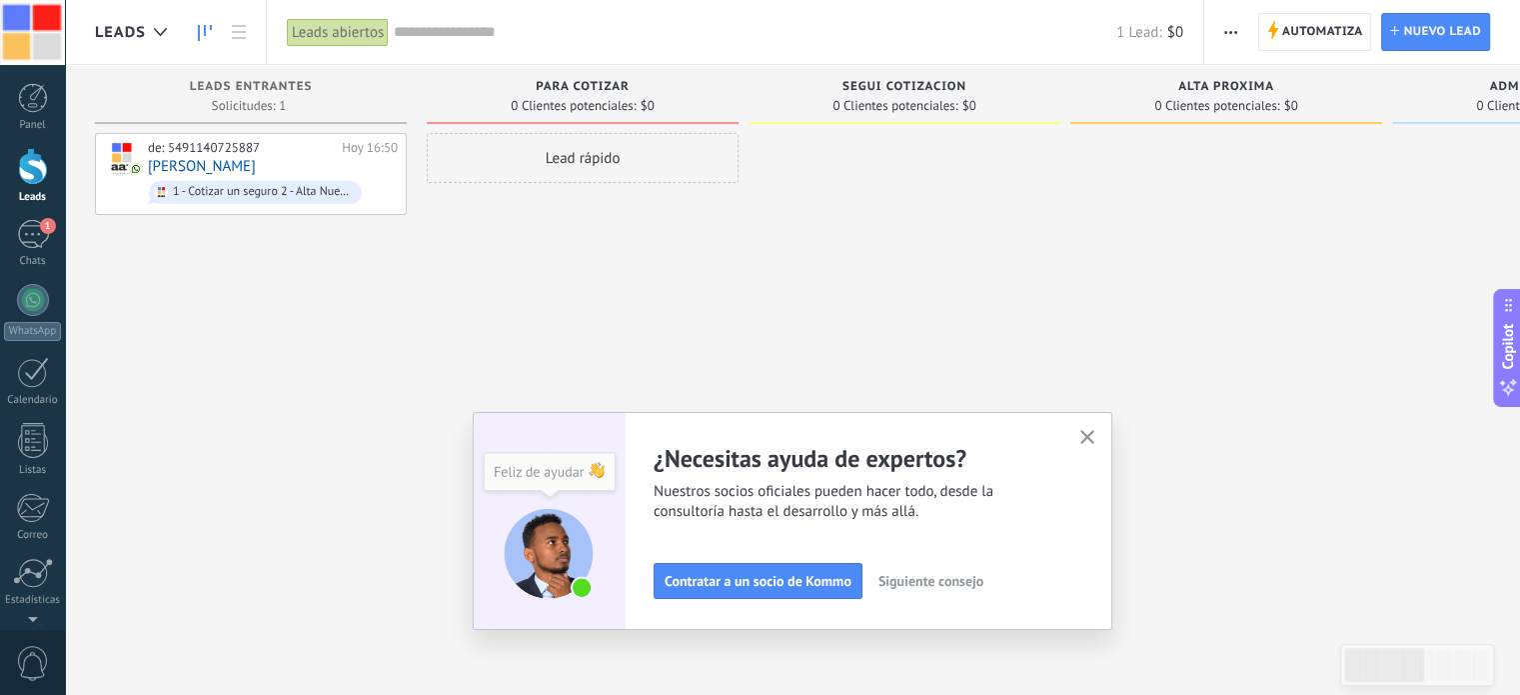
click at [1092, 439] on use "button" at bounding box center [1088, 437] width 15 height 15
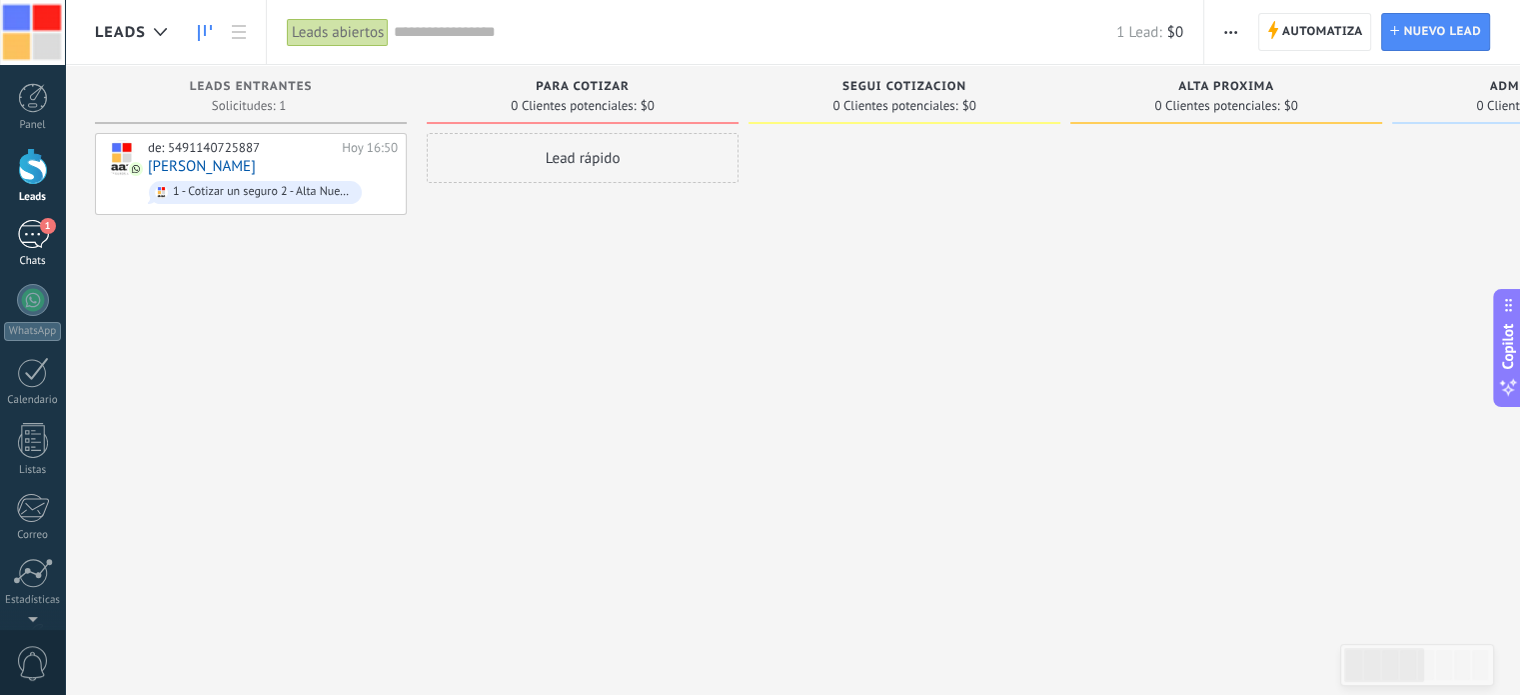
click at [25, 234] on div "1" at bounding box center [33, 234] width 32 height 29
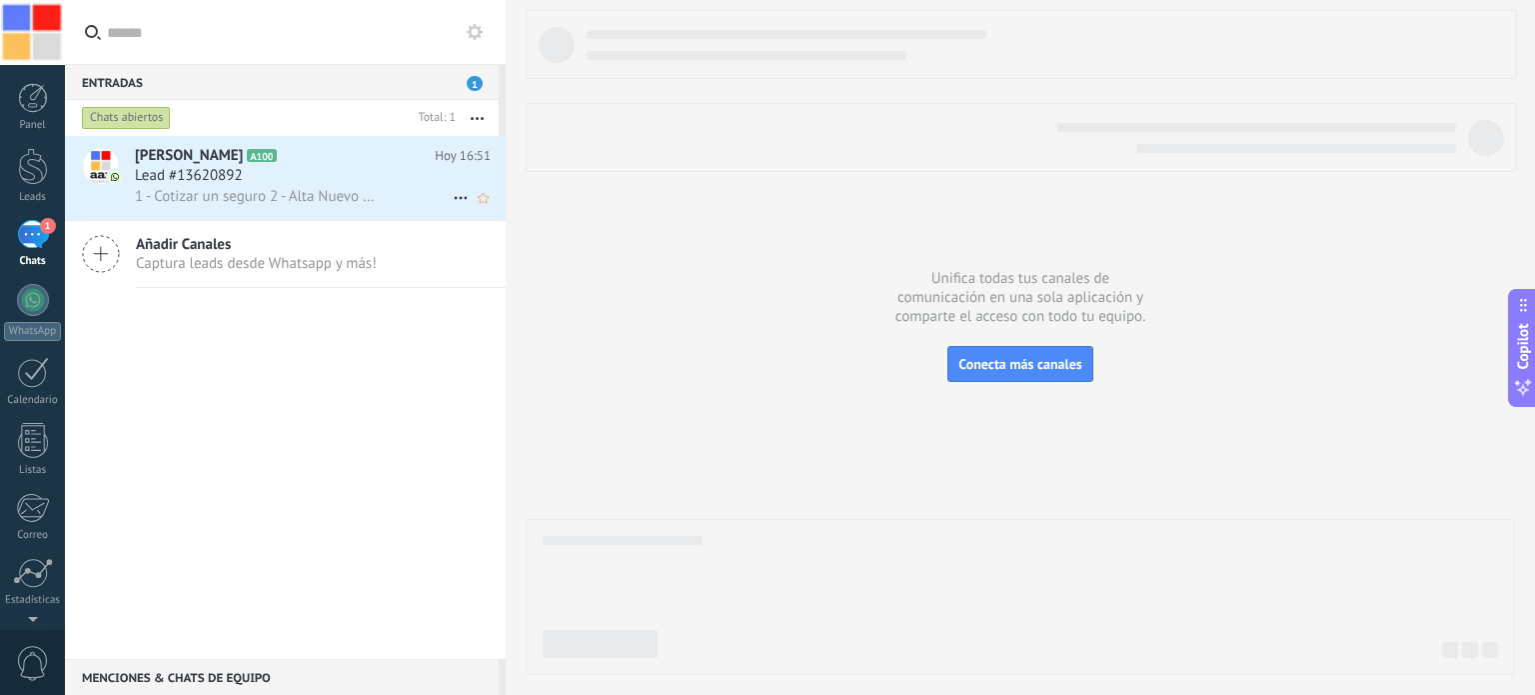
click at [455, 197] on icon at bounding box center [461, 198] width 24 height 24
click at [474, 116] on div at bounding box center [767, 347] width 1535 height 695
click at [479, 118] on use "button" at bounding box center [477, 118] width 13 height 3
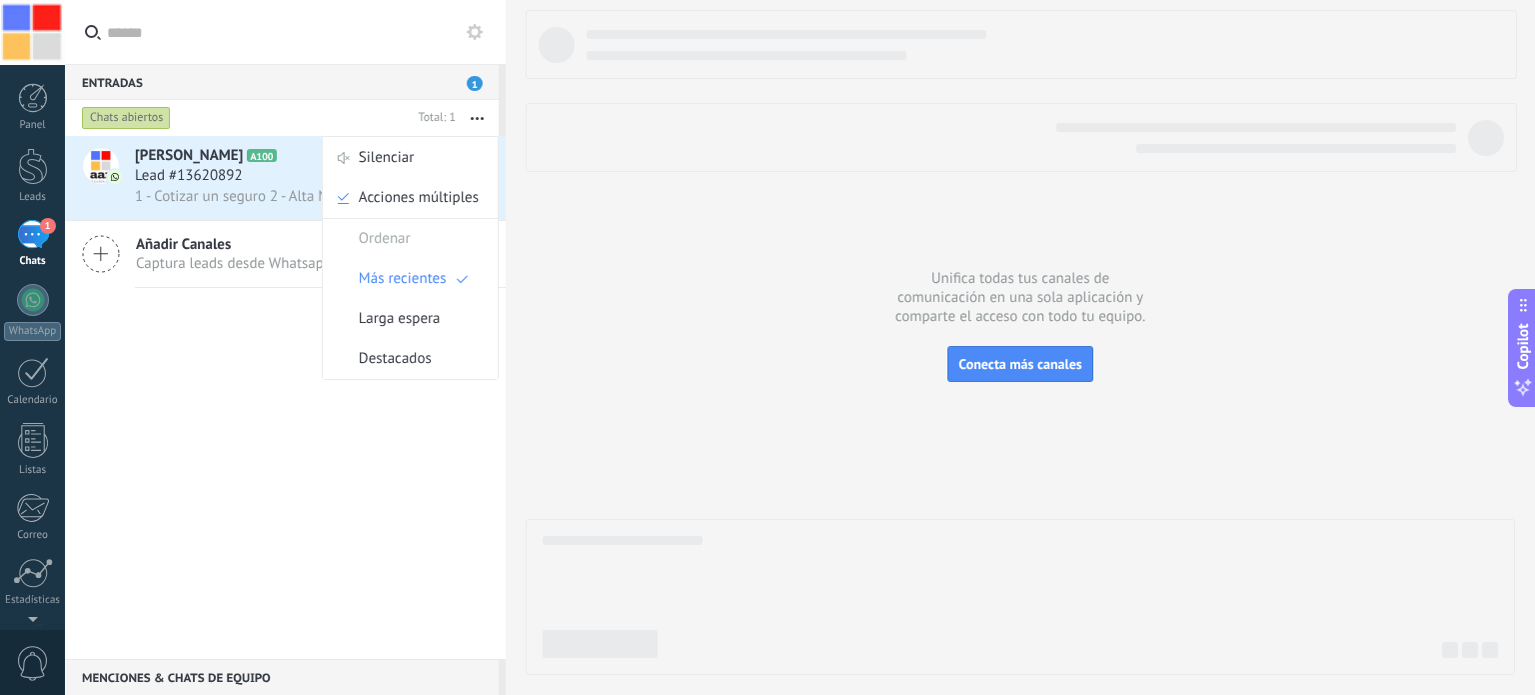
click at [475, 33] on icon at bounding box center [475, 32] width 16 height 16
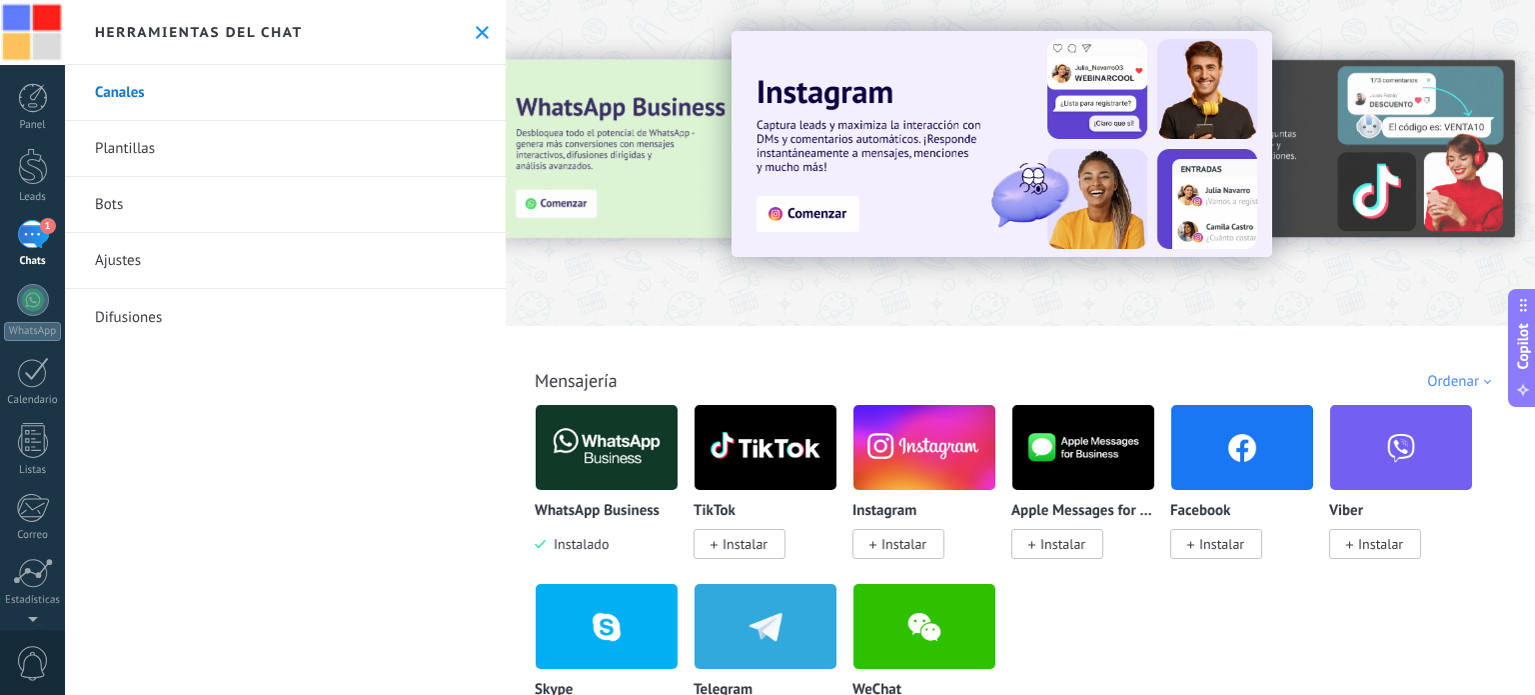
click at [355, 156] on link "Plantillas" at bounding box center [285, 149] width 441 height 56
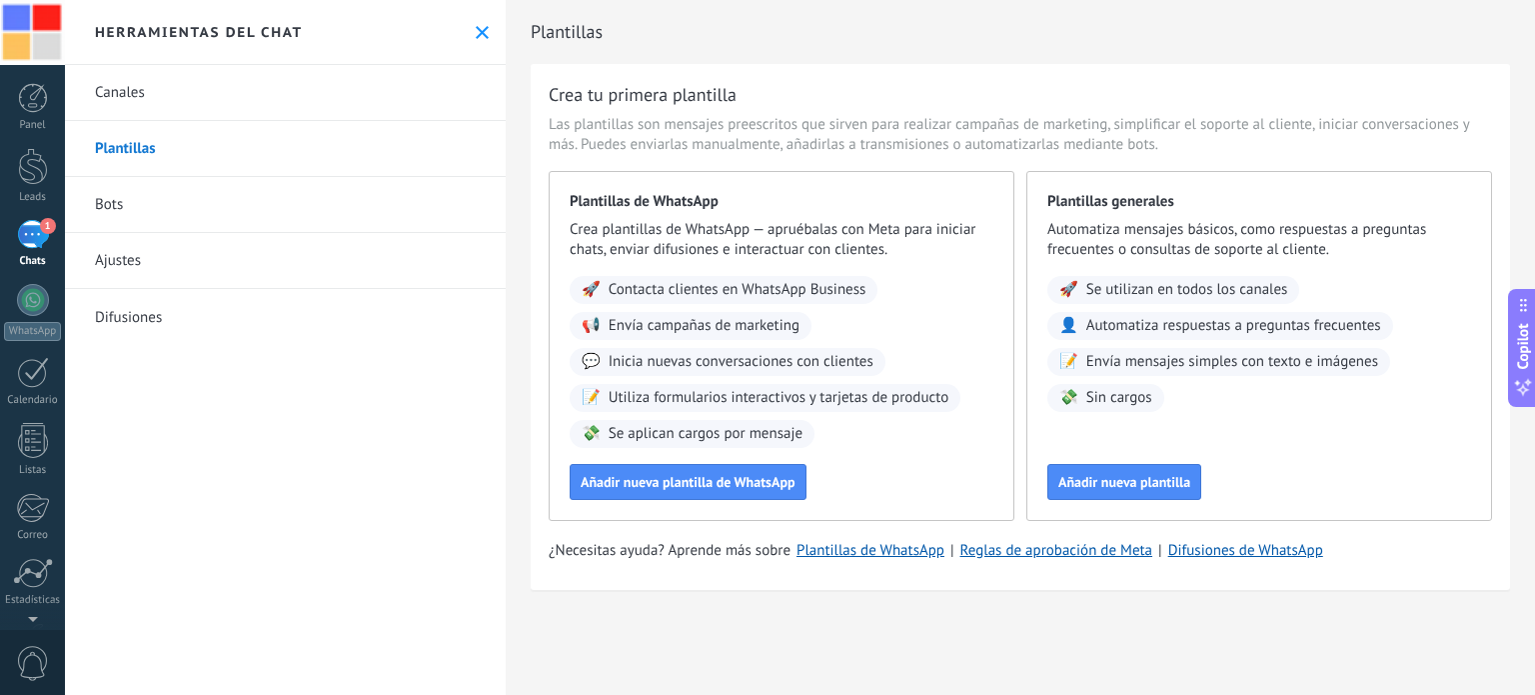
click at [343, 212] on link "Bots" at bounding box center [285, 205] width 441 height 56
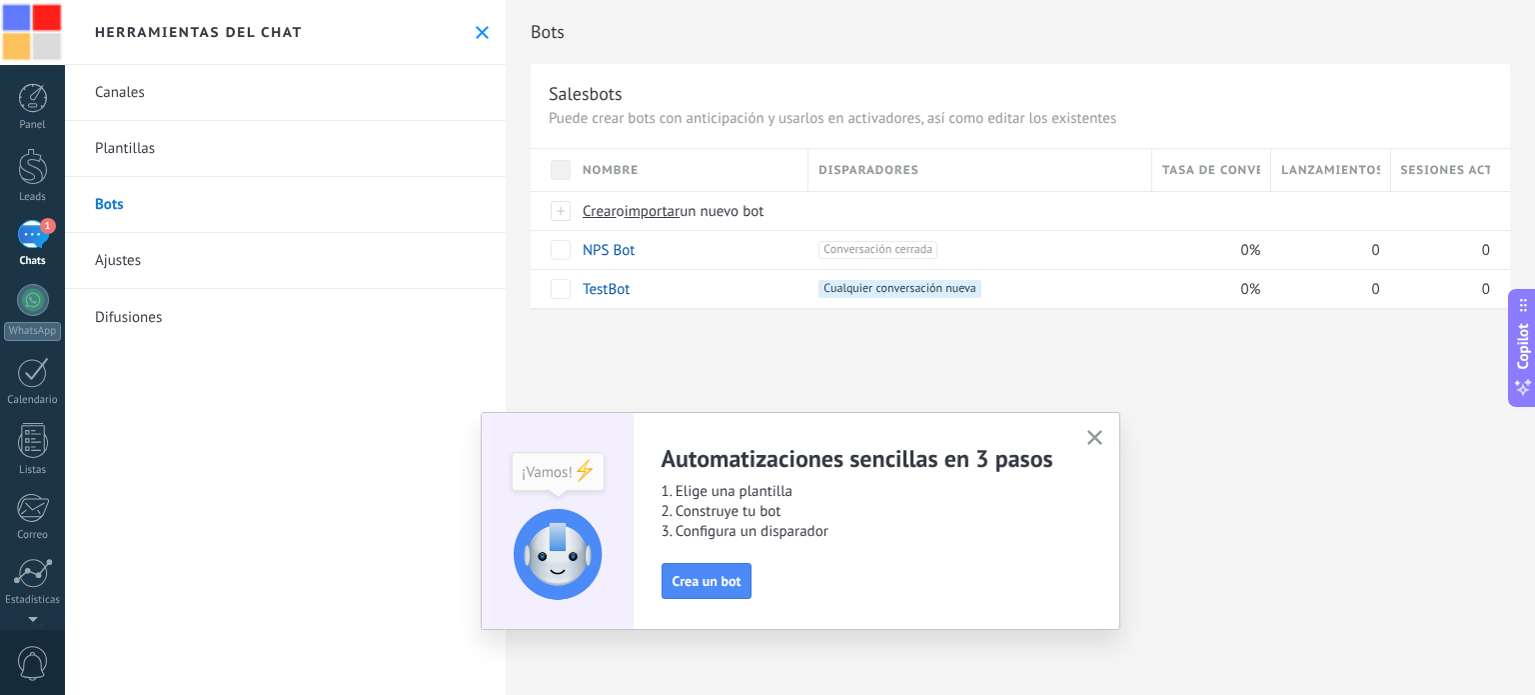
click at [336, 259] on link "Ajustes" at bounding box center [285, 261] width 441 height 56
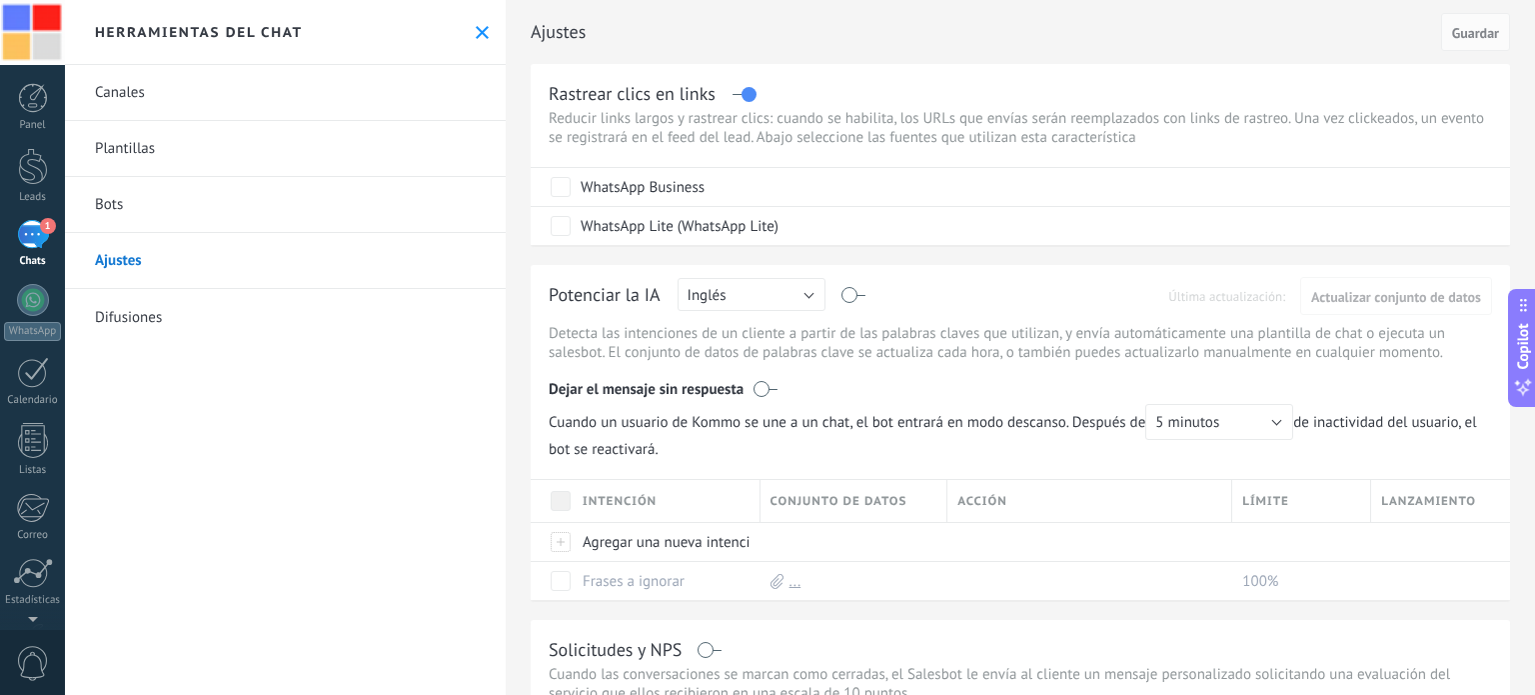
click at [333, 307] on link "Difusiones" at bounding box center [285, 317] width 441 height 56
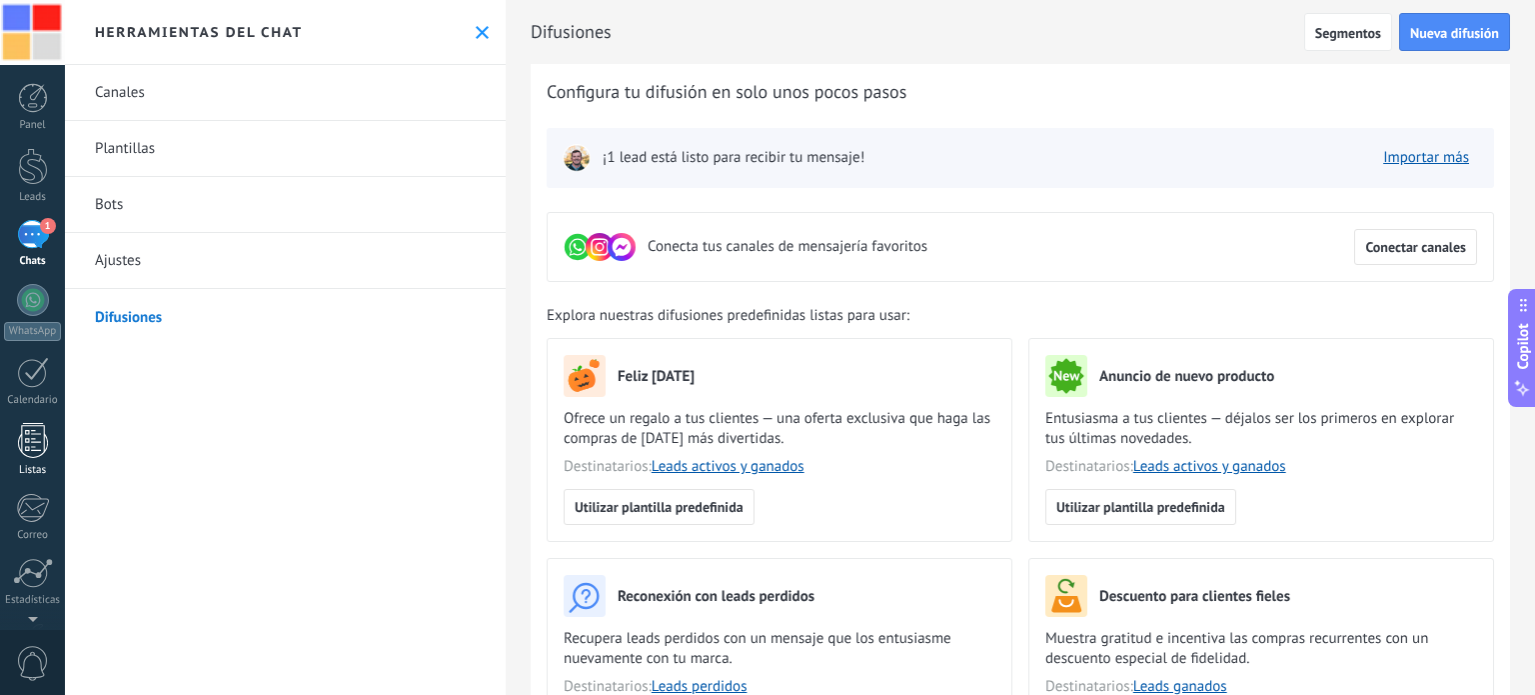
click at [32, 440] on div at bounding box center [33, 440] width 30 height 35
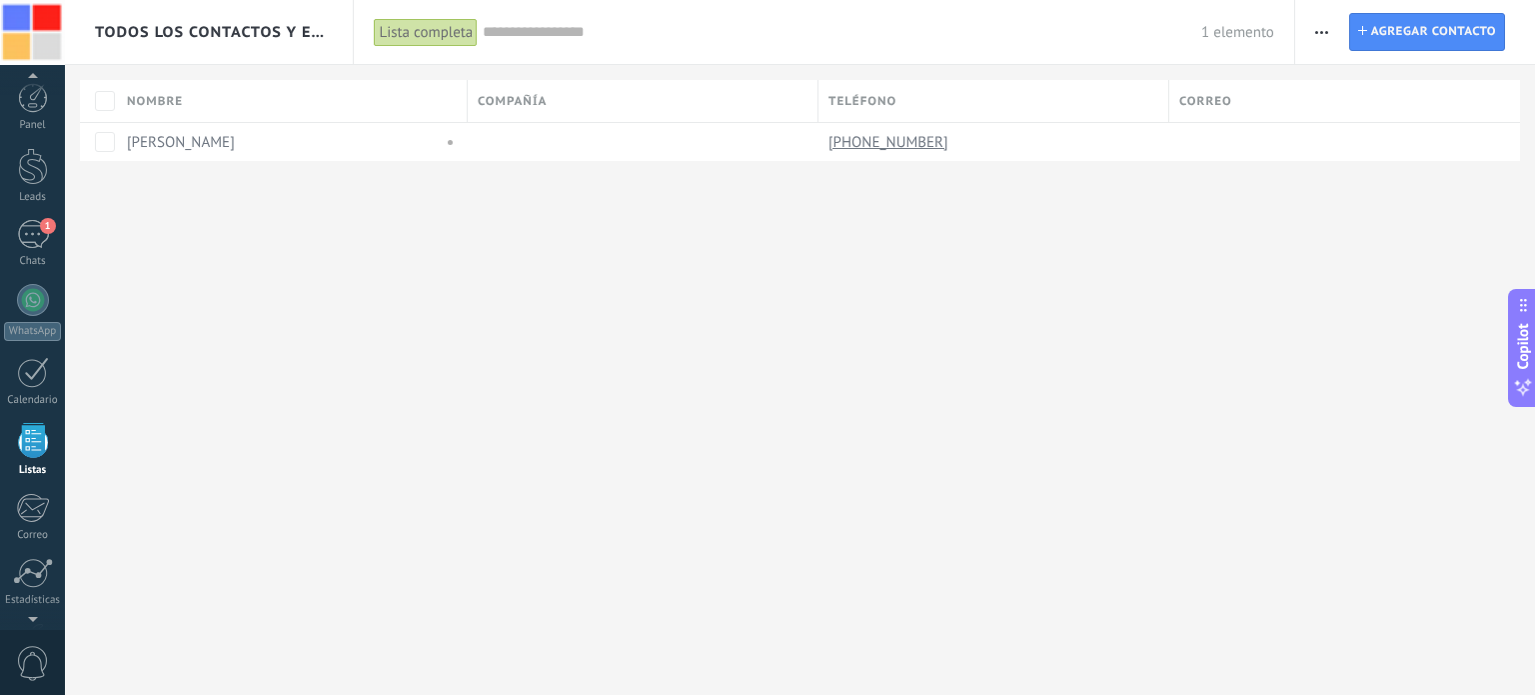
scroll to position [123, 0]
drag, startPoint x: 1307, startPoint y: 35, endPoint x: 1323, endPoint y: 31, distance: 16.5
click at [1323, 31] on button "button" at bounding box center [1321, 32] width 29 height 38
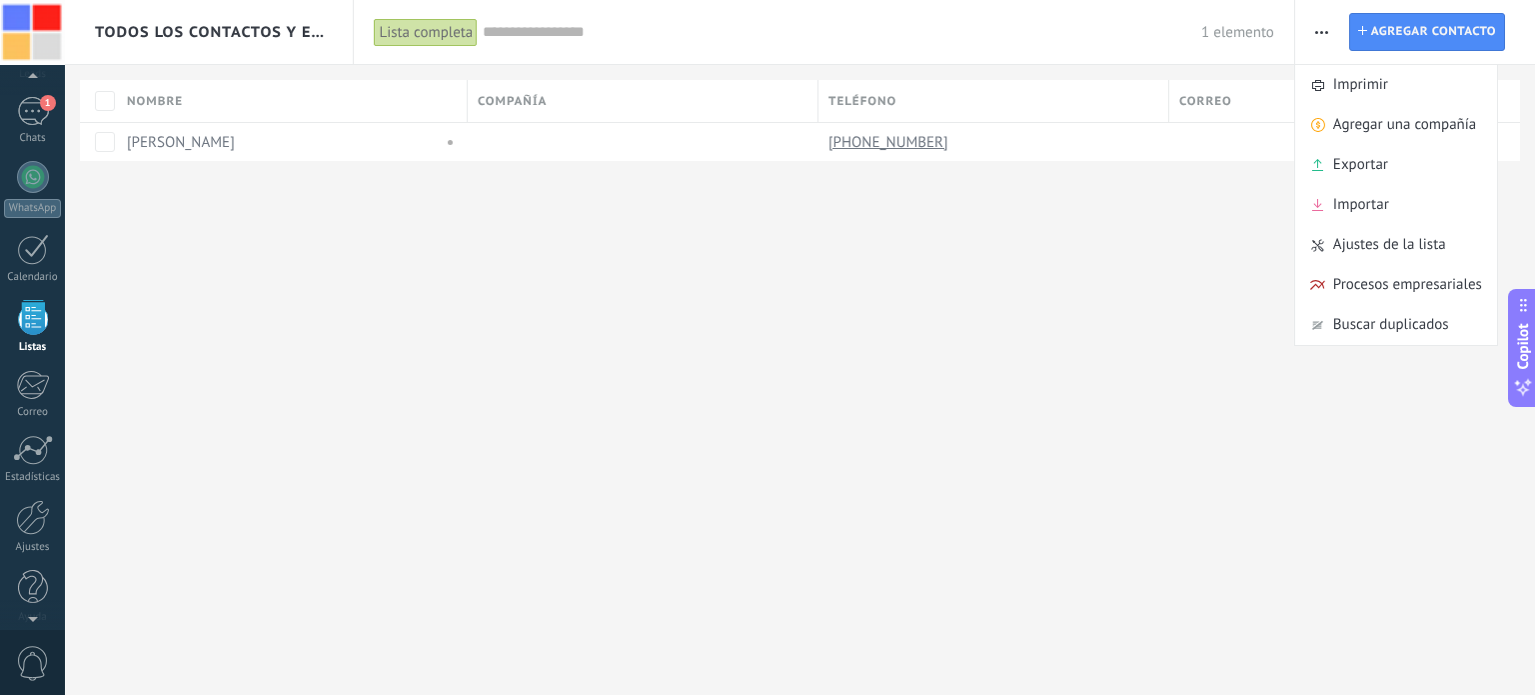
click at [1323, 31] on use "button" at bounding box center [1321, 32] width 13 height 3
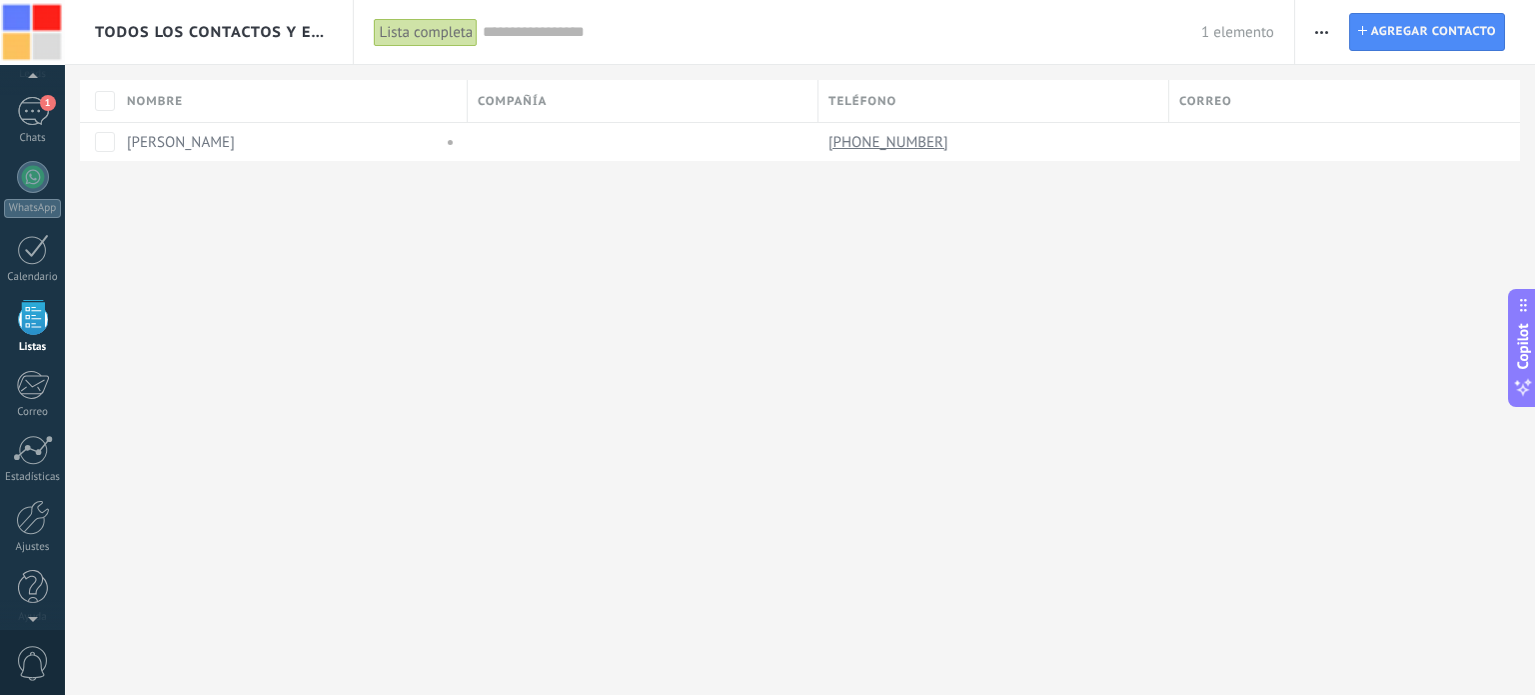
click at [1323, 31] on use "button" at bounding box center [1321, 32] width 13 height 3
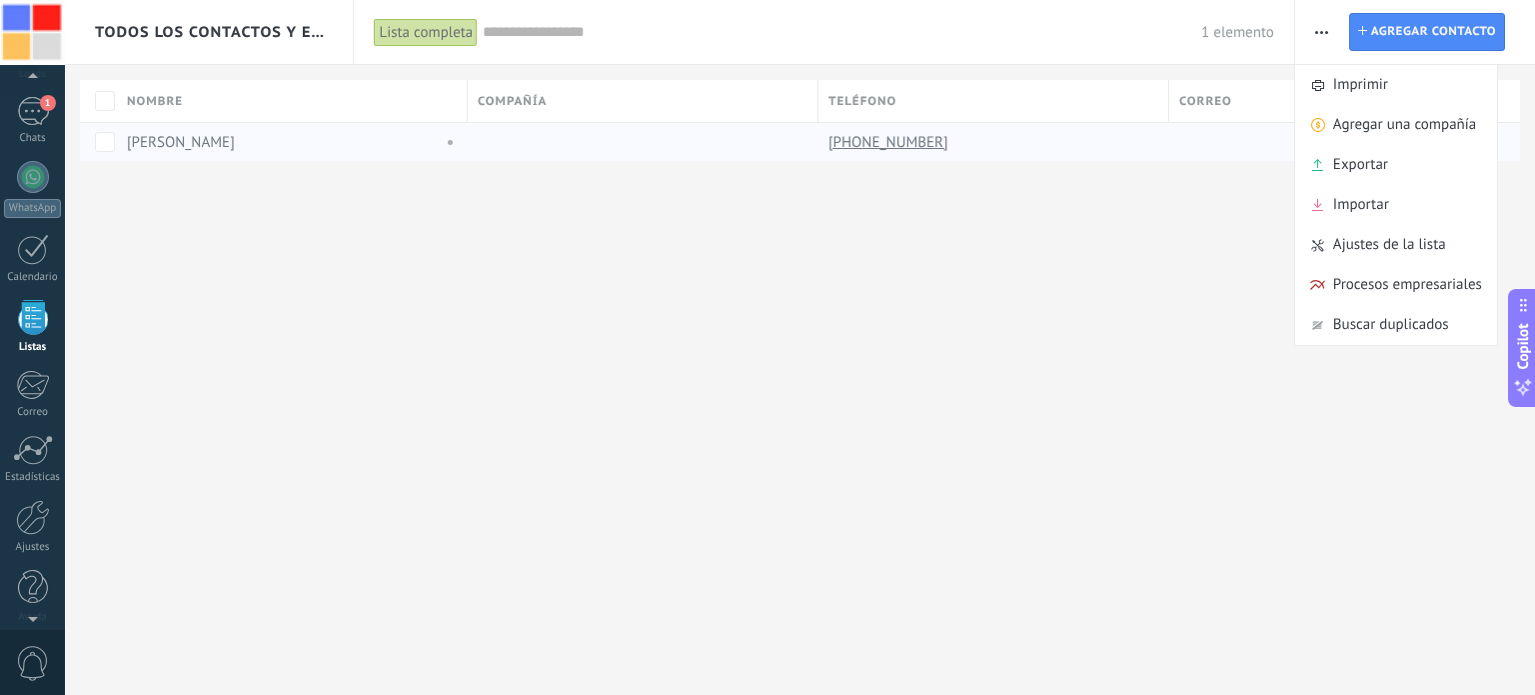
click at [159, 143] on link "[PERSON_NAME]" at bounding box center [181, 142] width 108 height 19
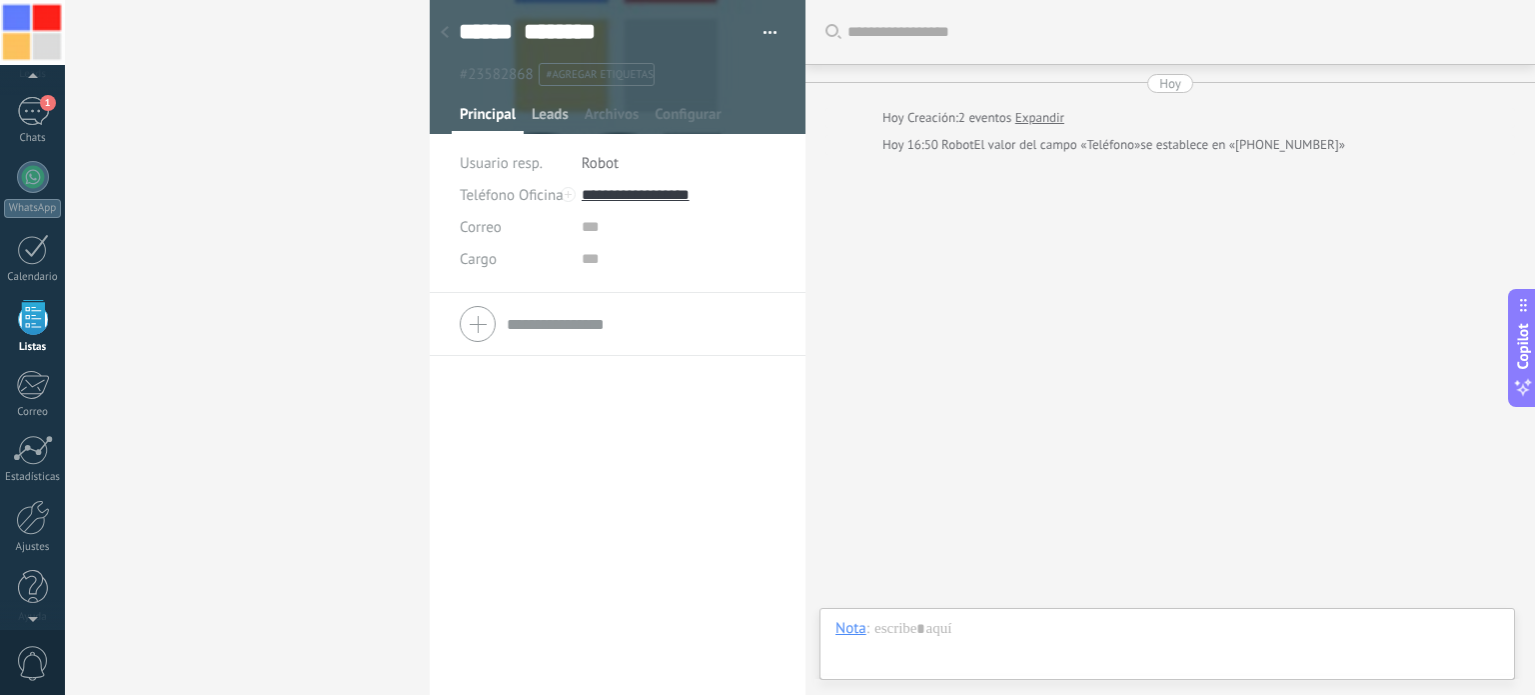
click at [552, 115] on span "Leads" at bounding box center [550, 119] width 37 height 29
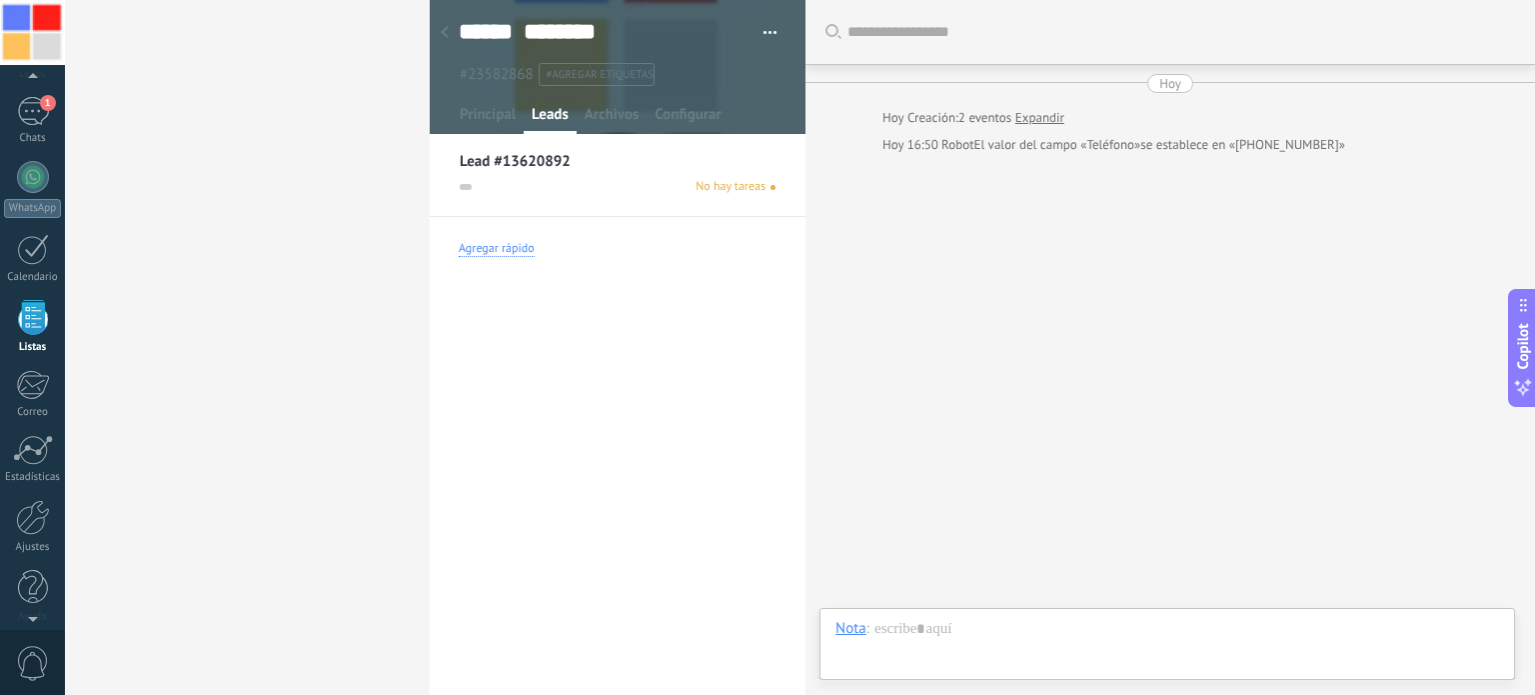
click at [508, 251] on div "Agregar rápido" at bounding box center [497, 249] width 76 height 16
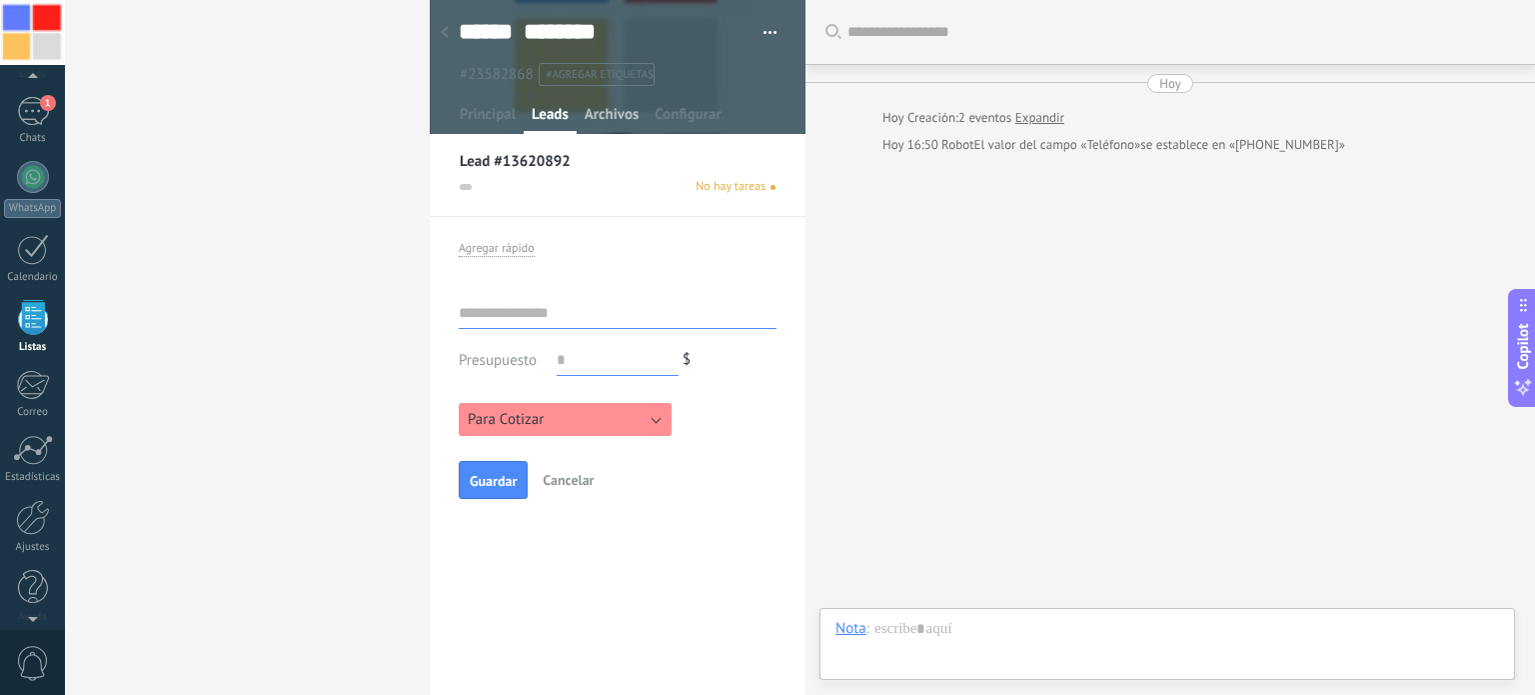
click at [624, 116] on span "Archivos" at bounding box center [612, 119] width 54 height 29
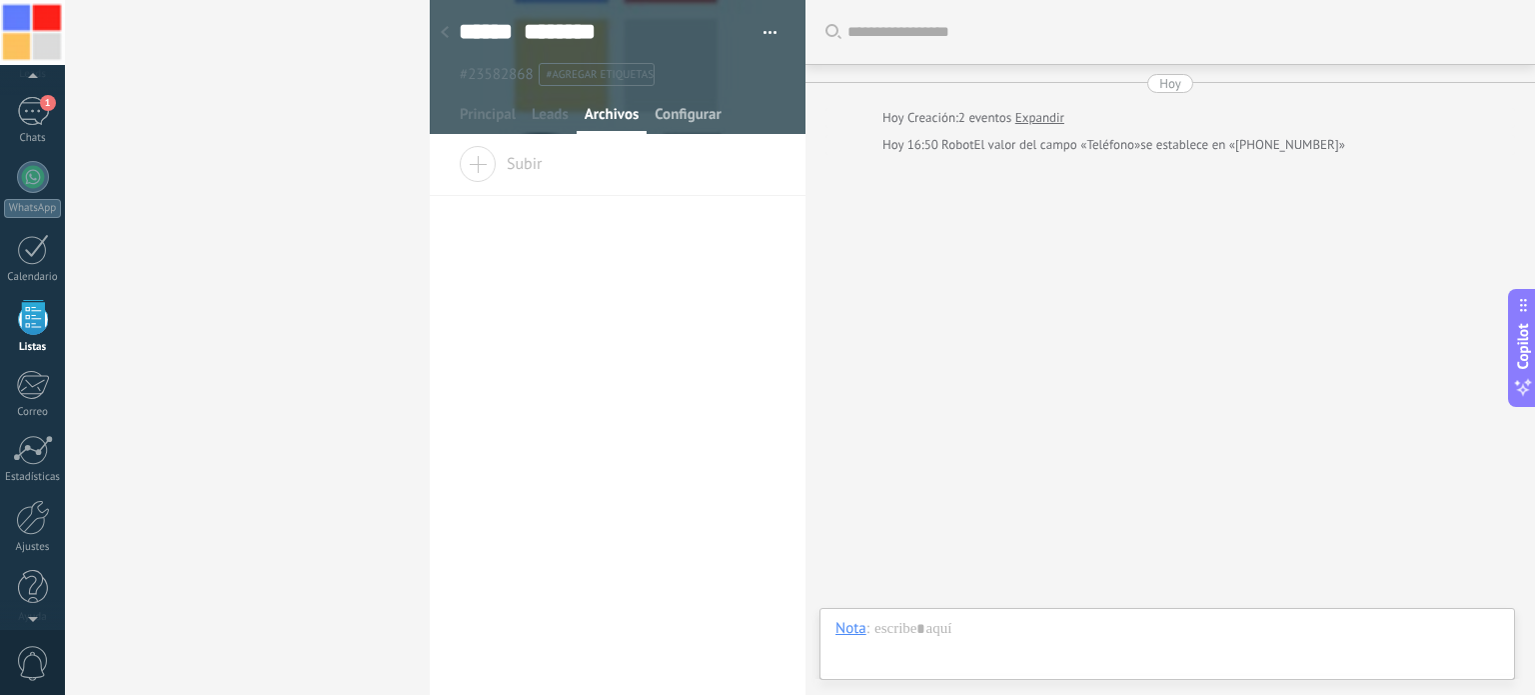
click at [684, 115] on span "Configurar" at bounding box center [688, 119] width 66 height 29
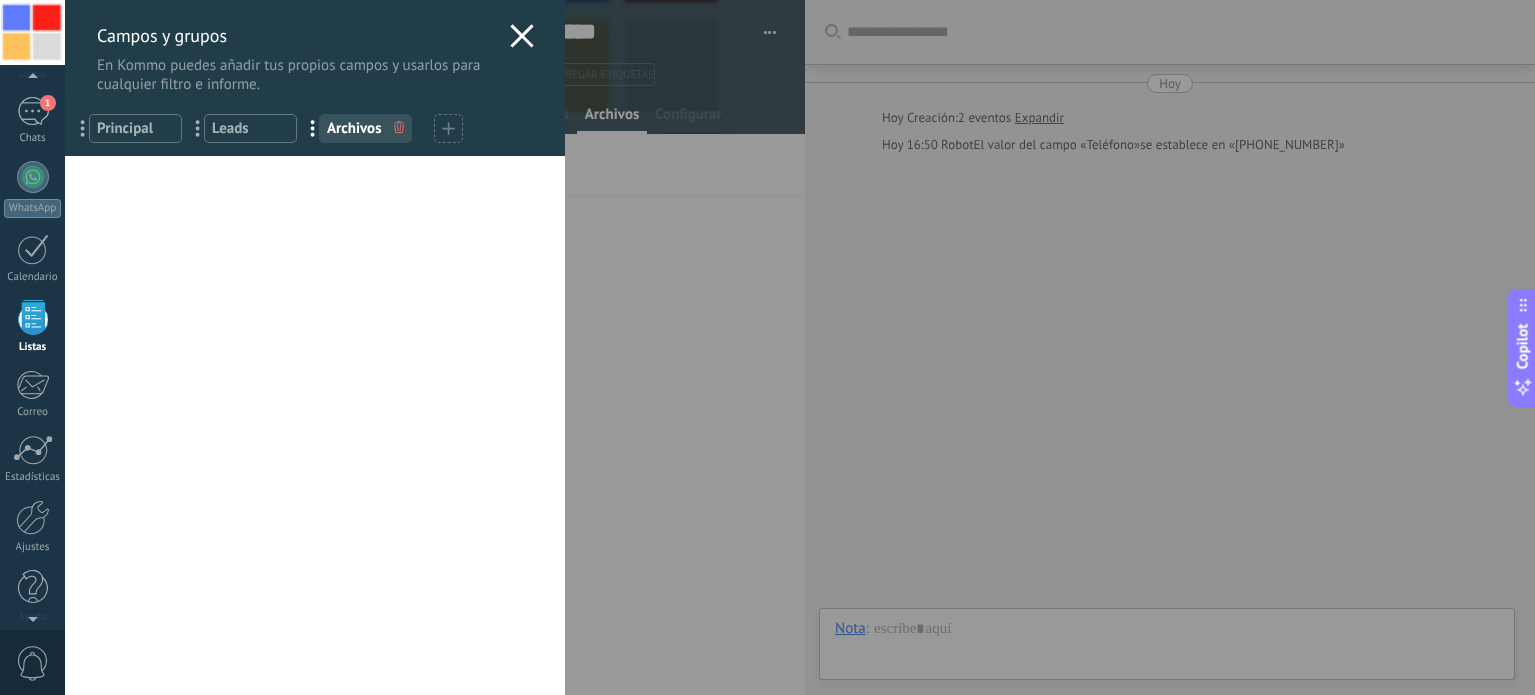
click at [224, 130] on span "Leads" at bounding box center [250, 128] width 77 height 19
click at [521, 30] on use at bounding box center [522, 35] width 23 height 23
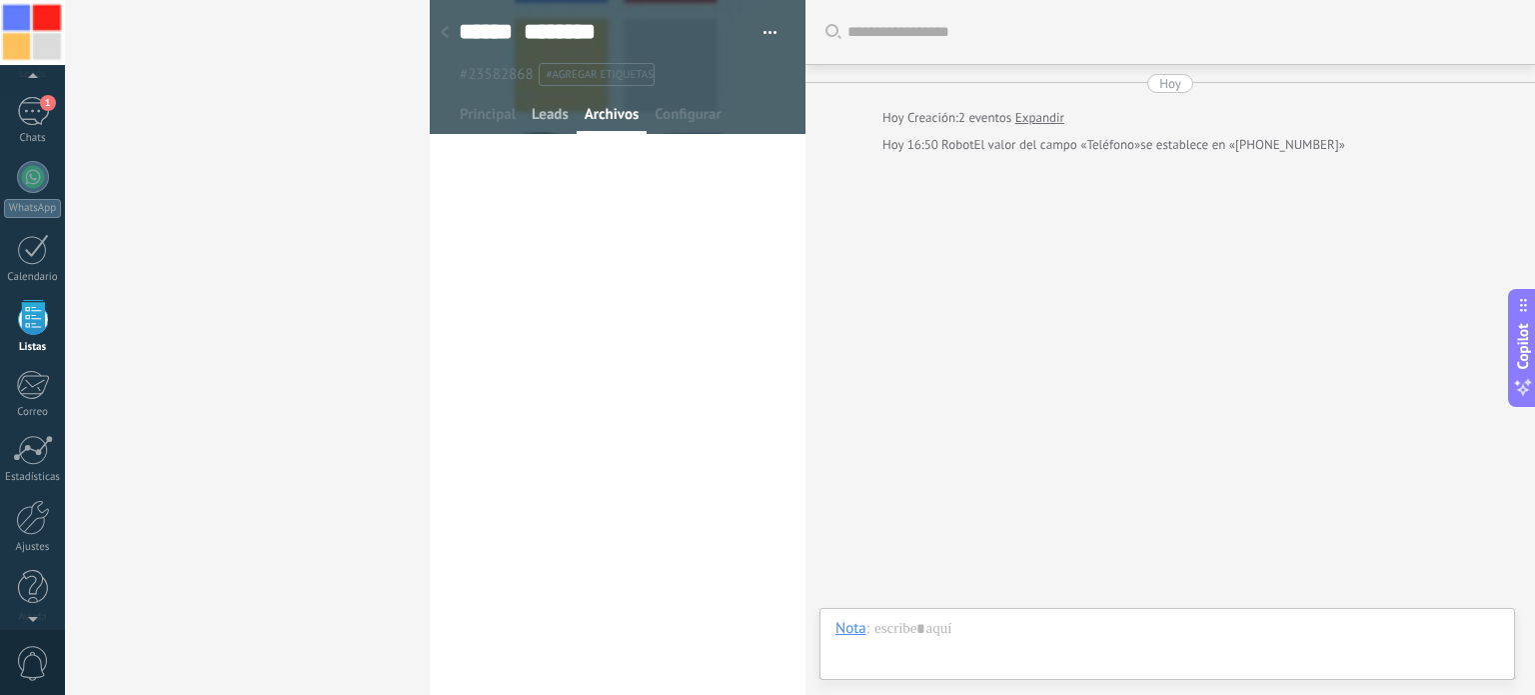
click at [548, 113] on span "Leads" at bounding box center [550, 119] width 37 height 29
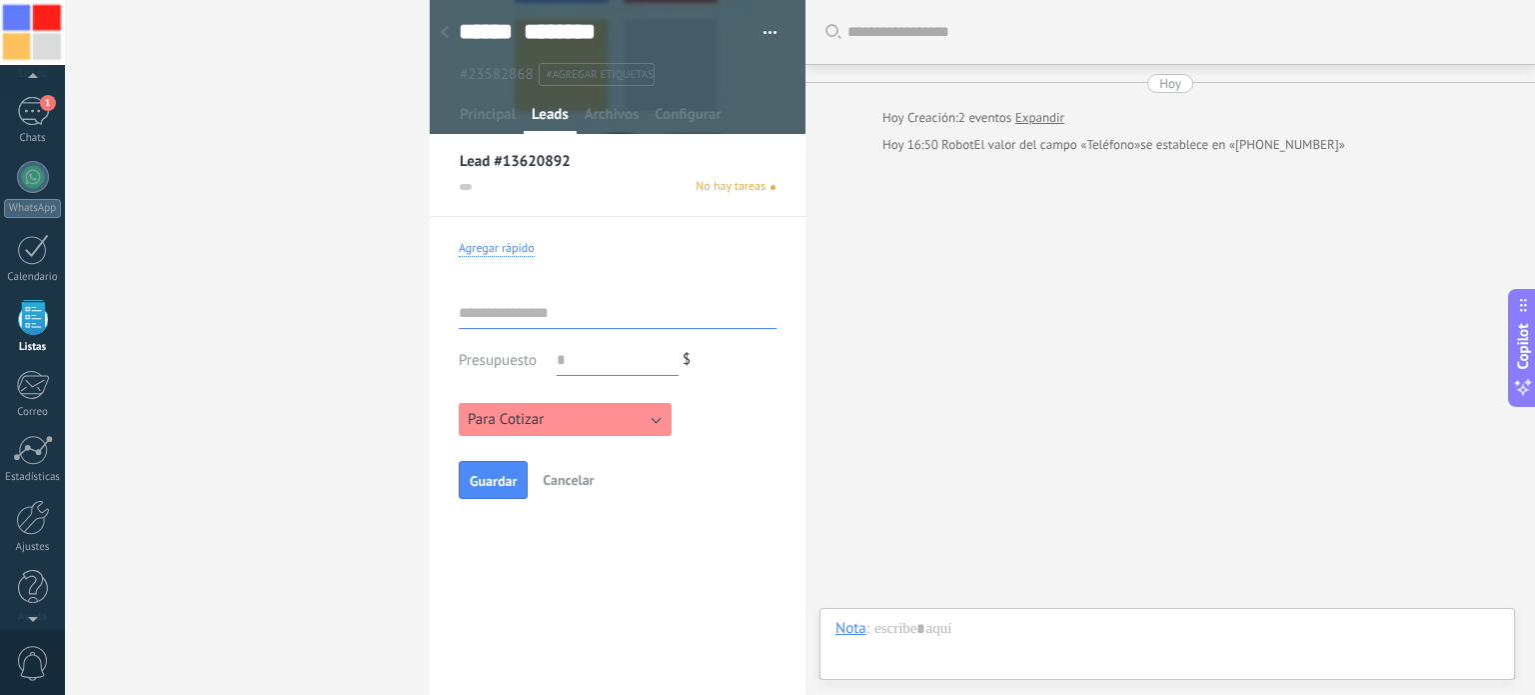
click at [494, 249] on div "Agregar rápido" at bounding box center [497, 249] width 76 height 16
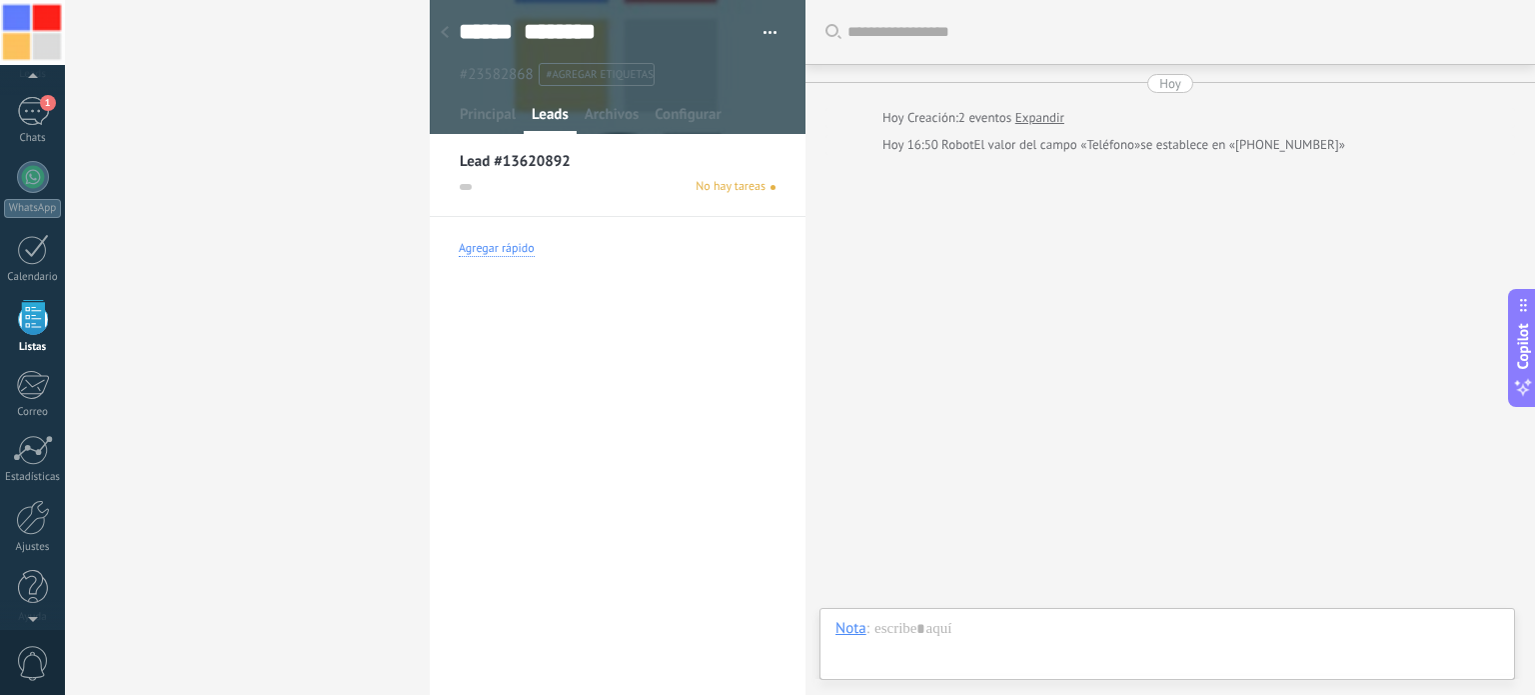
scroll to position [31, 0]
click at [494, 249] on div "Agregar rápido" at bounding box center [497, 249] width 76 height 16
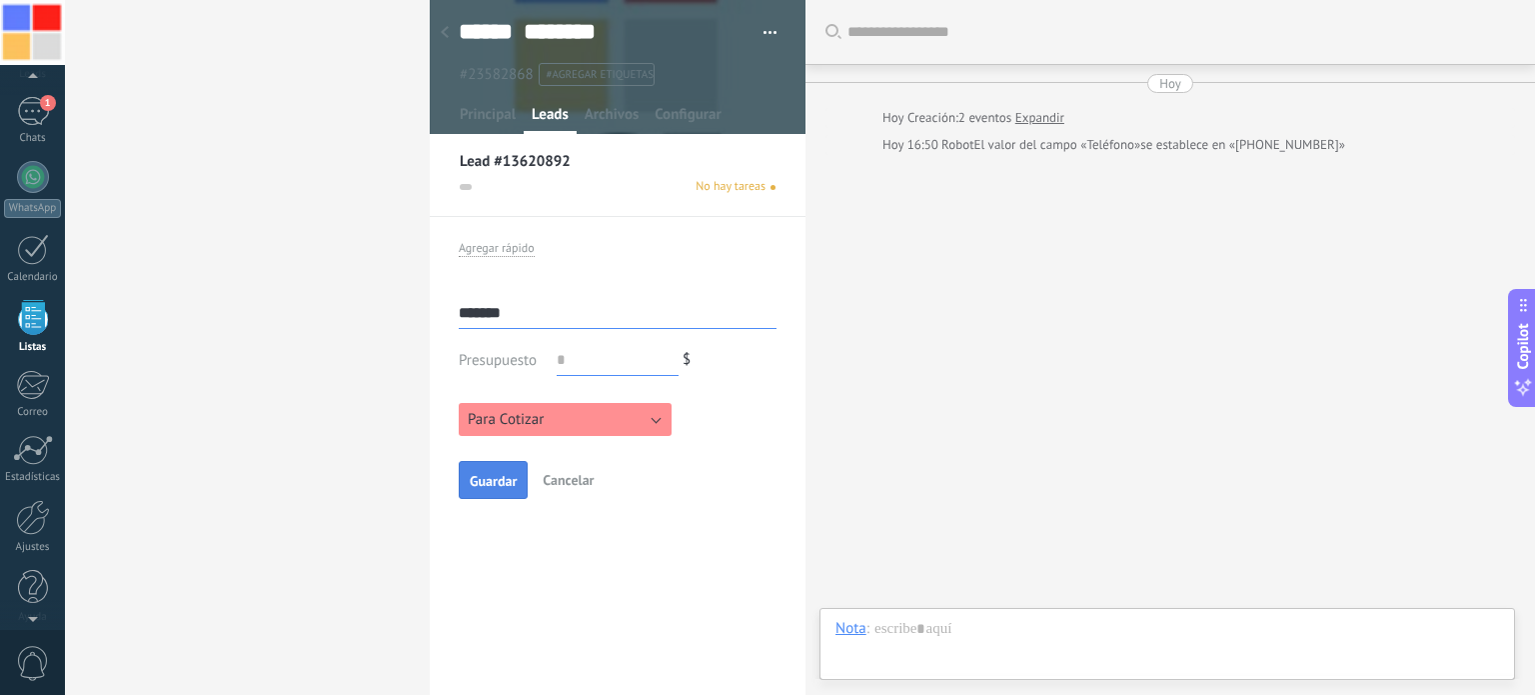
type input "*******"
click at [488, 478] on span "Guardar" at bounding box center [493, 481] width 47 height 14
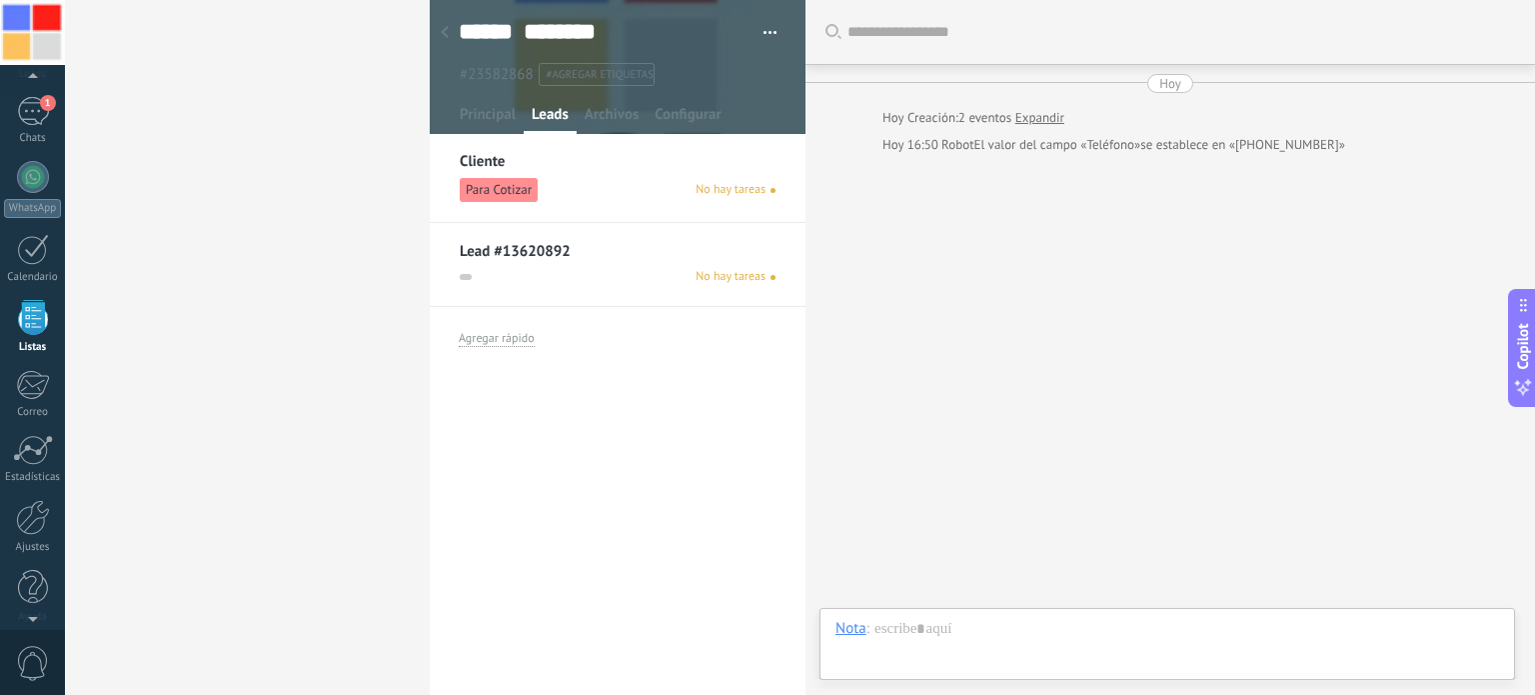
click at [761, 32] on button "button" at bounding box center [763, 33] width 29 height 30
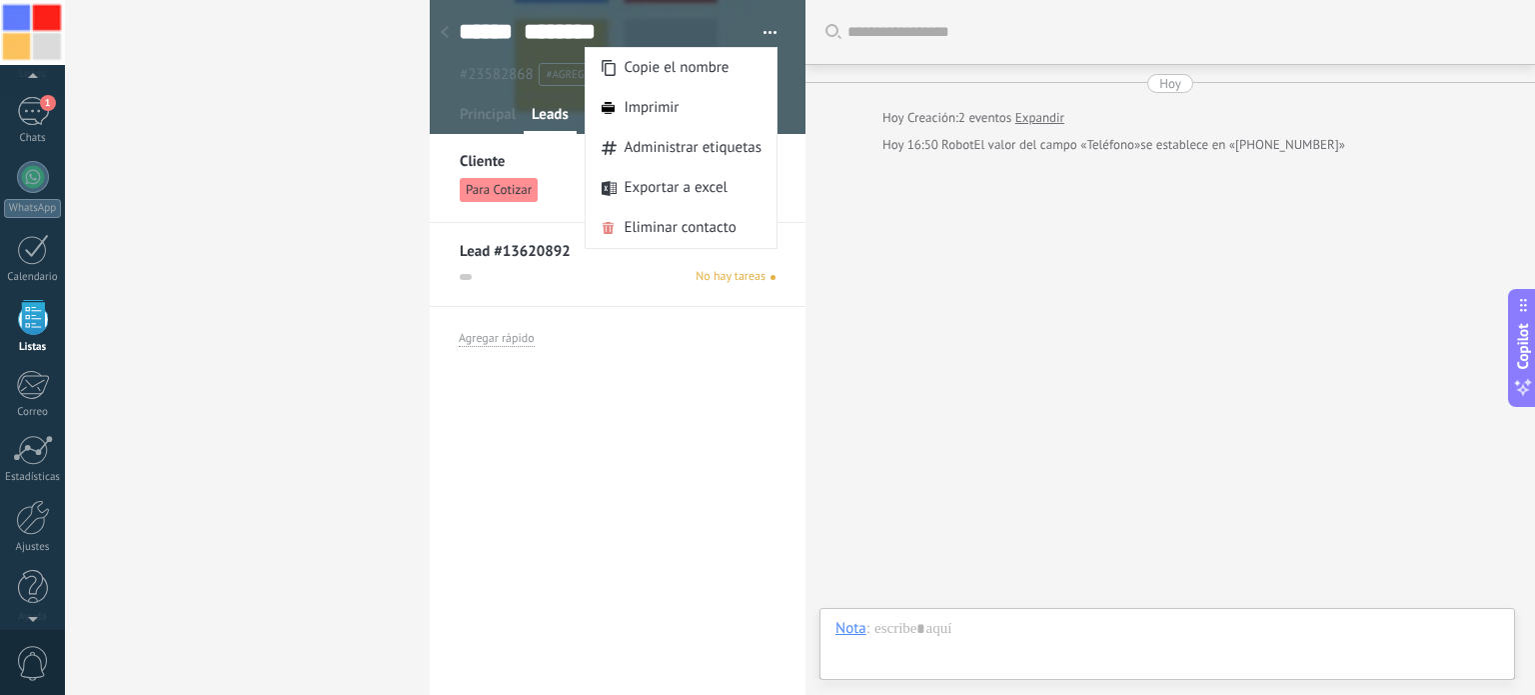
click at [634, 386] on div "Teléfono Oficina Ofic. directo Celular Fax Casa Otro Teléfono Oficina Llamar Co…" at bounding box center [618, 388] width 376 height 483
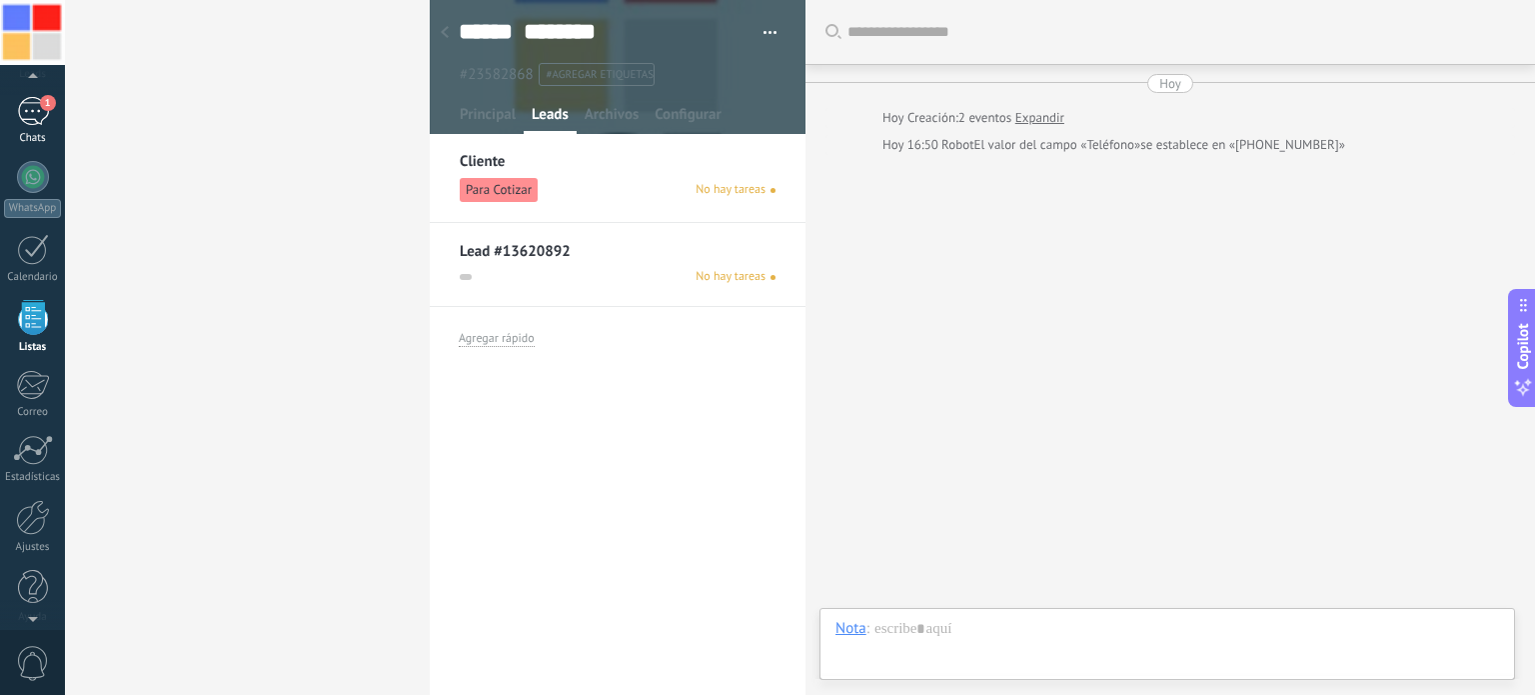
click at [30, 119] on div "1" at bounding box center [33, 111] width 32 height 29
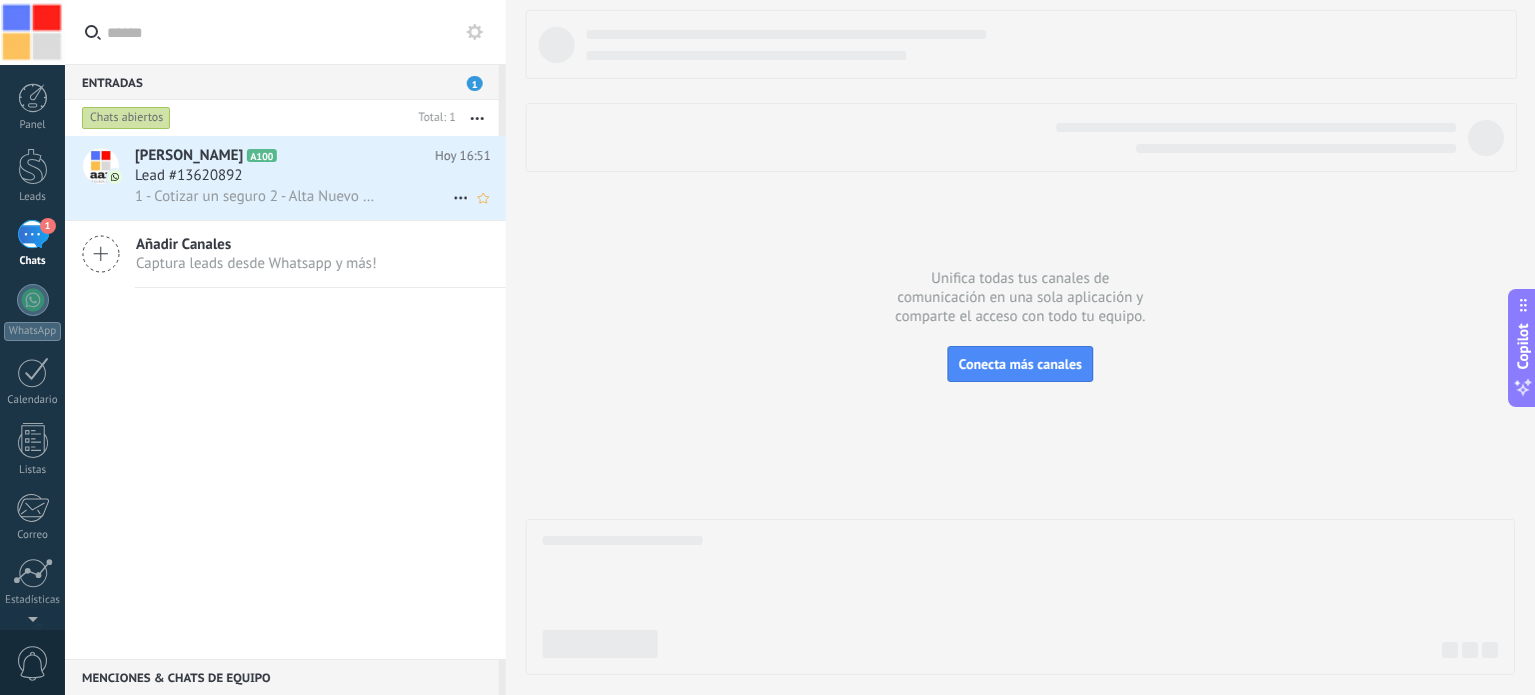
click at [198, 181] on span "Lead #13620892" at bounding box center [189, 176] width 108 height 20
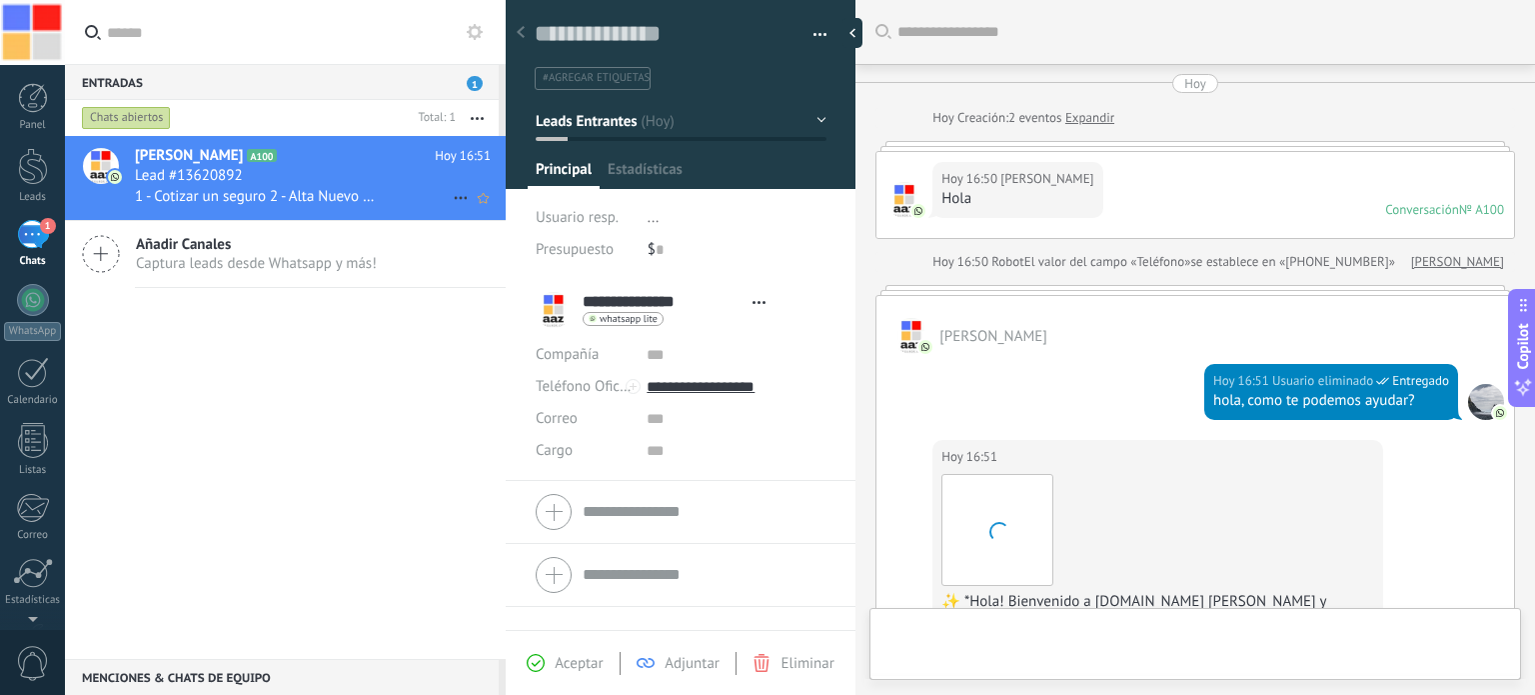
type textarea "**********"
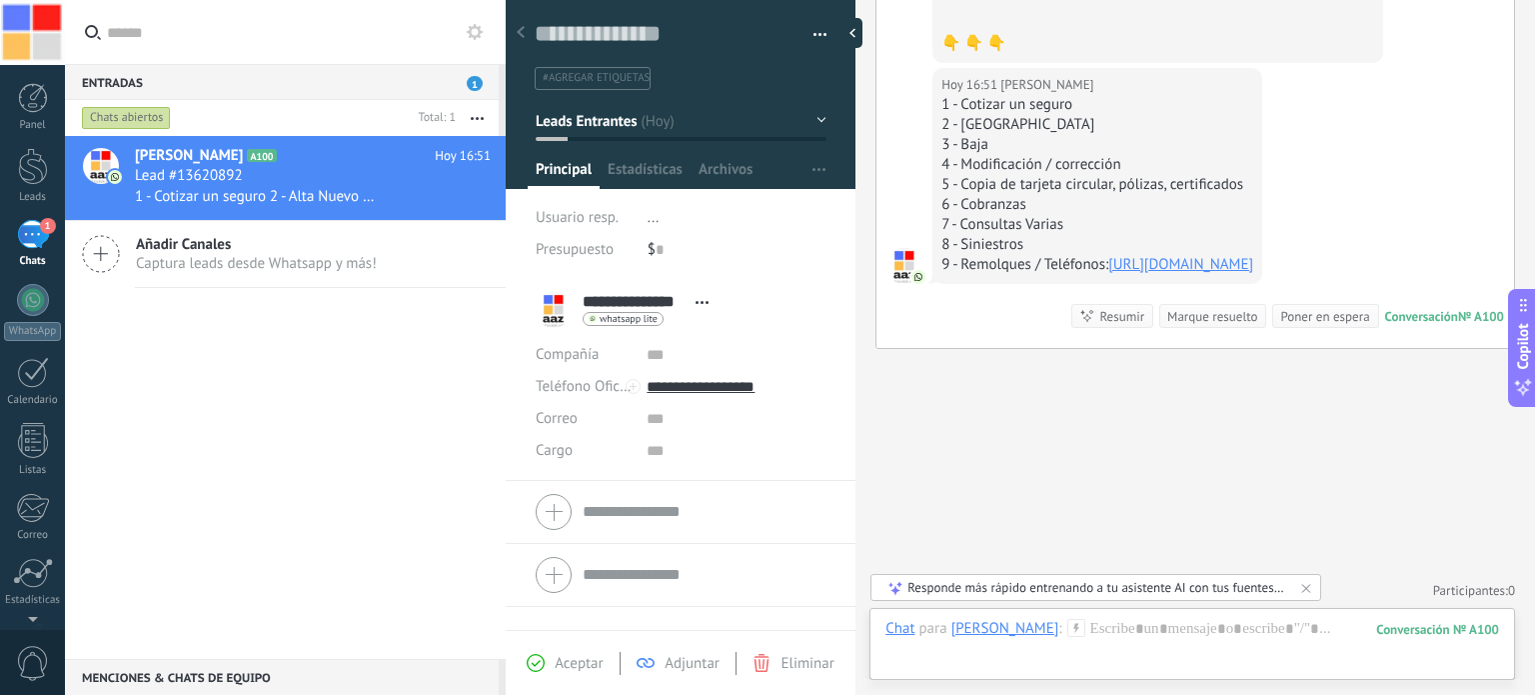
click at [616, 75] on span "#agregar etiquetas" at bounding box center [596, 78] width 107 height 14
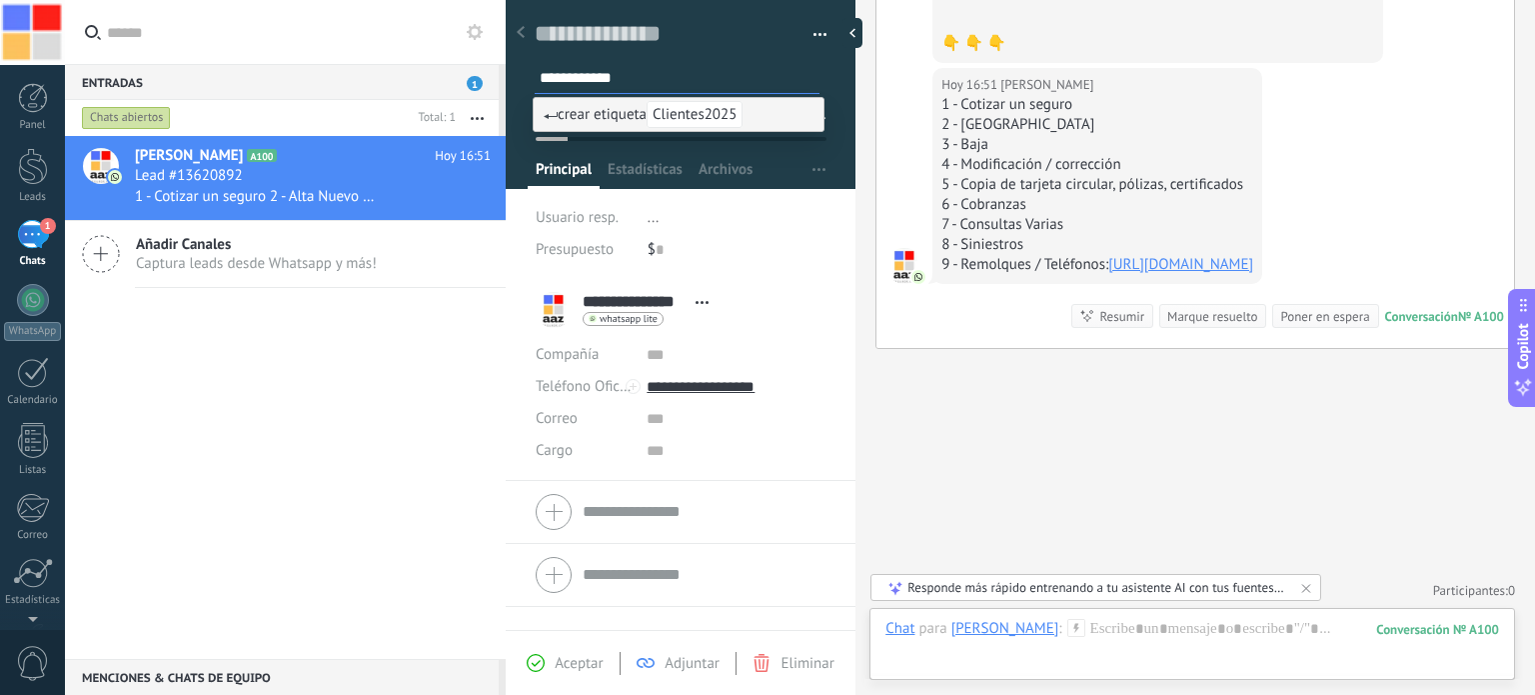
type input "**********"
click at [690, 111] on span "Clientes2025" at bounding box center [695, 114] width 96 height 27
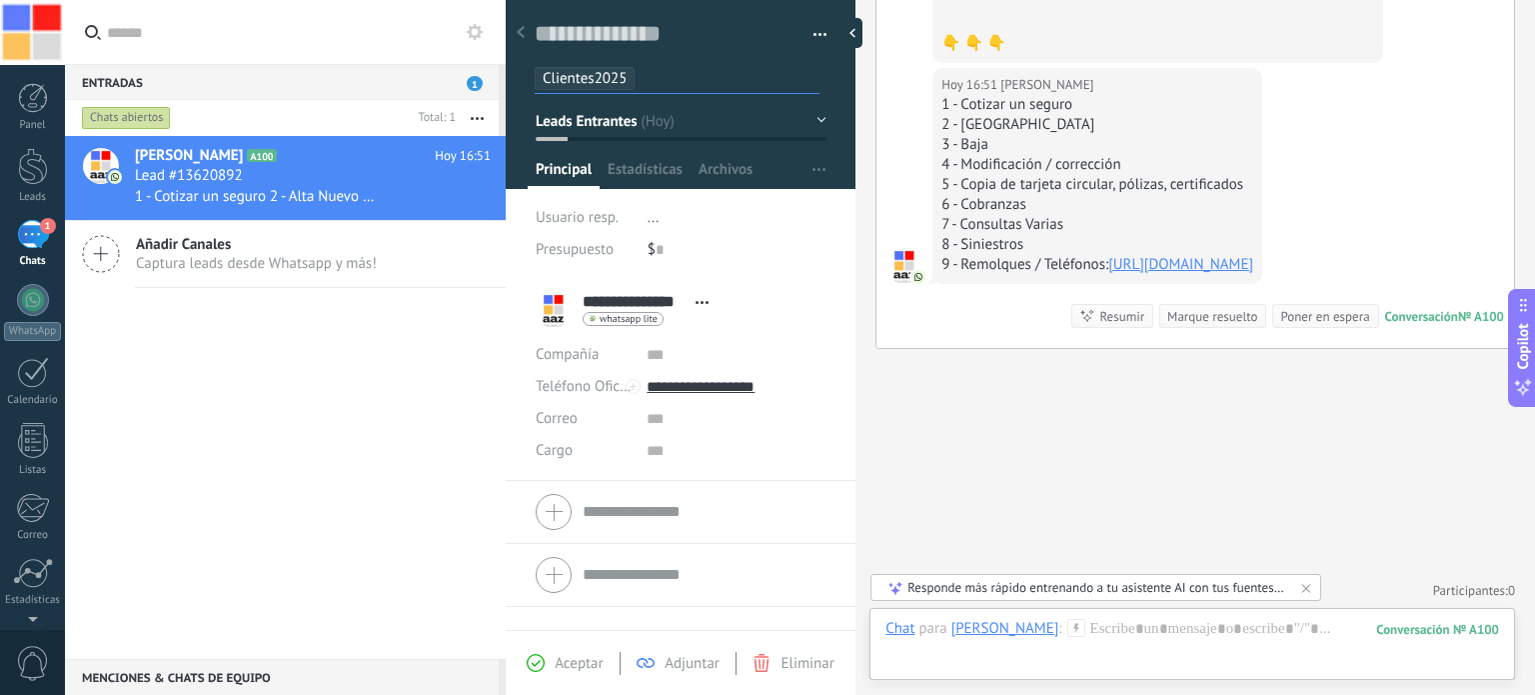
click at [761, 297] on div "**********" at bounding box center [681, 310] width 290 height 50
click at [582, 662] on span "Aceptar" at bounding box center [579, 663] width 48 height 19
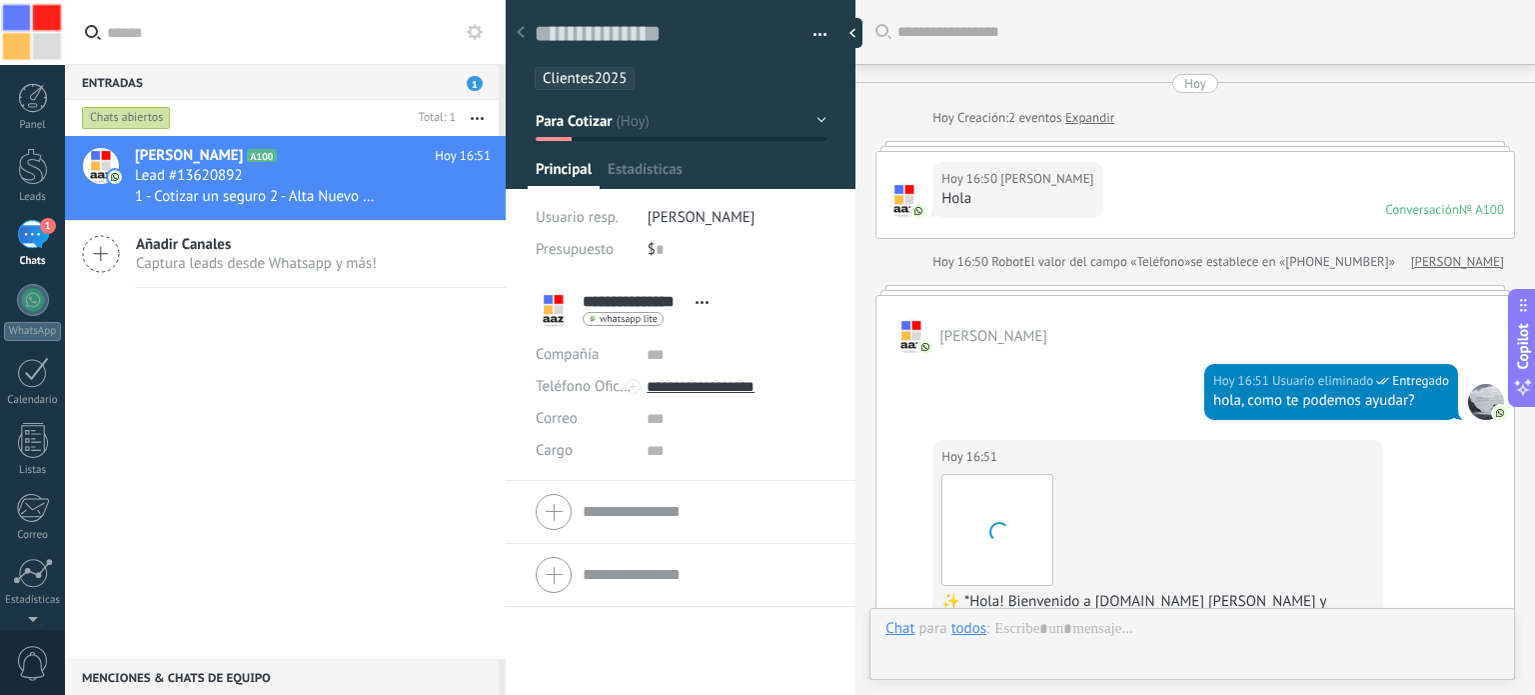
scroll to position [29, 0]
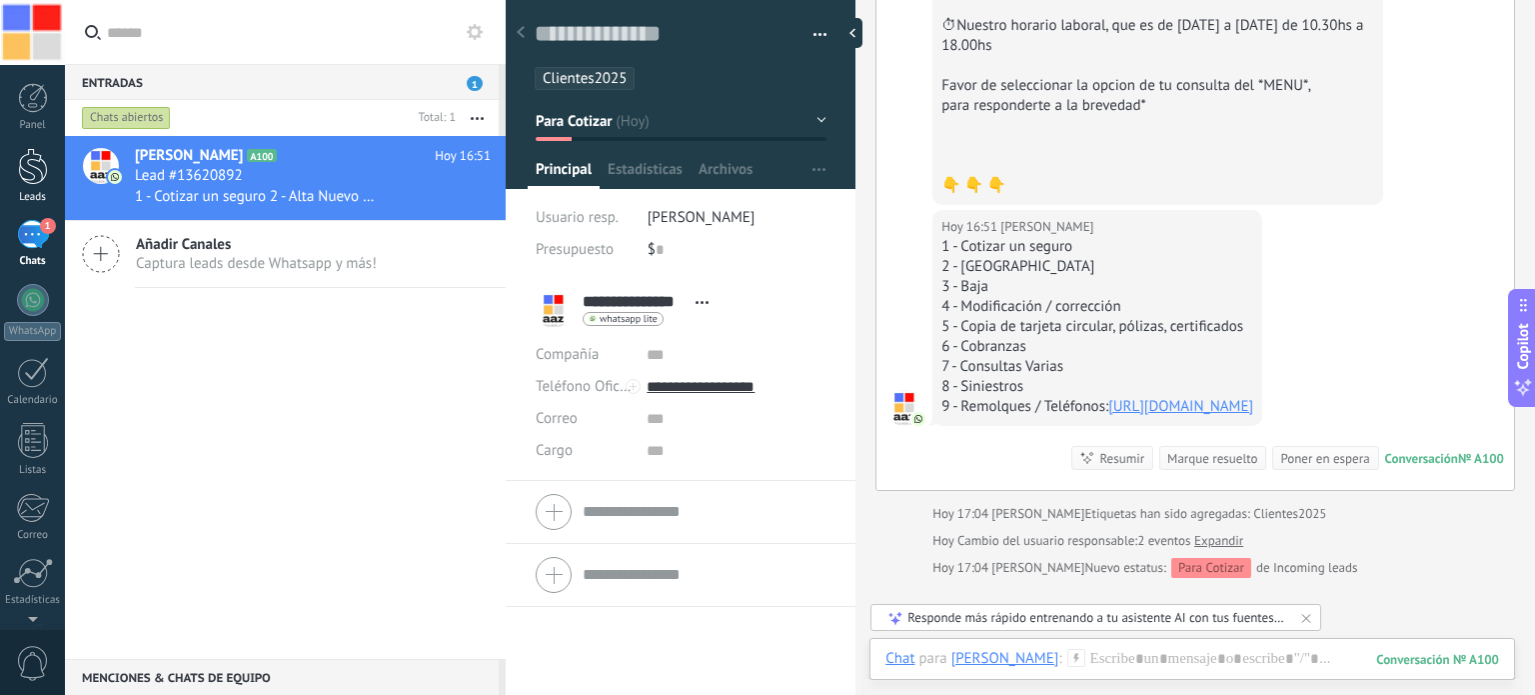
click at [32, 159] on div at bounding box center [33, 166] width 30 height 37
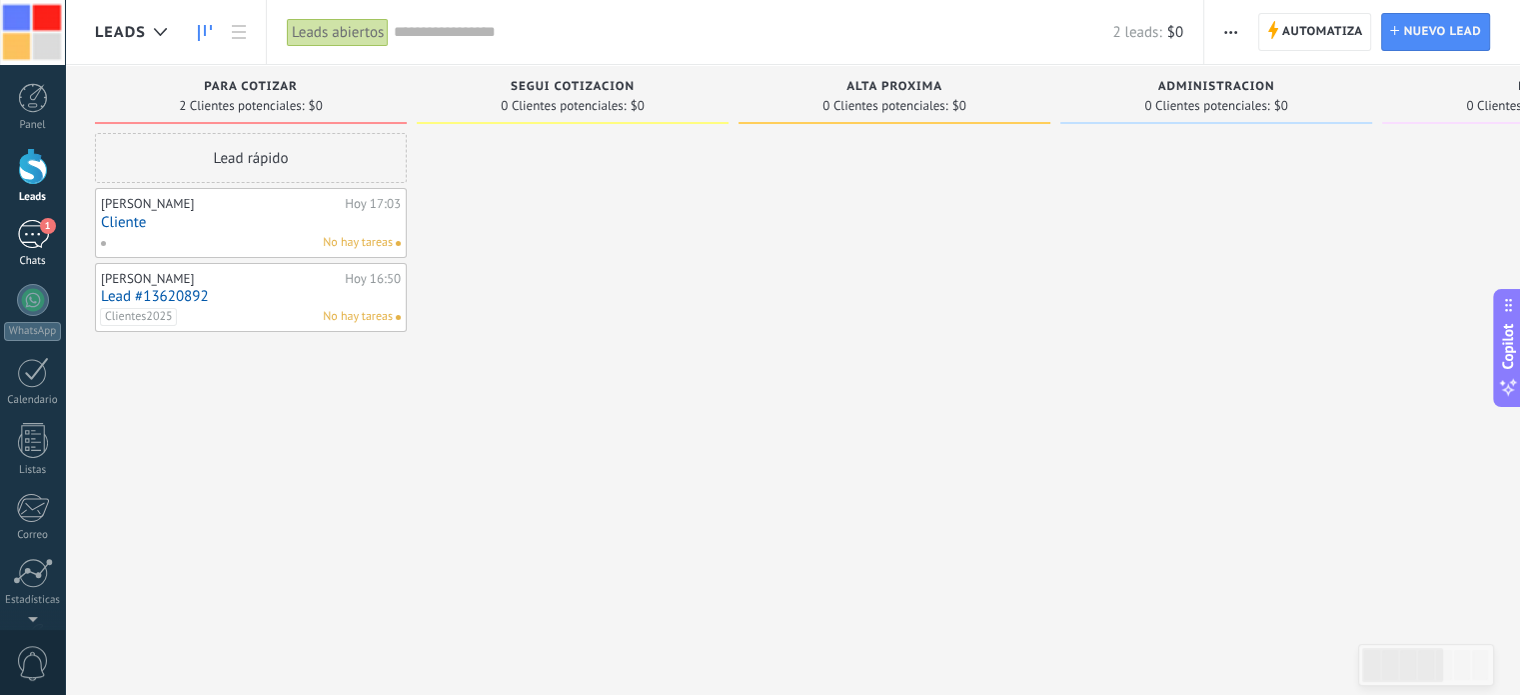
click at [36, 232] on div "1" at bounding box center [33, 234] width 32 height 29
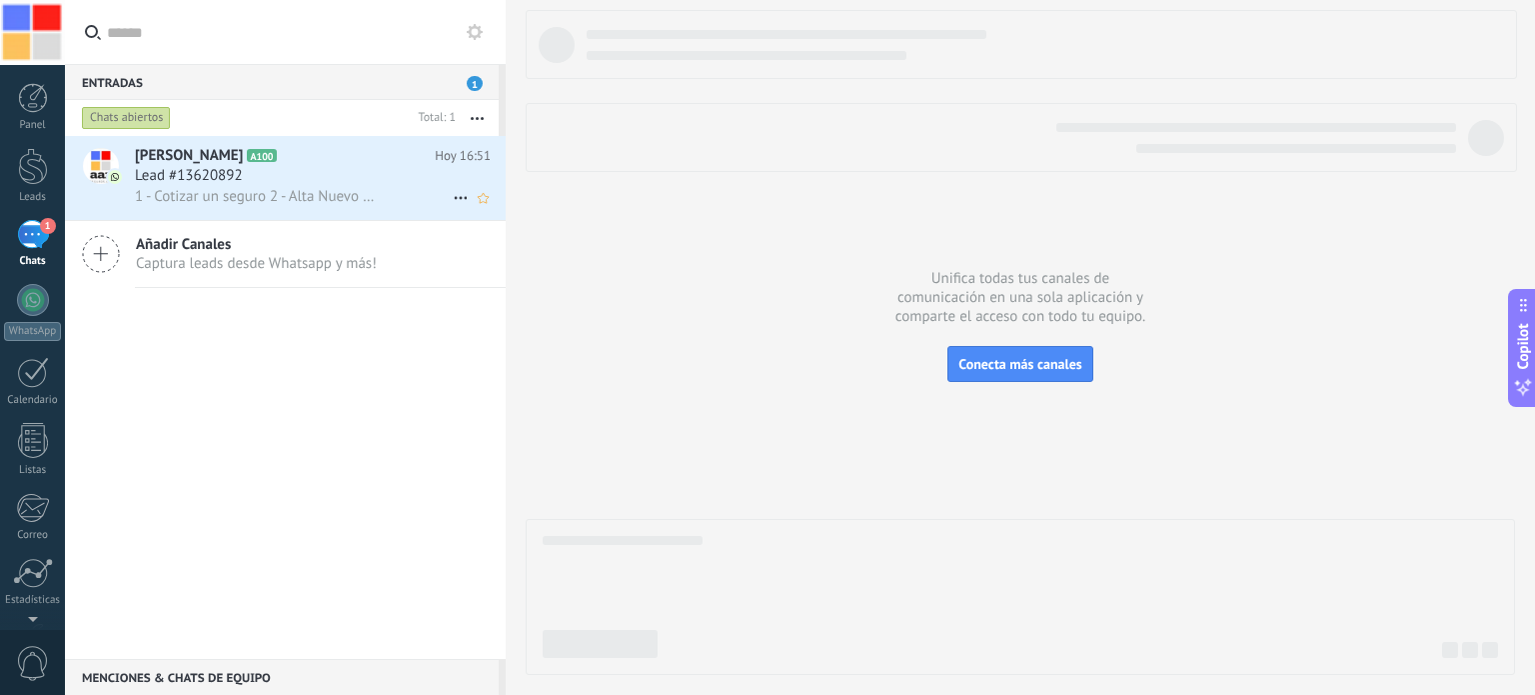
click at [351, 179] on div "Lead #13620892" at bounding box center [313, 176] width 356 height 20
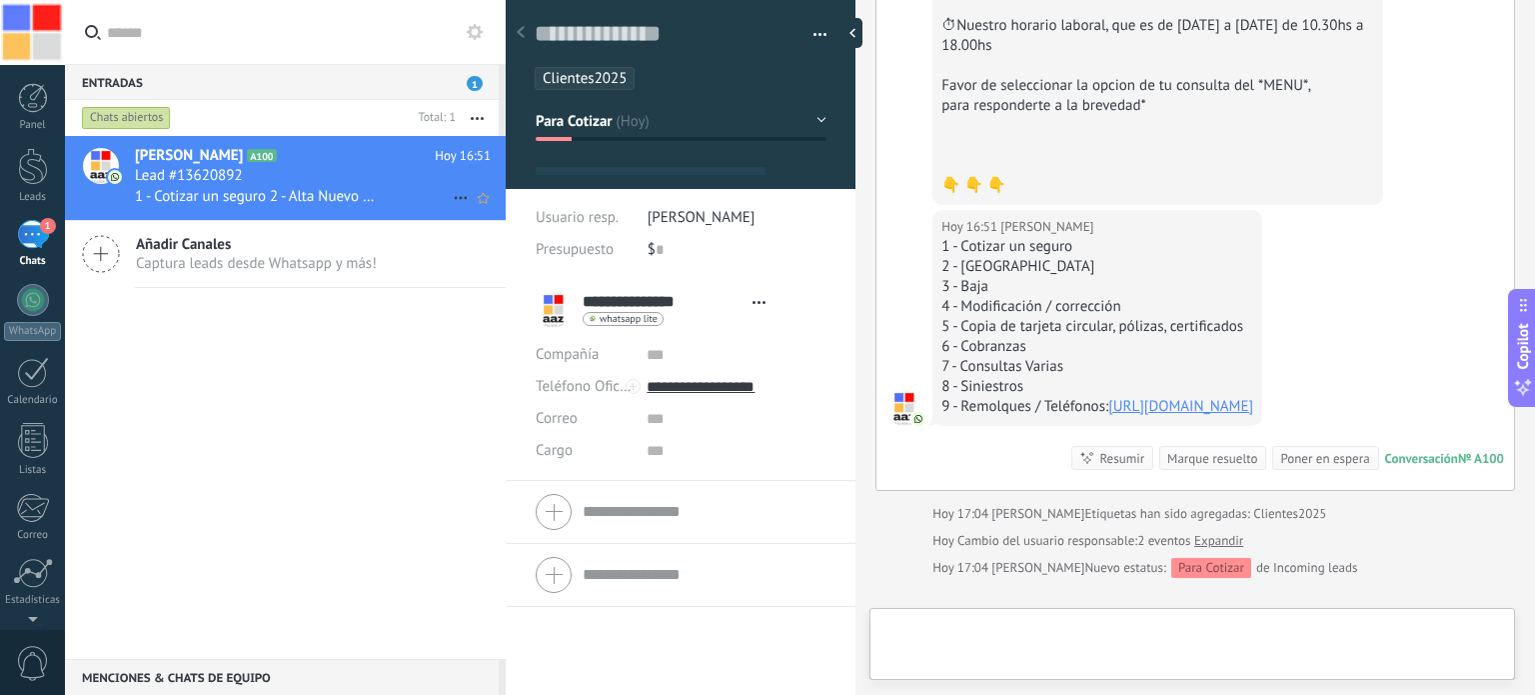
scroll to position [29, 0]
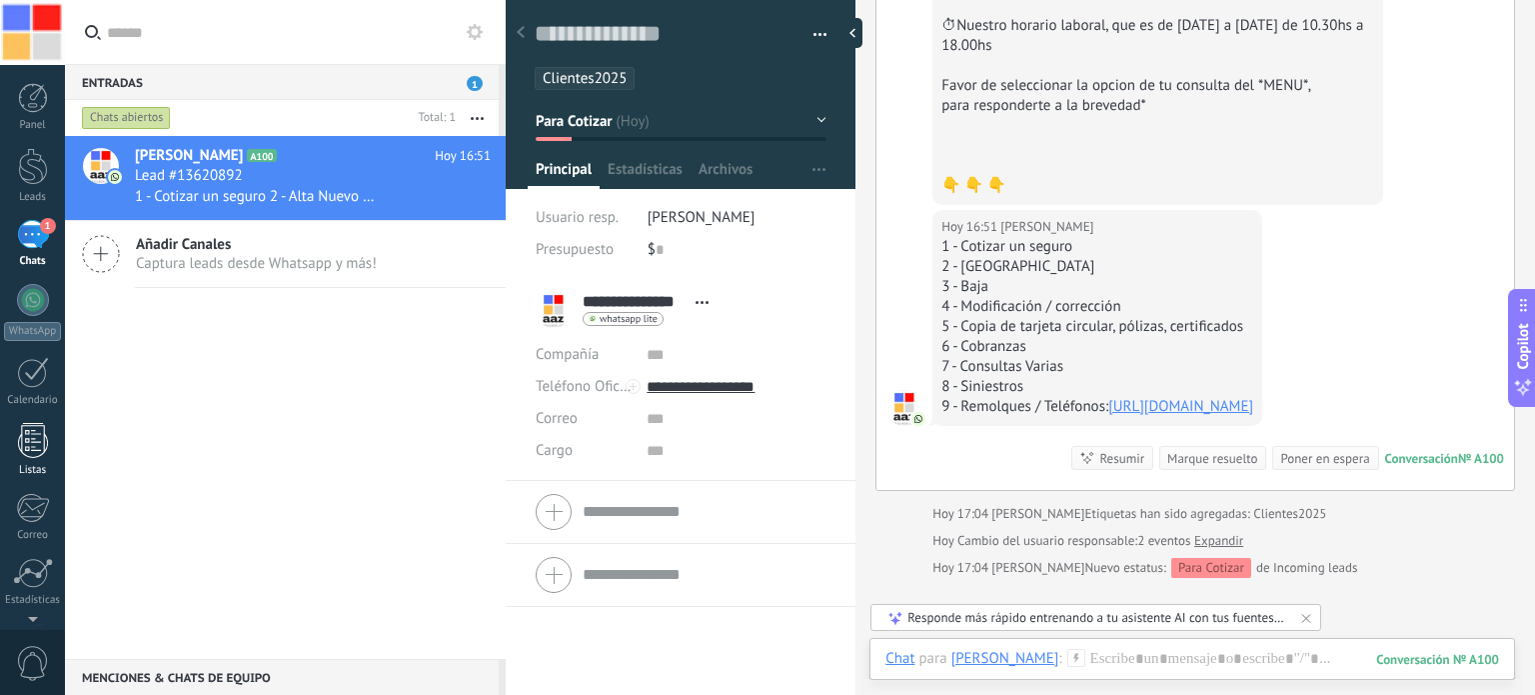
click at [27, 446] on div at bounding box center [33, 440] width 30 height 35
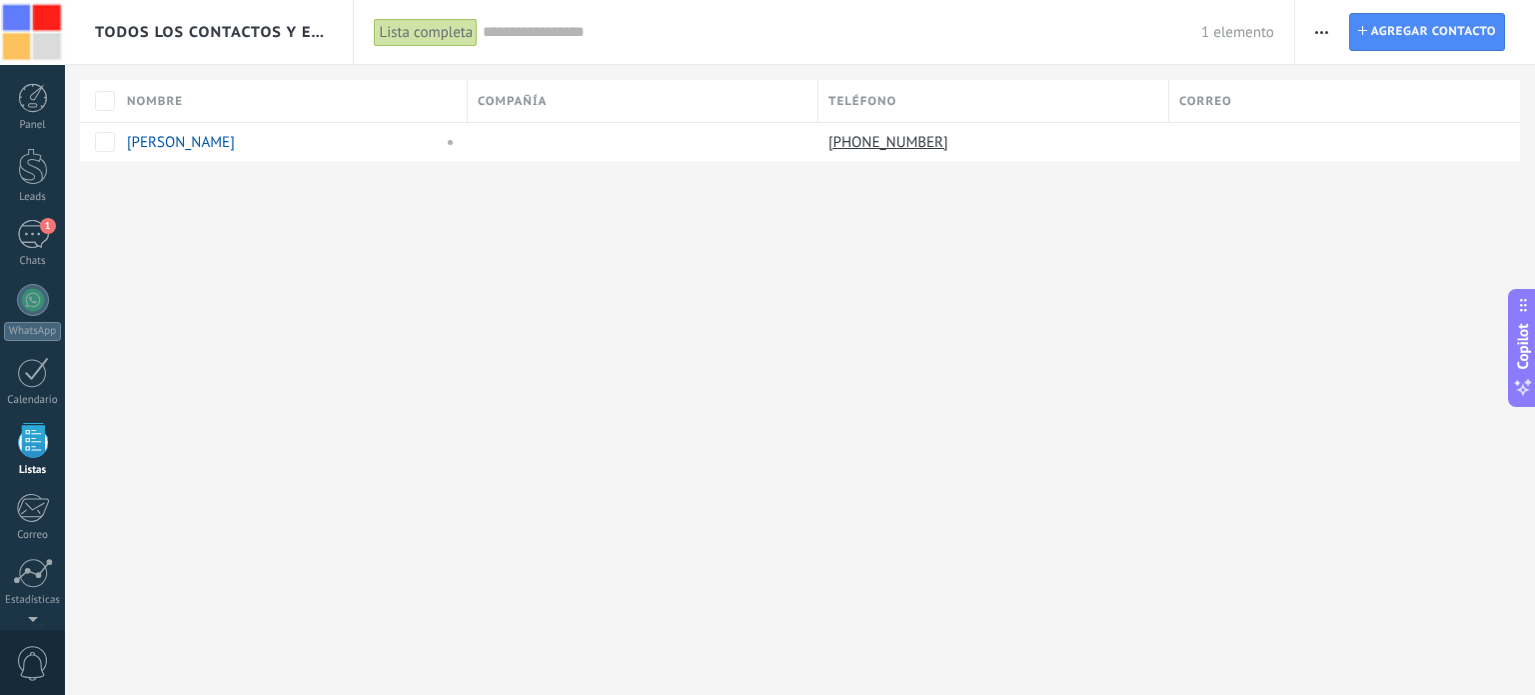
scroll to position [123, 0]
click at [1321, 27] on span "button" at bounding box center [1321, 32] width 13 height 38
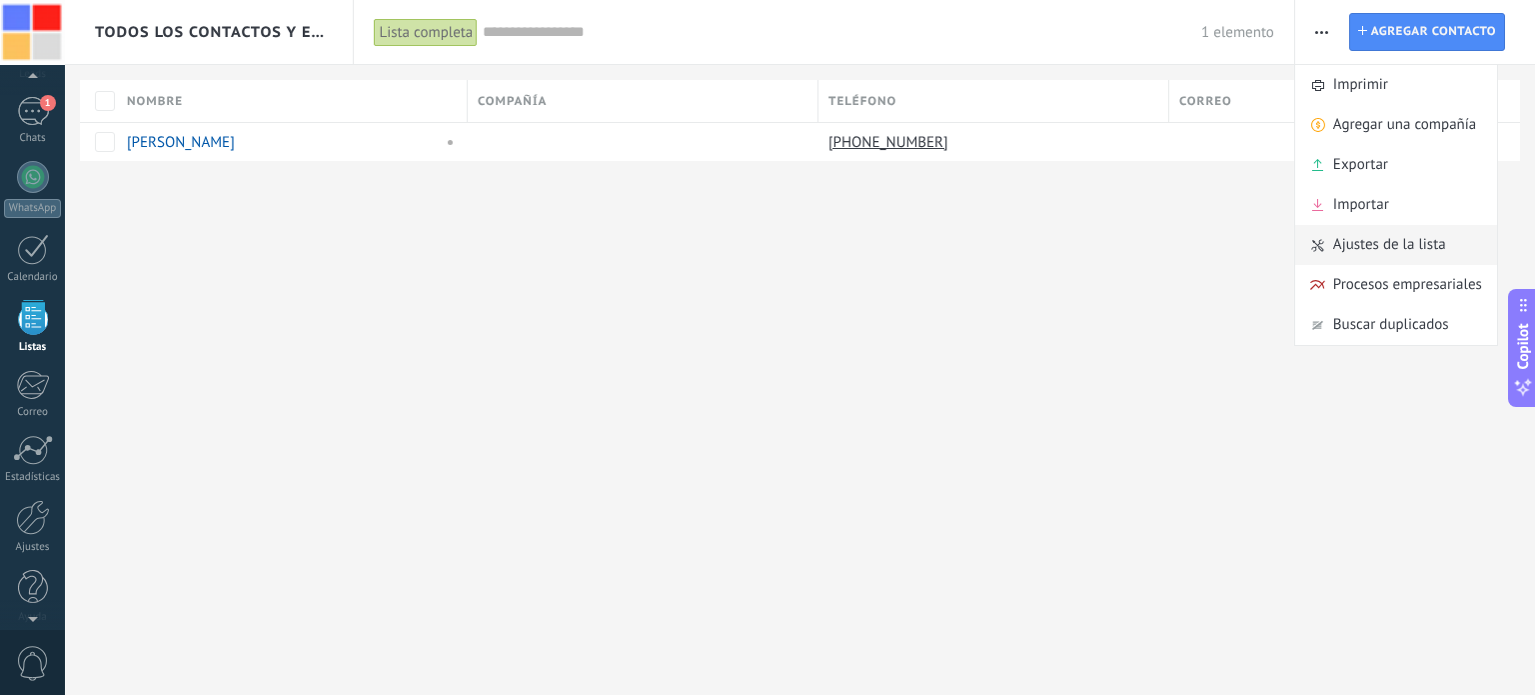
click at [1331, 239] on div "Ajustes de la lista" at bounding box center [1396, 245] width 202 height 40
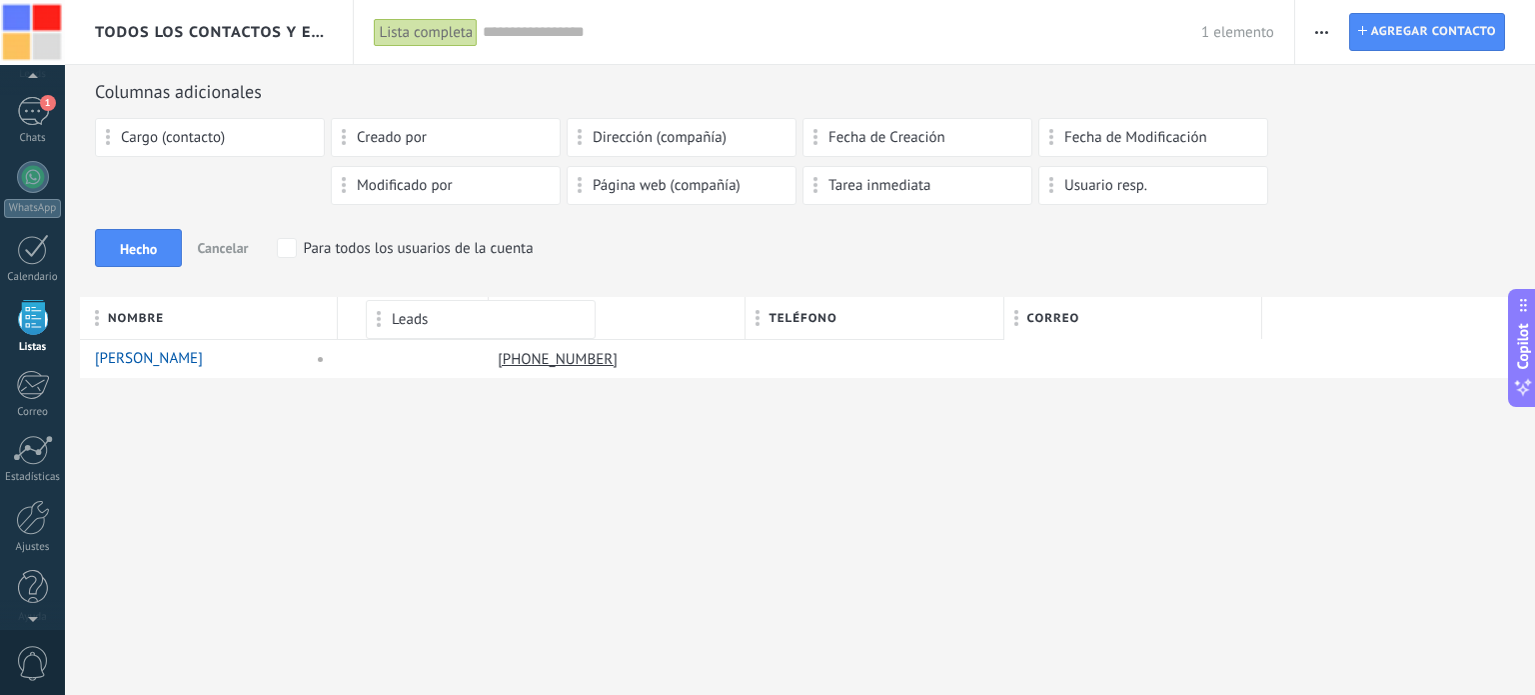
drag, startPoint x: 188, startPoint y: 182, endPoint x: 459, endPoint y: 309, distance: 299.2
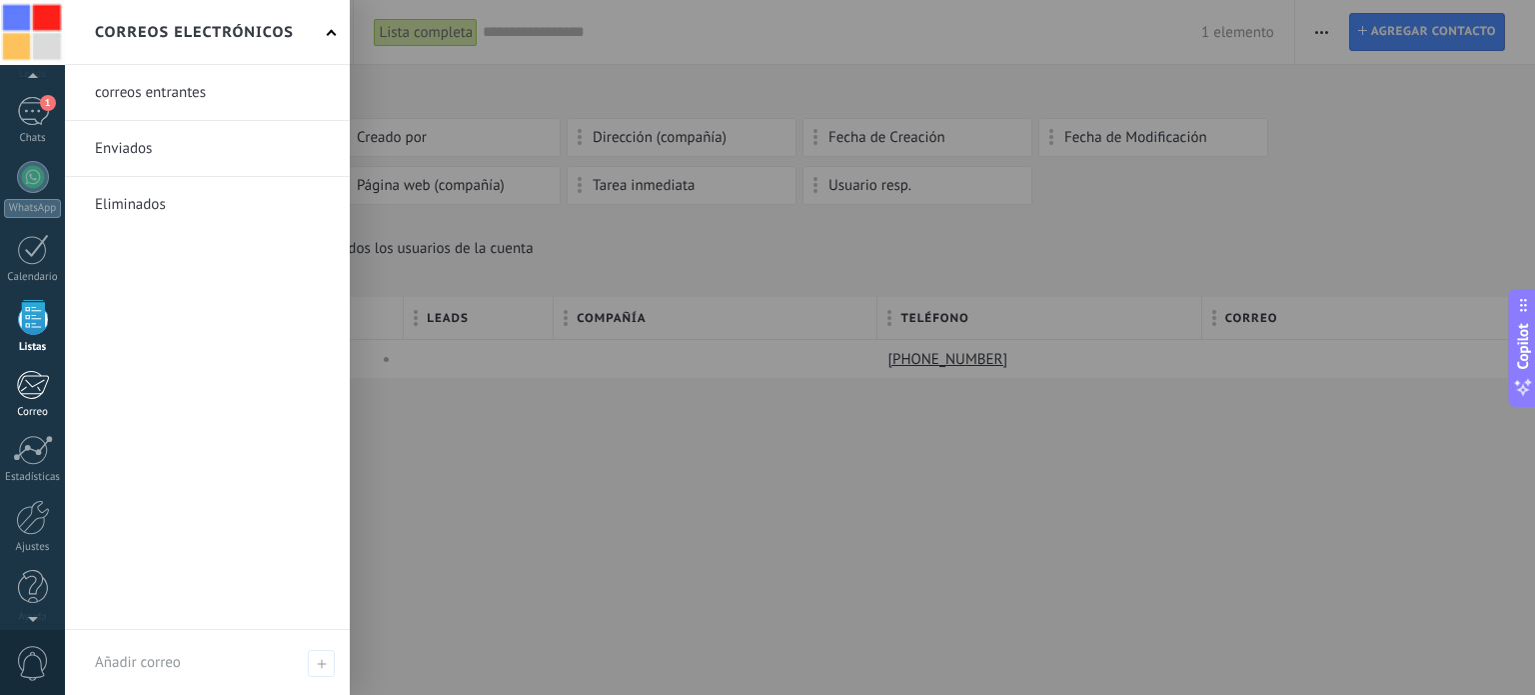
click at [40, 387] on div at bounding box center [32, 385] width 33 height 30
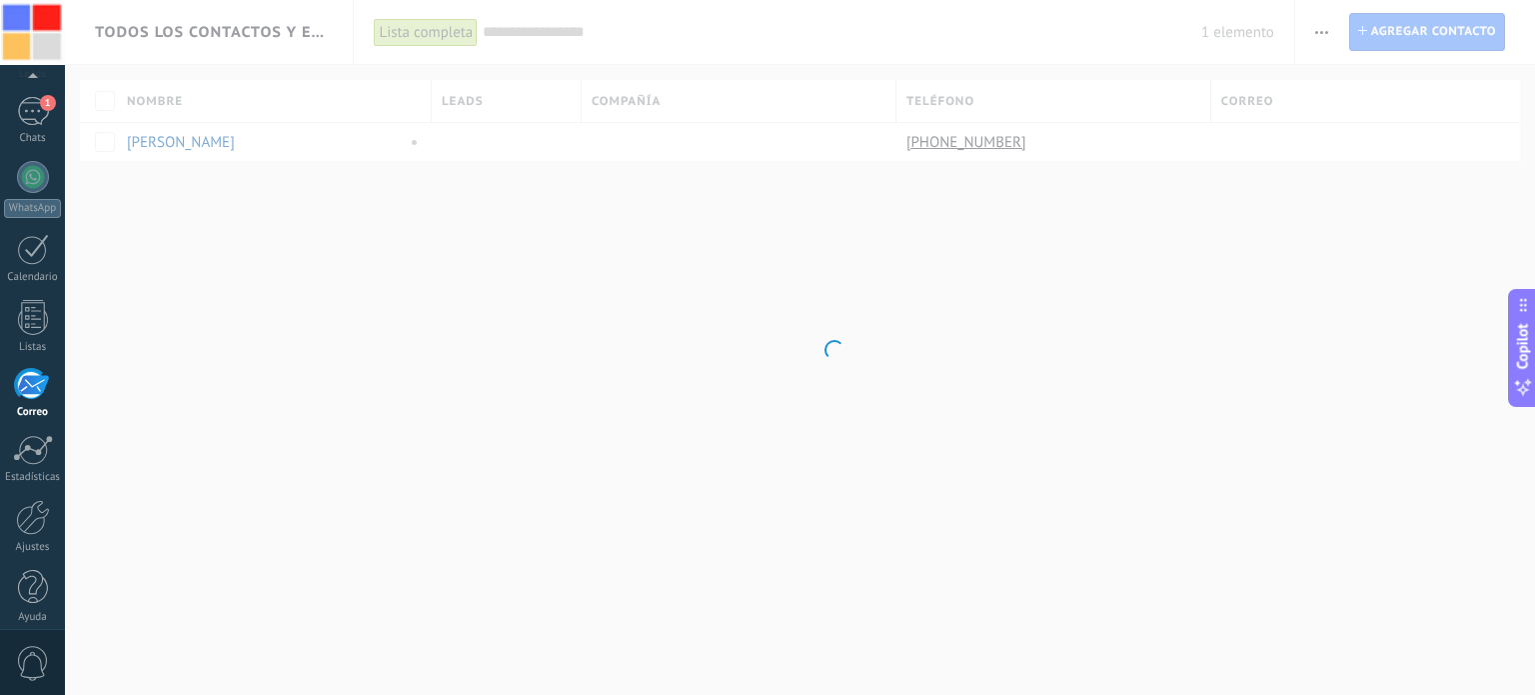
scroll to position [136, 0]
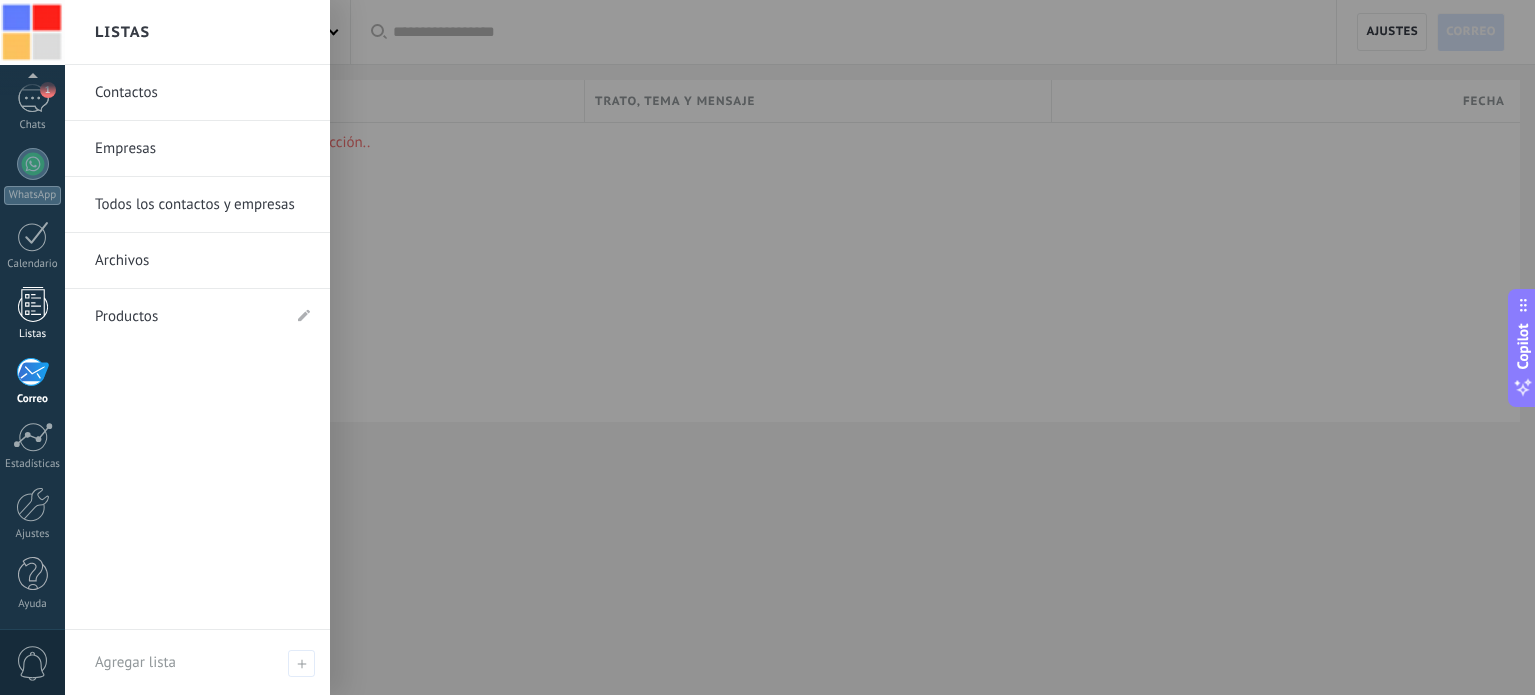
click at [26, 302] on div at bounding box center [33, 304] width 30 height 35
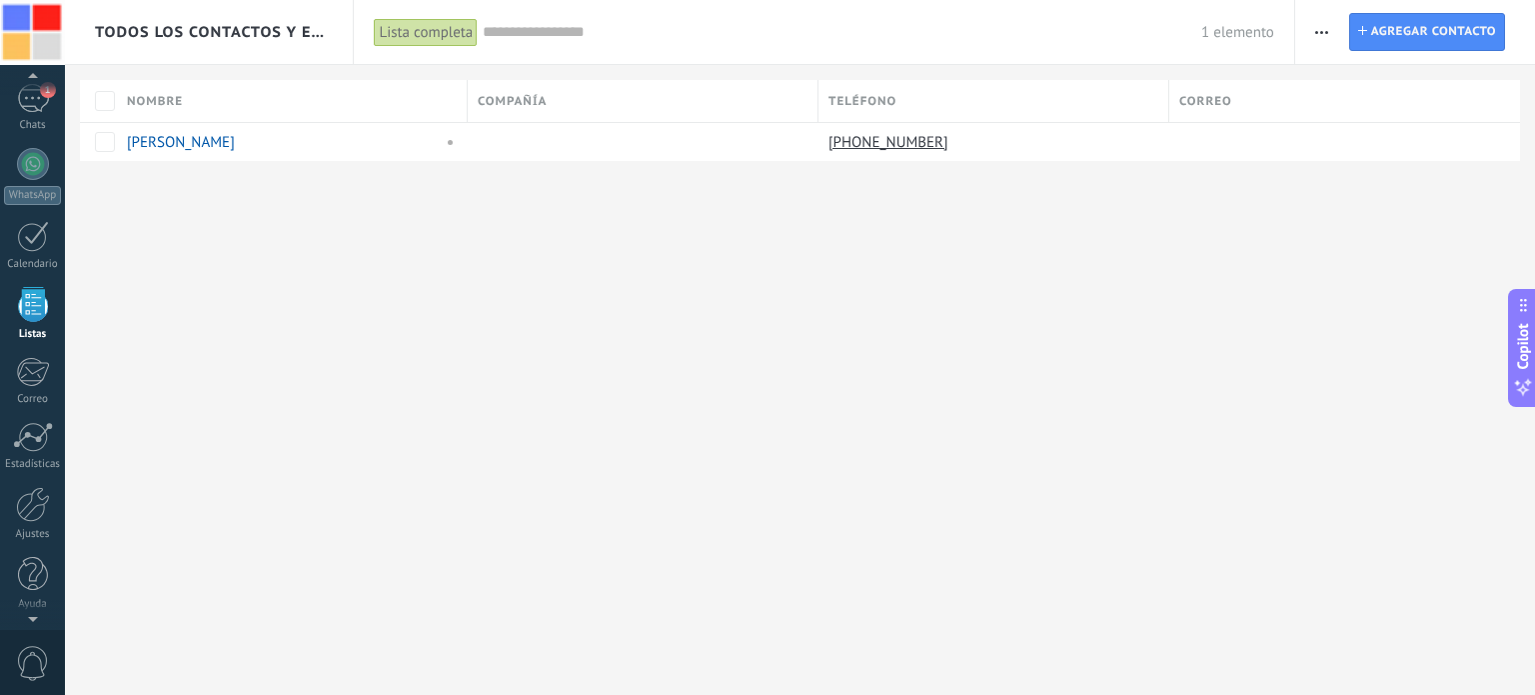
scroll to position [123, 0]
click at [1319, 34] on span "button" at bounding box center [1321, 32] width 13 height 38
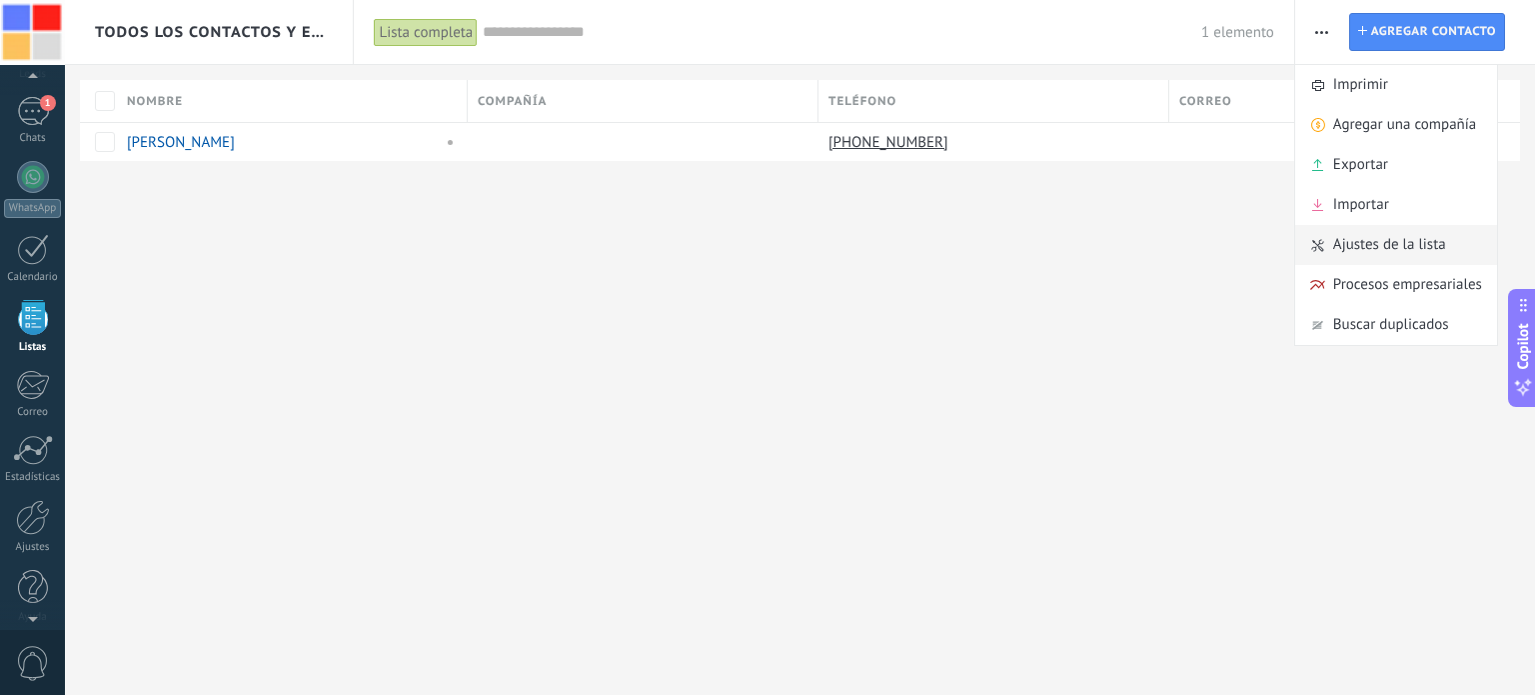
click at [1348, 243] on span "Ajustes de la lista" at bounding box center [1389, 245] width 113 height 40
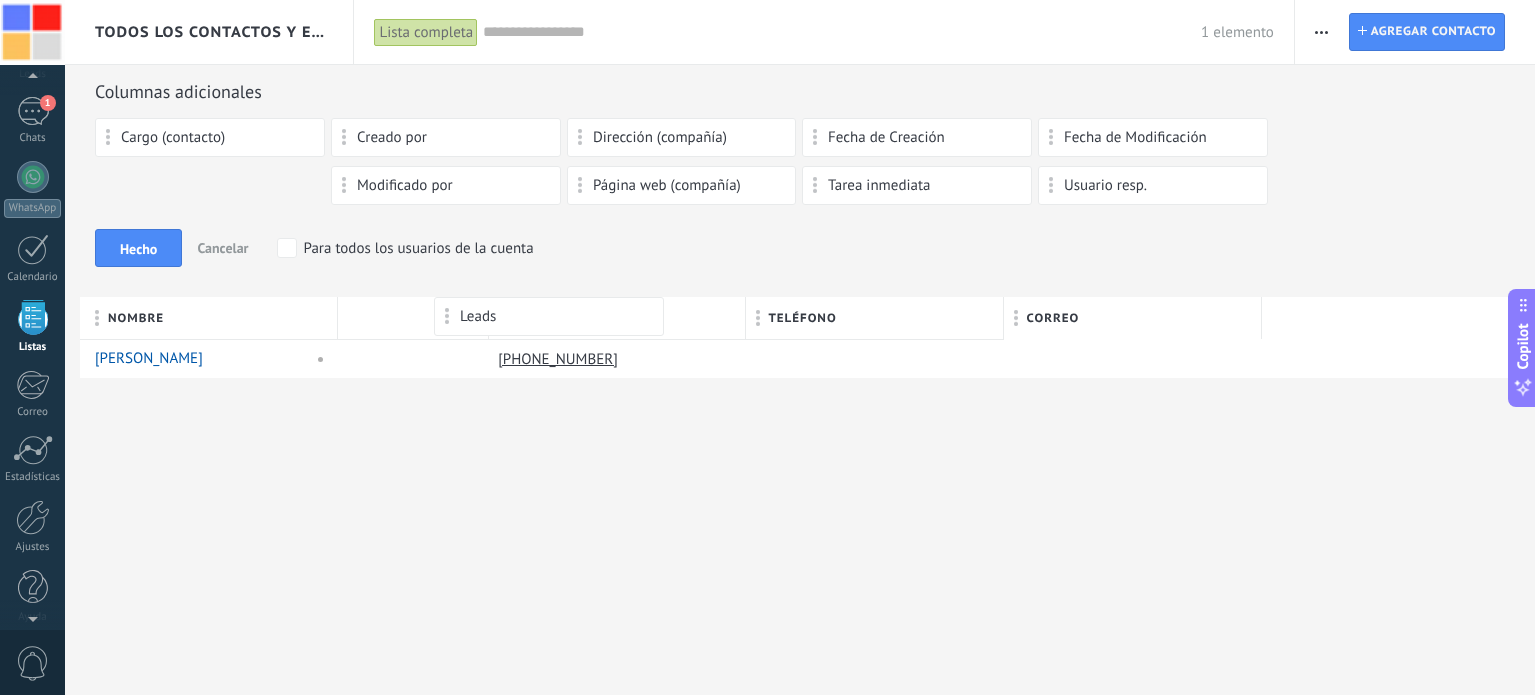
drag, startPoint x: 106, startPoint y: 185, endPoint x: 445, endPoint y: 306, distance: 359.8
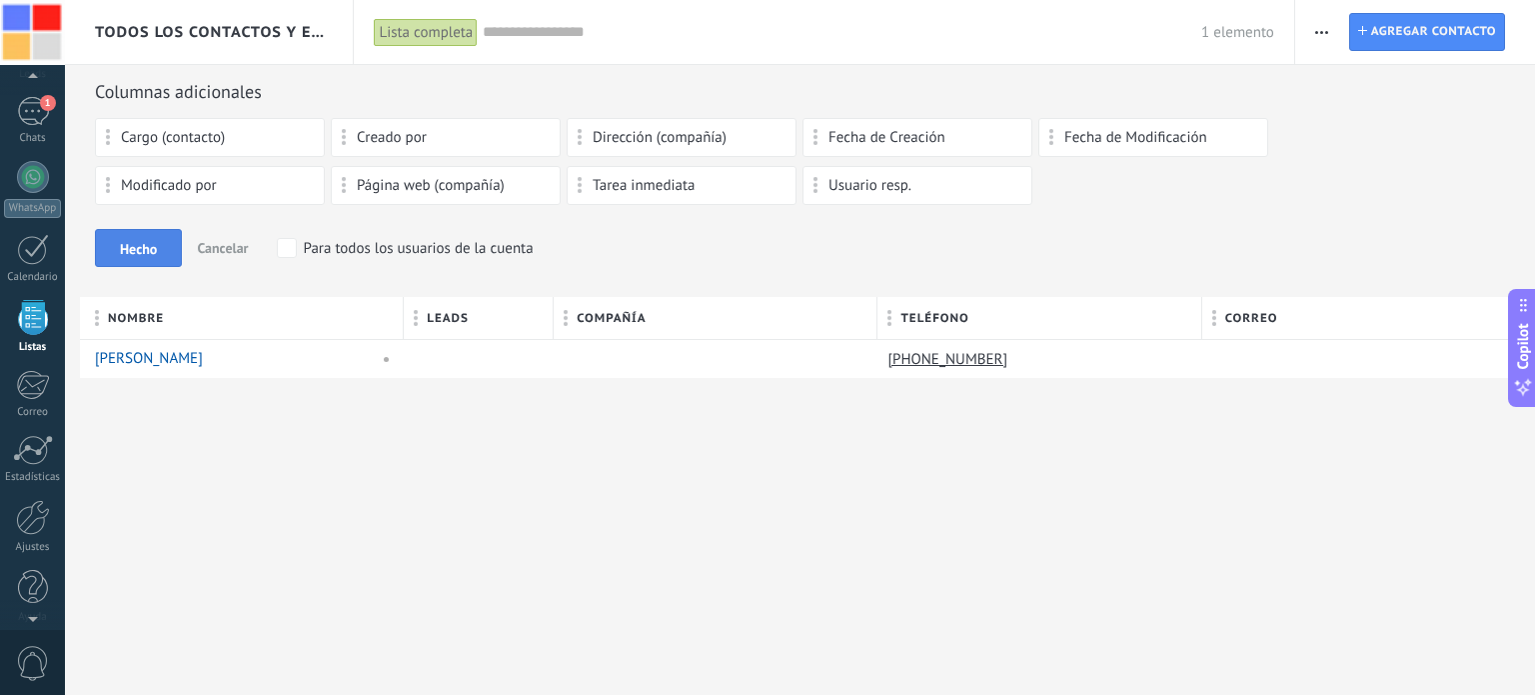
click at [135, 251] on span "Hecho" at bounding box center [138, 249] width 37 height 14
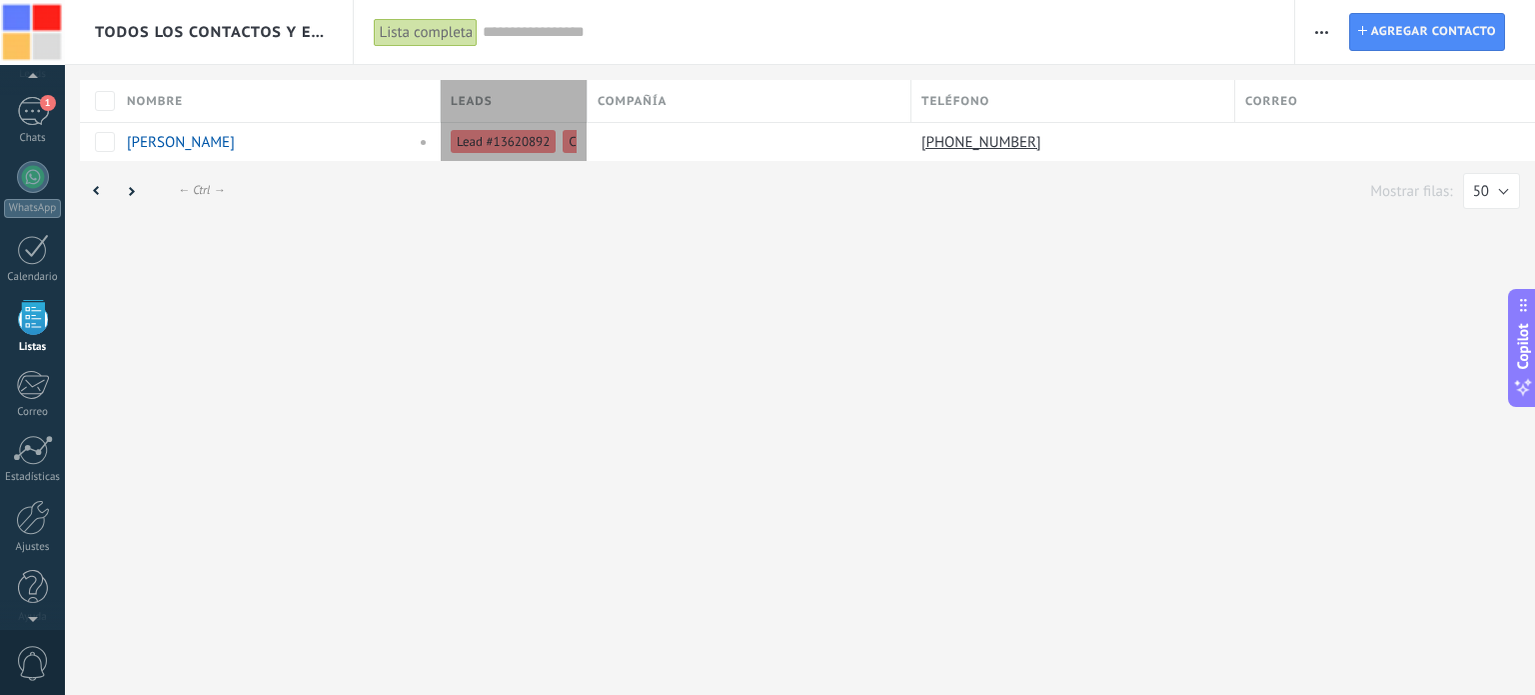
type textarea "**********"
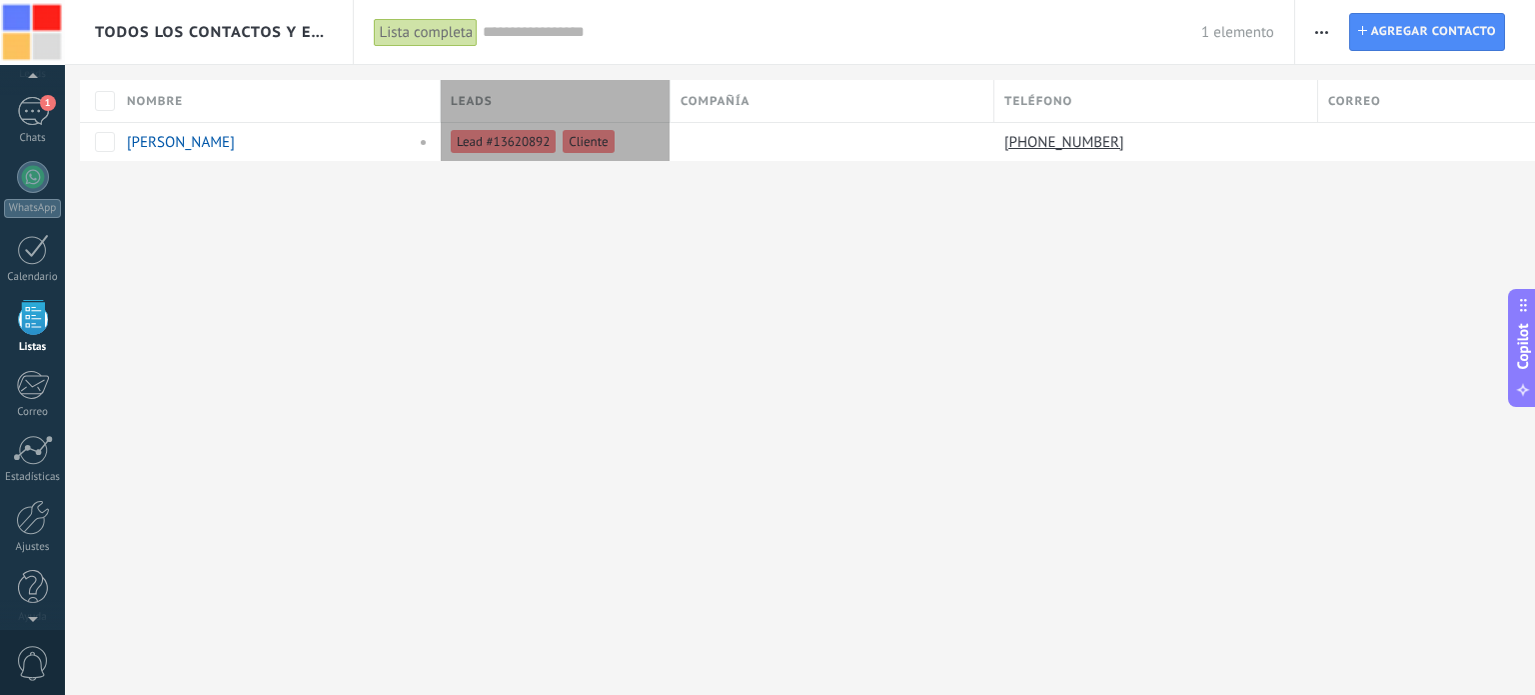
drag, startPoint x: 557, startPoint y: 91, endPoint x: 668, endPoint y: 93, distance: 111.0
click at [668, 93] on div "Leads" at bounding box center [556, 101] width 230 height 42
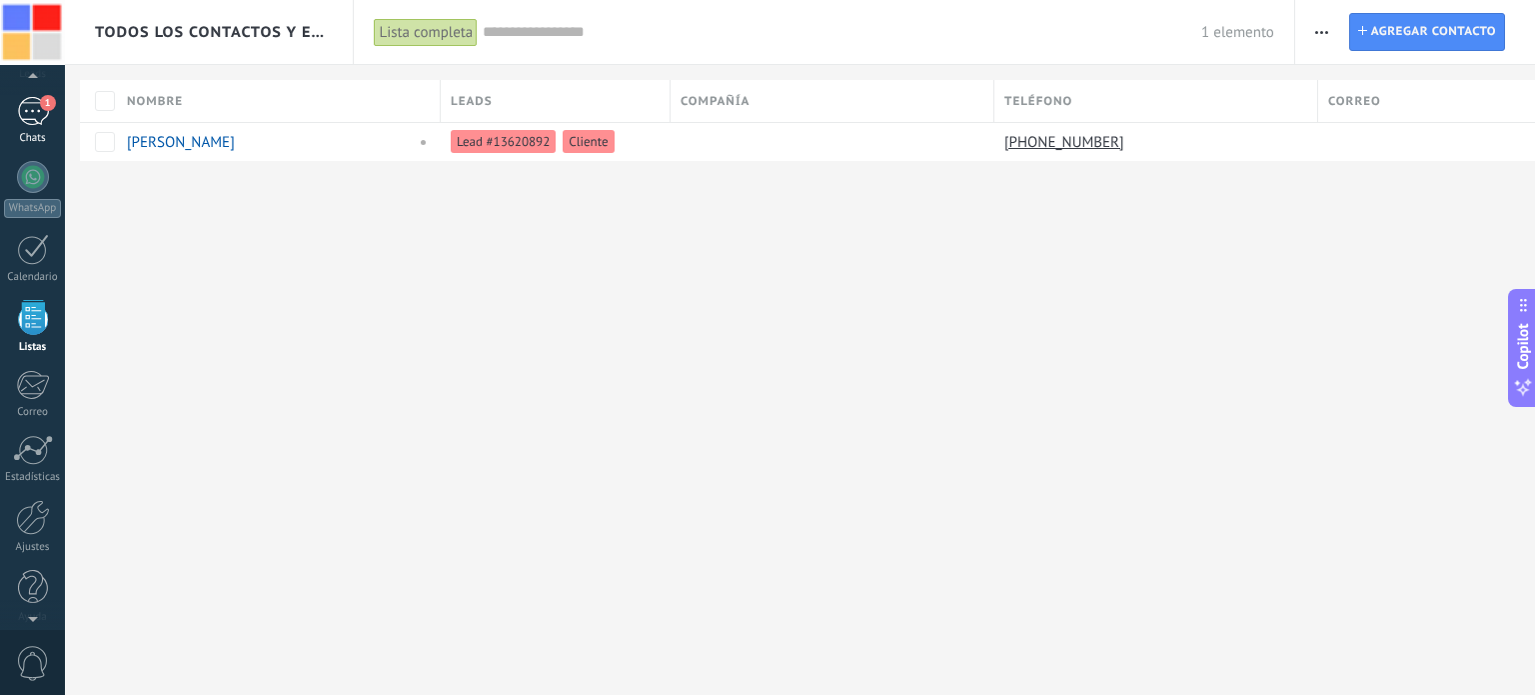
click at [28, 107] on div "1" at bounding box center [33, 111] width 32 height 29
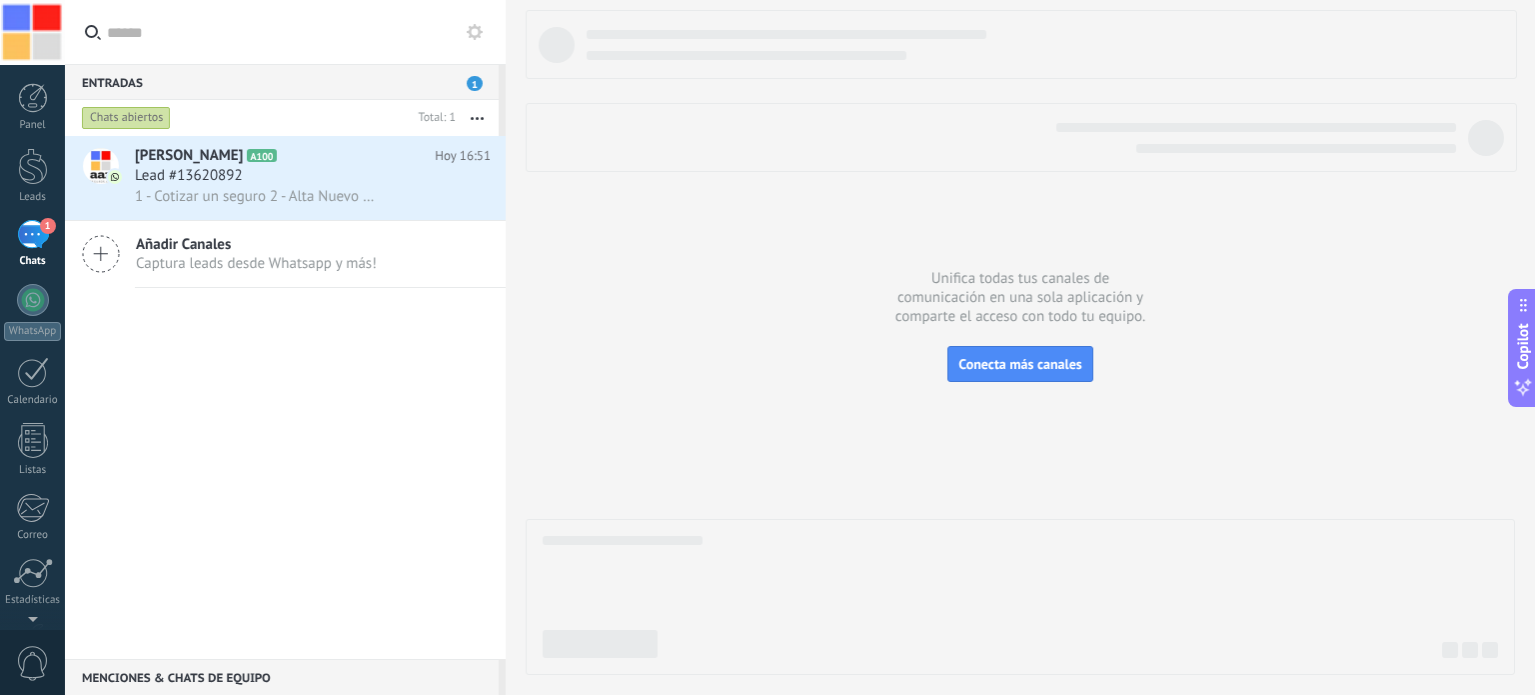
click at [474, 120] on button "button" at bounding box center [477, 118] width 43 height 36
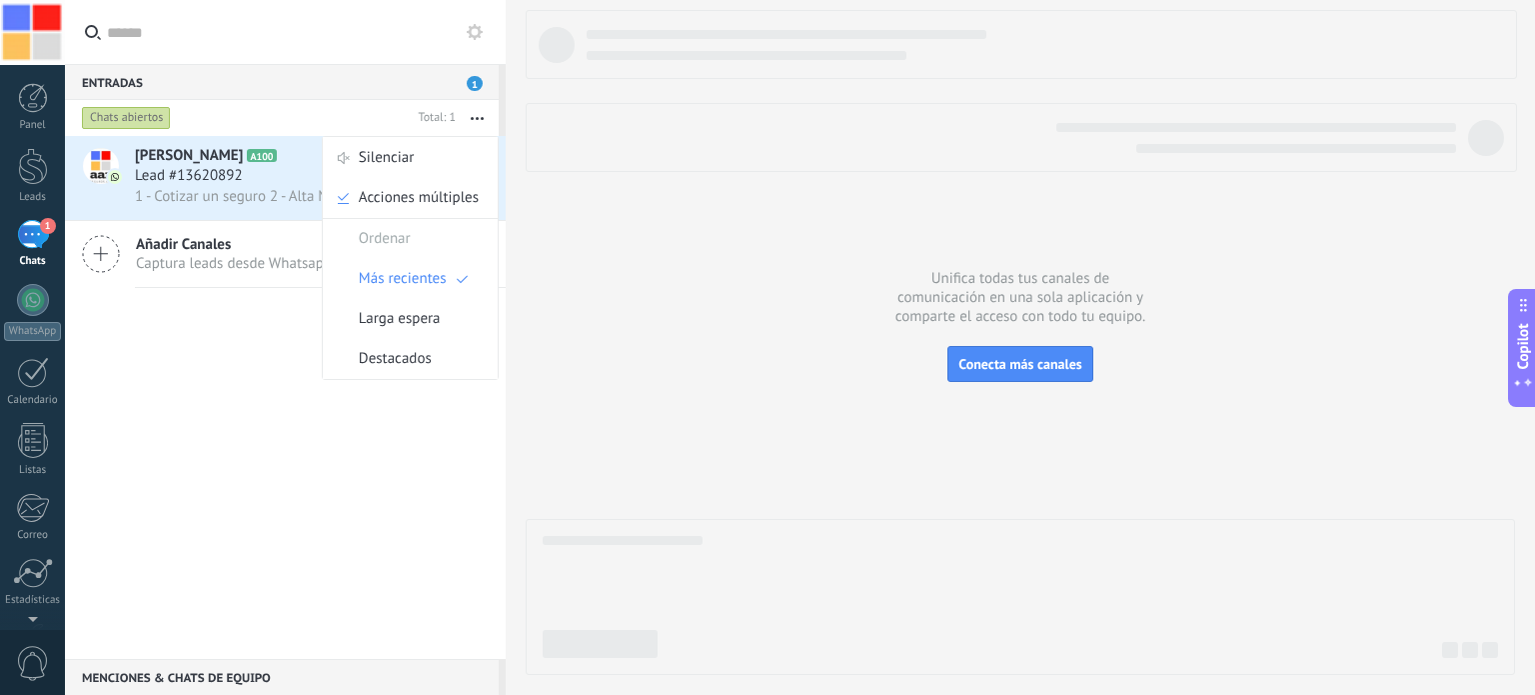
click at [469, 24] on icon at bounding box center [475, 32] width 16 height 16
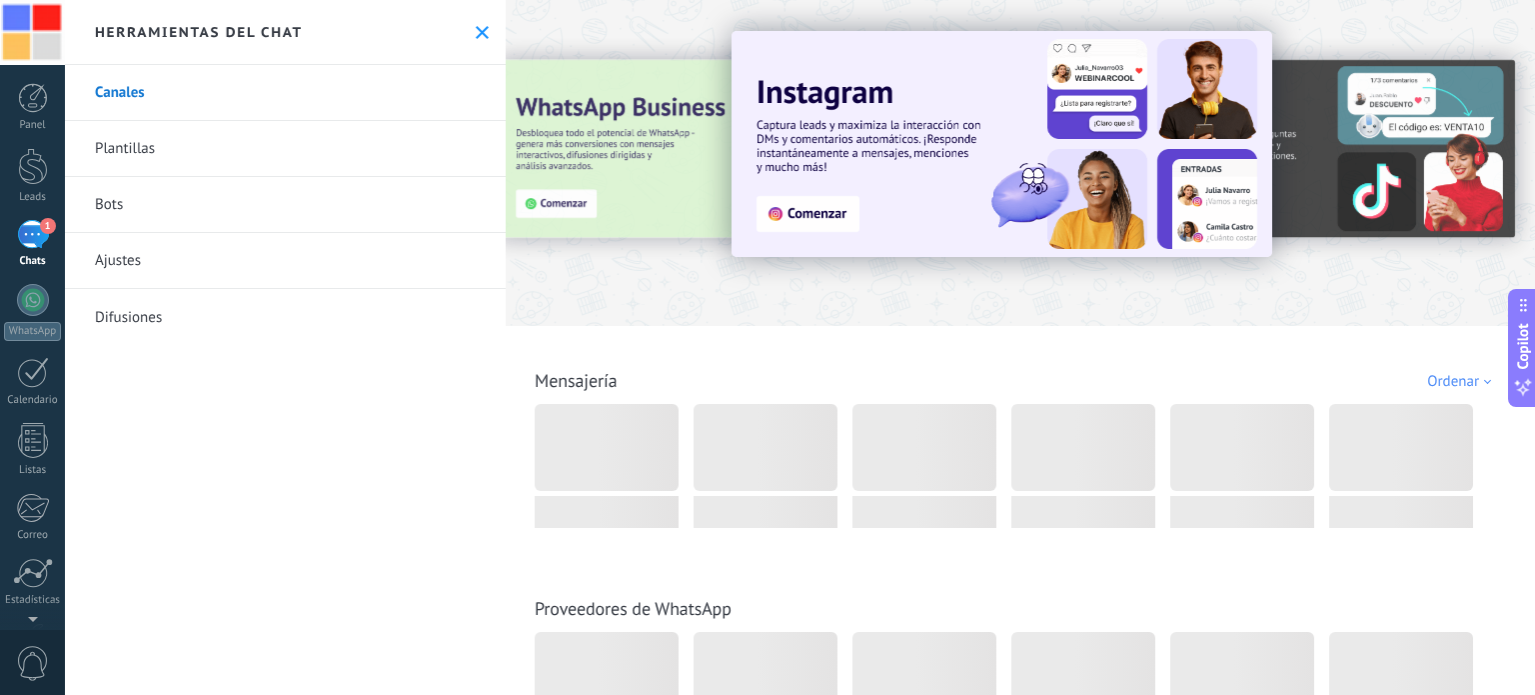
click at [474, 24] on button at bounding box center [482, 32] width 17 height 17
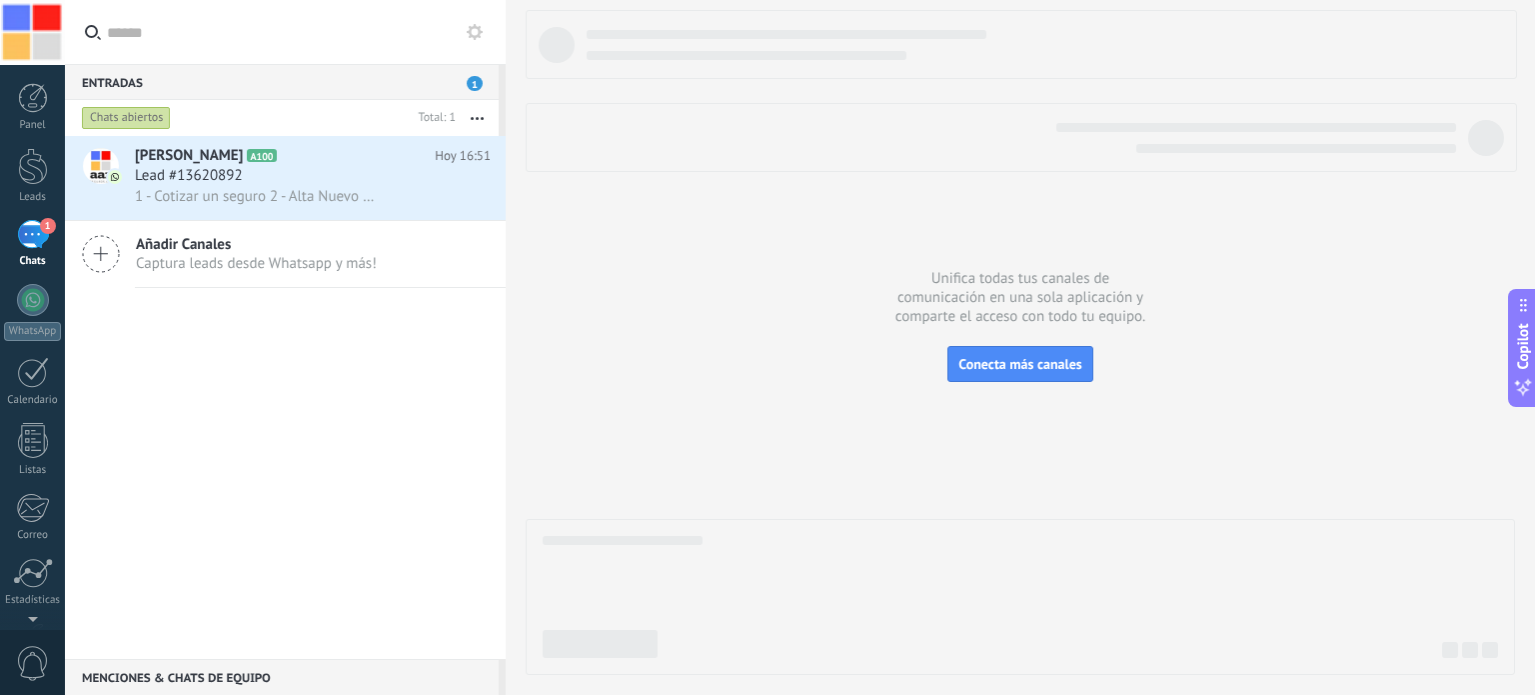
click at [221, 31] on input "text" at bounding box center [296, 32] width 379 height 64
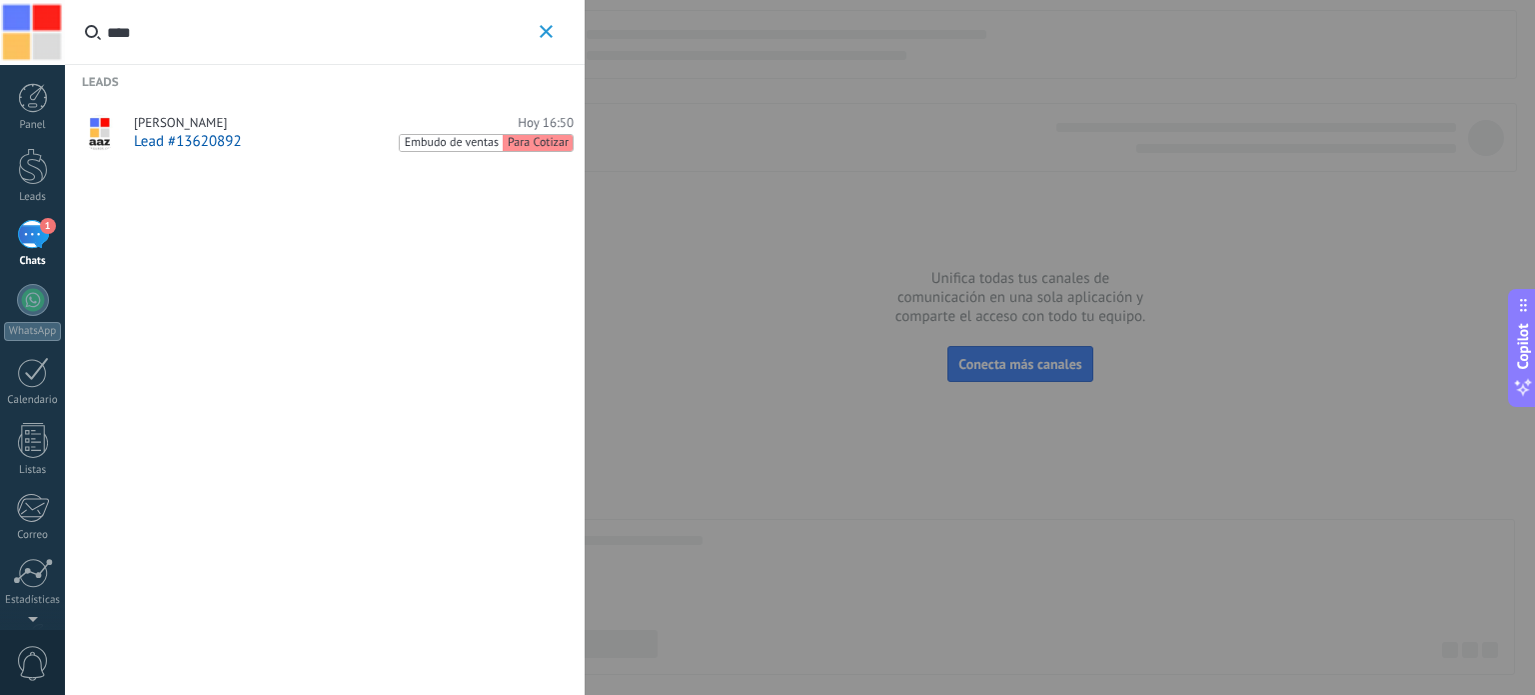
type input "****"
click at [550, 27] on use "button" at bounding box center [546, 31] width 13 height 13
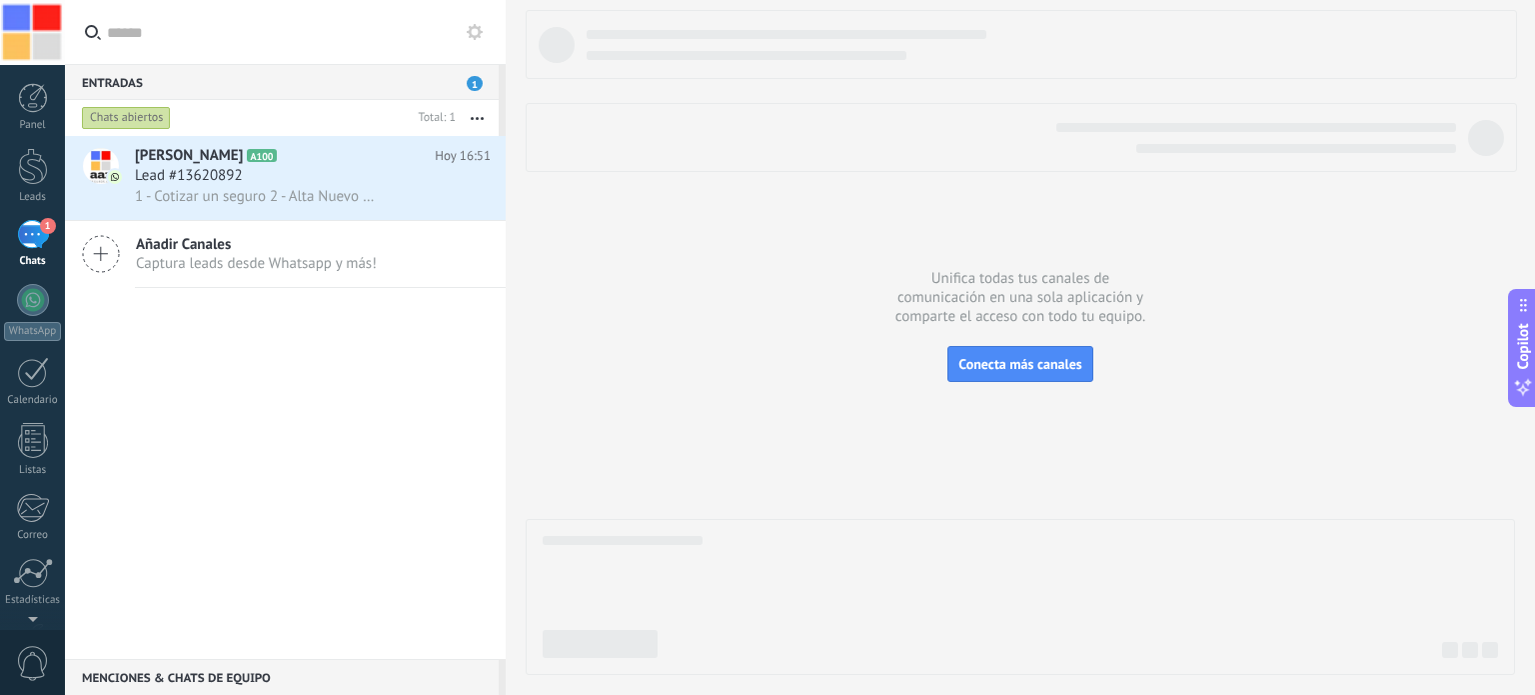
click at [343, 446] on div "[PERSON_NAME] A100 [DATE] 16:51 Lead #13620892 1 - Cotizar un seguro 2 - Alta N…" at bounding box center [285, 397] width 441 height 523
click at [32, 99] on div at bounding box center [33, 98] width 30 height 30
